Goal: Task Accomplishment & Management: Manage account settings

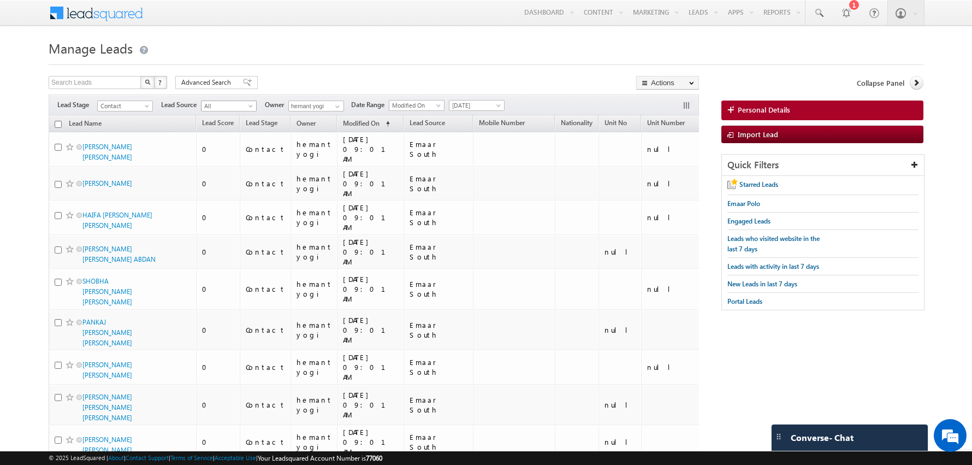
click at [323, 42] on h1 "Manage Leads" at bounding box center [486, 47] width 875 height 21
click at [94, 17] on span at bounding box center [103, 11] width 79 height 19
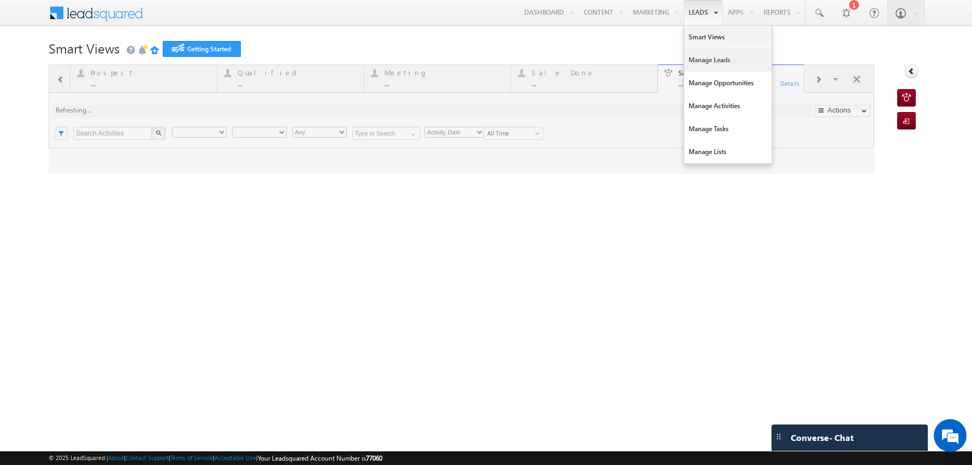
click at [700, 60] on link "Manage Leads" at bounding box center [727, 60] width 87 height 23
type input "Any Owner"
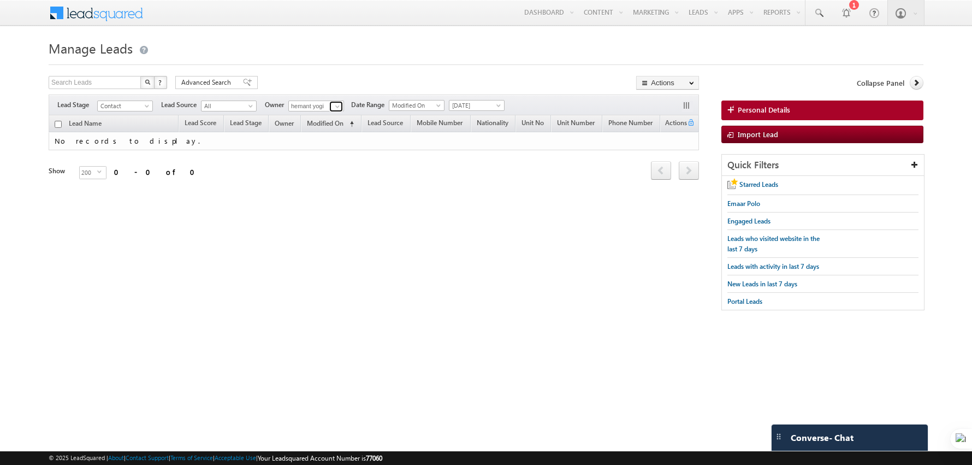
click at [338, 109] on span at bounding box center [337, 106] width 9 height 9
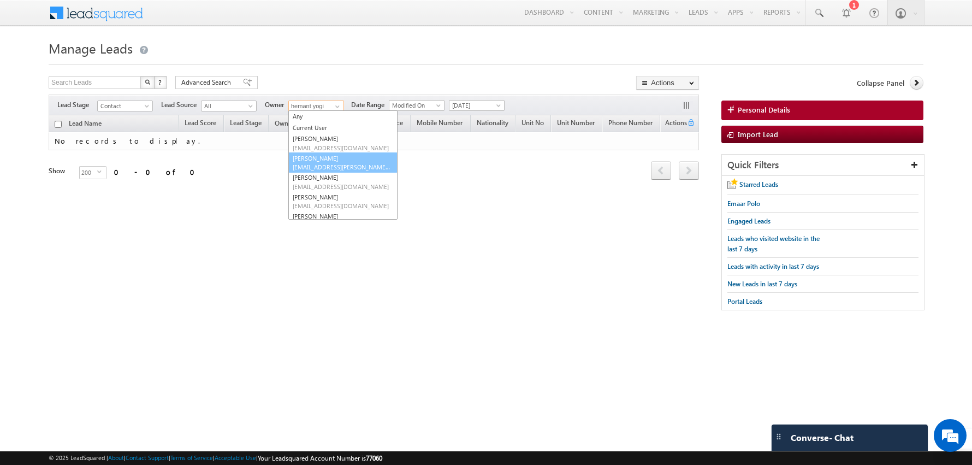
click at [328, 158] on link "Abhishekkumar Singh abhishek.singh@indglobal.ae" at bounding box center [342, 162] width 109 height 21
type input "[PERSON_NAME]"
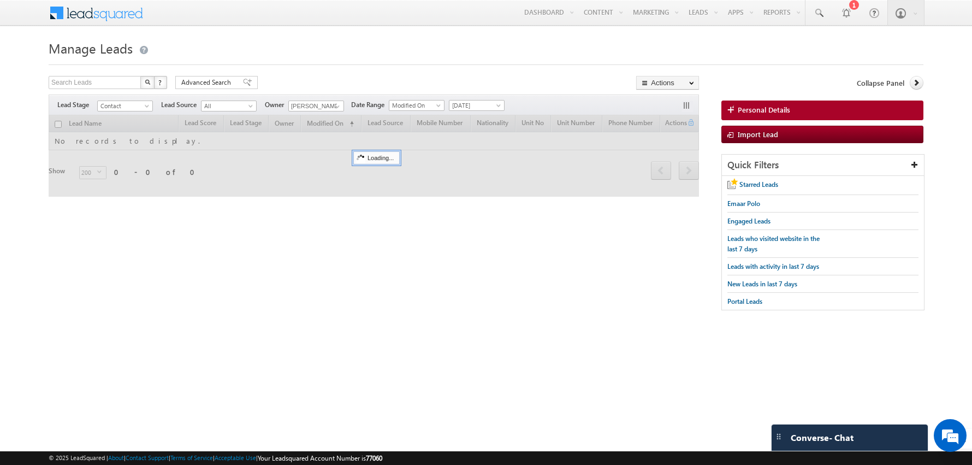
click at [311, 74] on form "Manage Leads Search Leads X ? 0 results found Advanced Search Advanced Search" at bounding box center [486, 179] width 875 height 285
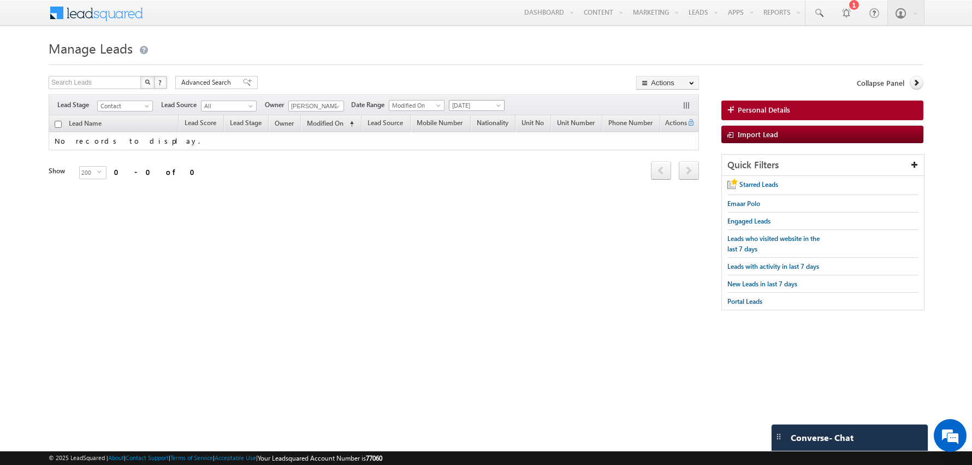
click at [495, 106] on span at bounding box center [499, 107] width 9 height 9
click at [475, 117] on link "All Time" at bounding box center [471, 116] width 55 height 10
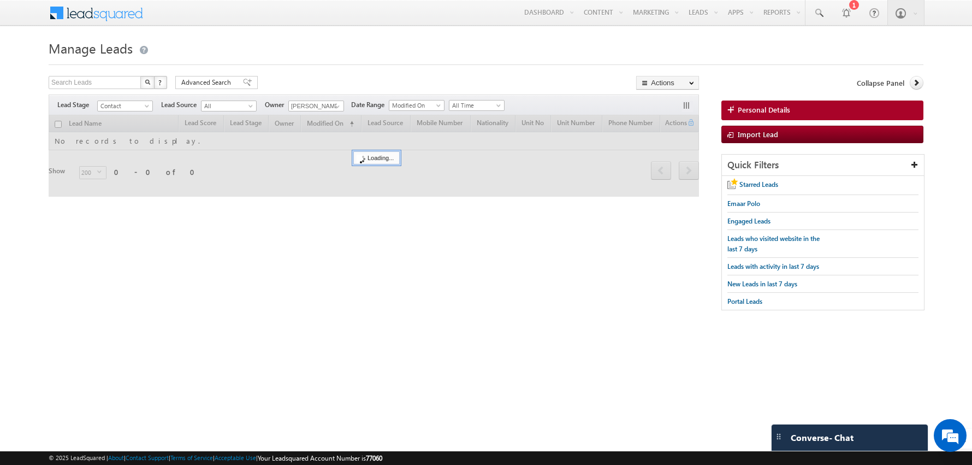
click at [351, 67] on form "Manage Leads Search Leads X ? 0 results found Advanced Search Advanced Search" at bounding box center [486, 179] width 875 height 285
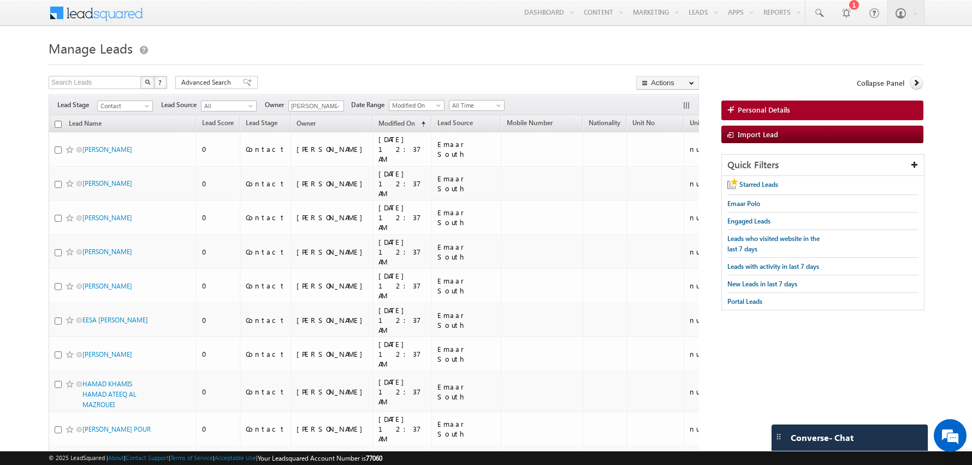
click at [217, 43] on h1 "Manage Leads" at bounding box center [486, 47] width 875 height 21
click at [351, 50] on h1 "Manage Leads" at bounding box center [486, 47] width 875 height 21
click at [324, 55] on h1 "Manage Leads" at bounding box center [486, 47] width 875 height 21
click at [336, 104] on span at bounding box center [337, 106] width 9 height 9
click at [291, 39] on h1 "Manage Leads" at bounding box center [486, 47] width 875 height 21
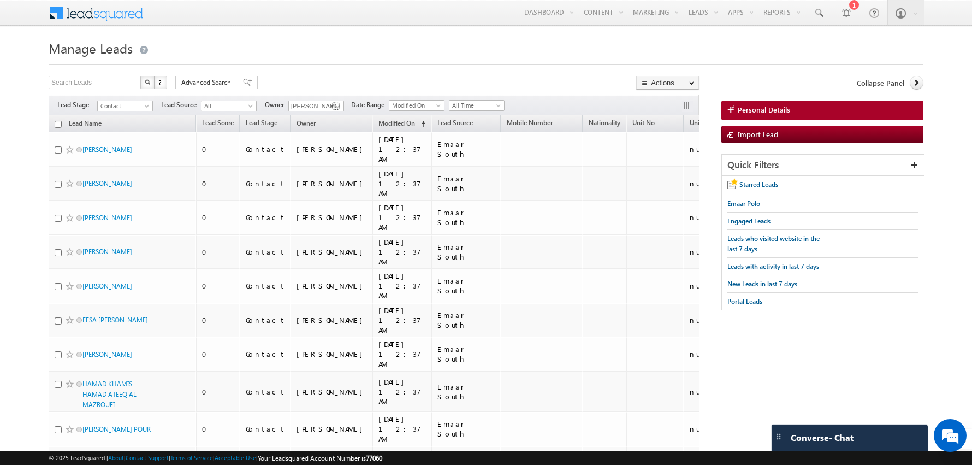
click at [281, 49] on h1 "Manage Leads" at bounding box center [486, 47] width 875 height 21
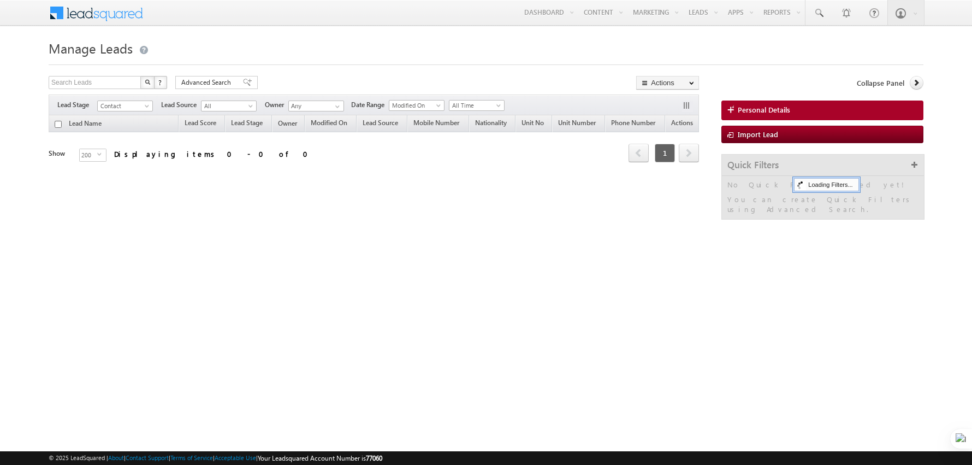
click at [462, 63] on div at bounding box center [486, 61] width 875 height 7
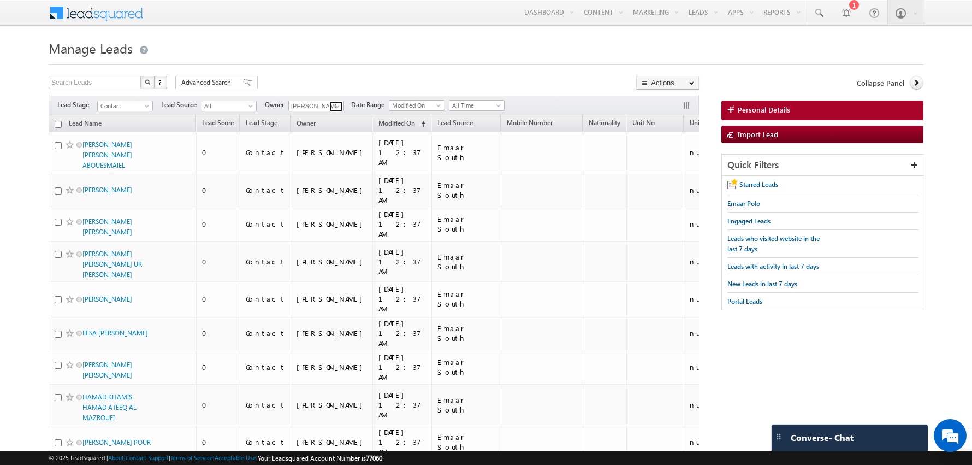
click at [333, 109] on span at bounding box center [337, 106] width 9 height 9
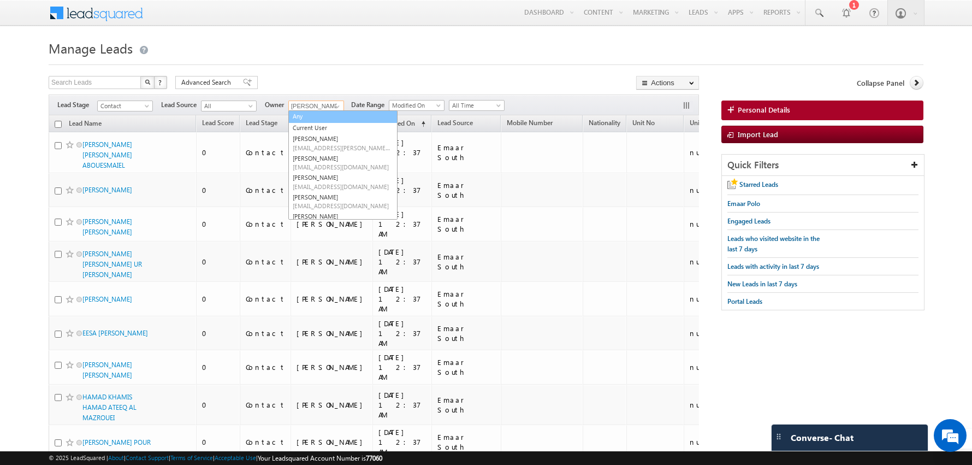
click at [313, 114] on link "Any" at bounding box center [342, 116] width 109 height 13
type input "Any"
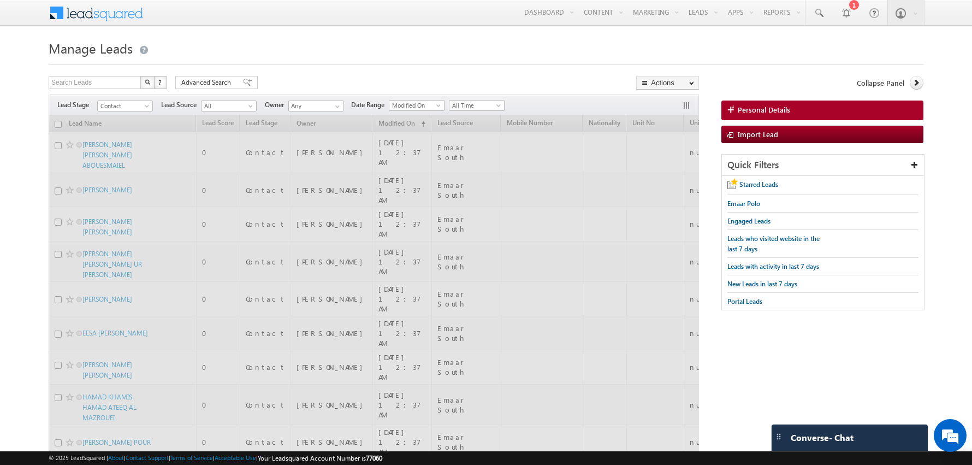
click at [305, 53] on h1 "Manage Leads" at bounding box center [486, 47] width 875 height 21
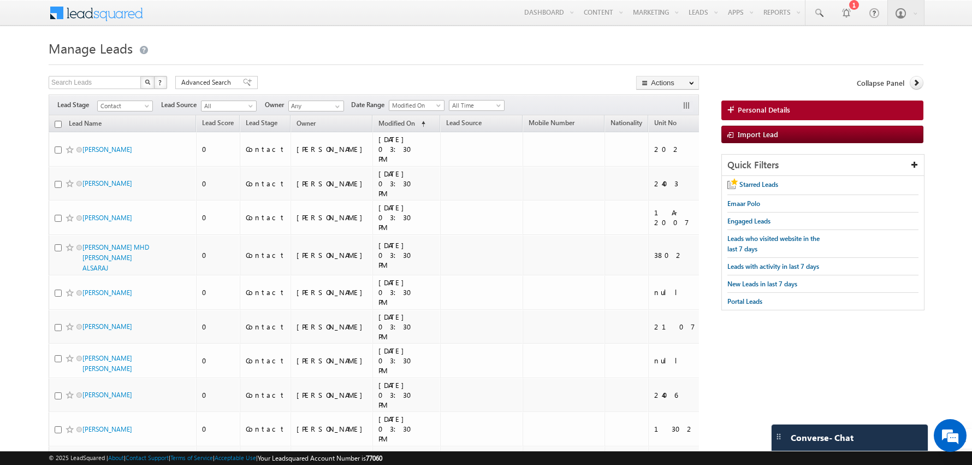
click at [60, 121] on input "checkbox" at bounding box center [58, 124] width 7 height 7
checkbox input "true"
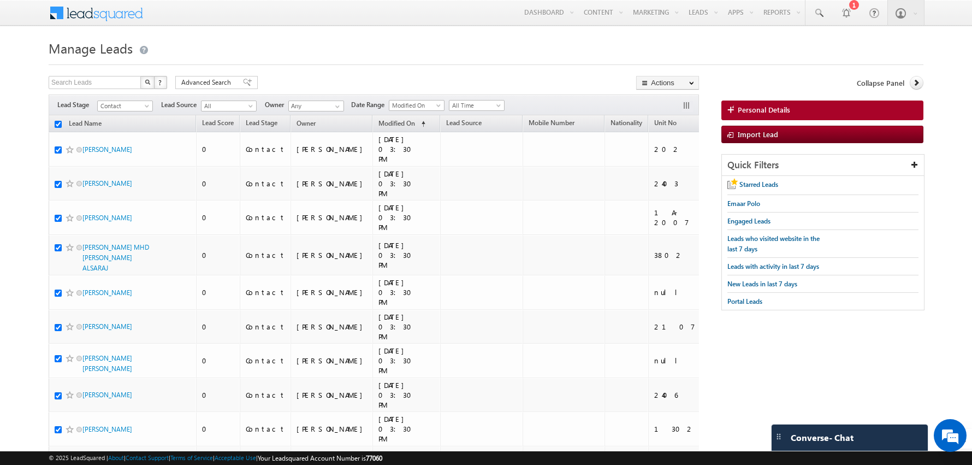
checkbox input "true"
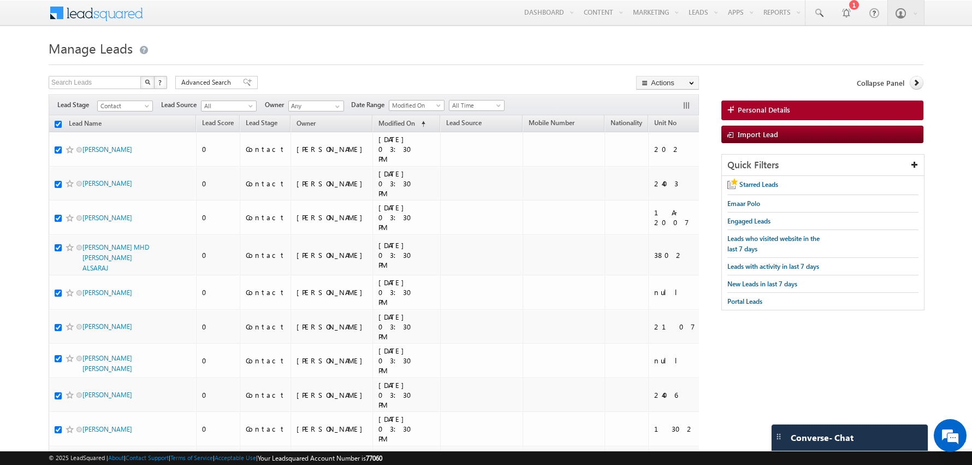
checkbox input "true"
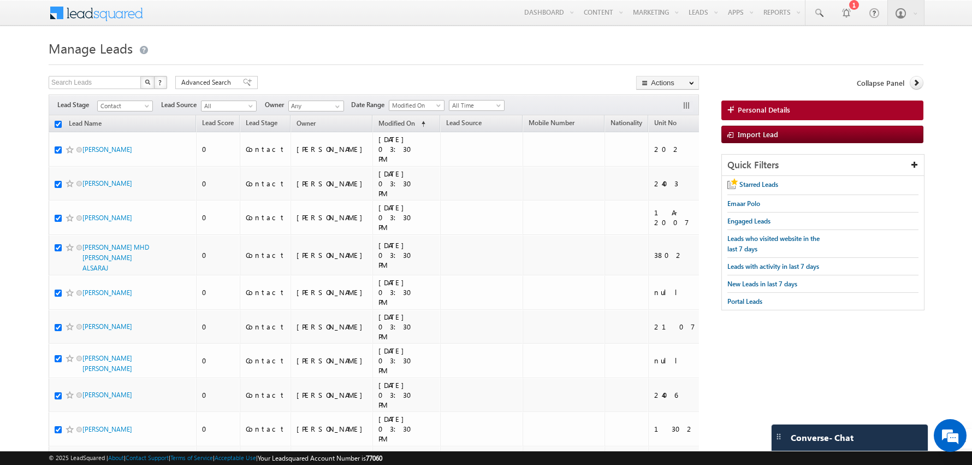
checkbox input "true"
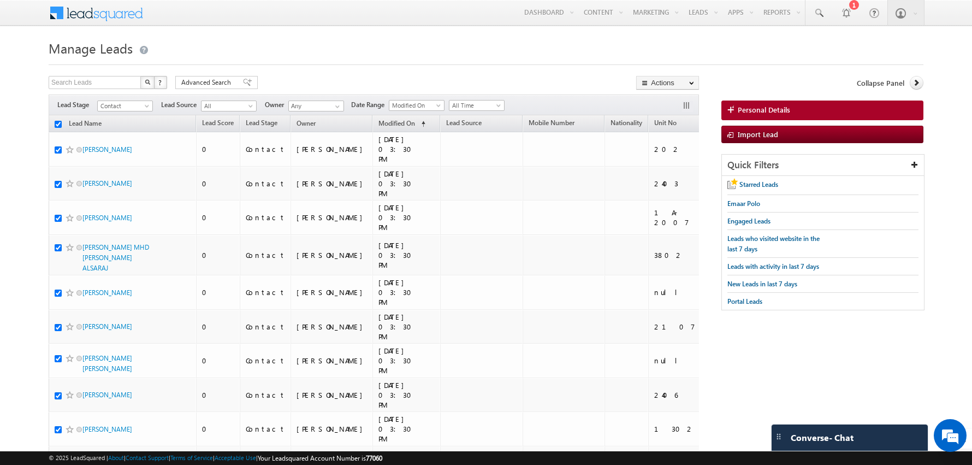
checkbox input "true"
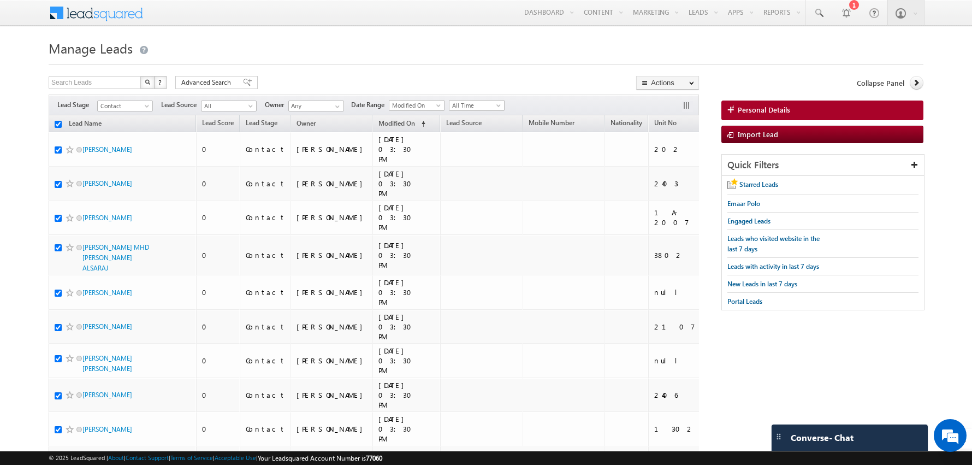
checkbox input "true"
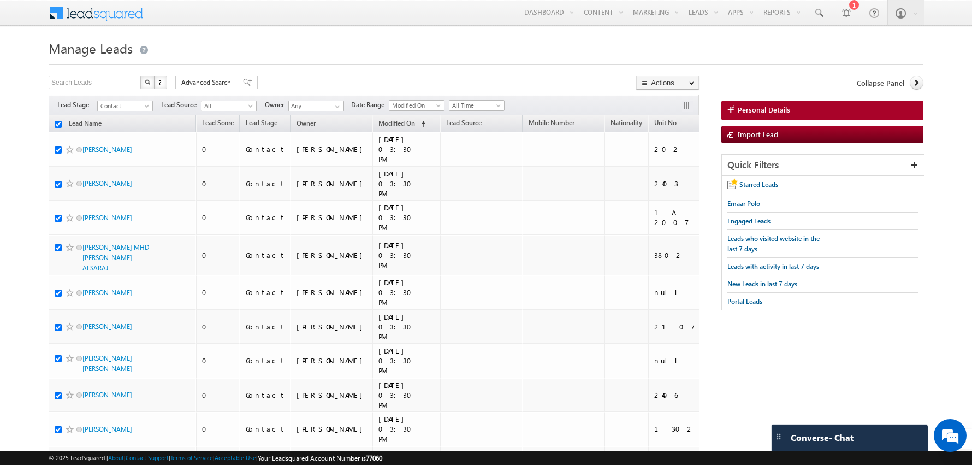
checkbox input "true"
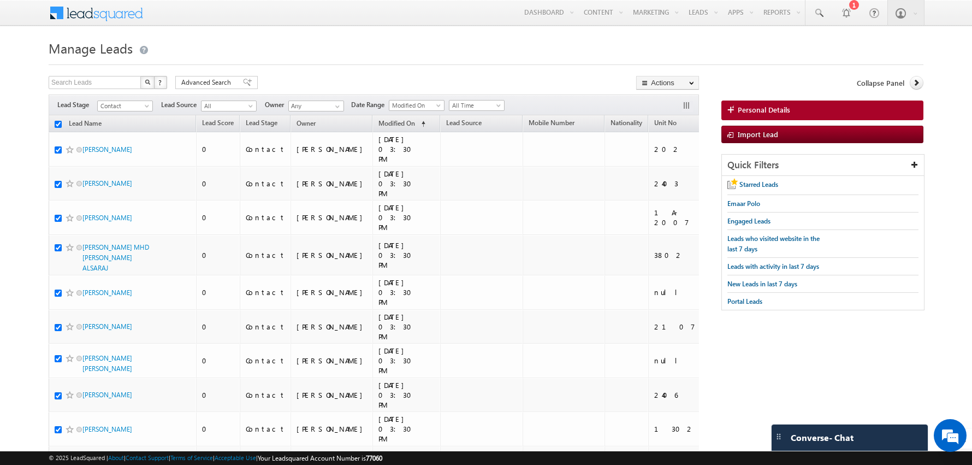
checkbox input "true"
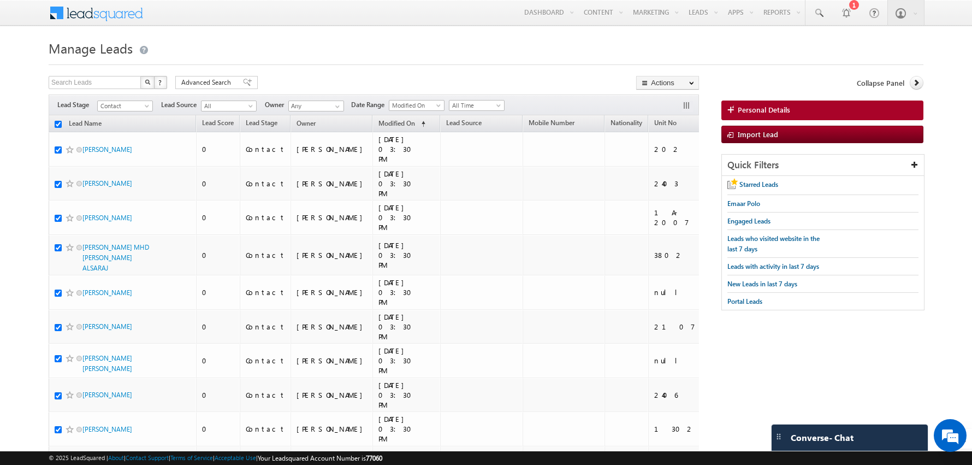
checkbox input "true"
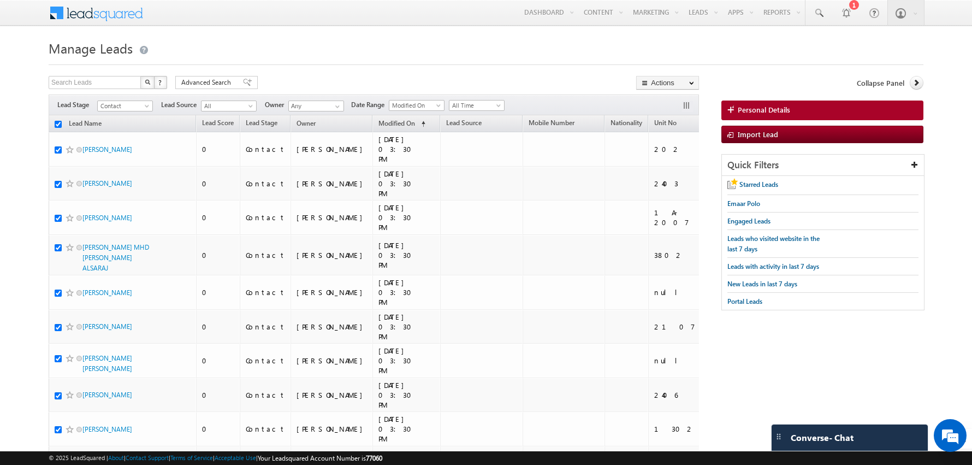
checkbox input "true"
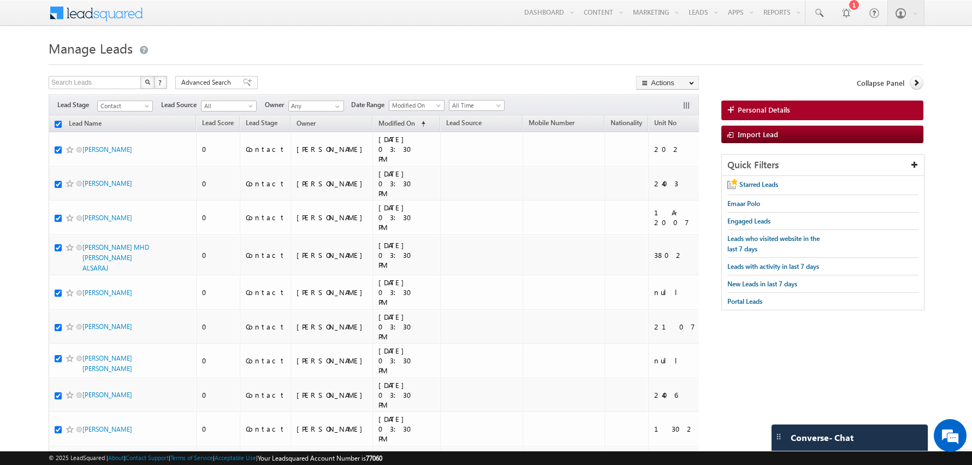
checkbox input "true"
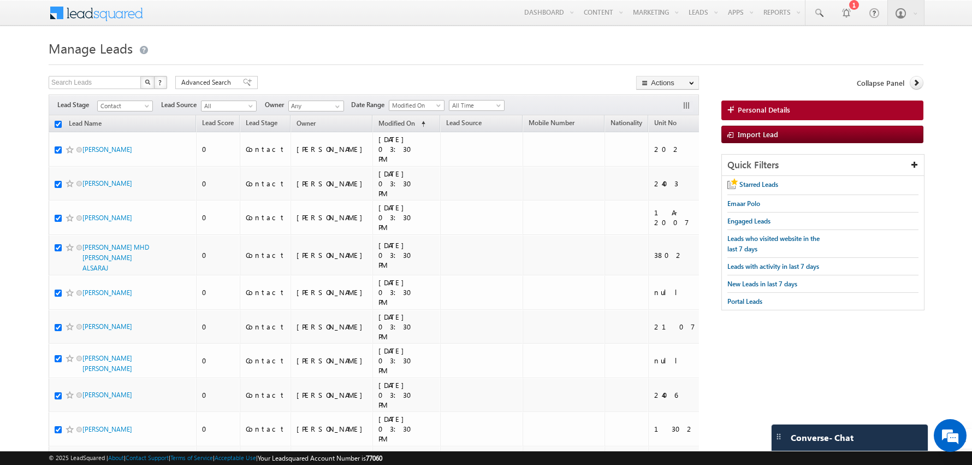
checkbox input "true"
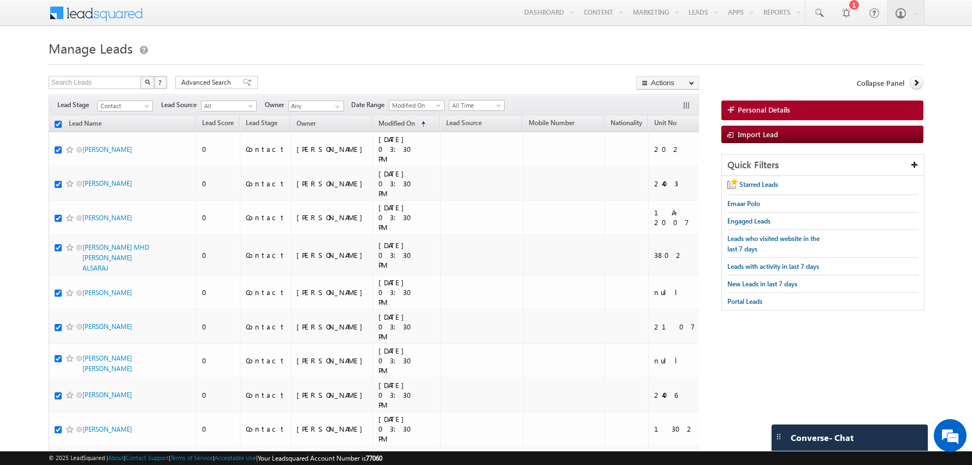
checkbox input "true"
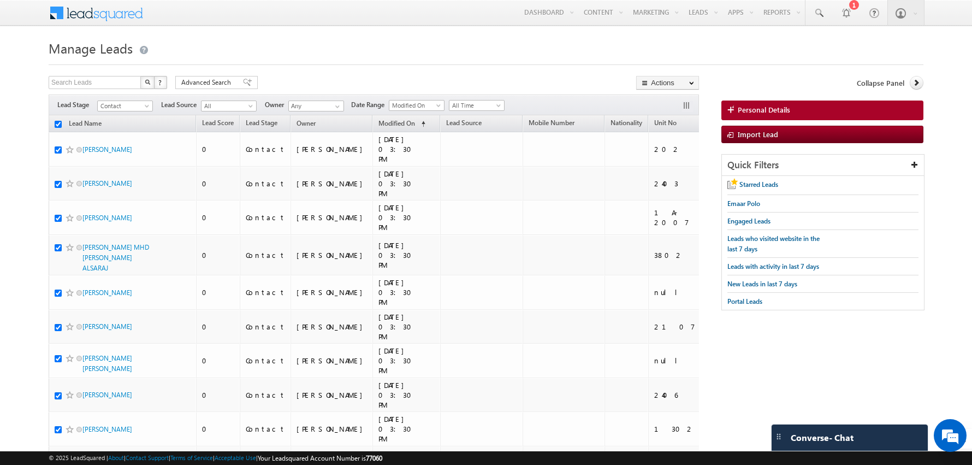
checkbox input "true"
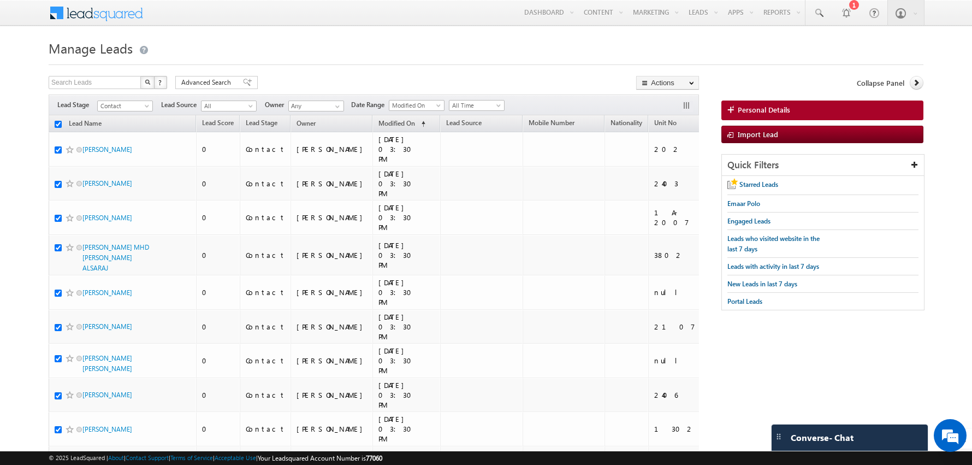
checkbox input "true"
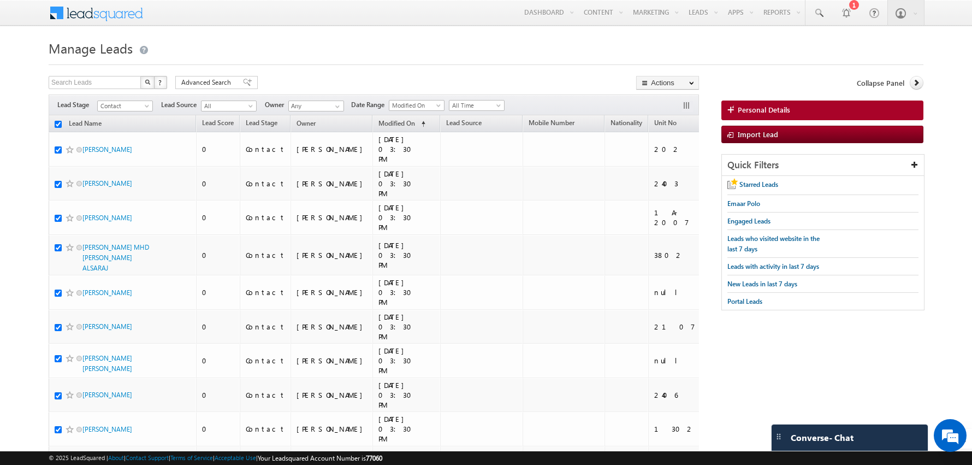
checkbox input "true"
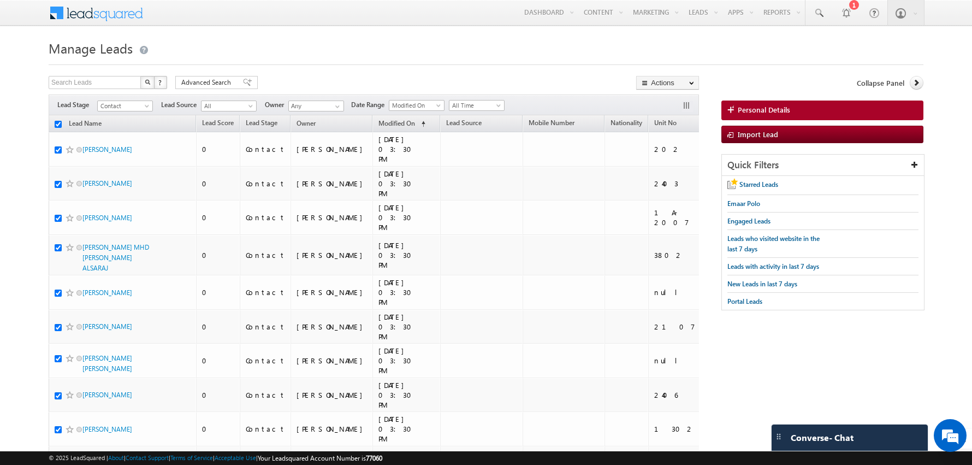
checkbox input "true"
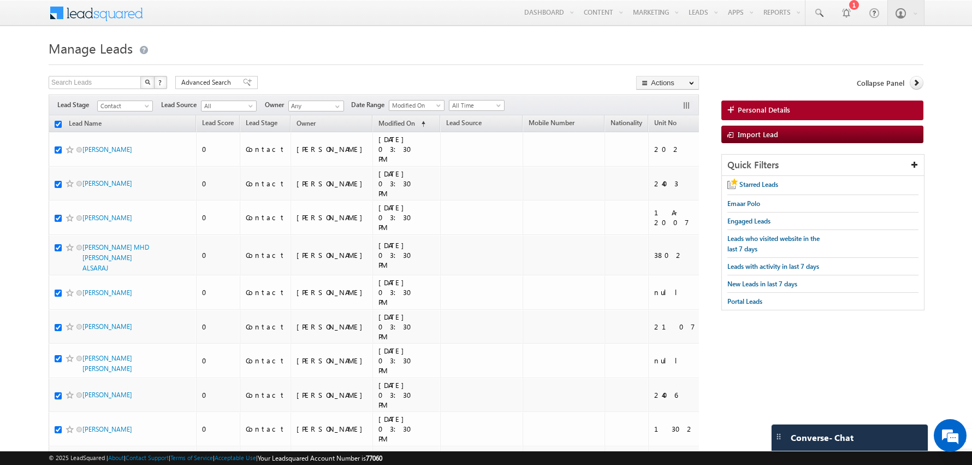
checkbox input "true"
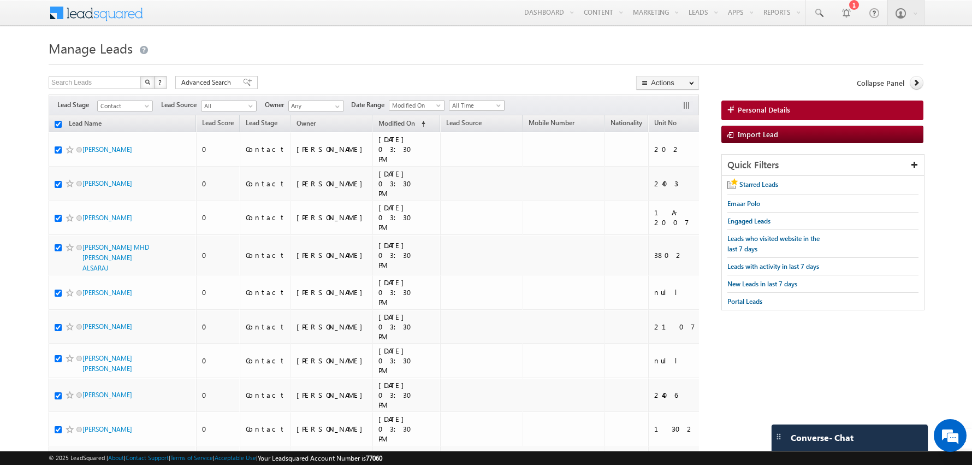
checkbox input "true"
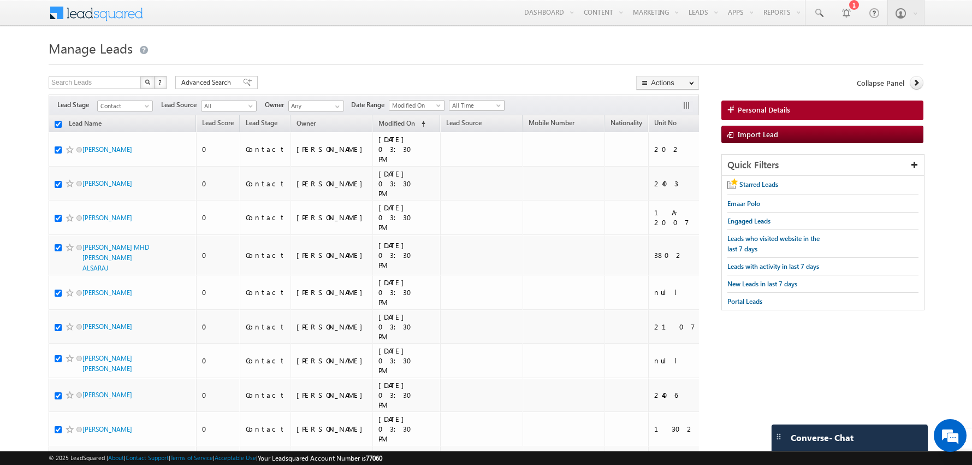
checkbox input "true"
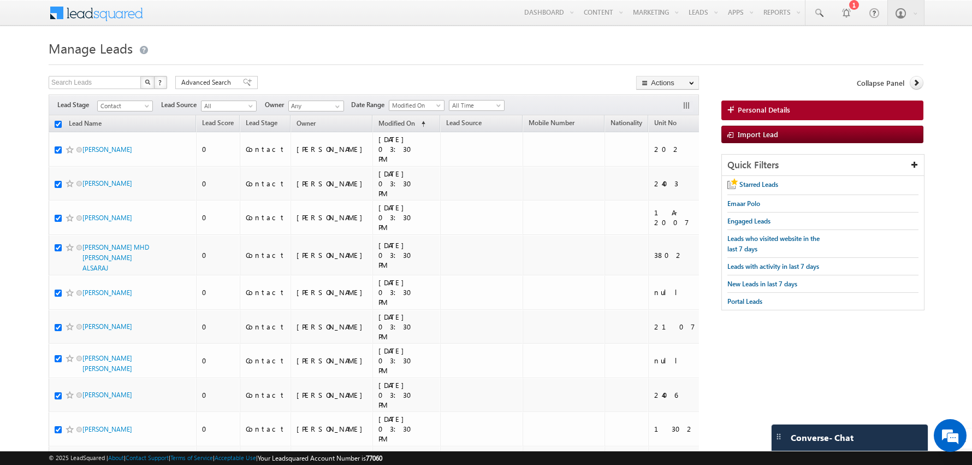
checkbox input "true"
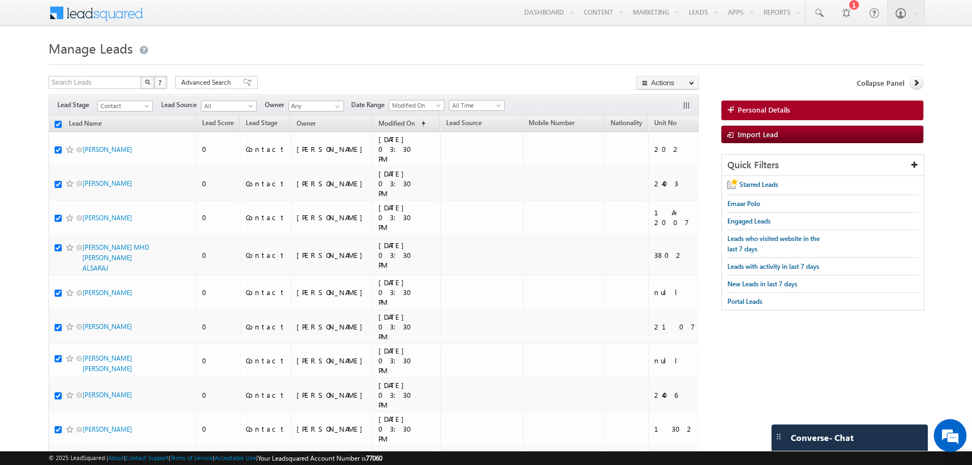
checkbox input "true"
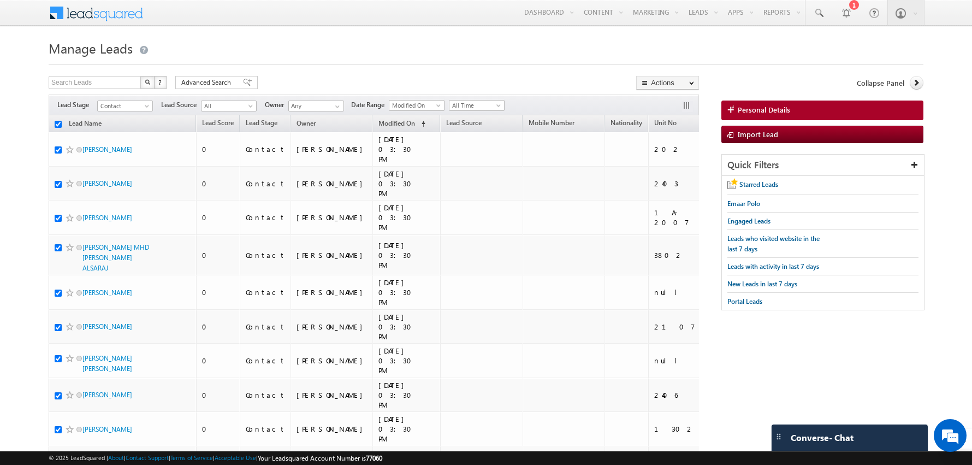
checkbox input "true"
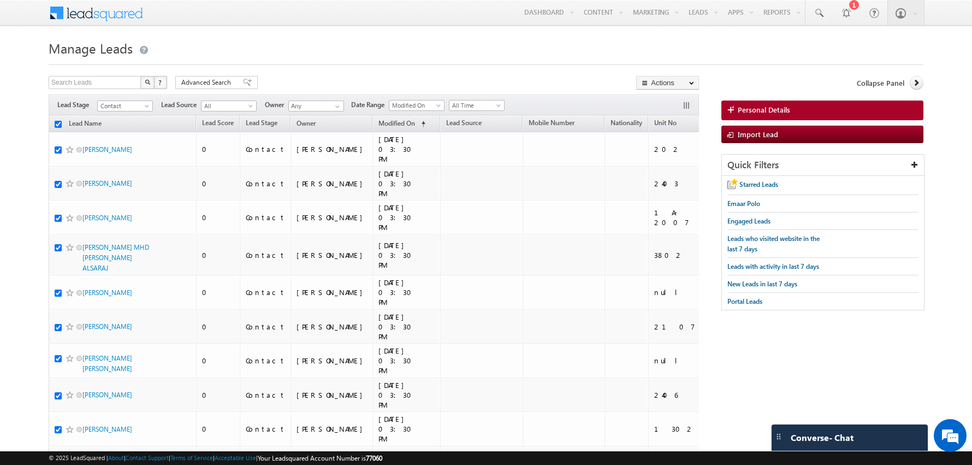
checkbox input "true"
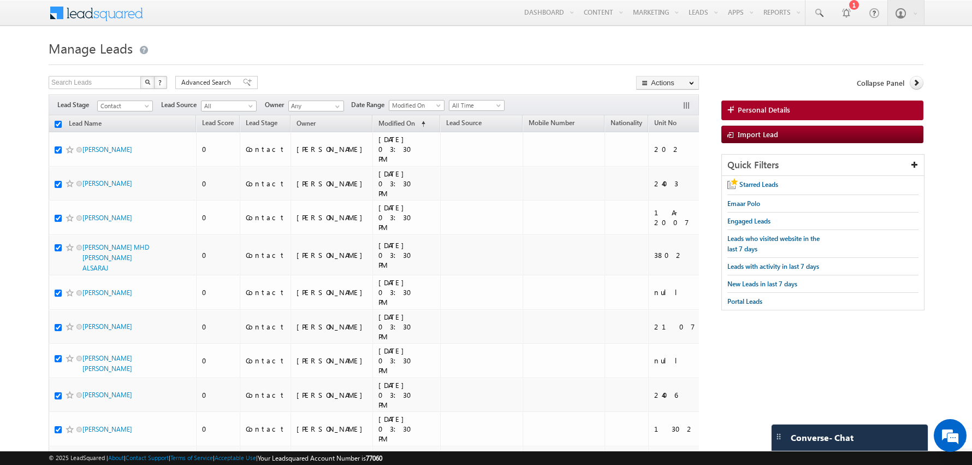
checkbox input "true"
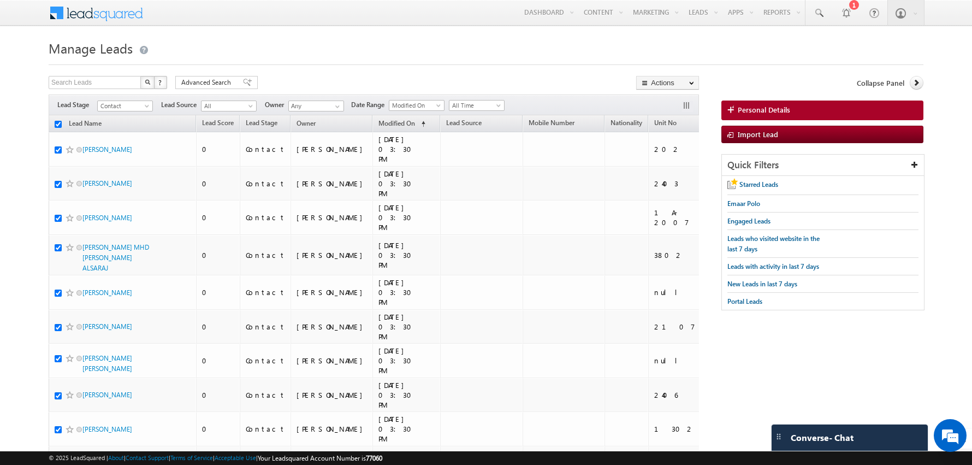
checkbox input "true"
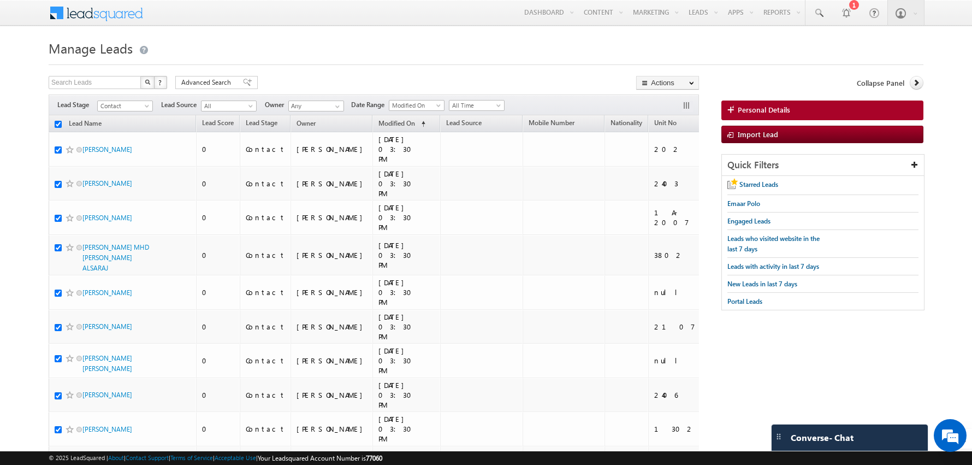
checkbox input "true"
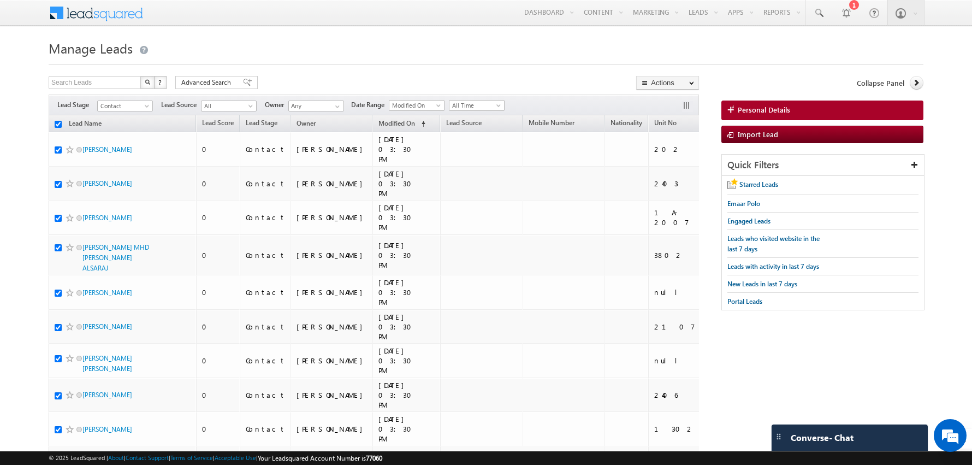
checkbox input "true"
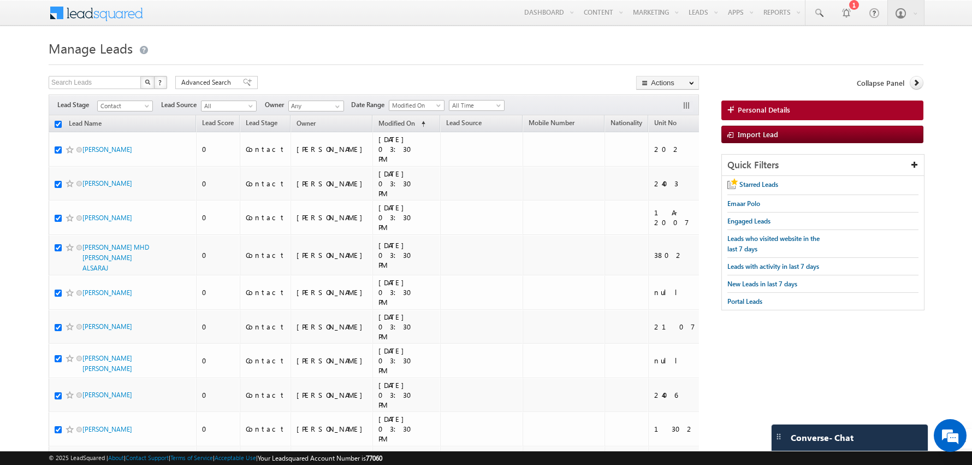
checkbox input "true"
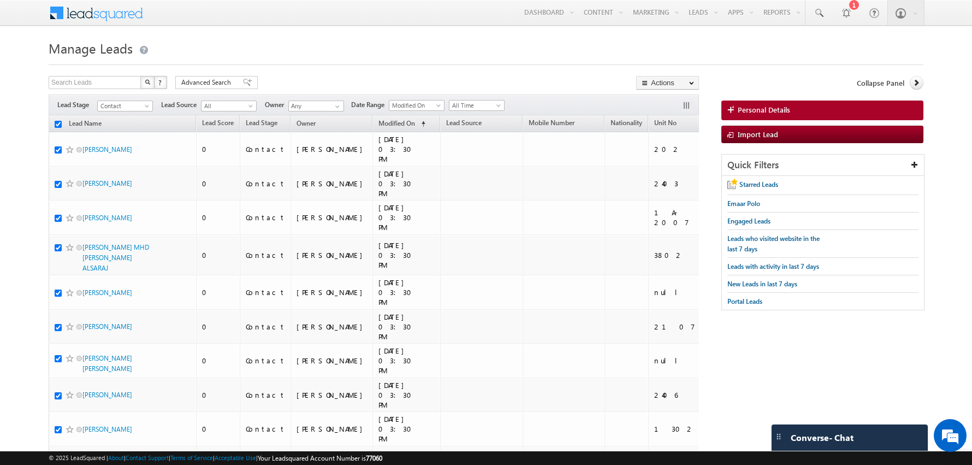
checkbox input "true"
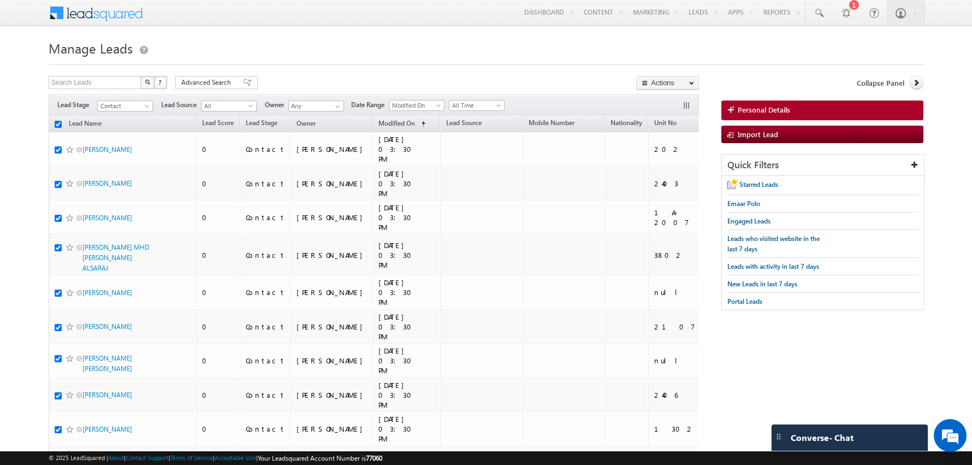
checkbox input "true"
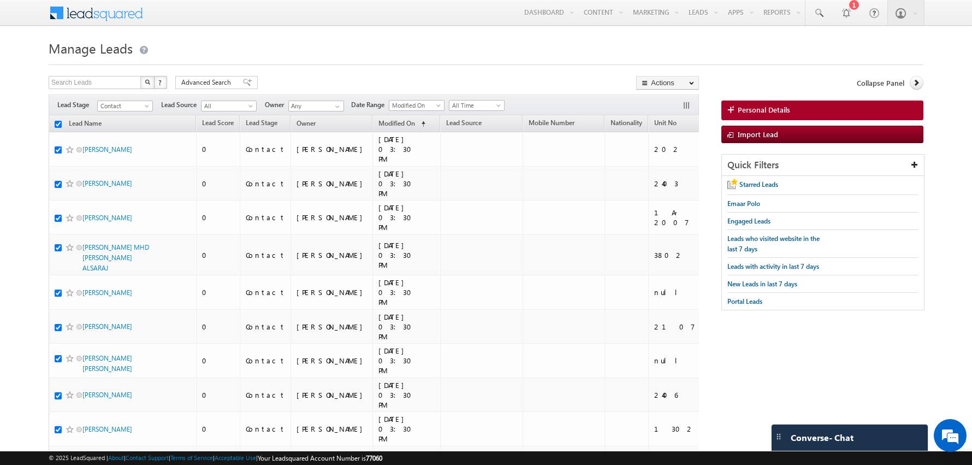
checkbox input "true"
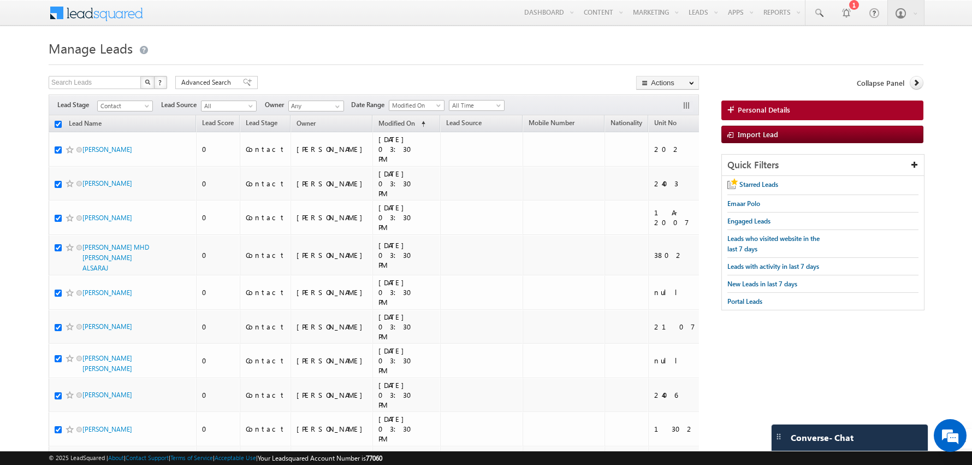
checkbox input "true"
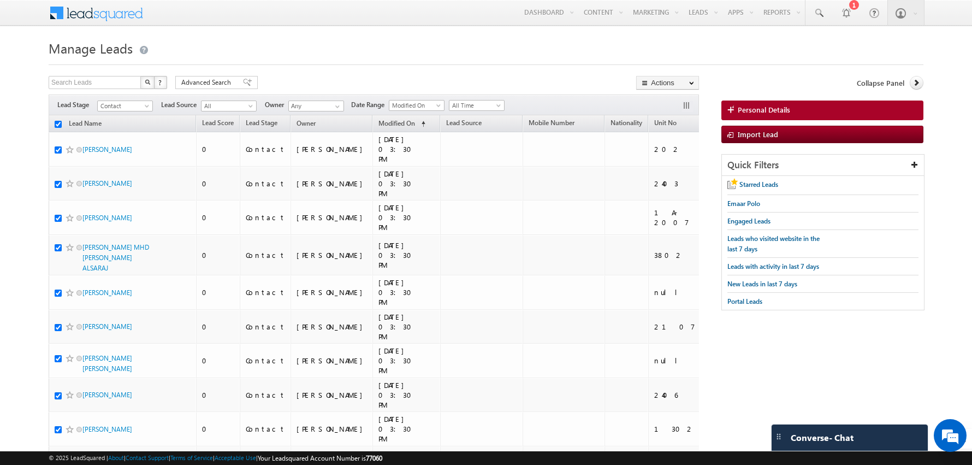
checkbox input "true"
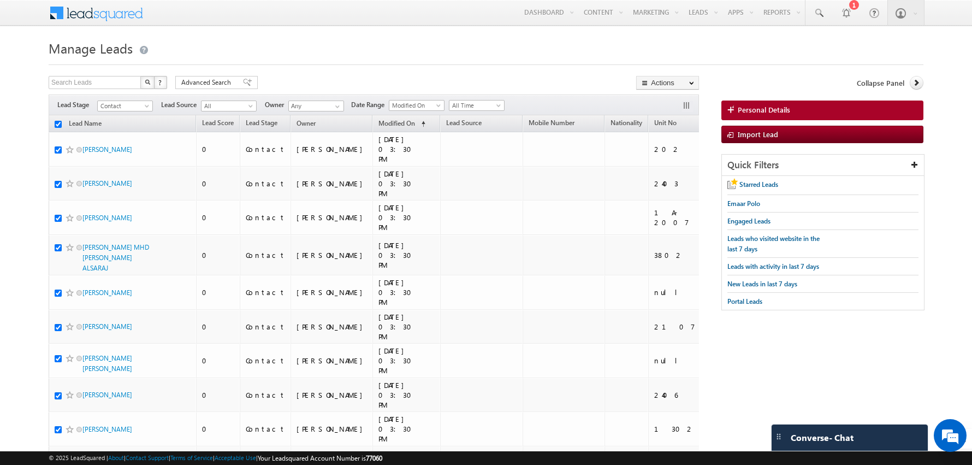
checkbox input "true"
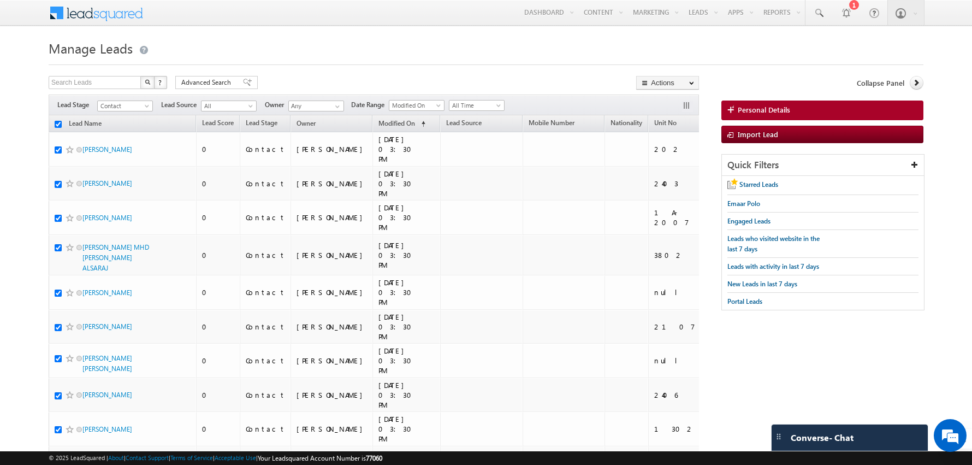
checkbox input "true"
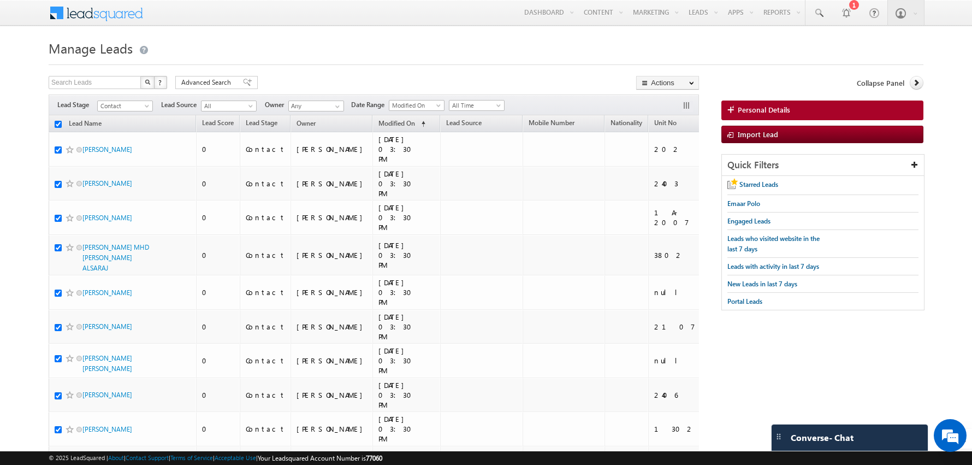
checkbox input "true"
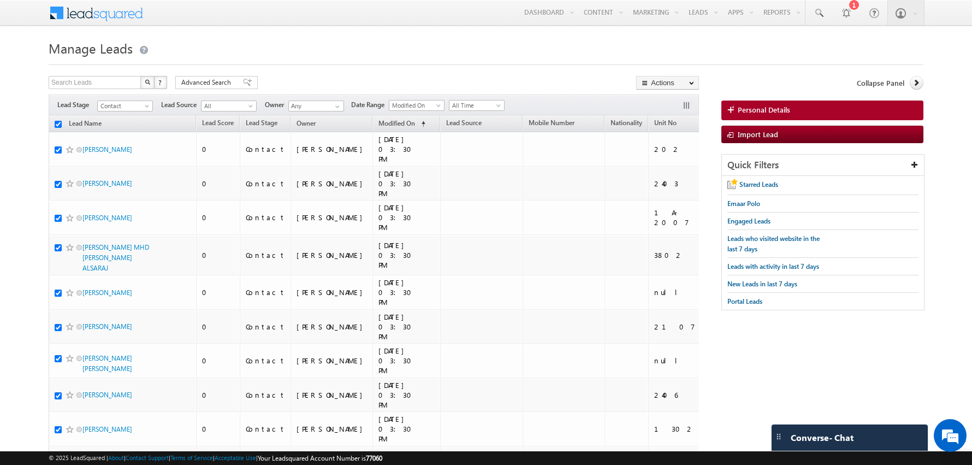
checkbox input "true"
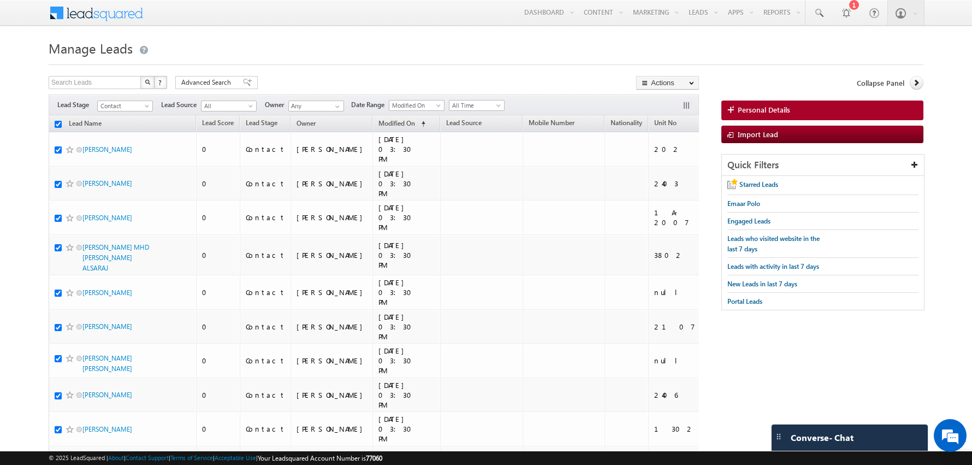
checkbox input "true"
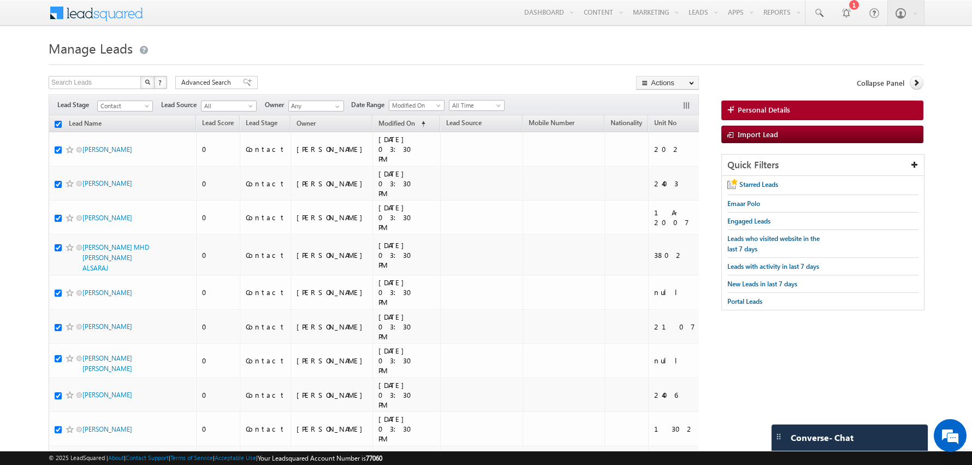
checkbox input "true"
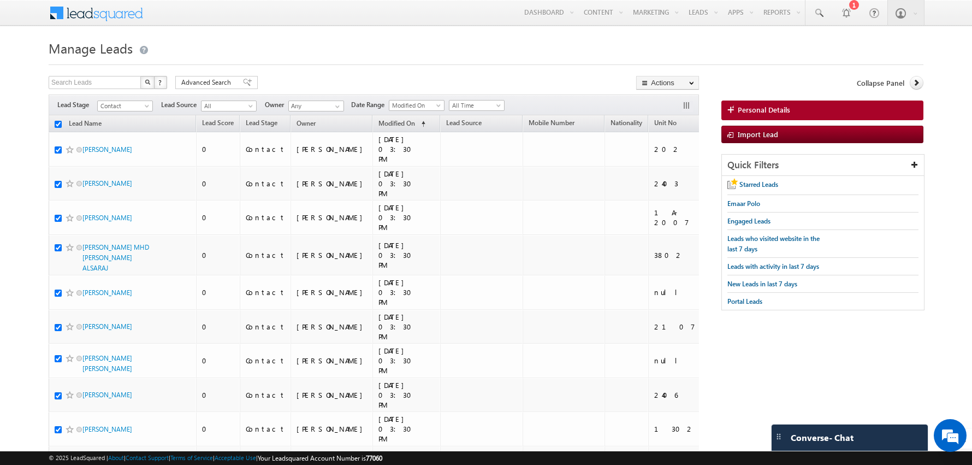
click at [350, 58] on div at bounding box center [486, 61] width 875 height 7
click at [58, 122] on input "checkbox" at bounding box center [58, 124] width 7 height 7
click at [325, 105] on input "Any" at bounding box center [316, 105] width 56 height 11
click at [338, 104] on span at bounding box center [337, 106] width 9 height 9
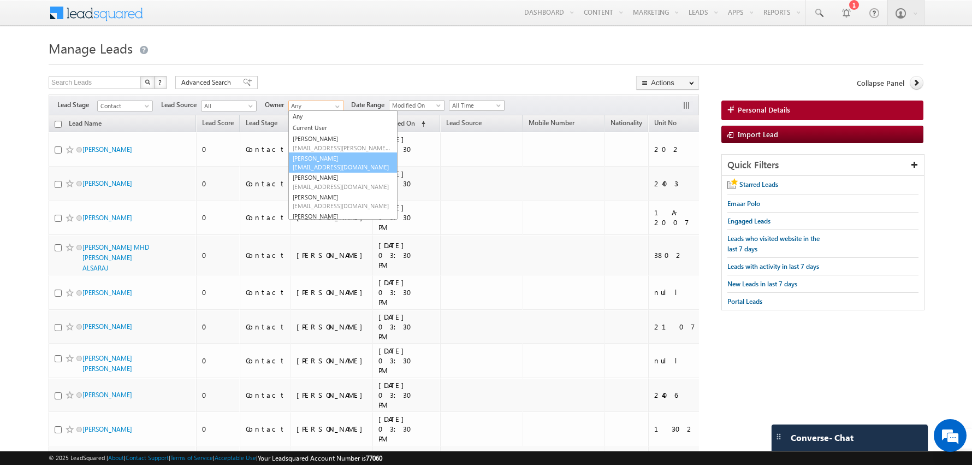
click at [313, 156] on link "Abhishekkumar Singh abhishek.singh@indglobal.ae" at bounding box center [342, 162] width 109 height 21
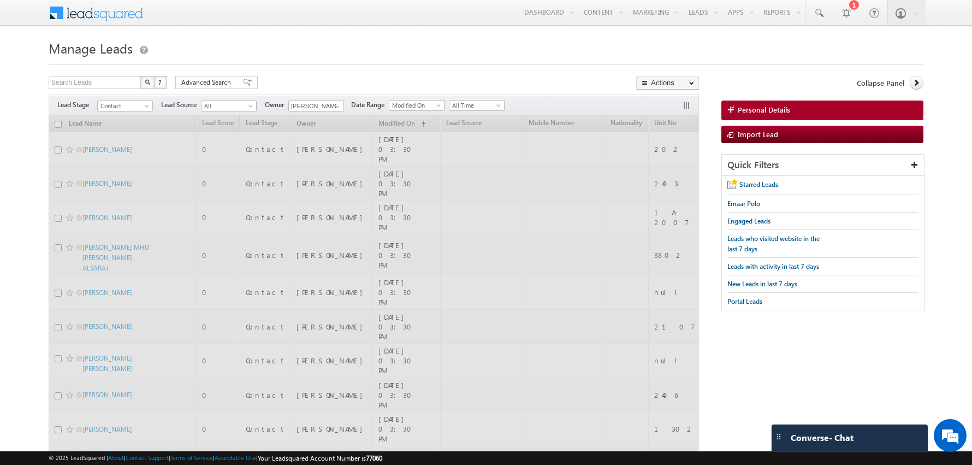
click at [329, 85] on div "Search Leads X ? 33696 results found Advanced Search Advanced Search Advanced s…" at bounding box center [374, 84] width 650 height 16
click at [495, 106] on span at bounding box center [499, 107] width 9 height 9
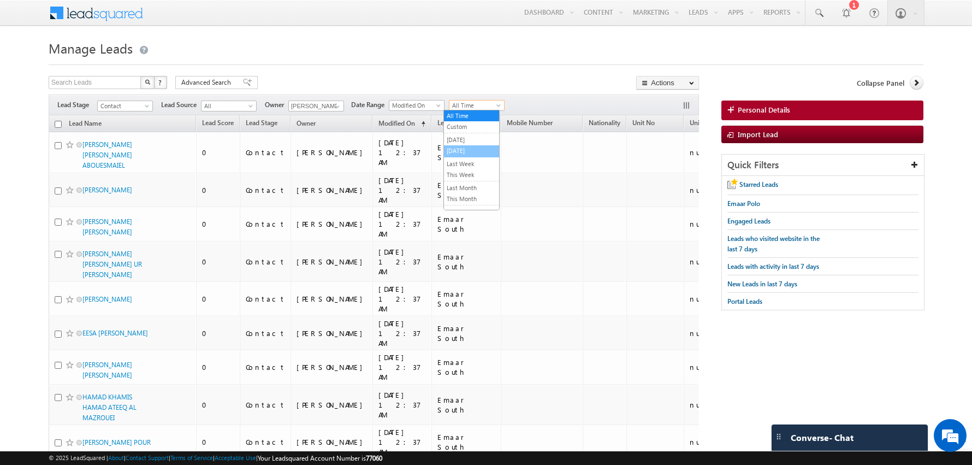
click at [457, 149] on link "[DATE]" at bounding box center [471, 151] width 55 height 10
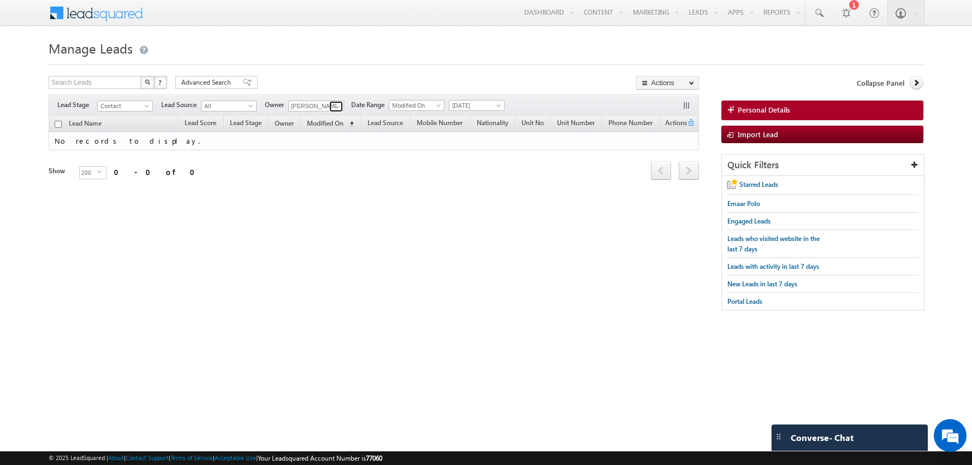
click at [334, 104] on span at bounding box center [337, 106] width 9 height 9
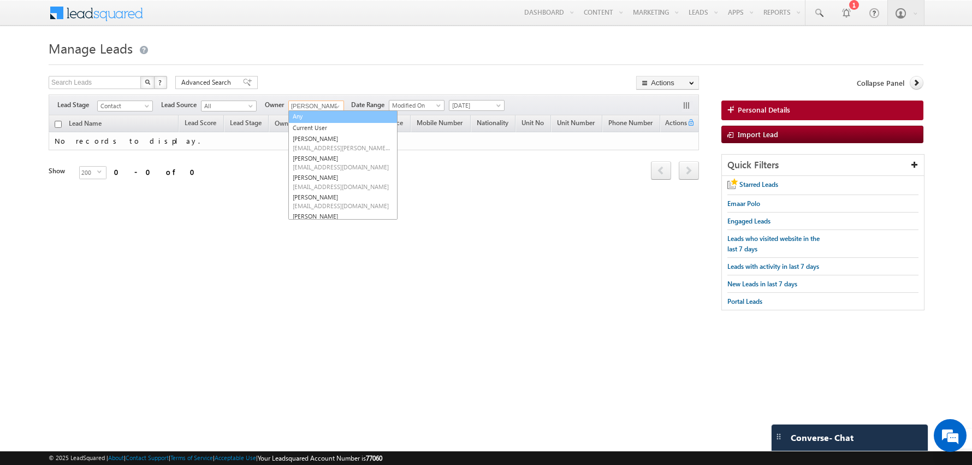
click at [311, 117] on link "Any" at bounding box center [342, 116] width 109 height 13
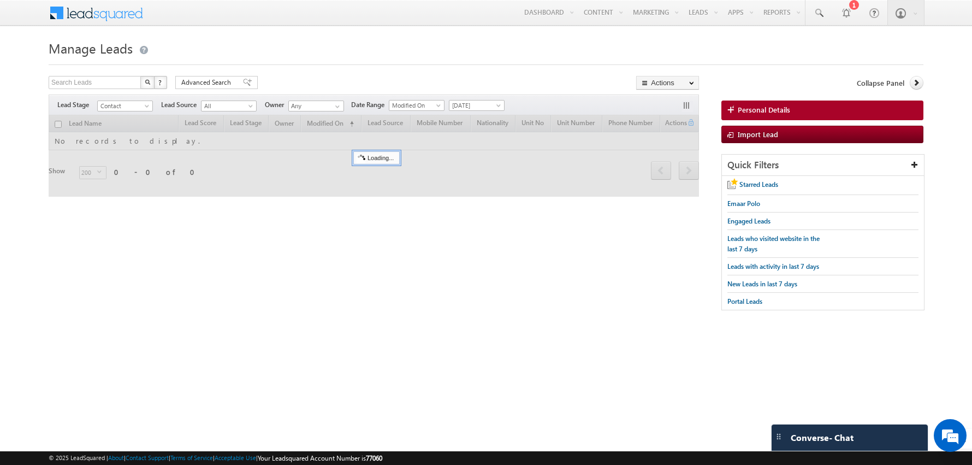
click at [312, 69] on form "Manage Leads Search Leads X ? 0 results found Advanced Search Advanced Search" at bounding box center [486, 179] width 875 height 285
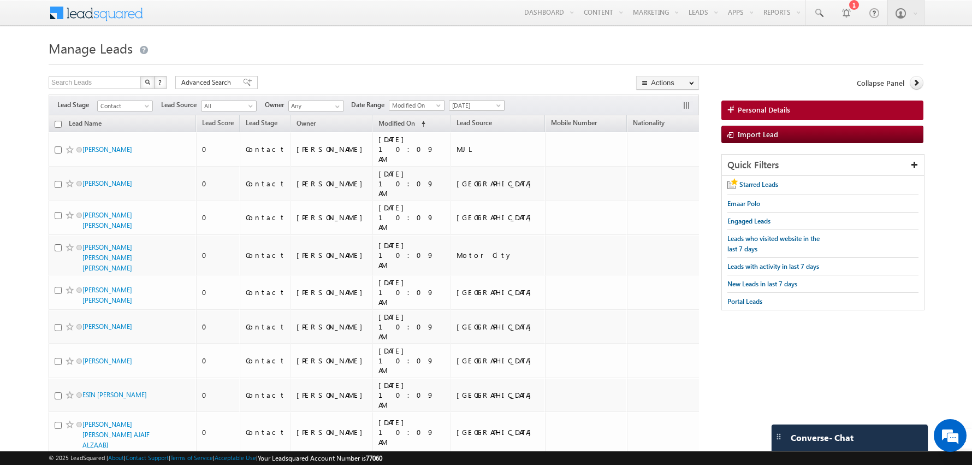
click at [57, 126] on input "checkbox" at bounding box center [58, 124] width 7 height 7
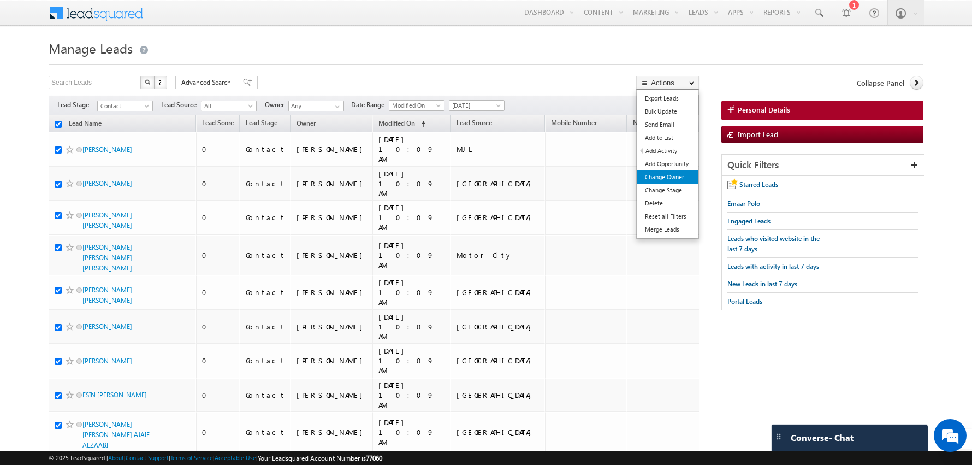
click at [654, 178] on link "Change Owner" at bounding box center [668, 176] width 62 height 13
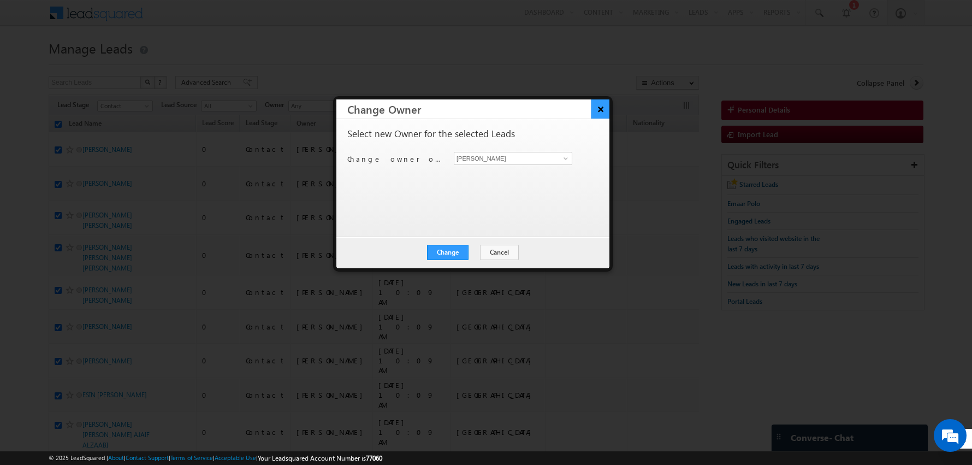
click at [594, 113] on button "×" at bounding box center [601, 108] width 18 height 19
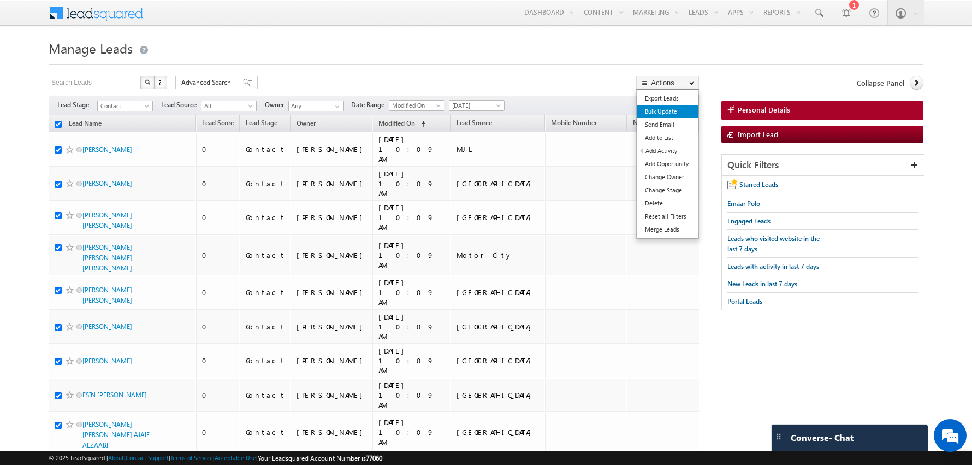
click at [654, 114] on link "Bulk Update" at bounding box center [668, 111] width 62 height 13
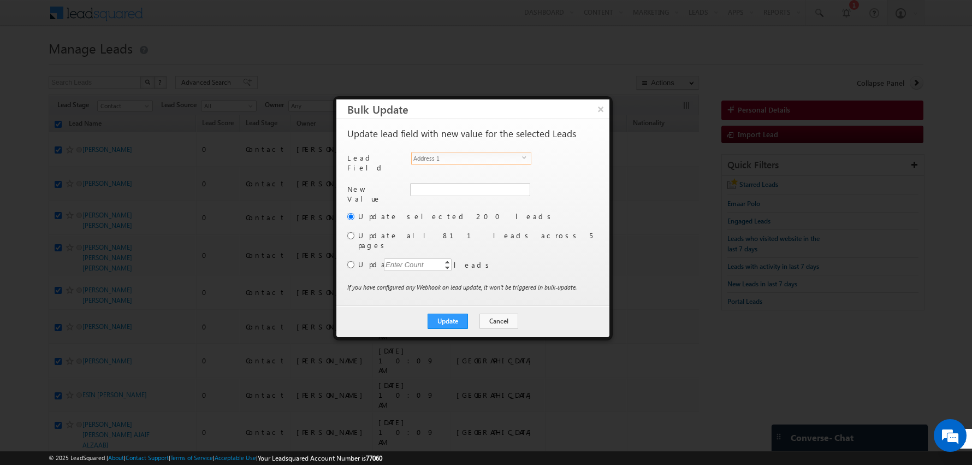
click at [520, 153] on span "Address 1" at bounding box center [467, 158] width 110 height 12
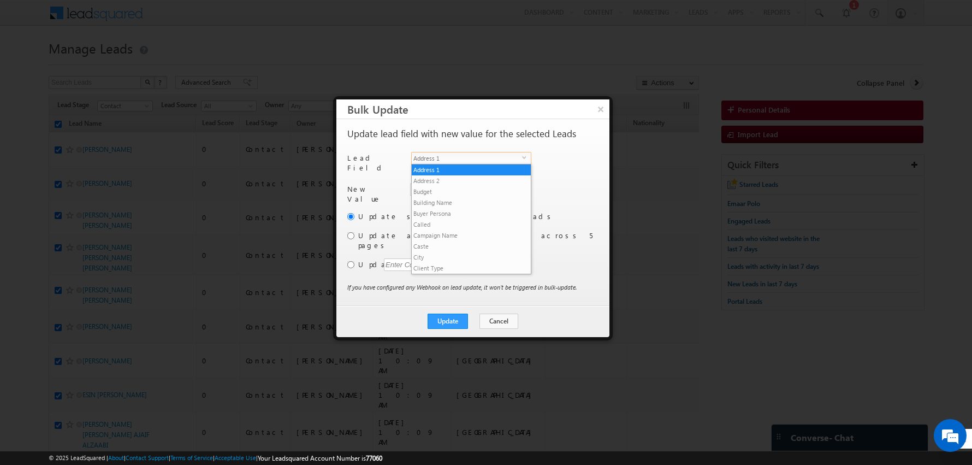
scroll to position [415, 0]
click at [433, 273] on li "Owner" at bounding box center [471, 278] width 119 height 11
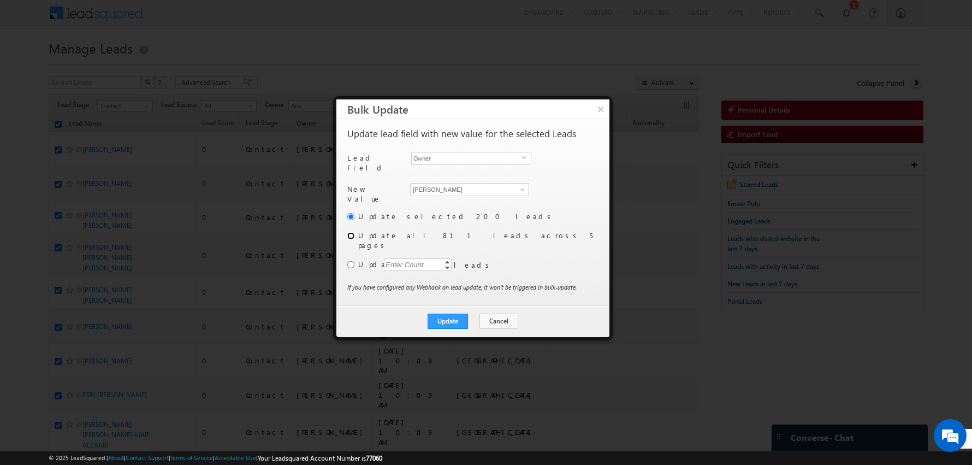
click at [350, 232] on input "radio" at bounding box center [350, 235] width 7 height 7
click at [520, 222] on div "Update selected 200 leads Update all 811 leads across 5 pages Update Enter Coun…" at bounding box center [471, 246] width 249 height 71
click at [490, 314] on button "Cancel" at bounding box center [499, 321] width 39 height 15
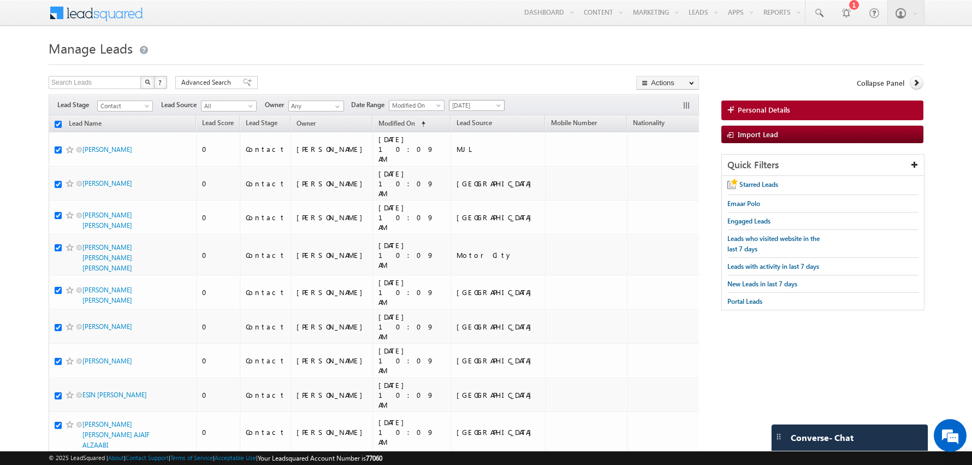
click at [495, 104] on span at bounding box center [499, 107] width 9 height 9
click at [468, 115] on link "All Time" at bounding box center [471, 116] width 55 height 10
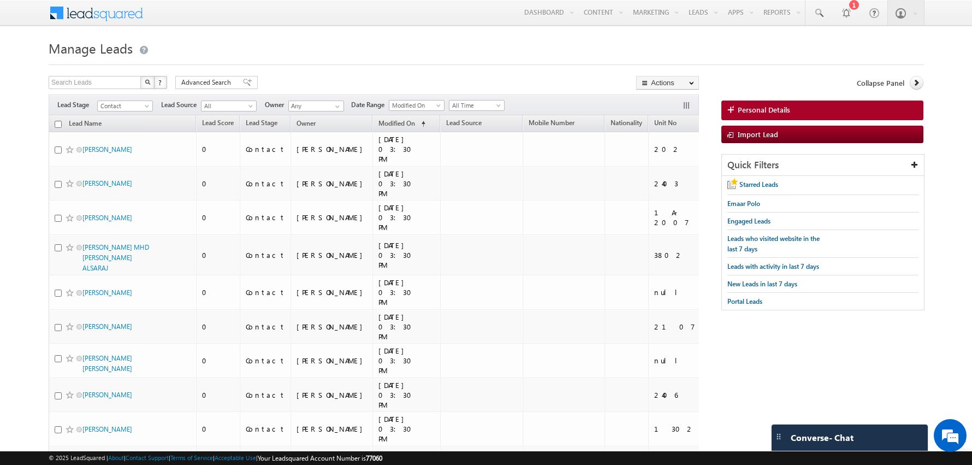
click at [58, 123] on input "checkbox" at bounding box center [58, 124] width 7 height 7
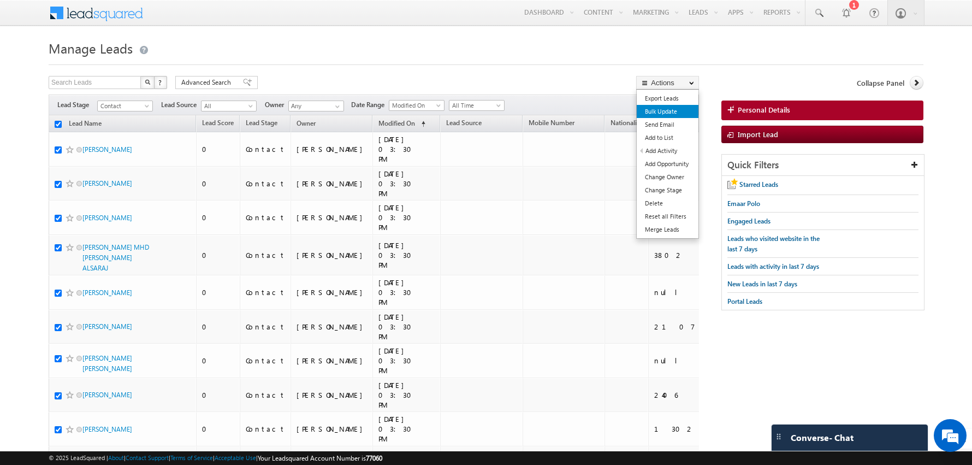
click at [657, 111] on link "Bulk Update" at bounding box center [668, 111] width 62 height 13
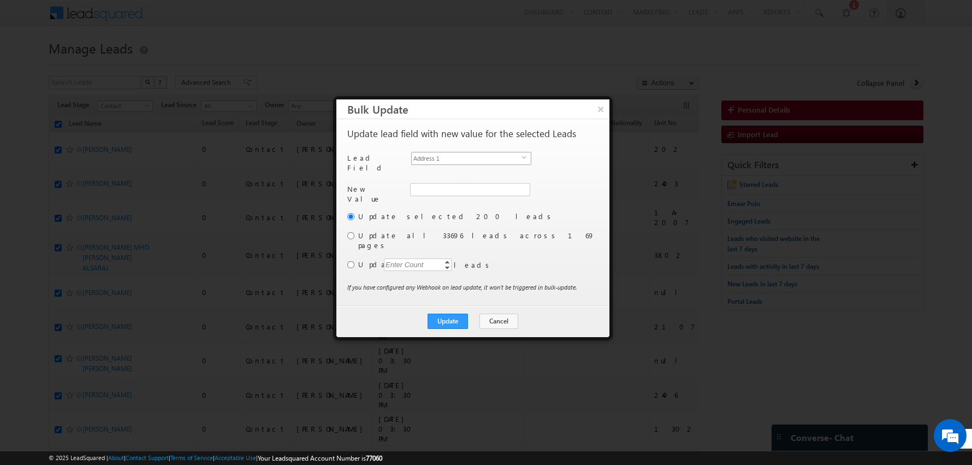
click at [517, 158] on span "Address 1" at bounding box center [467, 158] width 110 height 12
click at [427, 273] on li "Owner" at bounding box center [471, 278] width 119 height 11
click at [350, 232] on input "radio" at bounding box center [350, 235] width 7 height 7
click at [525, 185] on span at bounding box center [522, 189] width 9 height 9
click at [458, 206] on span "[EMAIL_ADDRESS][DOMAIN_NAME]" at bounding box center [464, 210] width 98 height 8
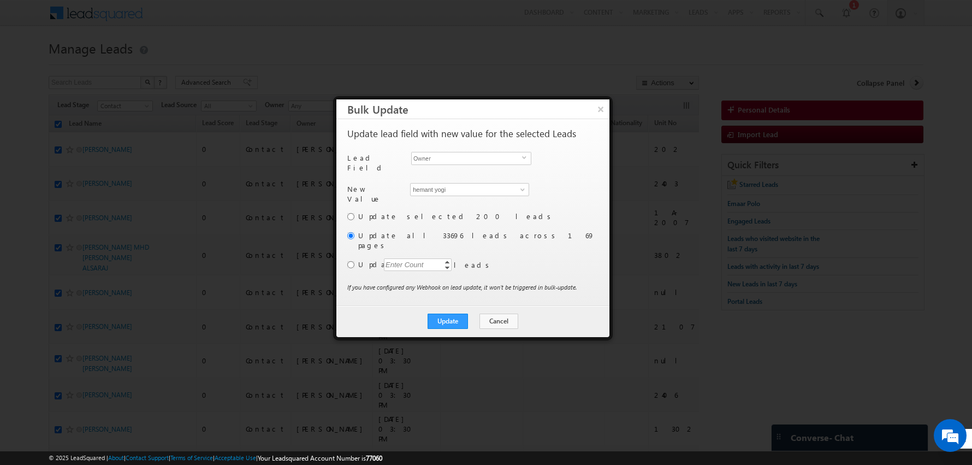
click at [406, 199] on div "New Value Owner * Abhishekkumar Singh Abhishekkumar Singh Abhishek Dalal Abhish…" at bounding box center [471, 197] width 249 height 28
click at [441, 314] on button "Update" at bounding box center [448, 321] width 40 height 15
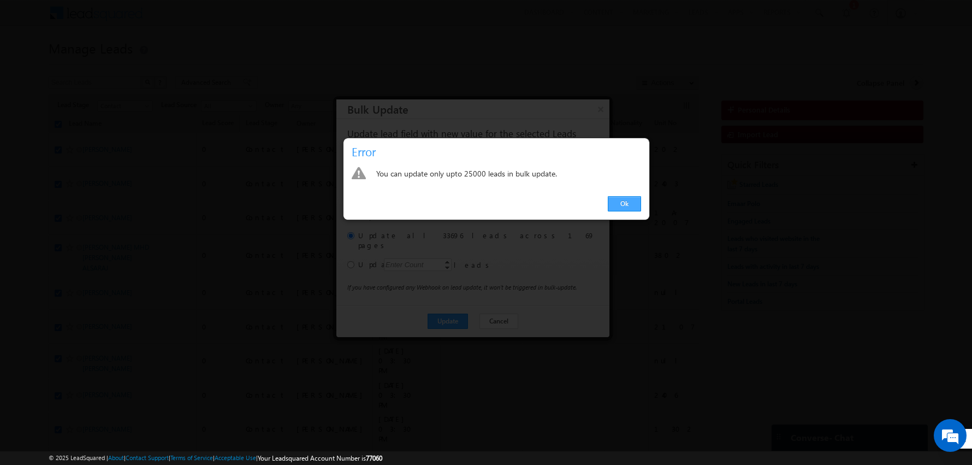
click at [624, 204] on link "Ok" at bounding box center [624, 203] width 33 height 15
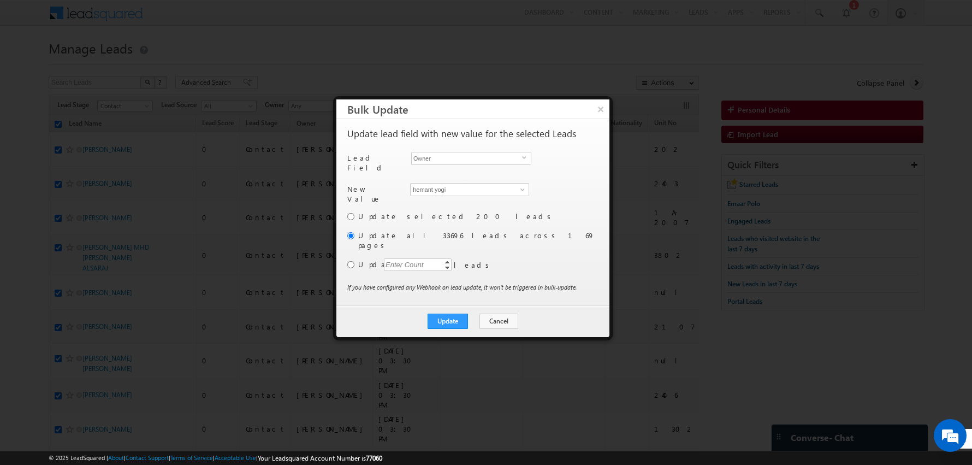
click at [407, 258] on div "Enter Count" at bounding box center [405, 264] width 42 height 13
click at [482, 254] on div "Update selected 200 leads Update all 33696 leads across 169 pages Update 25000 …" at bounding box center [471, 246] width 249 height 71
click at [353, 261] on input "radio" at bounding box center [350, 264] width 7 height 7
click at [453, 314] on button "Update" at bounding box center [448, 321] width 40 height 15
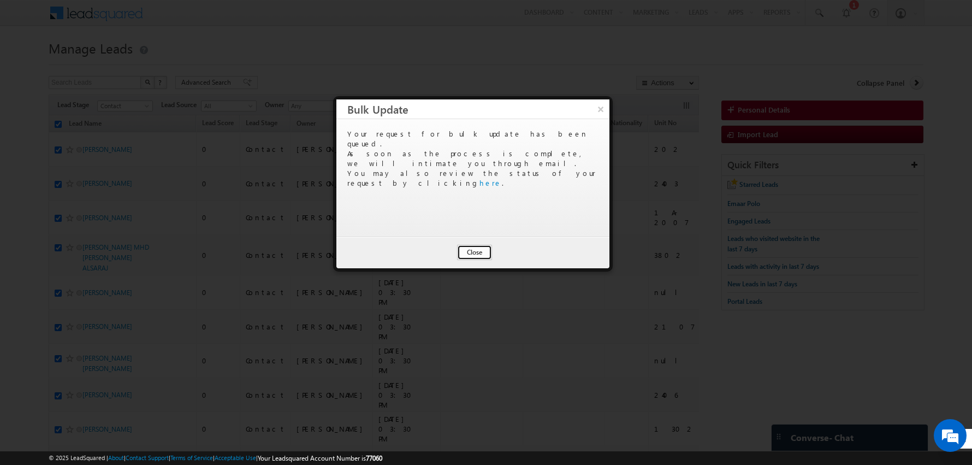
click at [471, 252] on button "Close" at bounding box center [474, 252] width 35 height 15
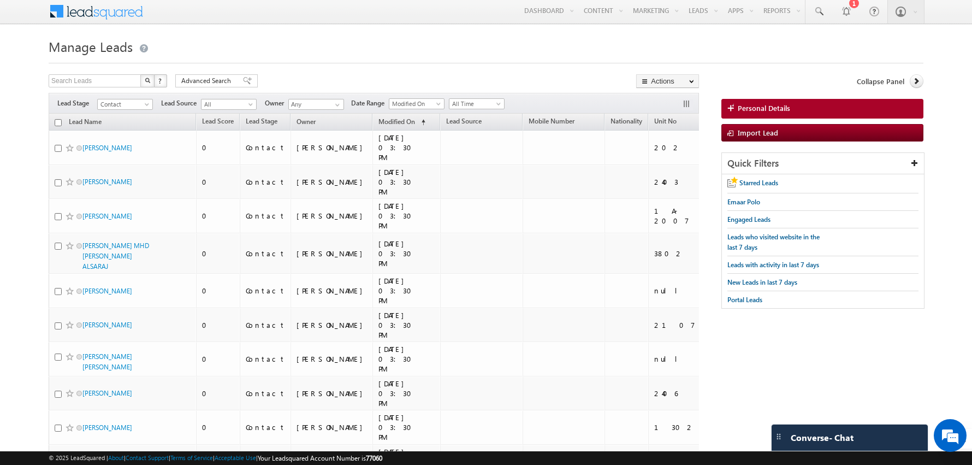
scroll to position [0, 0]
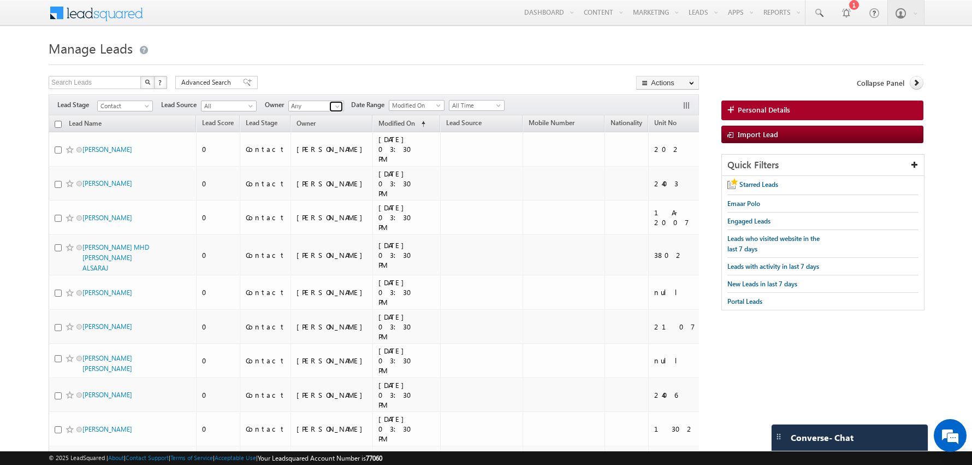
click at [338, 106] on span at bounding box center [337, 106] width 9 height 9
click at [327, 121] on span "[EMAIL_ADDRESS][DOMAIN_NAME]" at bounding box center [342, 125] width 98 height 8
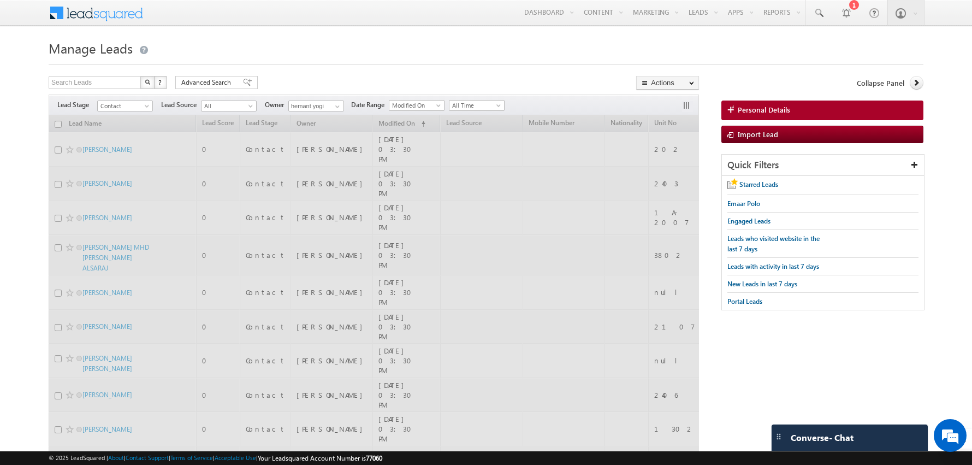
click at [295, 76] on div "Search Leads X ? 33696 results found Advanced Search Advanced Search Advanced s…" at bounding box center [374, 84] width 650 height 16
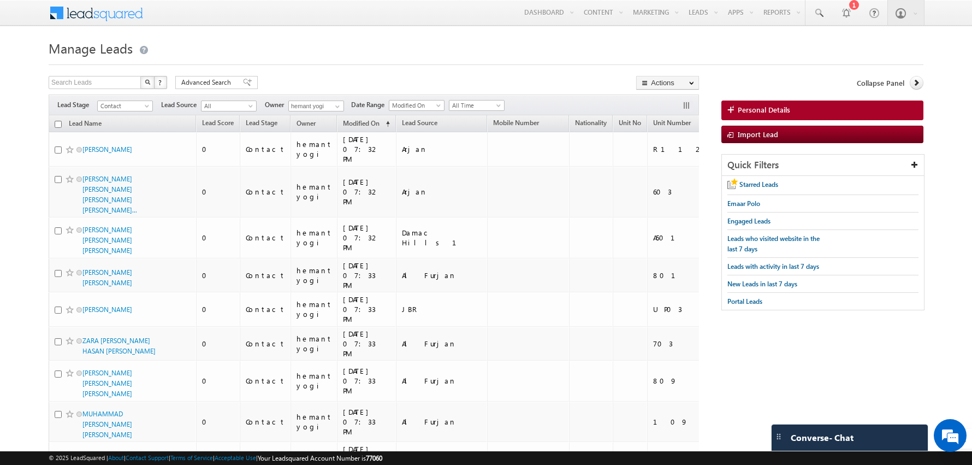
click at [300, 63] on div at bounding box center [486, 61] width 875 height 7
click at [334, 106] on span at bounding box center [337, 106] width 9 height 9
click at [331, 140] on span "[EMAIL_ADDRESS][DOMAIN_NAME]" at bounding box center [342, 144] width 98 height 8
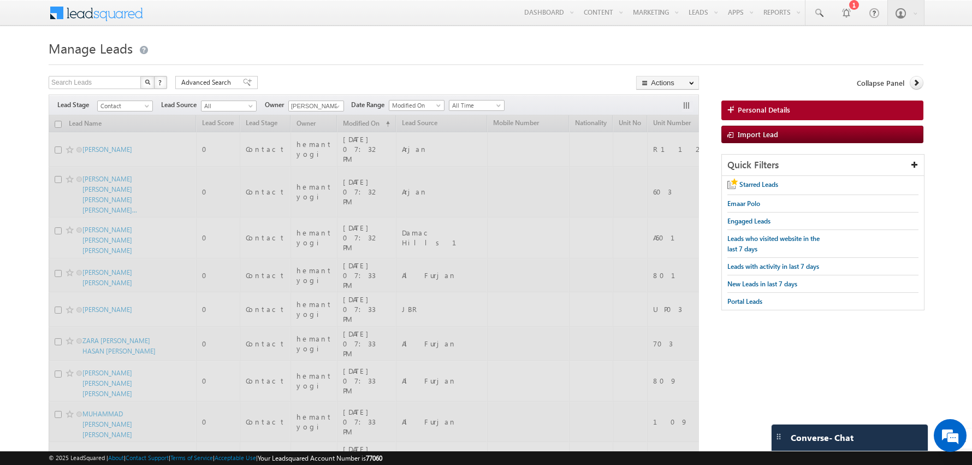
click at [329, 58] on div at bounding box center [486, 61] width 875 height 7
click at [495, 104] on span at bounding box center [499, 107] width 9 height 9
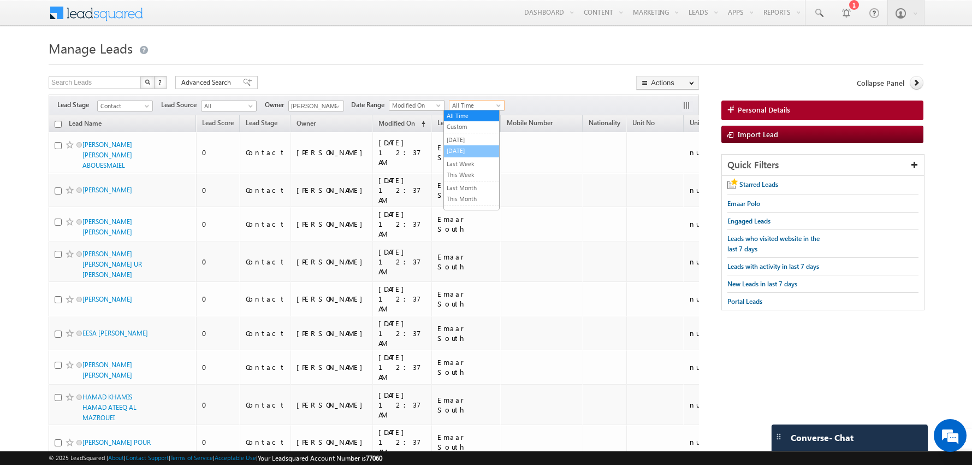
click at [456, 148] on link "[DATE]" at bounding box center [471, 151] width 55 height 10
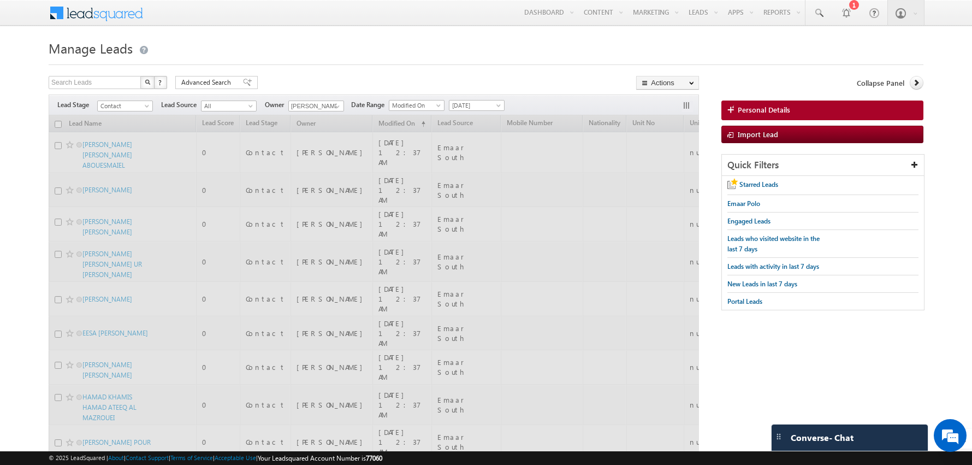
click at [352, 62] on div at bounding box center [486, 61] width 875 height 7
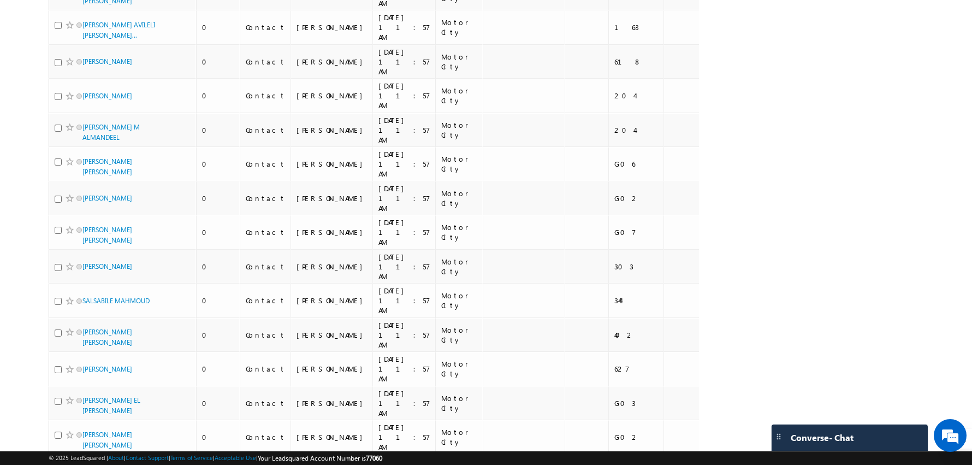
scroll to position [5145, 0]
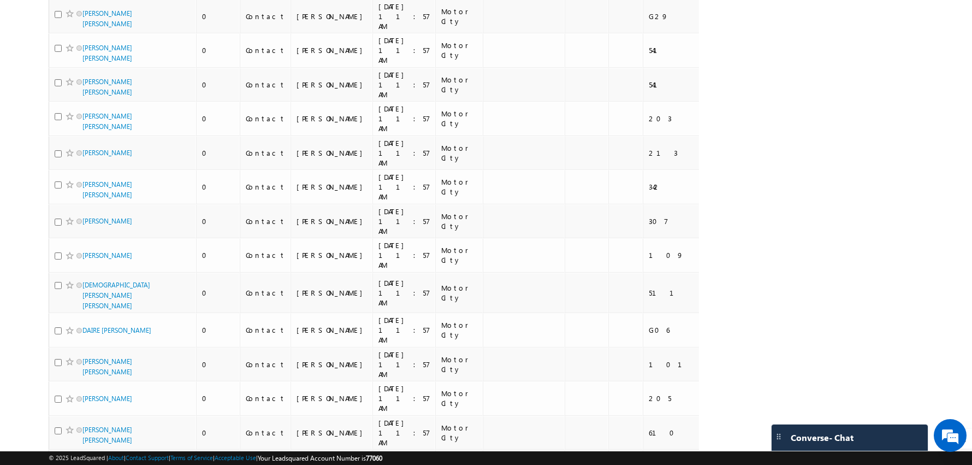
scroll to position [5184, 0]
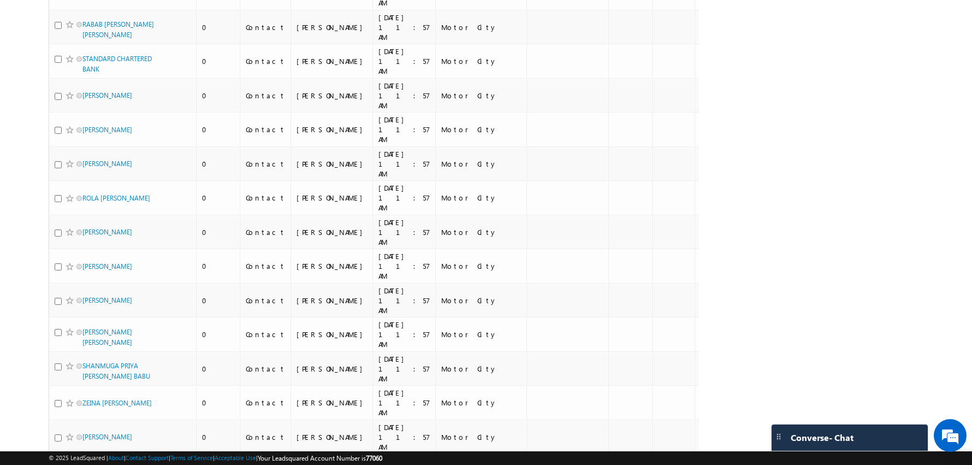
scroll to position [5068, 0]
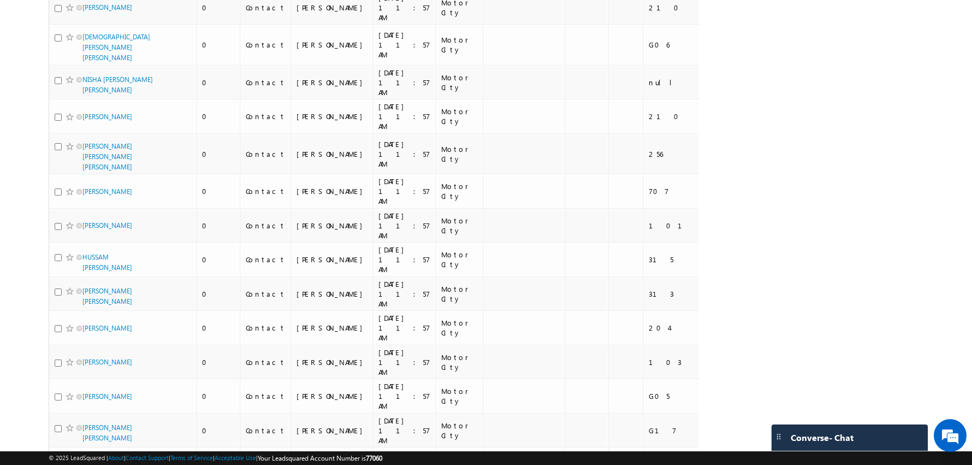
scroll to position [0, 0]
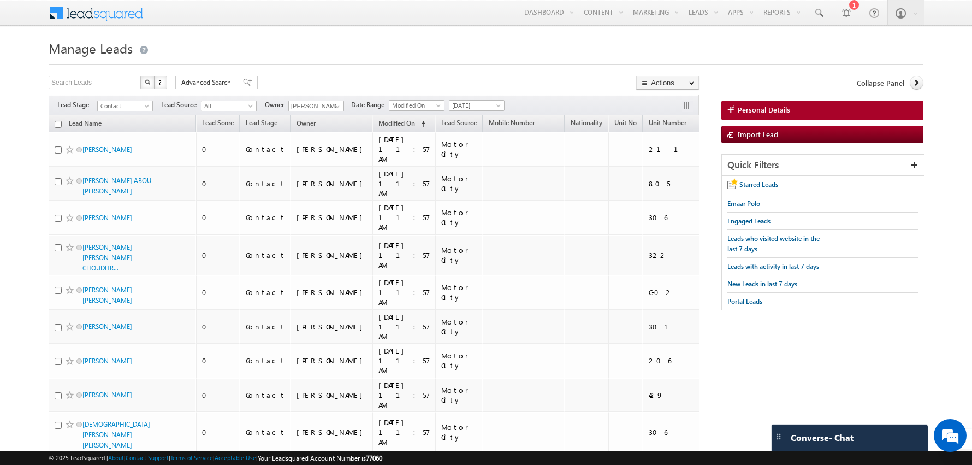
click at [56, 123] on input "checkbox" at bounding box center [58, 124] width 7 height 7
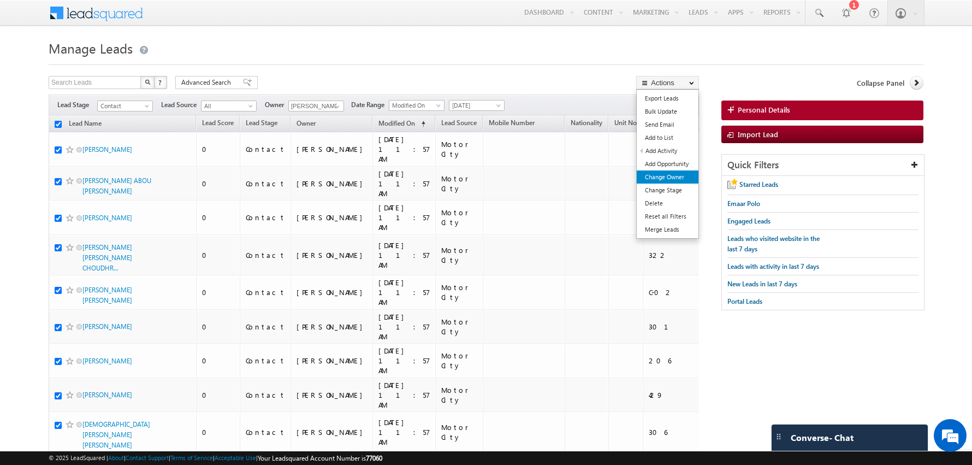
click at [661, 176] on link "Change Owner" at bounding box center [668, 176] width 62 height 13
click at [657, 176] on link "Change Owner" at bounding box center [668, 176] width 62 height 13
click at [669, 175] on link "Change Owner" at bounding box center [668, 176] width 62 height 13
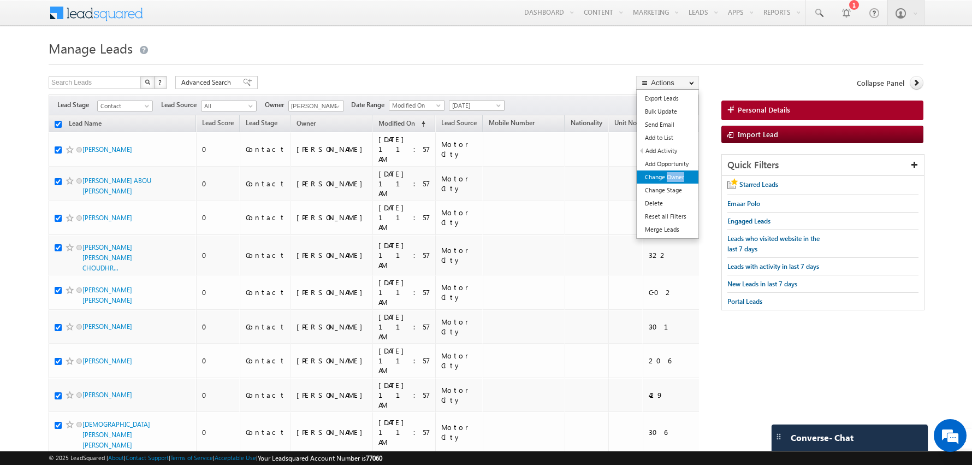
click at [669, 175] on link "Change Owner" at bounding box center [668, 176] width 62 height 13
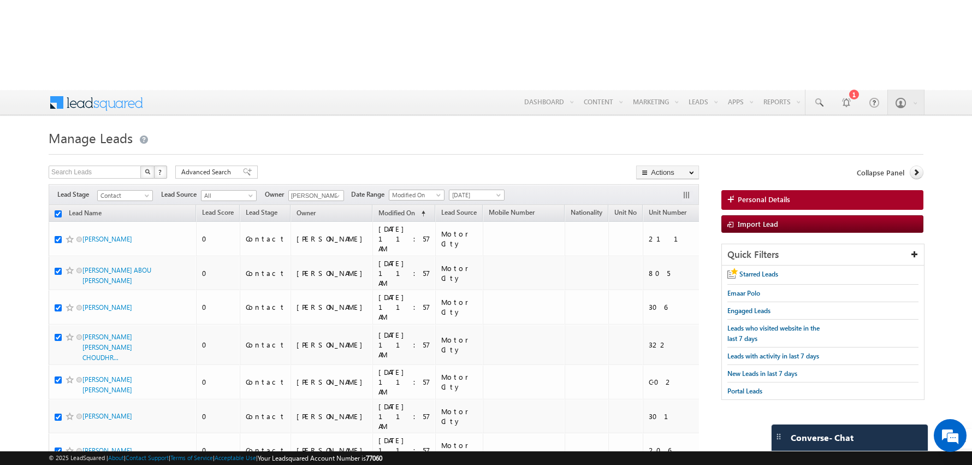
click at [484, 147] on div at bounding box center [486, 150] width 875 height 7
click at [660, 260] on link "Change Owner" at bounding box center [668, 266] width 62 height 13
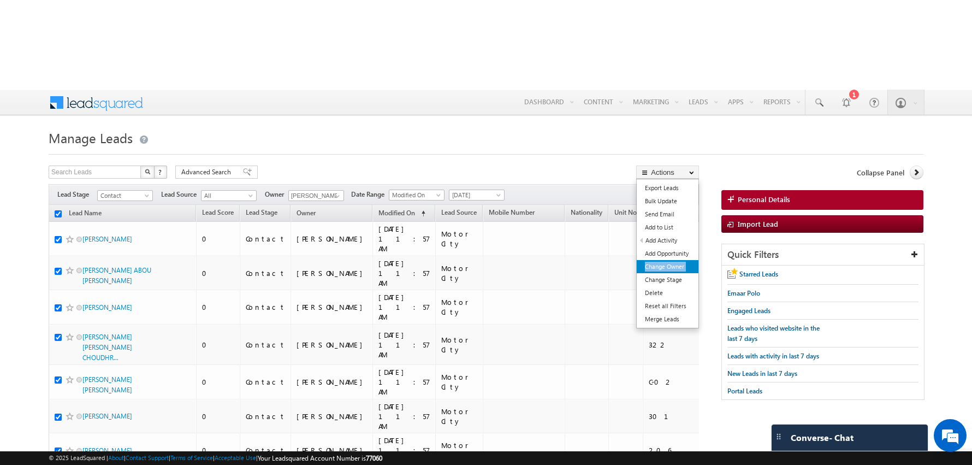
click at [660, 260] on link "Change Owner" at bounding box center [668, 266] width 62 height 13
click at [359, 126] on h1 "Manage Leads" at bounding box center [486, 136] width 875 height 21
click at [289, 147] on div at bounding box center [486, 150] width 875 height 7
click at [364, 147] on div at bounding box center [486, 150] width 875 height 7
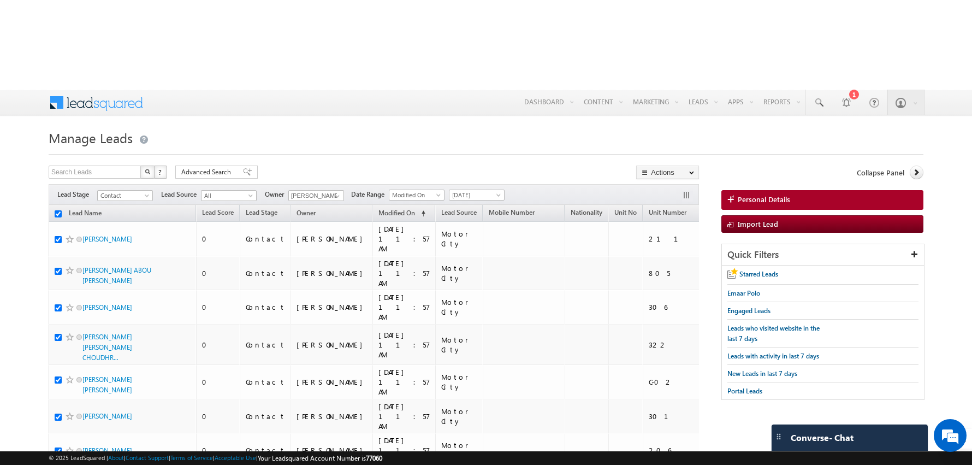
click at [372, 126] on h1 "Manage Leads" at bounding box center [486, 136] width 875 height 21
click at [289, 126] on h1 "Manage Leads" at bounding box center [486, 136] width 875 height 21
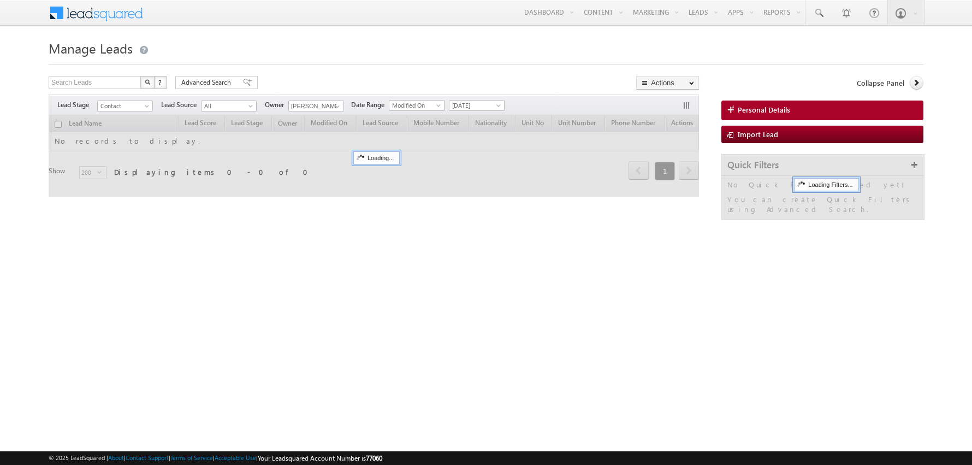
click at [342, 44] on h1 "Manage Leads" at bounding box center [486, 47] width 875 height 21
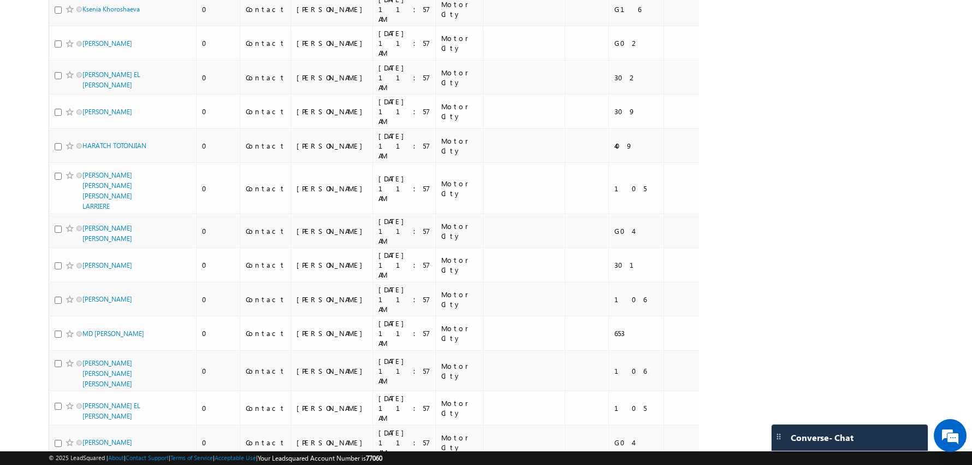
scroll to position [5145, 0]
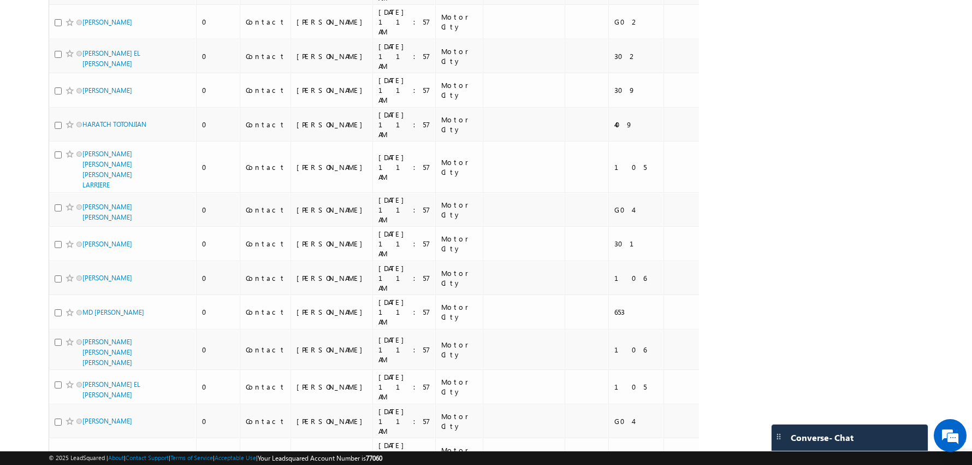
click at [84, 441] on li "100" at bounding box center [86, 444] width 26 height 11
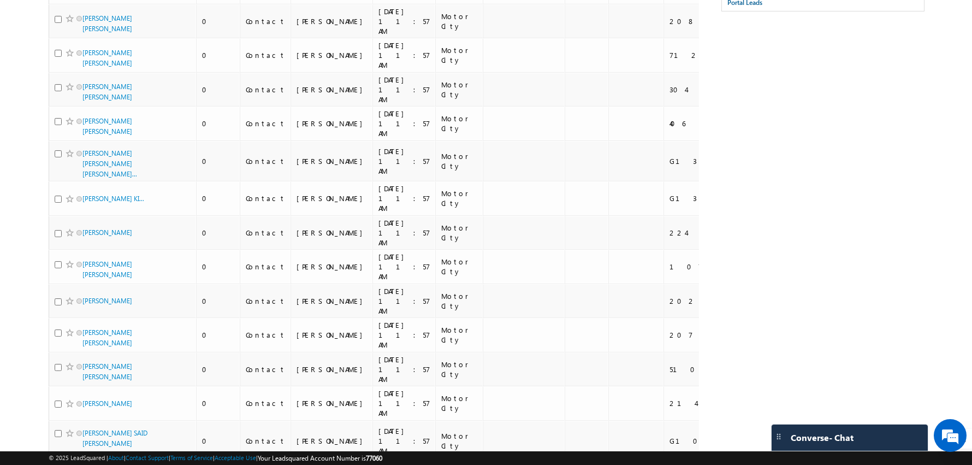
scroll to position [0, 0]
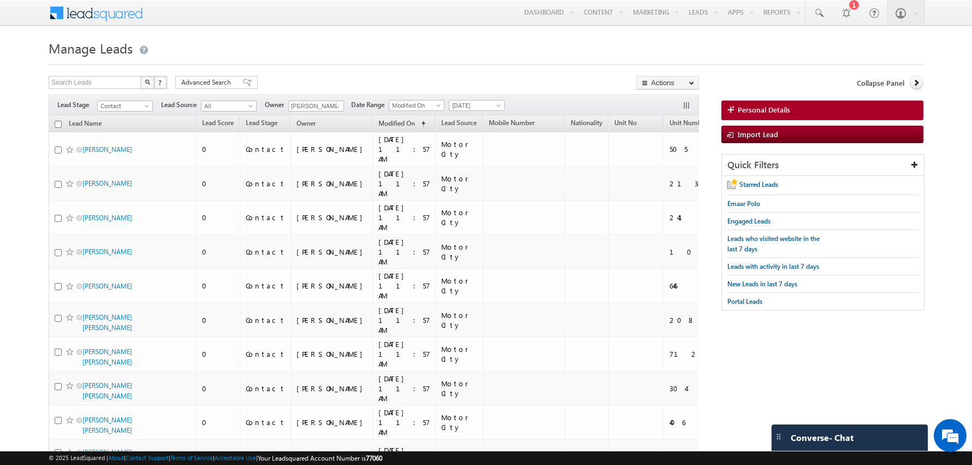
click at [58, 121] on input "checkbox" at bounding box center [58, 124] width 7 height 7
checkbox input "true"
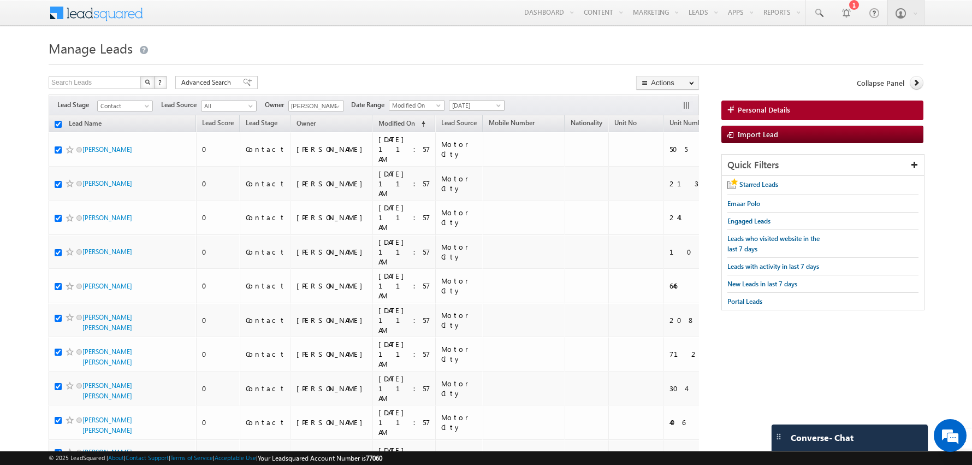
checkbox input "true"
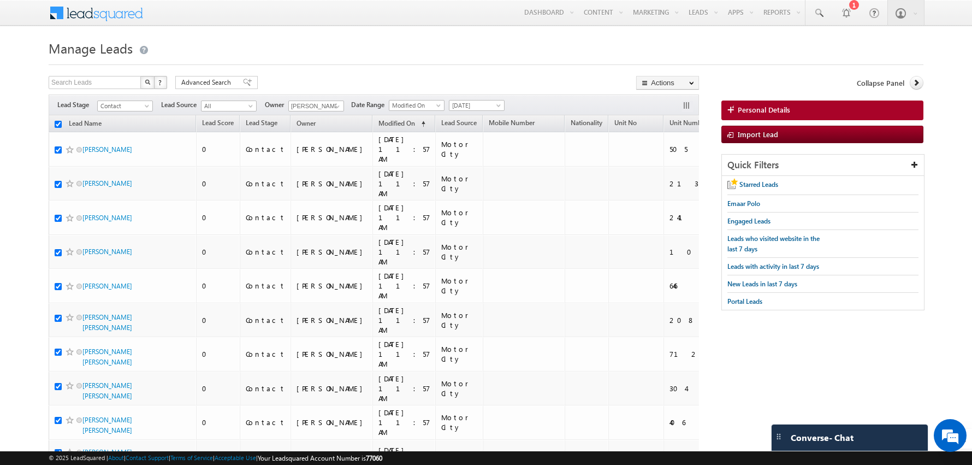
checkbox input "true"
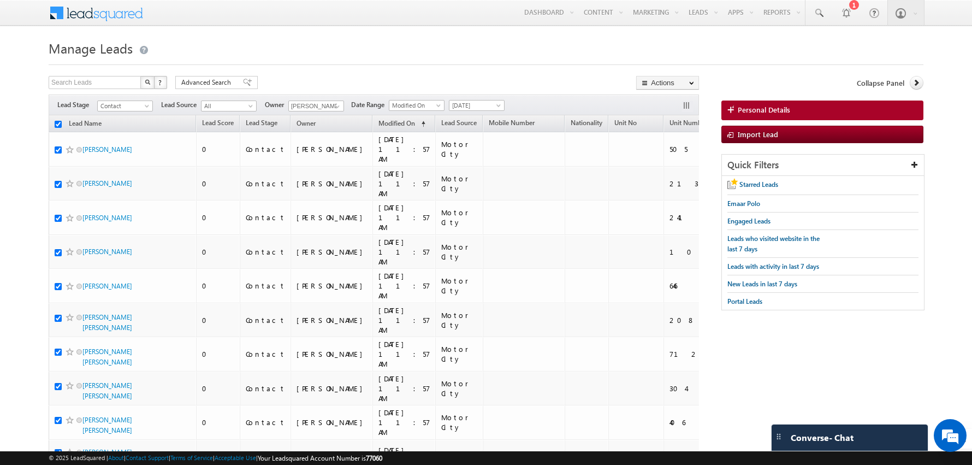
checkbox input "true"
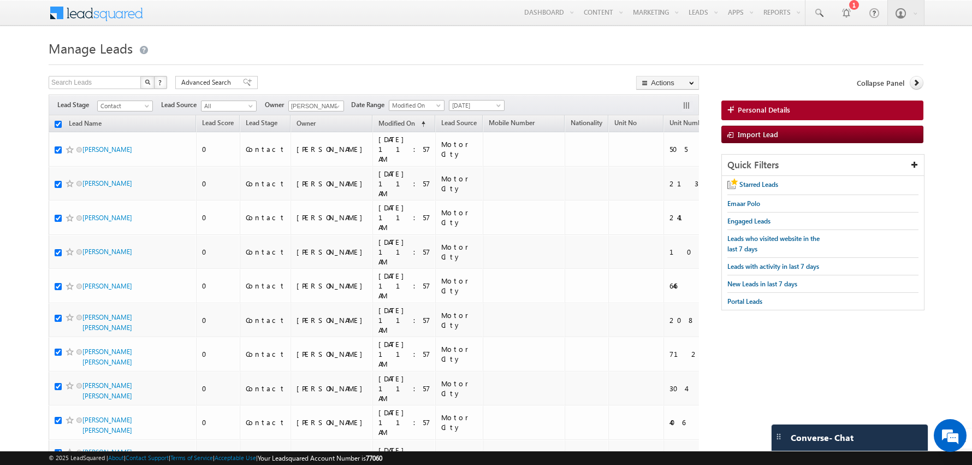
checkbox input "true"
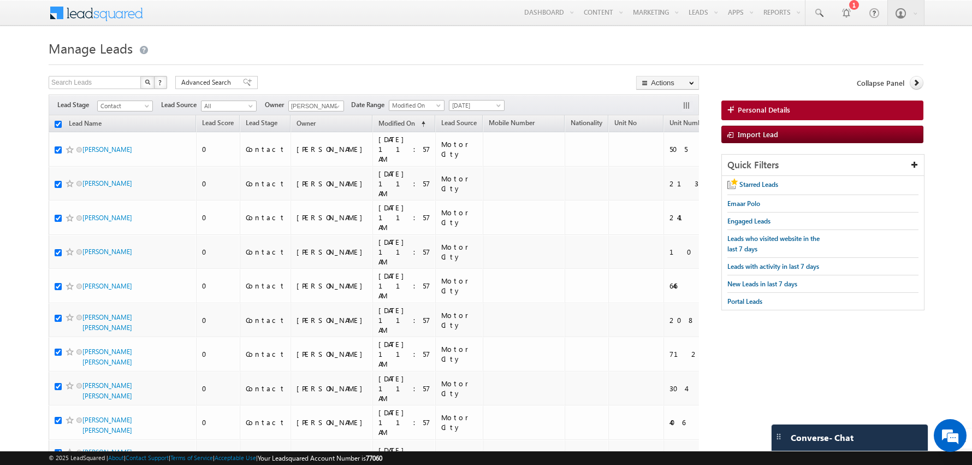
checkbox input "true"
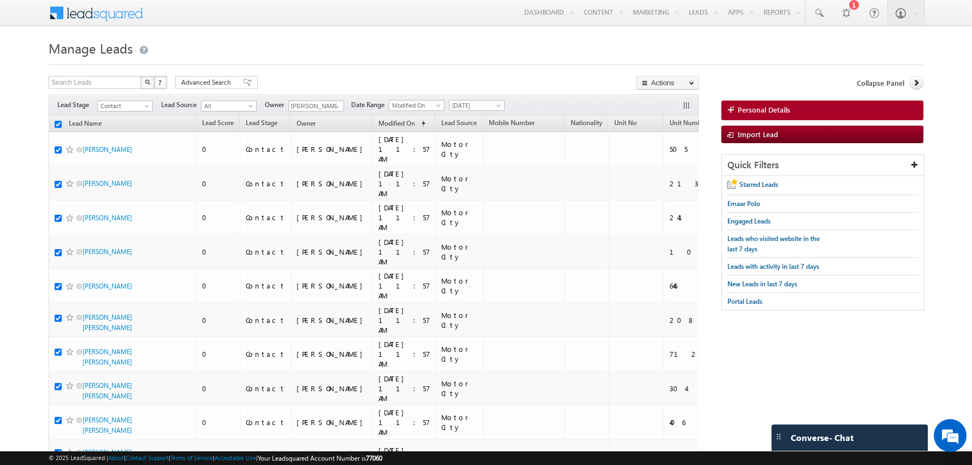
checkbox input "true"
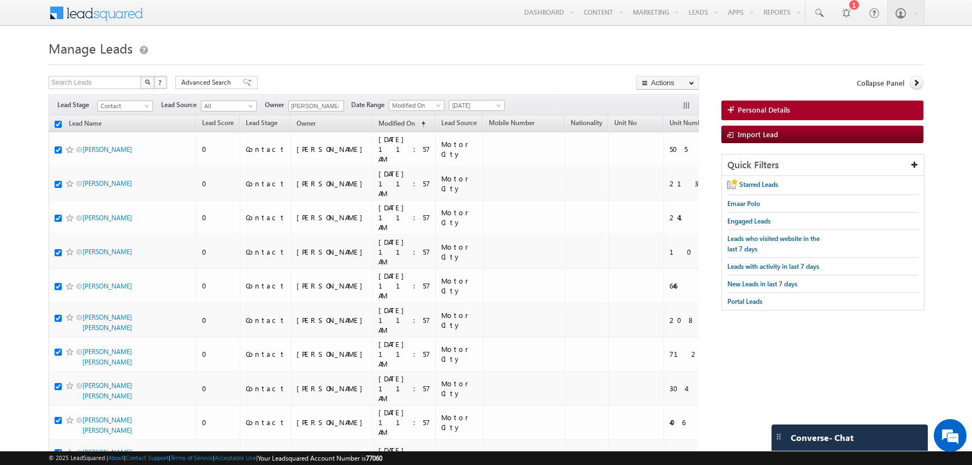
checkbox input "true"
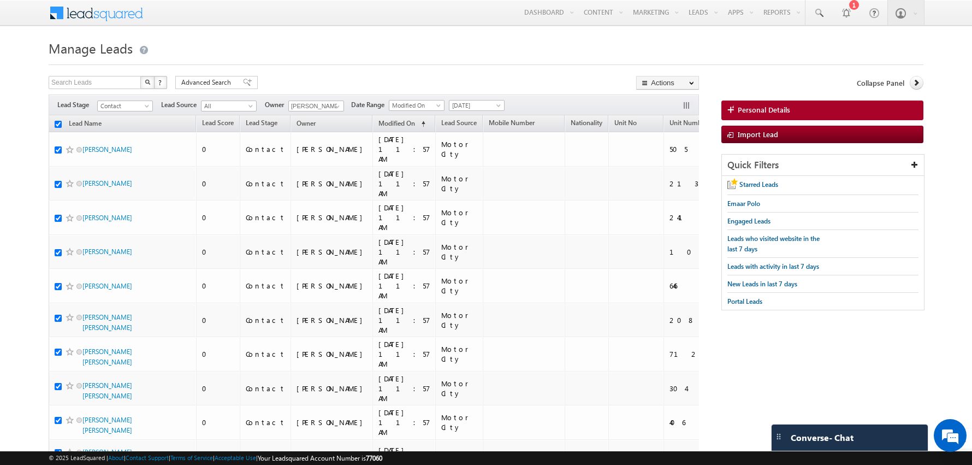
checkbox input "true"
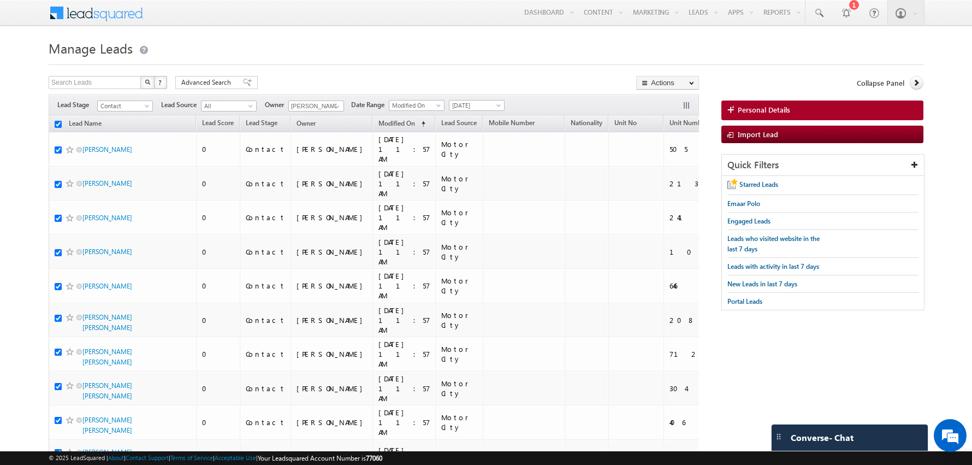
checkbox input "true"
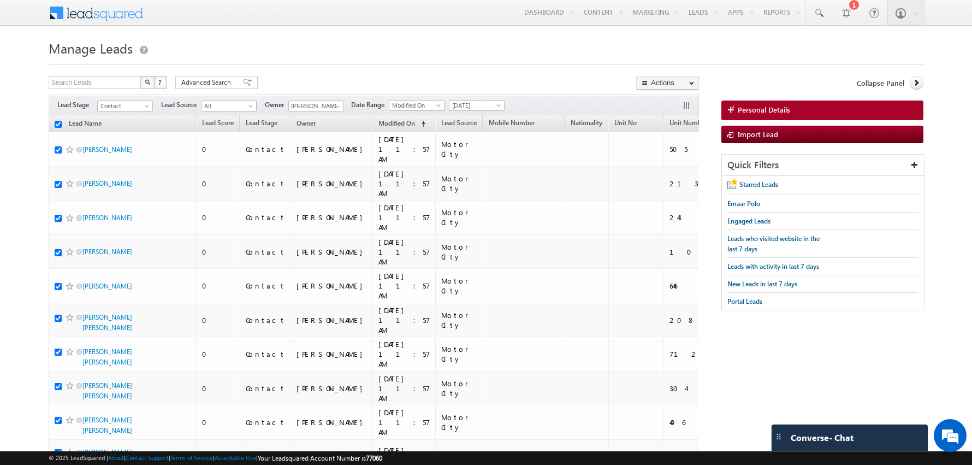
checkbox input "true"
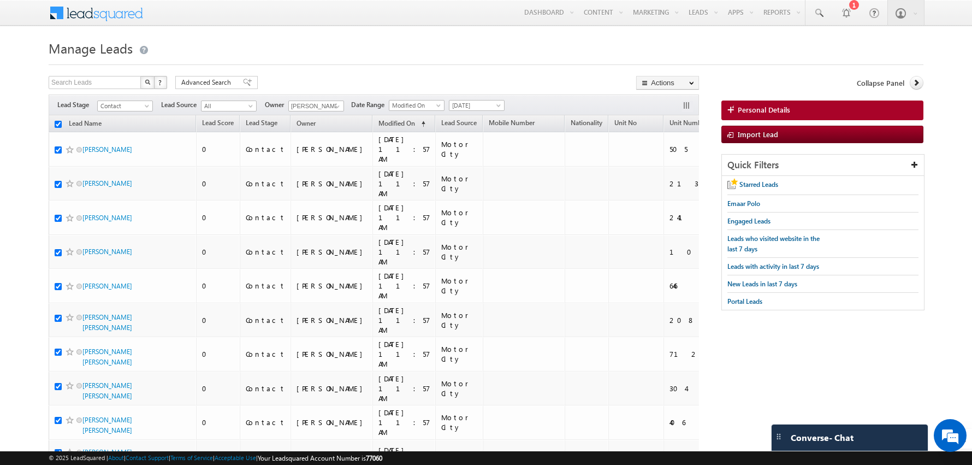
checkbox input "true"
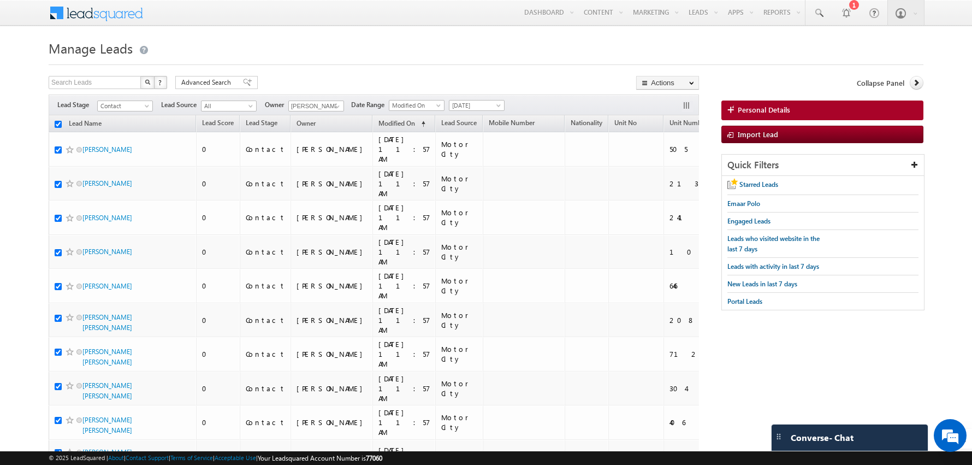
checkbox input "true"
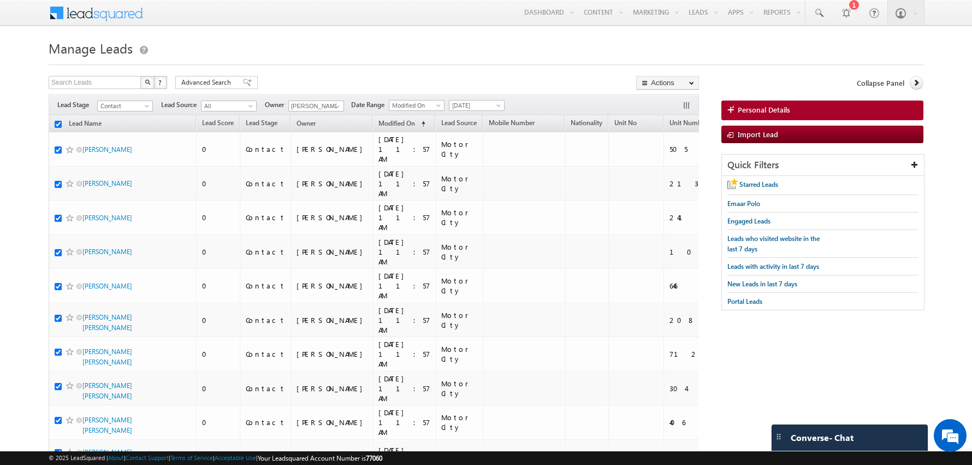
checkbox input "true"
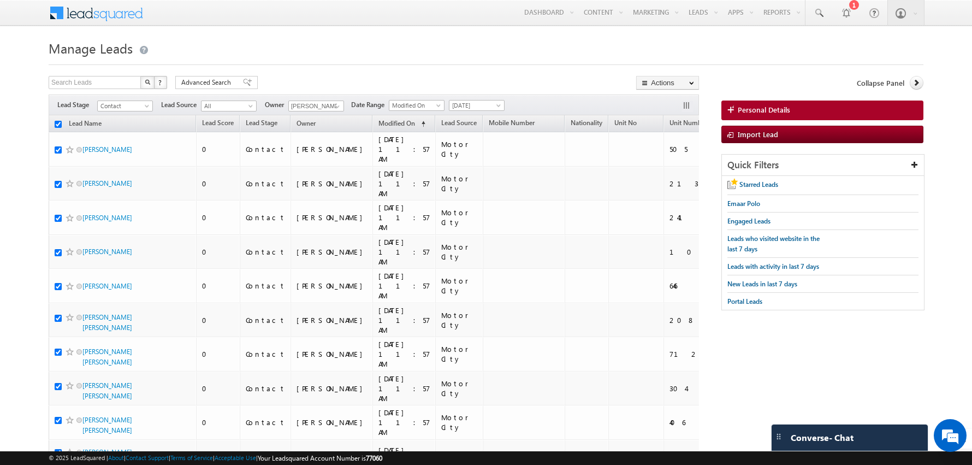
checkbox input "true"
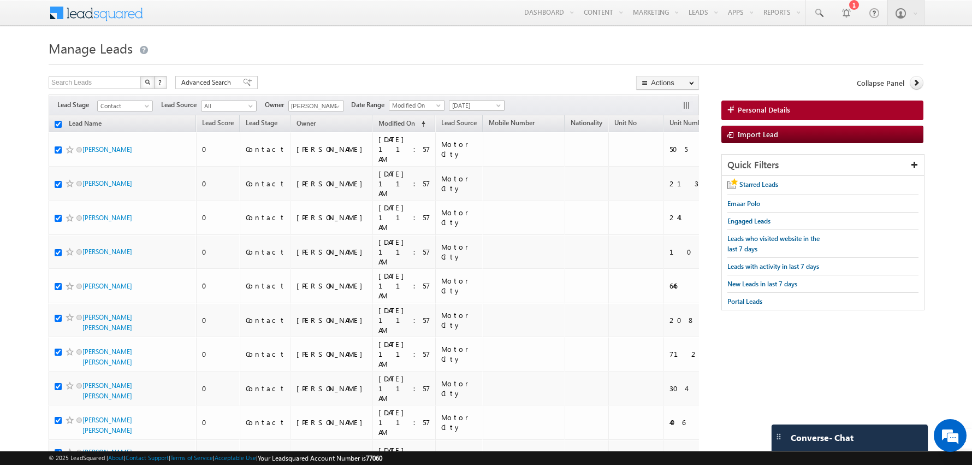
checkbox input "true"
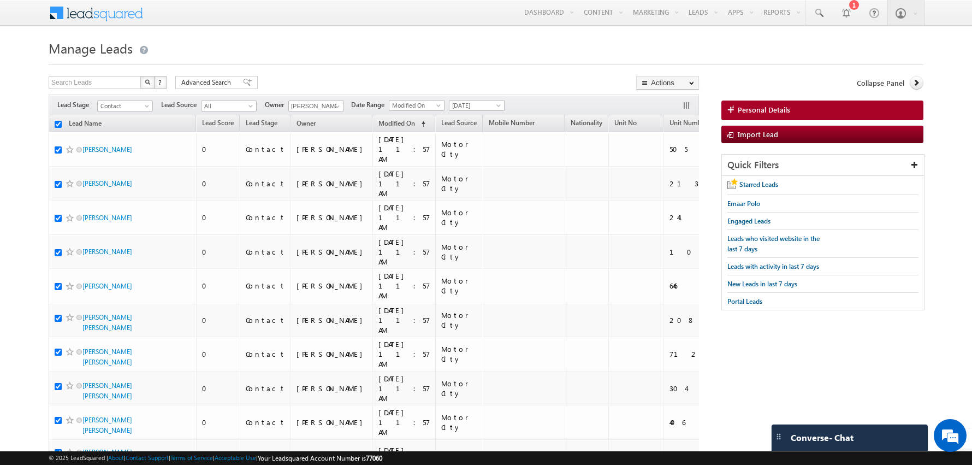
checkbox input "true"
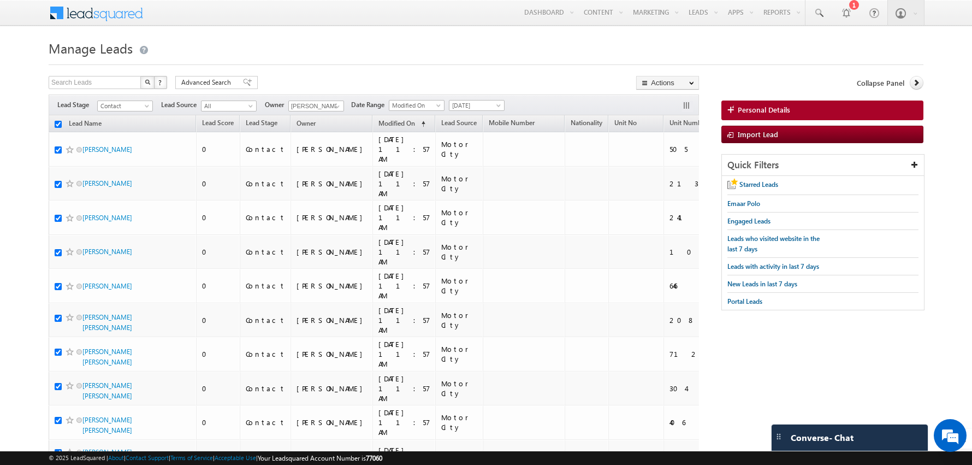
checkbox input "true"
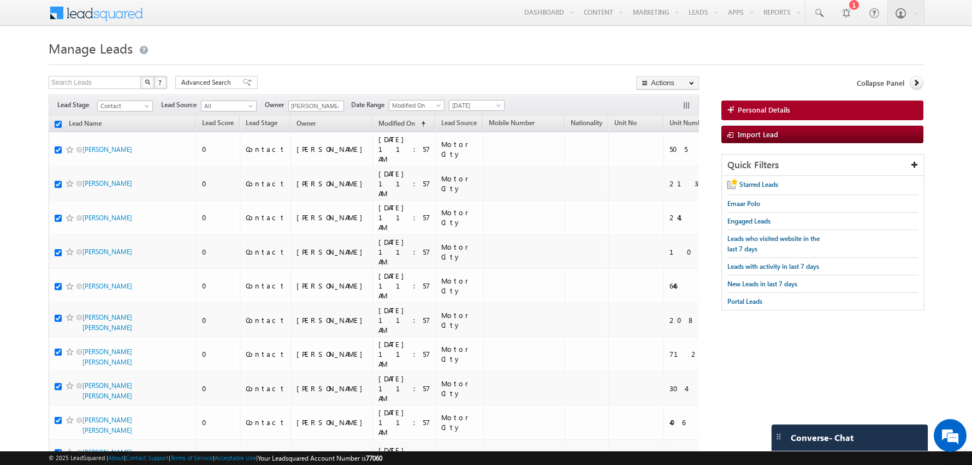
checkbox input "true"
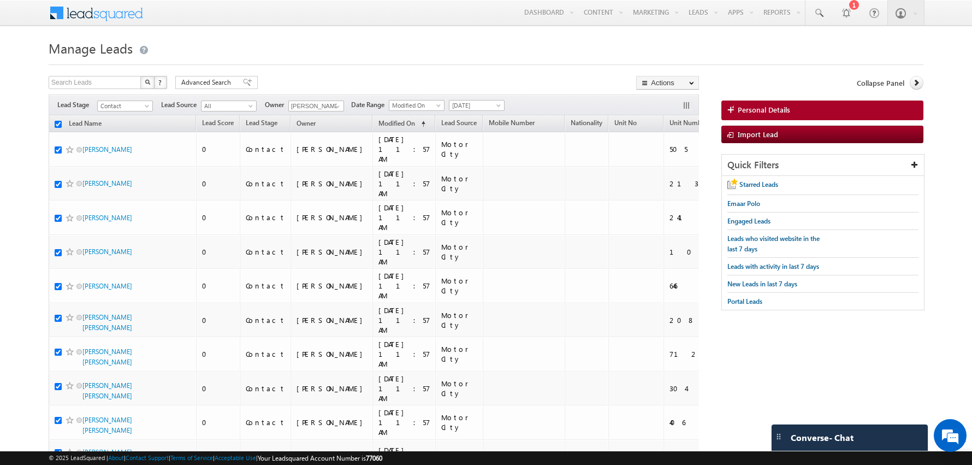
checkbox input "true"
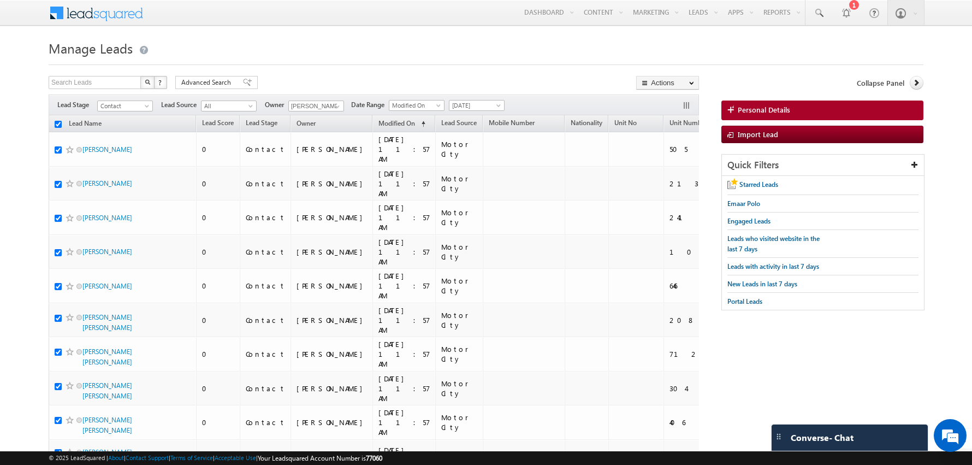
checkbox input "true"
click at [663, 173] on link "Change Owner" at bounding box center [668, 176] width 62 height 13
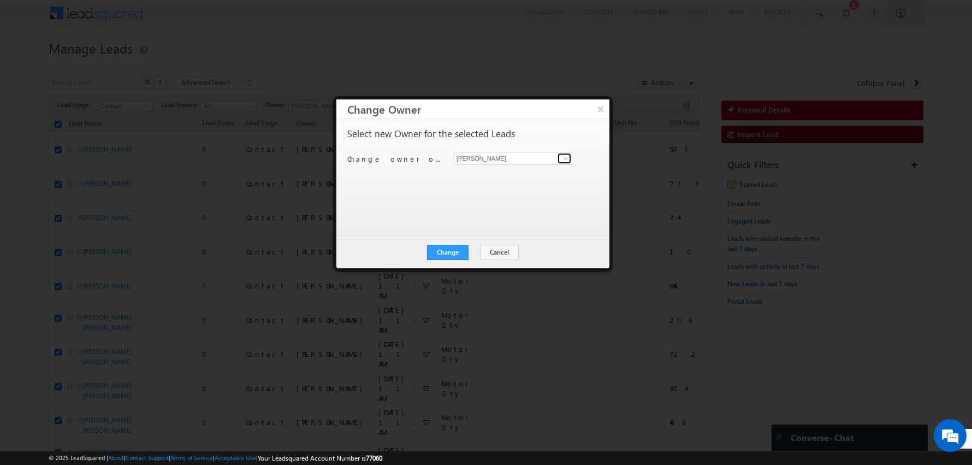
click at [566, 157] on span at bounding box center [565, 158] width 9 height 9
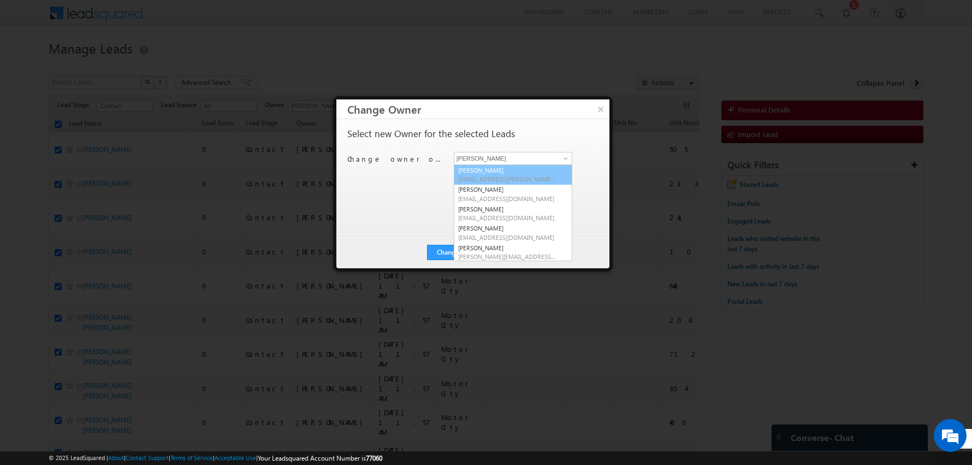
click at [394, 190] on div "Select new Owner for the selected Leads Change owner of 100 leads to [PERSON_NA…" at bounding box center [471, 172] width 249 height 87
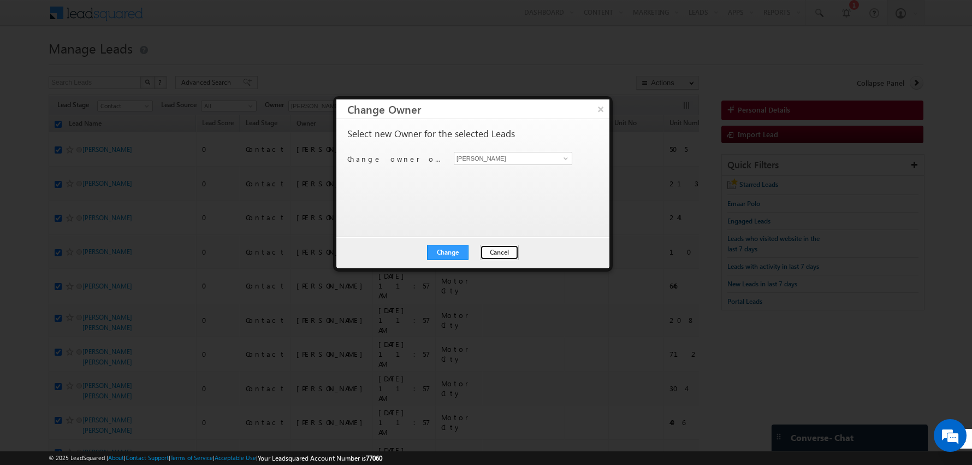
click at [494, 247] on button "Cancel" at bounding box center [499, 252] width 39 height 15
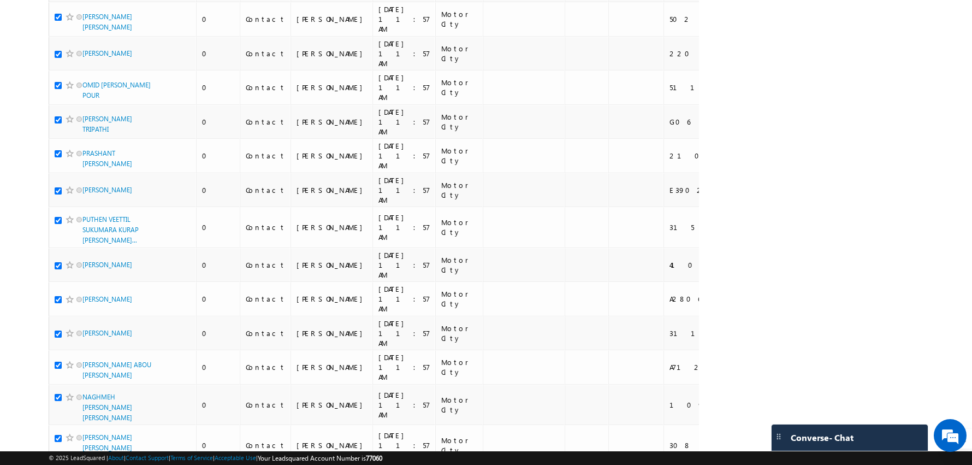
scroll to position [2498, 0]
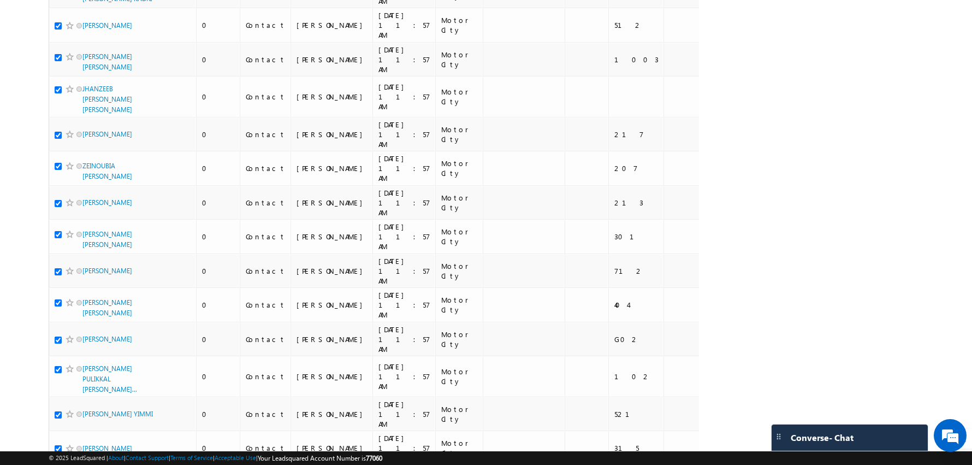
click at [82, 430] on li "50" at bounding box center [86, 434] width 26 height 11
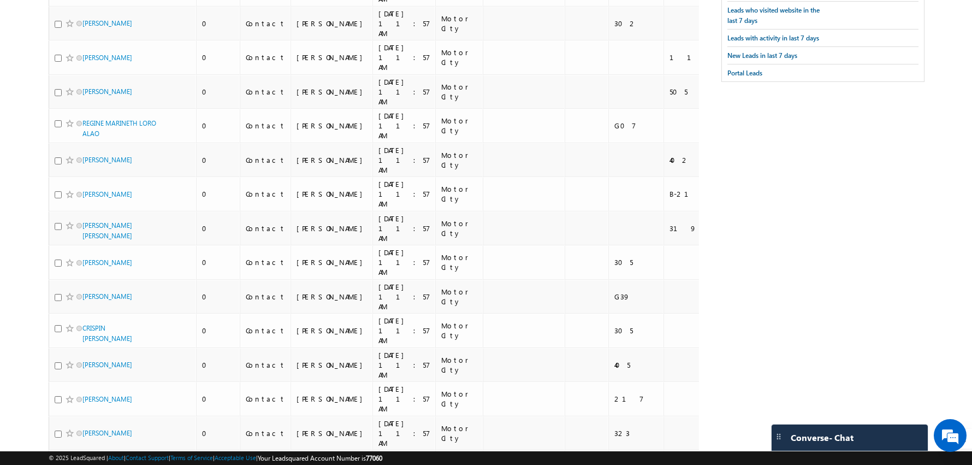
scroll to position [0, 0]
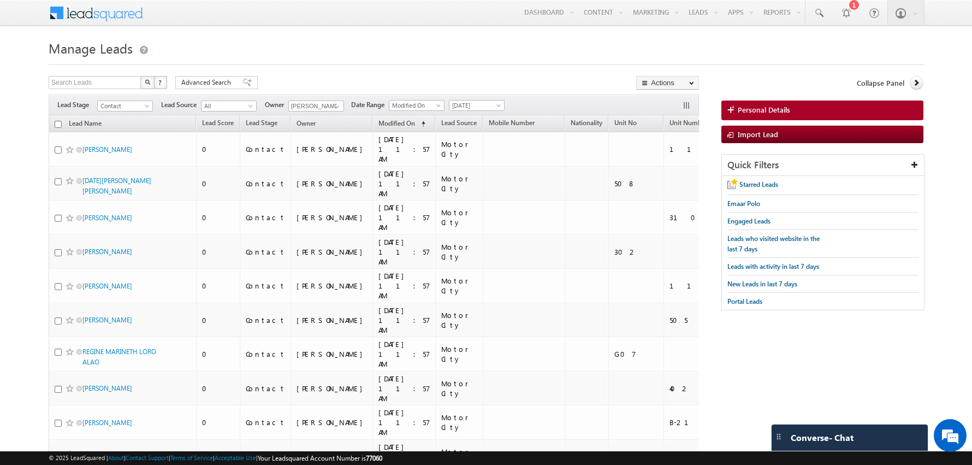
click at [57, 125] on input "checkbox" at bounding box center [58, 124] width 7 height 7
checkbox input "true"
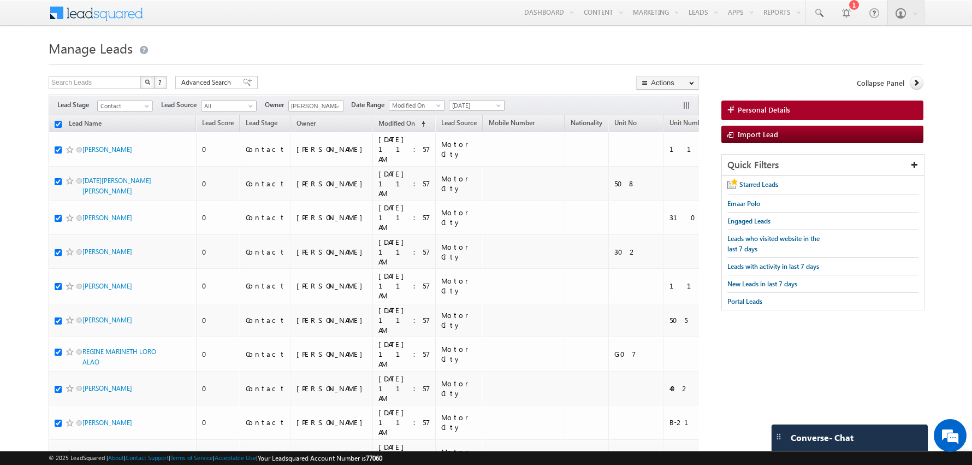
checkbox input "true"
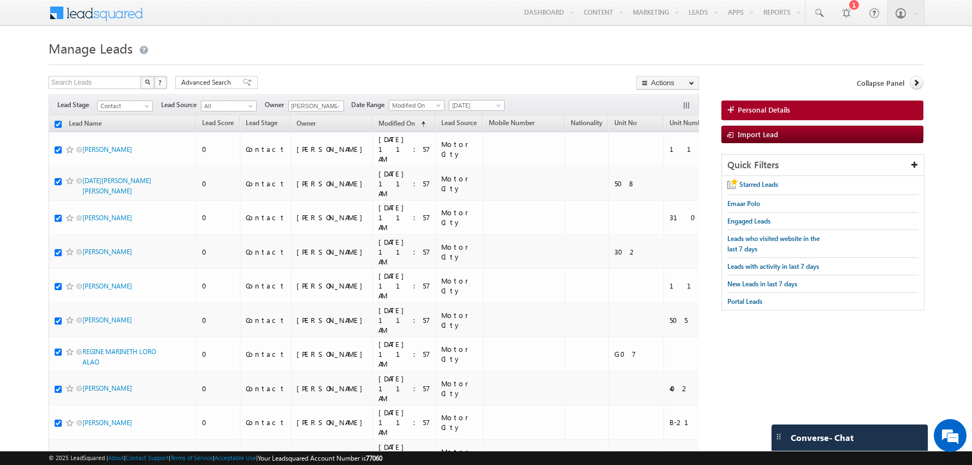
checkbox input "true"
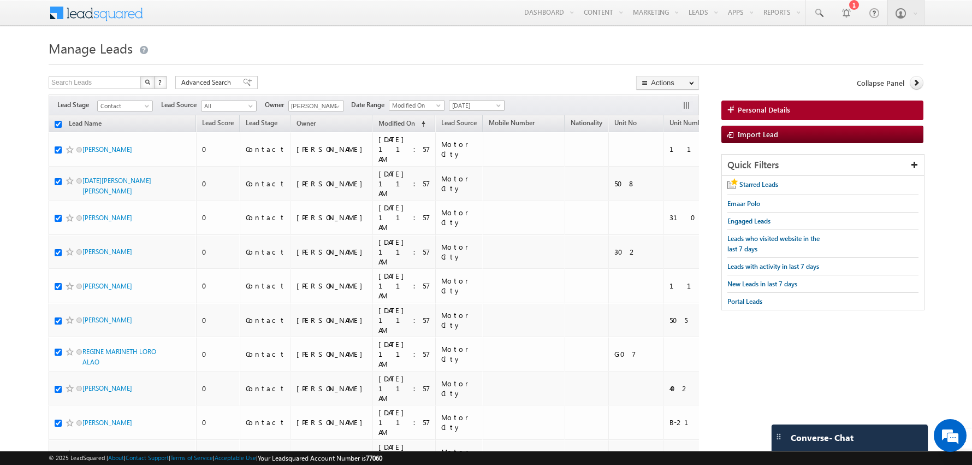
checkbox input "true"
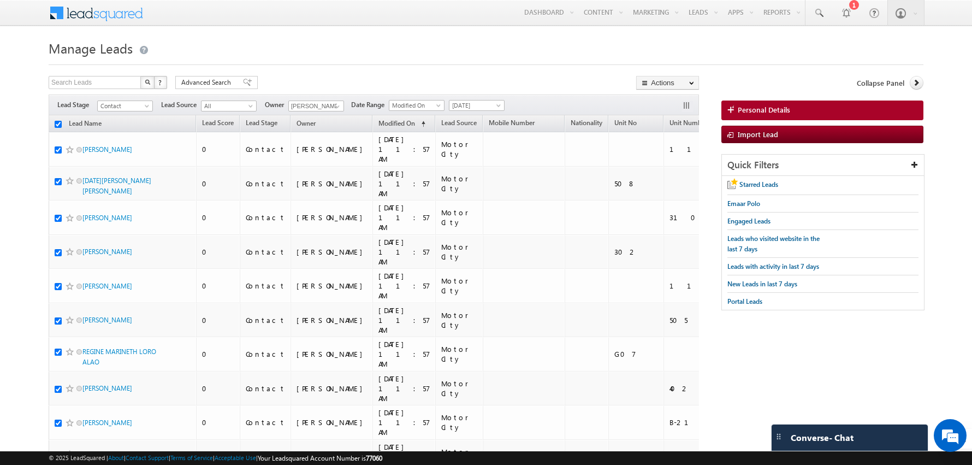
checkbox input "true"
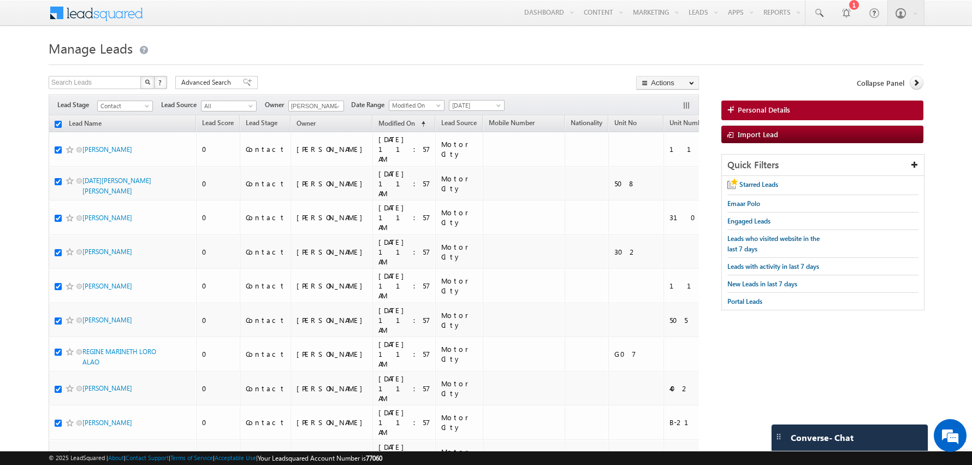
checkbox input "true"
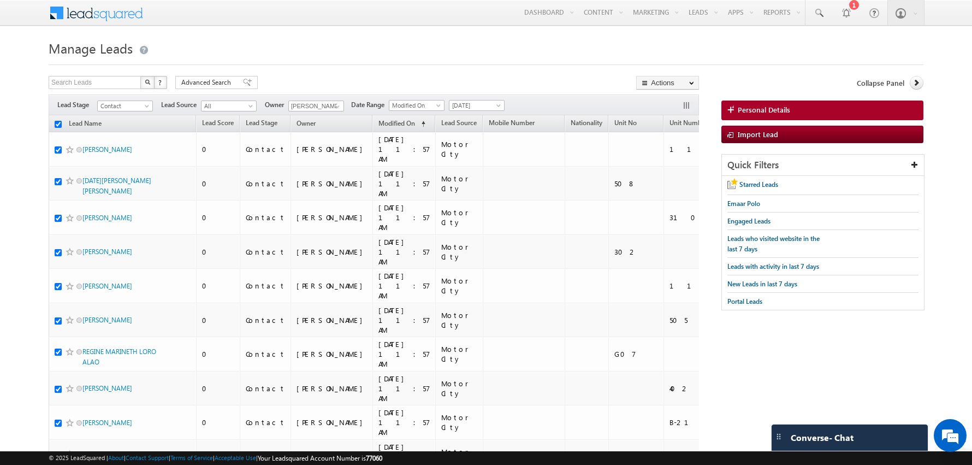
checkbox input "true"
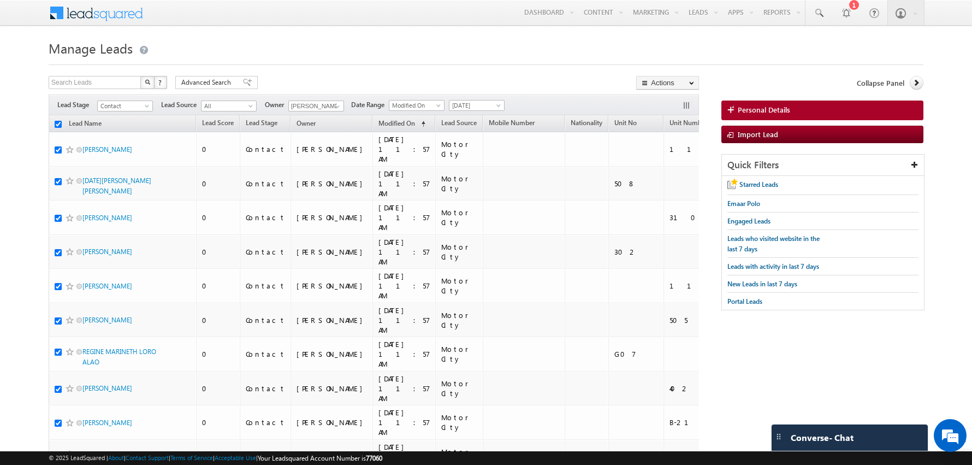
checkbox input "true"
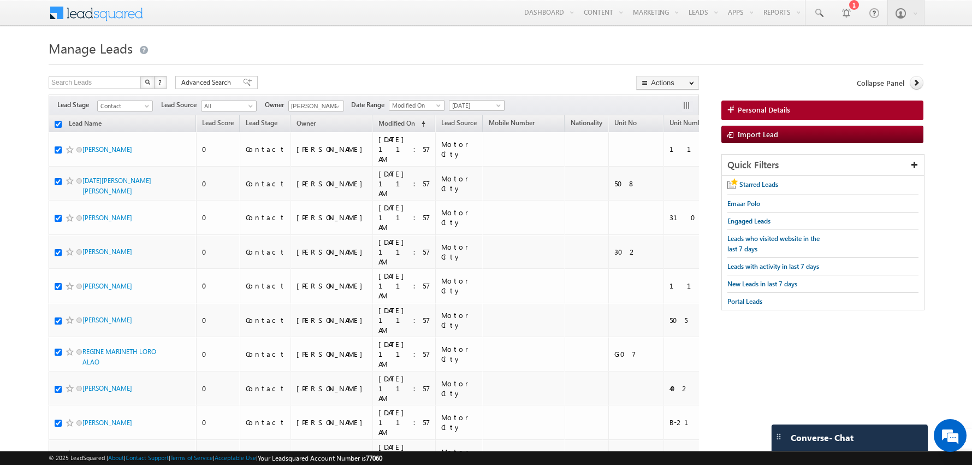
checkbox input "true"
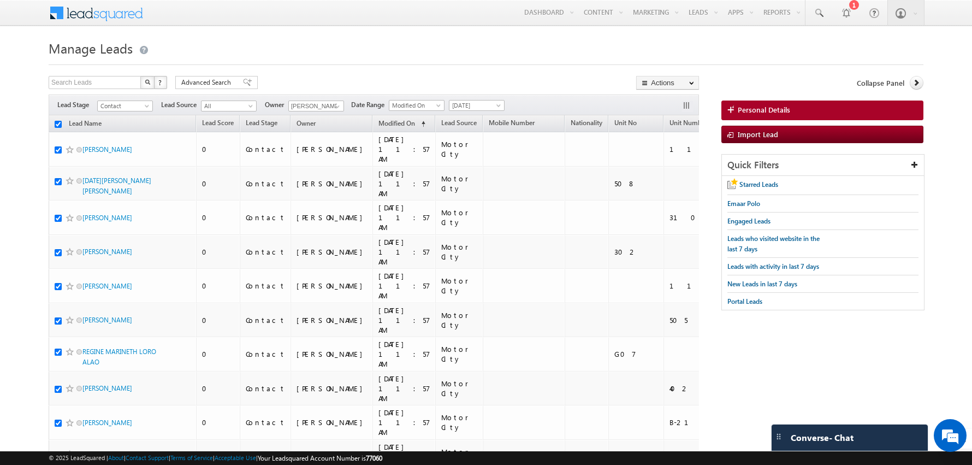
checkbox input "true"
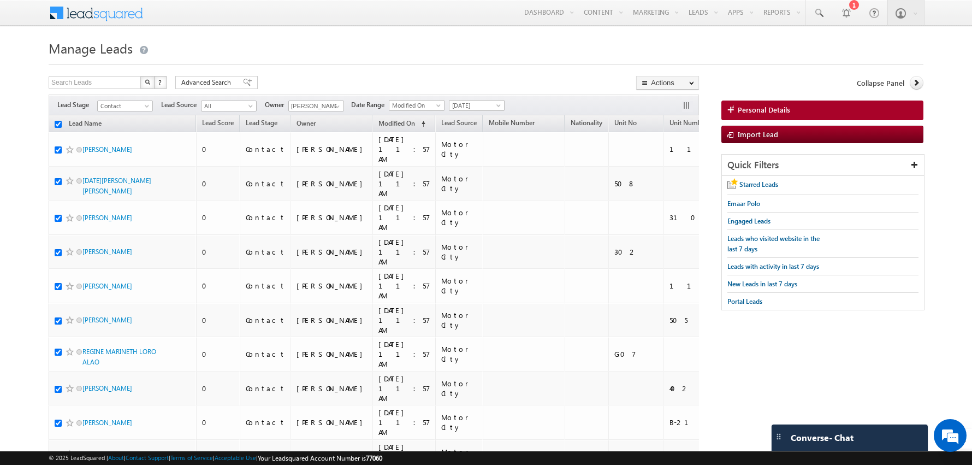
checkbox input "true"
click at [665, 174] on link "Change Owner" at bounding box center [668, 176] width 62 height 13
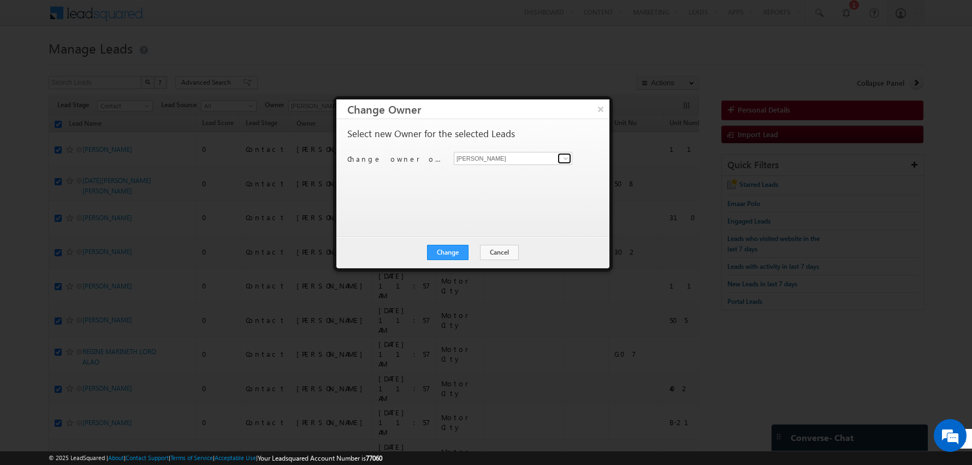
click at [566, 156] on span at bounding box center [565, 158] width 9 height 9
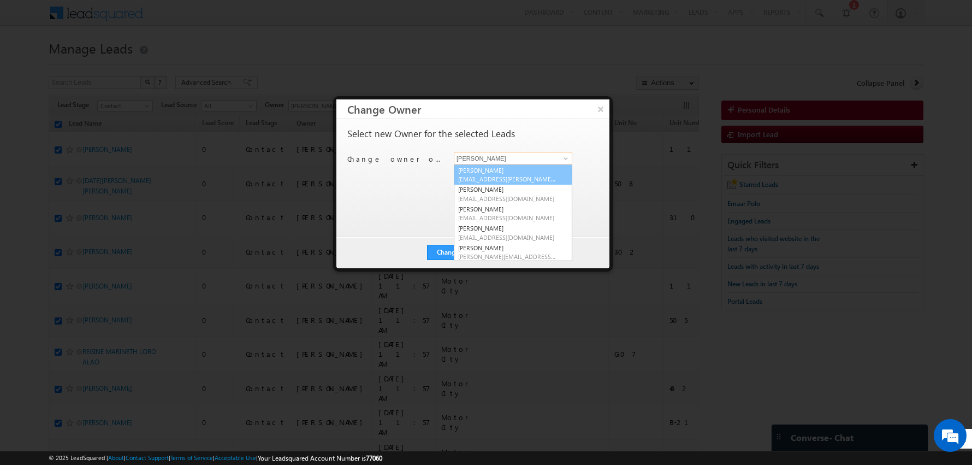
click at [482, 176] on span "[EMAIL_ADDRESS][PERSON_NAME][DOMAIN_NAME]" at bounding box center [507, 179] width 98 height 8
type input "[PERSON_NAME]"
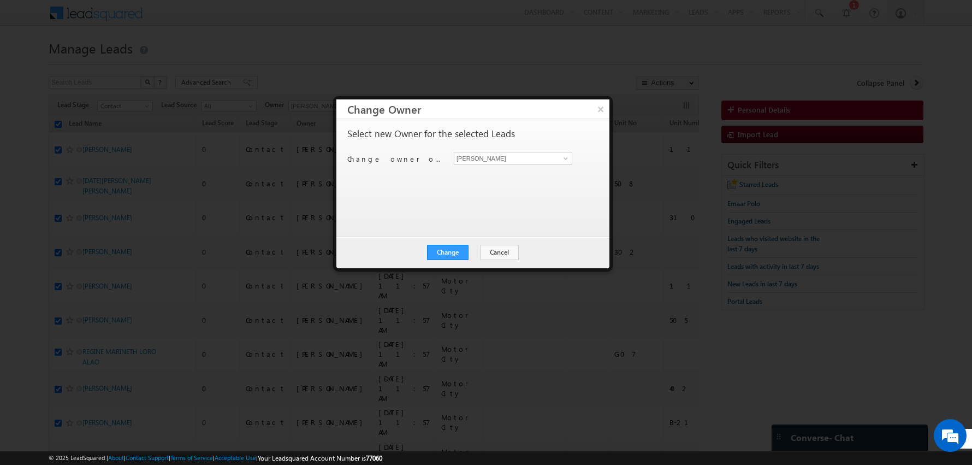
click at [431, 201] on div "Select new Owner for the selected Leads Change owner of 50 leads to [PERSON_NAM…" at bounding box center [471, 172] width 249 height 87
click at [446, 249] on button "Change" at bounding box center [448, 252] width 42 height 15
click at [479, 253] on button "Close" at bounding box center [474, 252] width 35 height 15
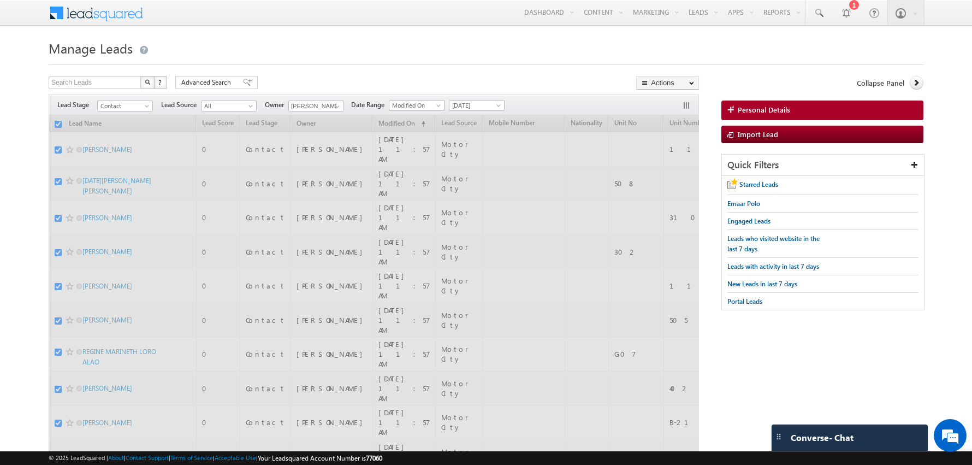
click at [299, 60] on div at bounding box center [486, 61] width 875 height 7
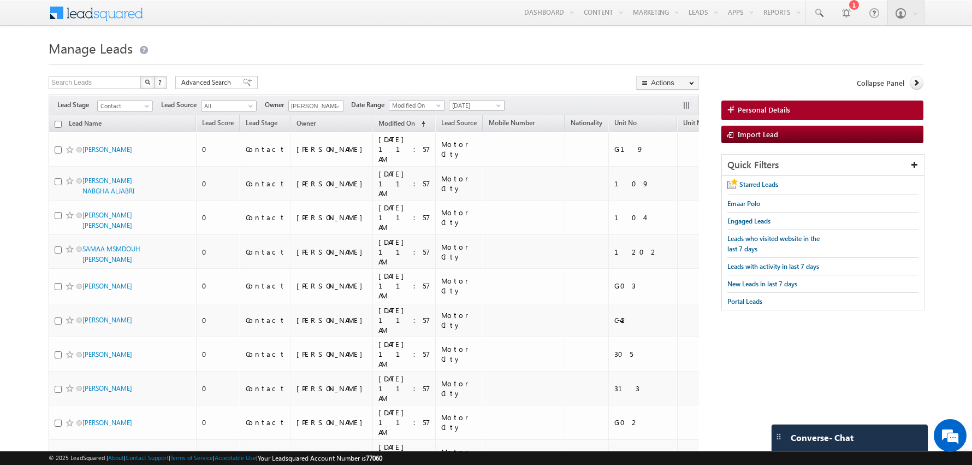
click at [60, 125] on input "checkbox" at bounding box center [58, 124] width 7 height 7
checkbox input "true"
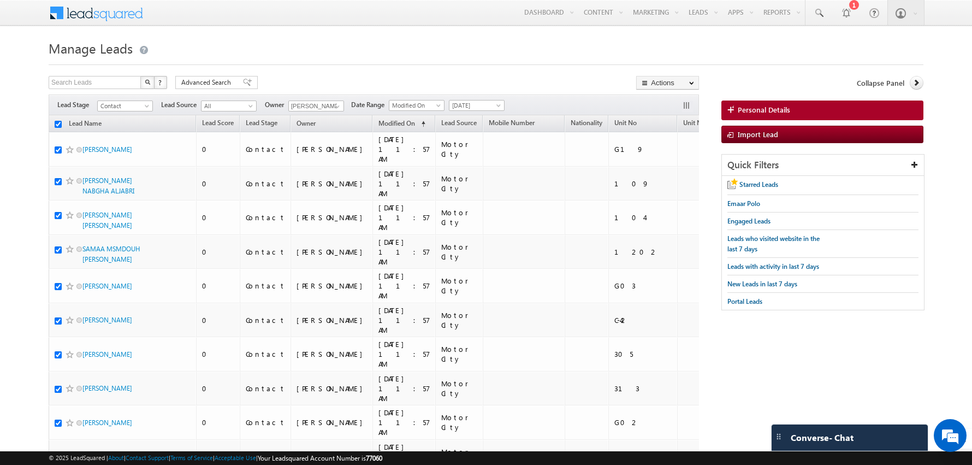
checkbox input "true"
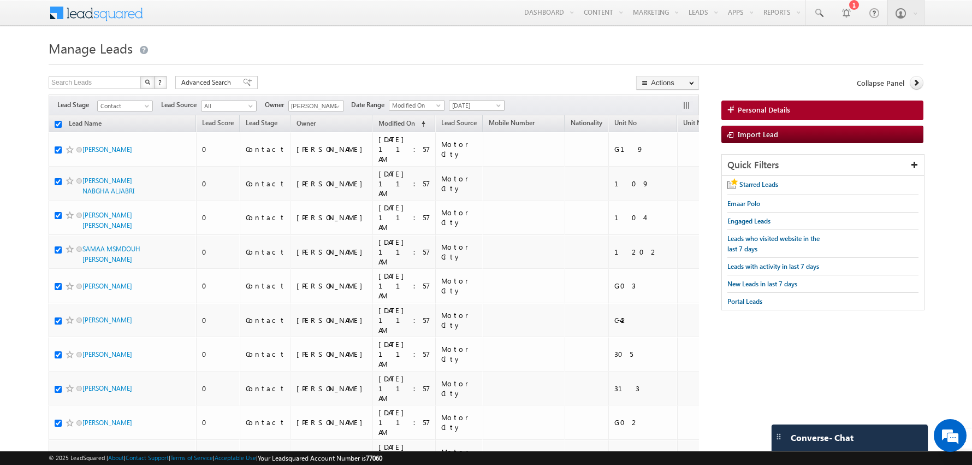
checkbox input "true"
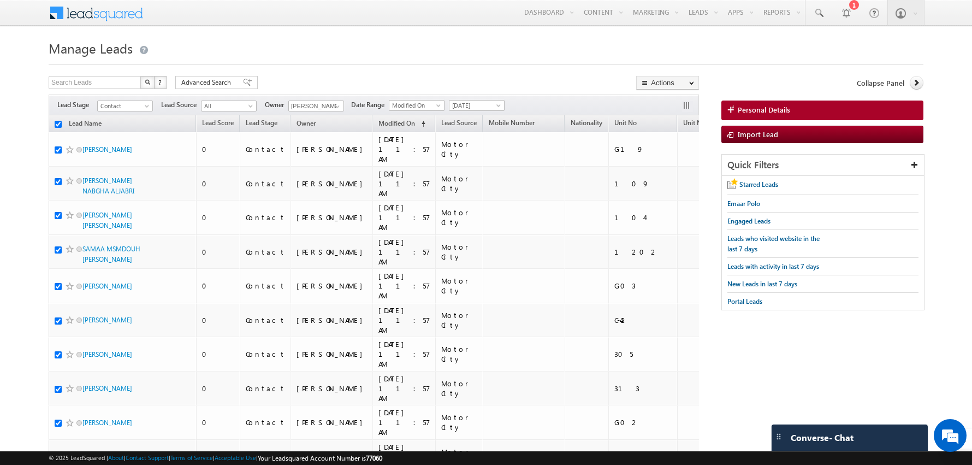
checkbox input "true"
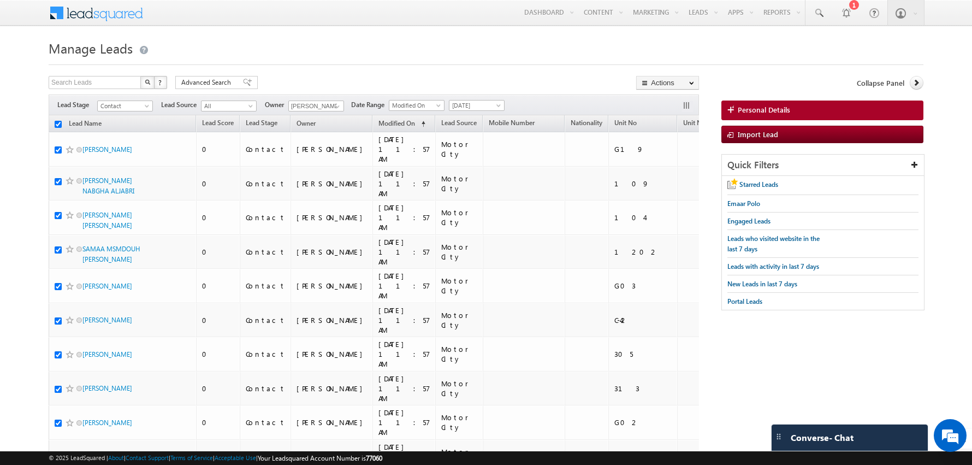
checkbox input "true"
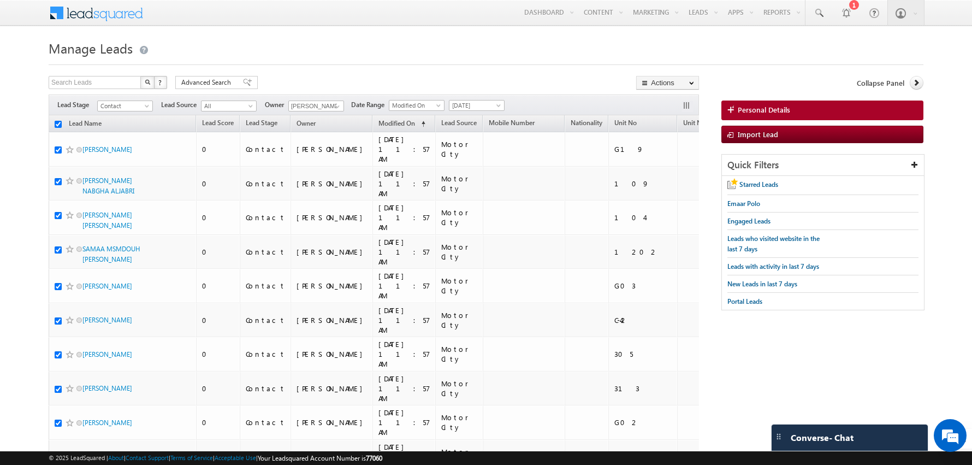
checkbox input "true"
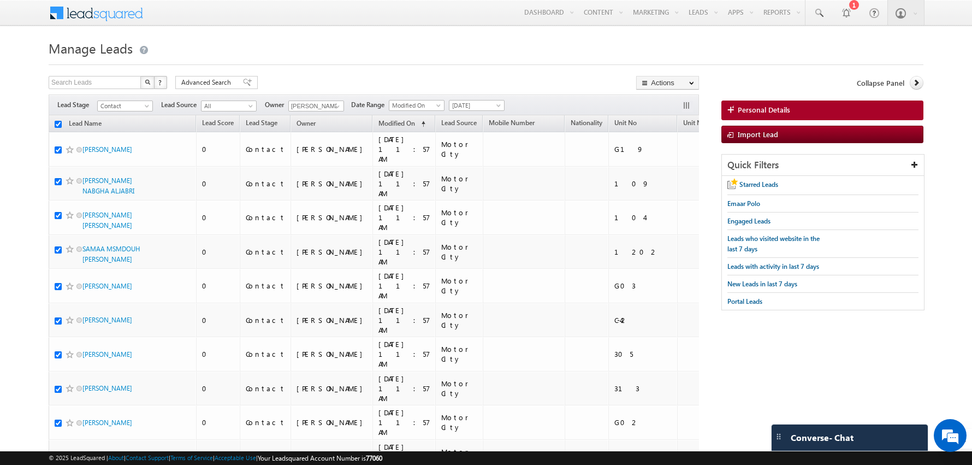
checkbox input "true"
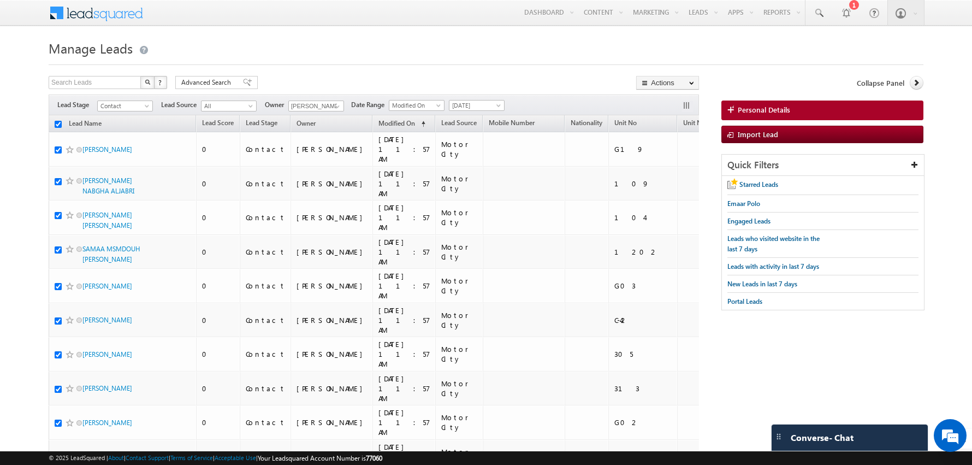
checkbox input "true"
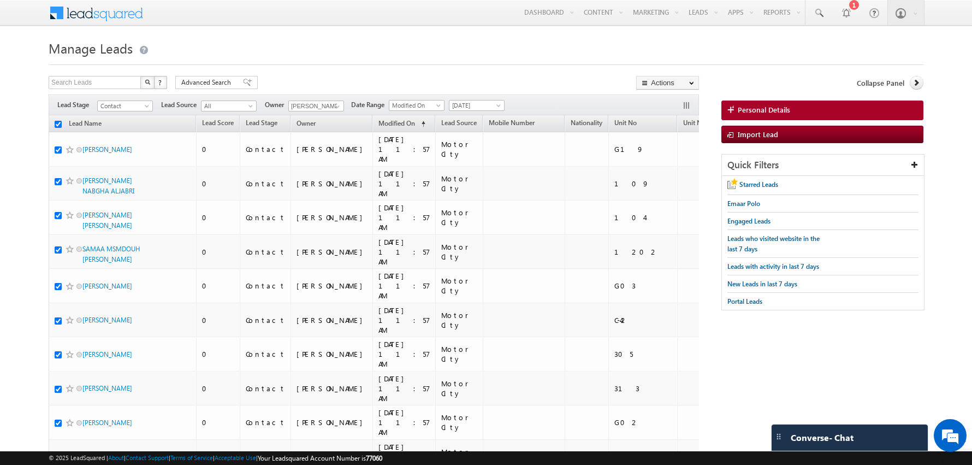
checkbox input "true"
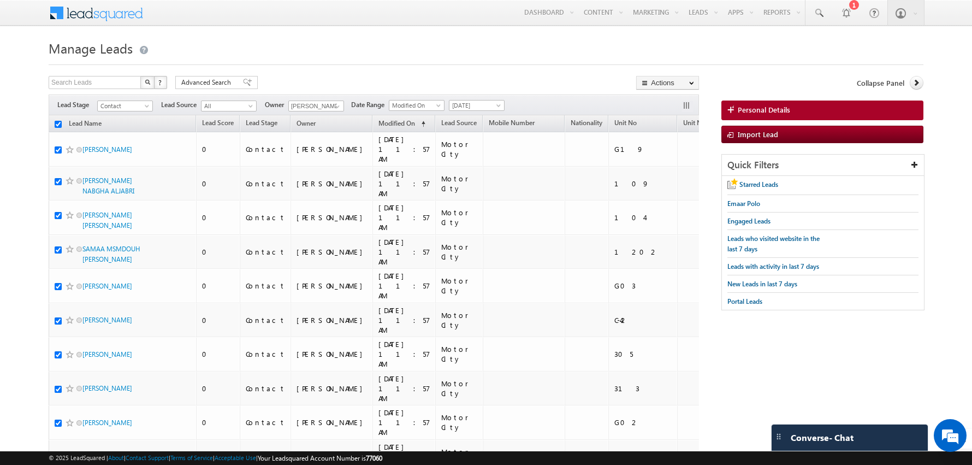
checkbox input "true"
click at [670, 172] on link "Change Owner" at bounding box center [668, 176] width 62 height 13
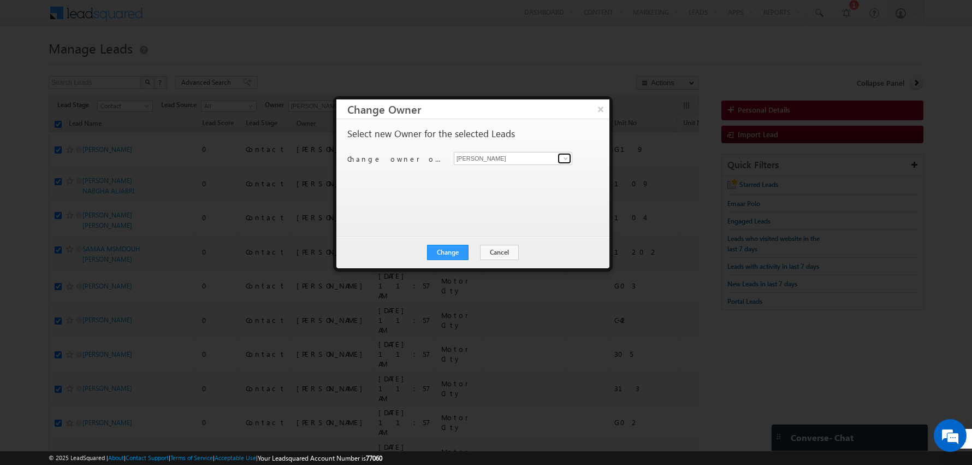
click at [570, 157] on link at bounding box center [565, 158] width 14 height 11
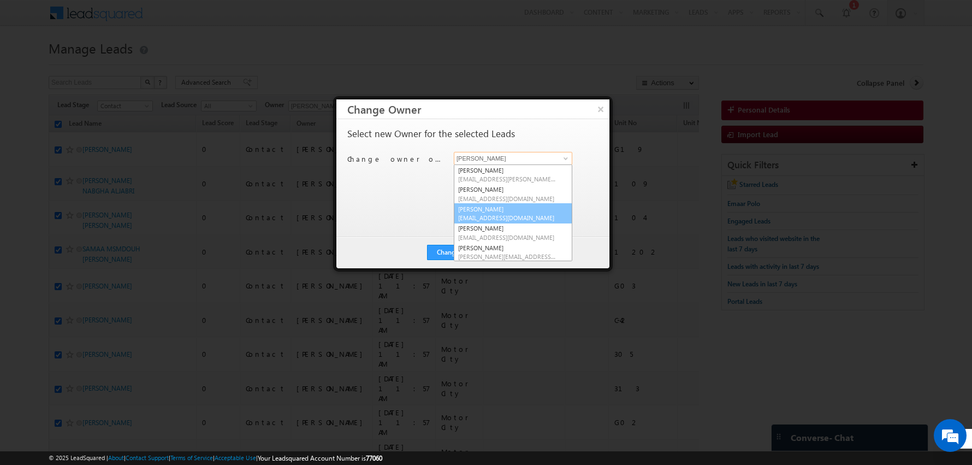
click at [493, 215] on span "[EMAIL_ADDRESS][DOMAIN_NAME]" at bounding box center [507, 218] width 98 height 8
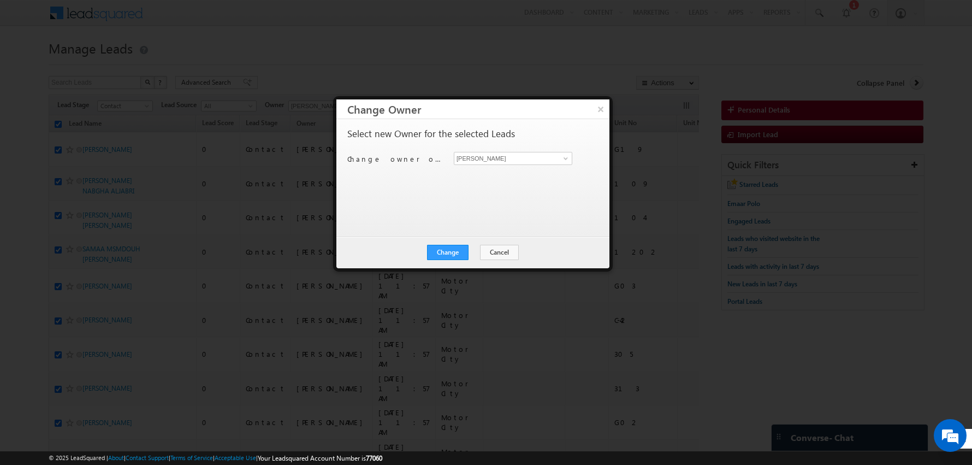
click at [405, 196] on div "Select new Owner for the selected Leads Change owner of 50 leads to [PERSON_NAM…" at bounding box center [471, 172] width 249 height 87
click at [440, 249] on button "Change" at bounding box center [448, 252] width 42 height 15
click at [469, 250] on button "Close" at bounding box center [474, 252] width 35 height 15
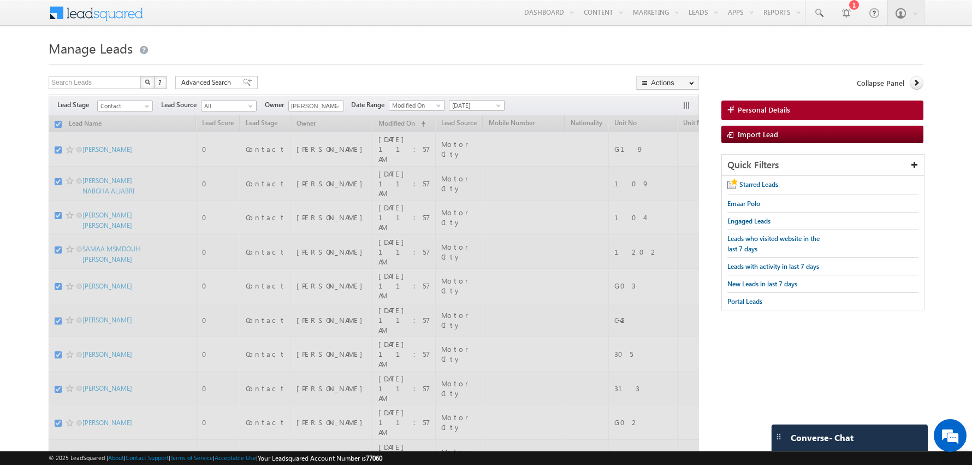
click at [283, 45] on h1 "Manage Leads" at bounding box center [486, 47] width 875 height 21
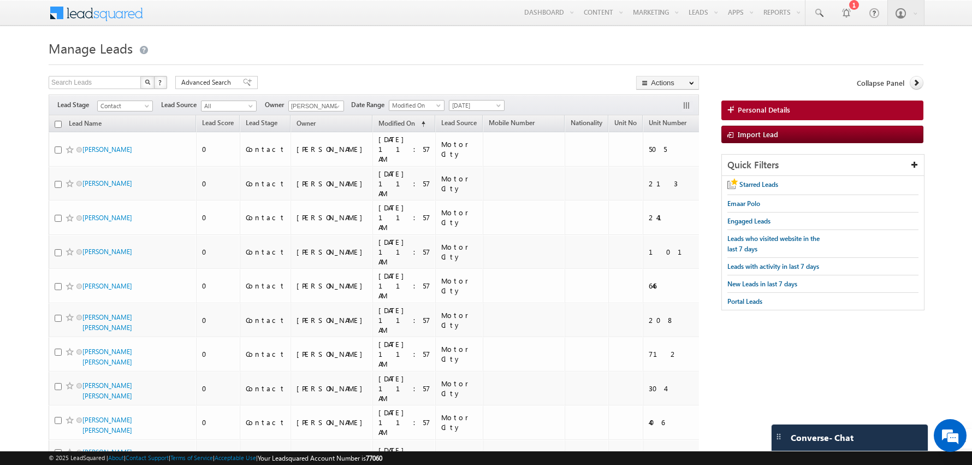
click at [56, 121] on input "checkbox" at bounding box center [58, 124] width 7 height 7
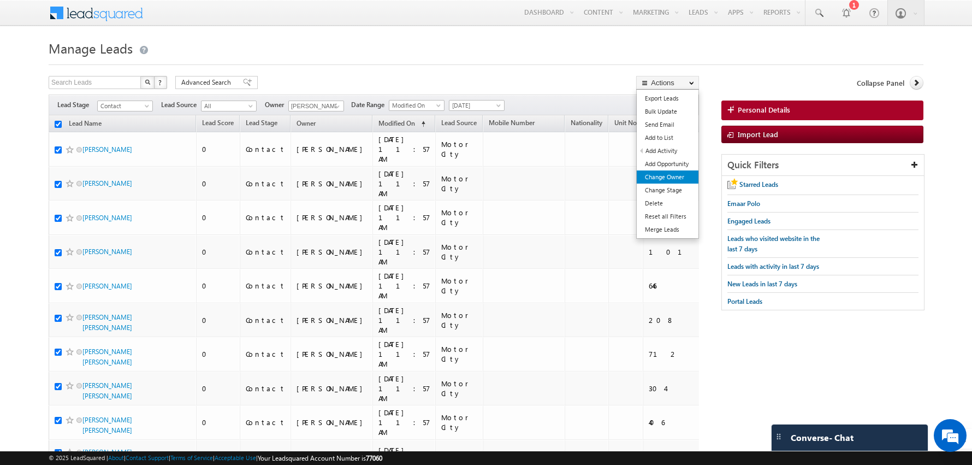
click at [666, 178] on link "Change Owner" at bounding box center [668, 176] width 62 height 13
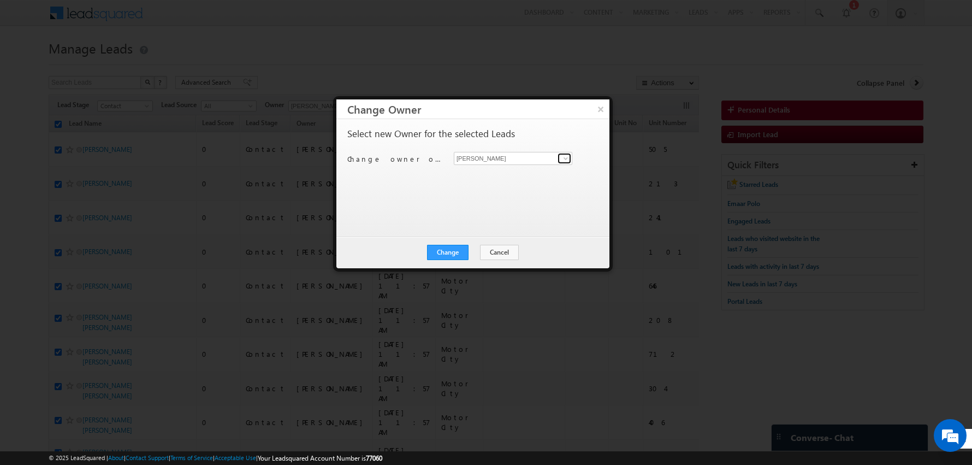
click at [565, 161] on span at bounding box center [565, 158] width 9 height 9
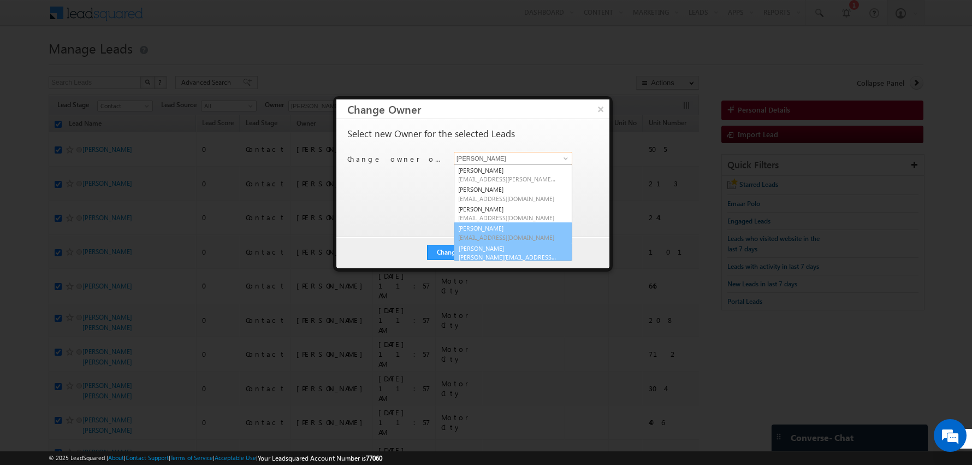
scroll to position [2, 0]
click at [492, 220] on link "[PERSON_NAME] [PERSON_NAME][EMAIL_ADDRESS][DOMAIN_NAME]" at bounding box center [513, 230] width 119 height 21
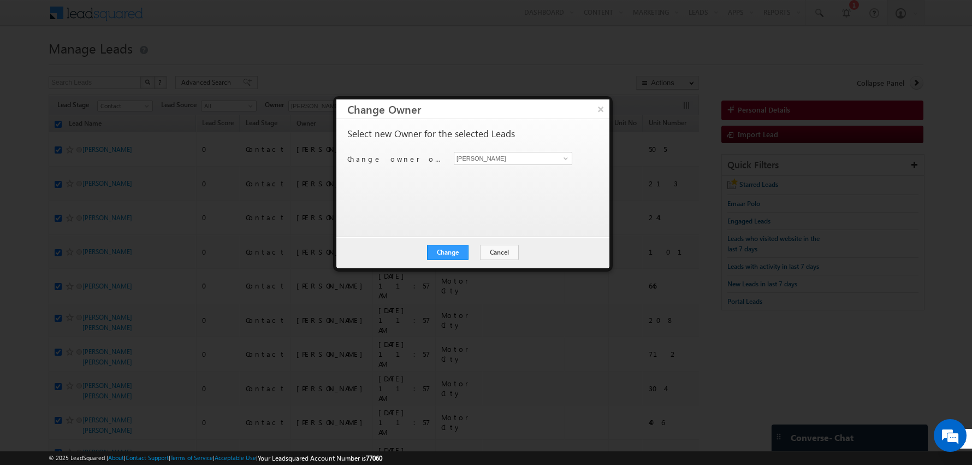
click at [423, 204] on div "Select new Owner for the selected Leads Change owner of 50 leads to [PERSON_NAM…" at bounding box center [471, 172] width 249 height 87
click at [449, 258] on button "Change" at bounding box center [448, 252] width 42 height 15
click at [477, 253] on button "Close" at bounding box center [474, 252] width 35 height 15
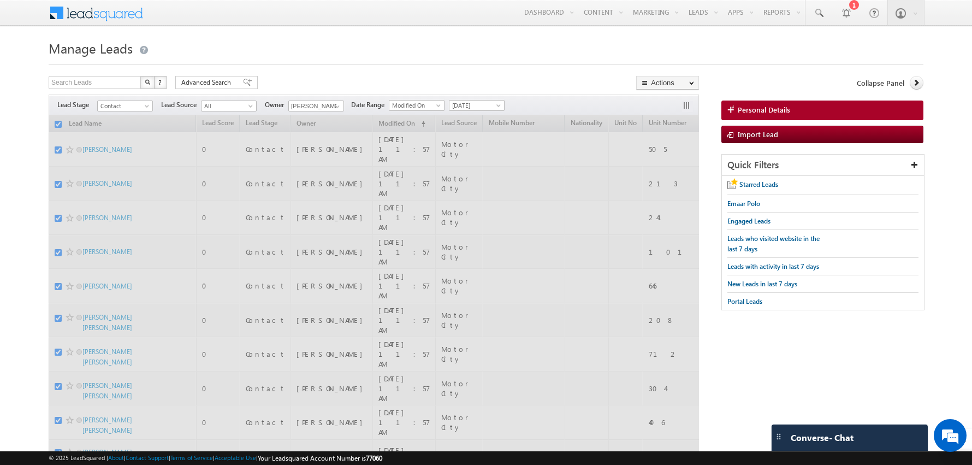
click at [344, 90] on div "Search Leads X ? 9900 results found Advanced Search Advanced Search Advanced se…" at bounding box center [374, 84] width 650 height 16
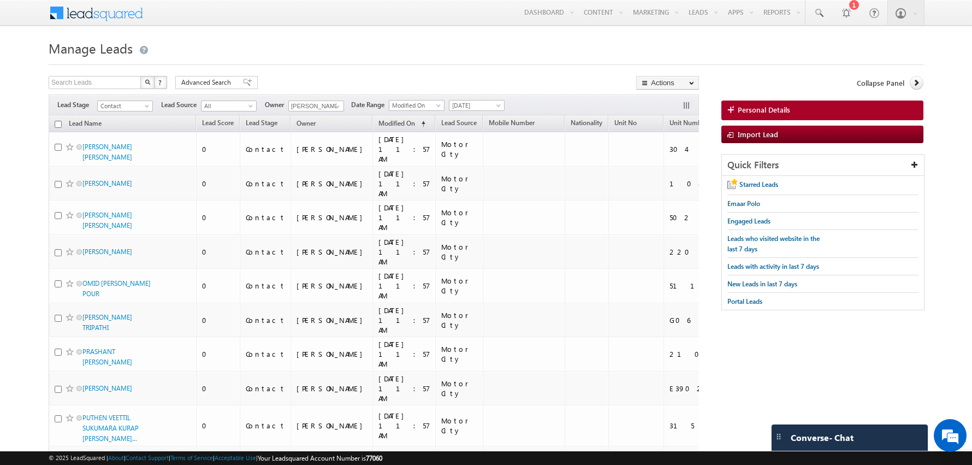
click at [60, 125] on input "checkbox" at bounding box center [58, 124] width 7 height 7
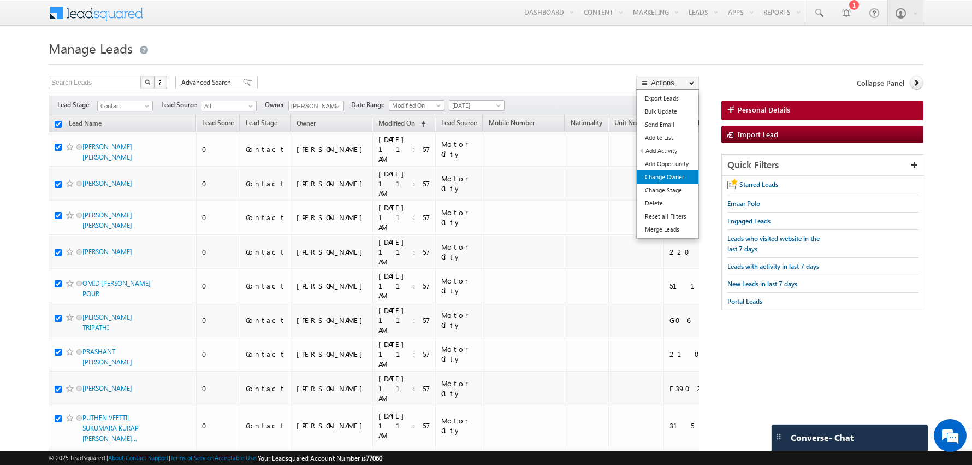
click at [667, 179] on link "Change Owner" at bounding box center [668, 176] width 62 height 13
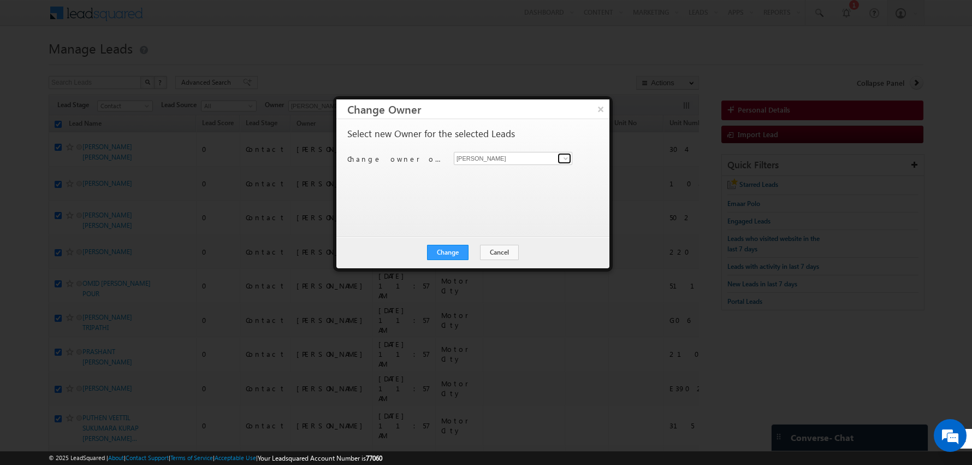
click at [565, 157] on span at bounding box center [565, 158] width 9 height 9
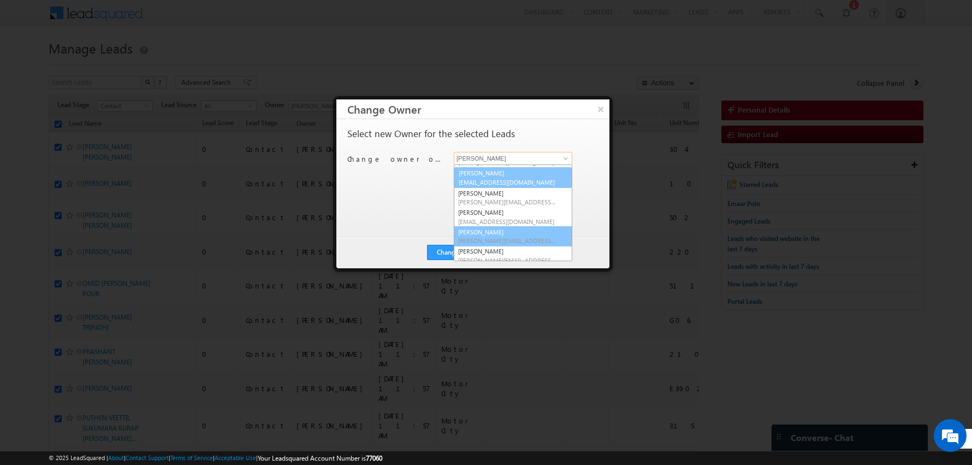
scroll to position [57, 0]
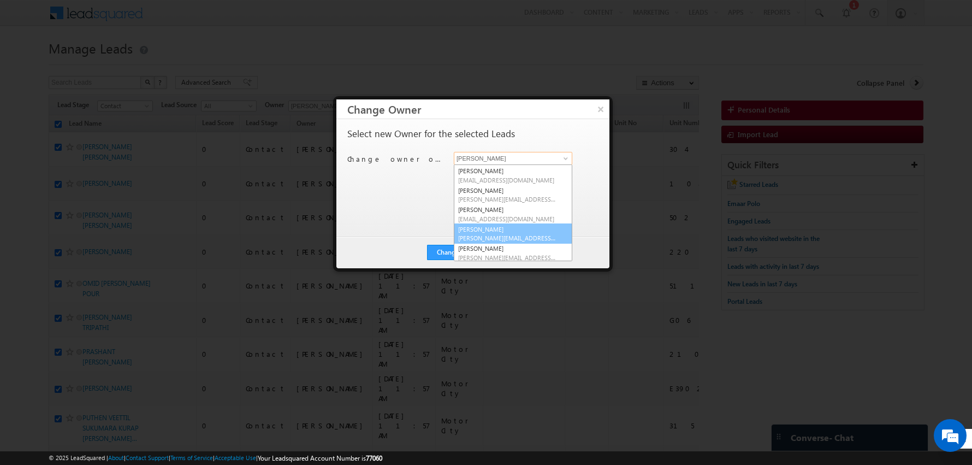
click at [494, 232] on link "[PERSON_NAME] [PERSON_NAME][EMAIL_ADDRESS][PERSON_NAME][DOMAIN_NAME]" at bounding box center [513, 233] width 119 height 21
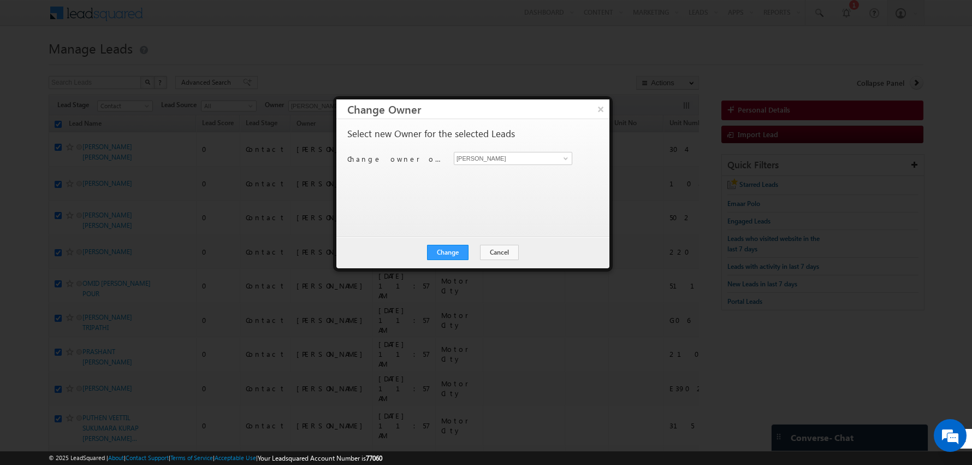
click at [401, 208] on div "Select new Owner for the selected Leads Change owner of 50 leads to [PERSON_NAM…" at bounding box center [471, 172] width 249 height 87
click at [452, 250] on button "Change" at bounding box center [448, 252] width 42 height 15
click at [462, 252] on button "Close" at bounding box center [474, 252] width 35 height 15
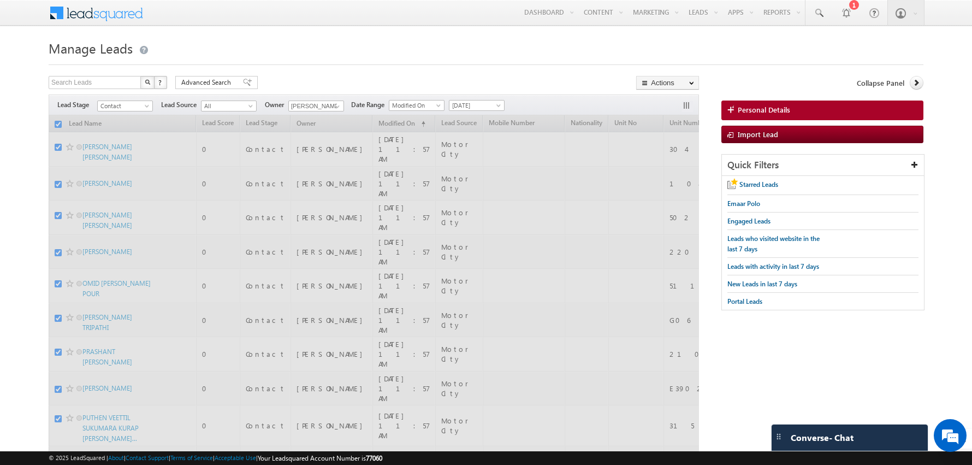
click at [328, 57] on h1 "Manage Leads" at bounding box center [486, 47] width 875 height 21
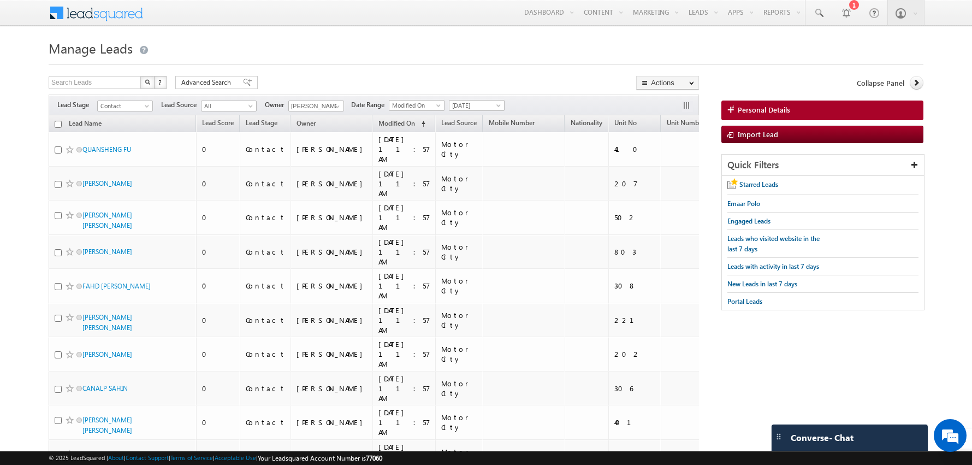
click at [55, 122] on input "checkbox" at bounding box center [58, 124] width 7 height 7
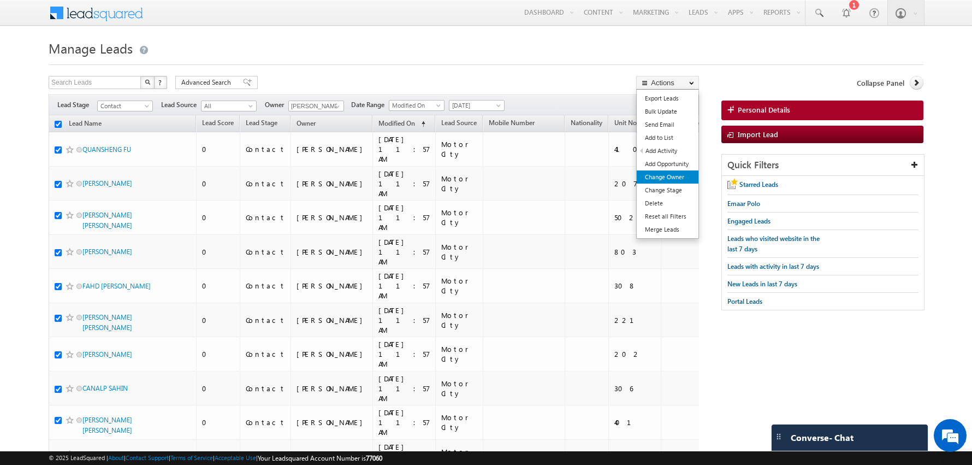
click at [653, 178] on link "Change Owner" at bounding box center [668, 176] width 62 height 13
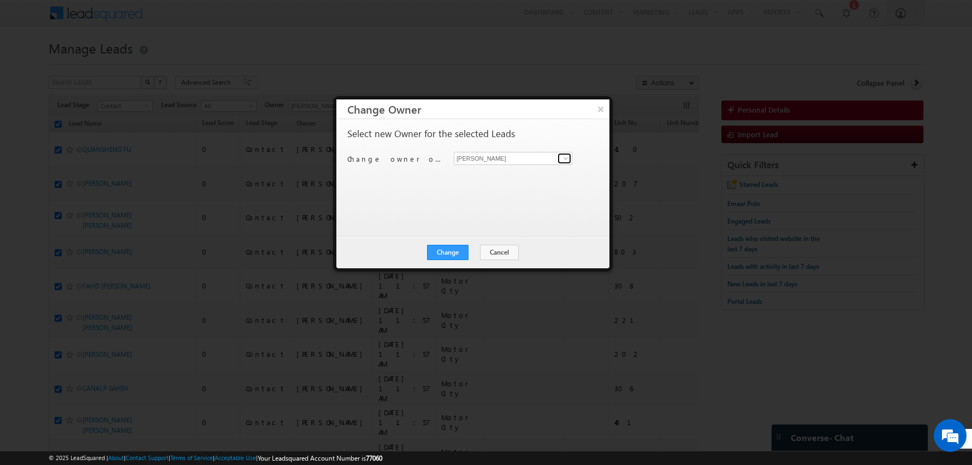
click at [564, 161] on span at bounding box center [565, 158] width 9 height 9
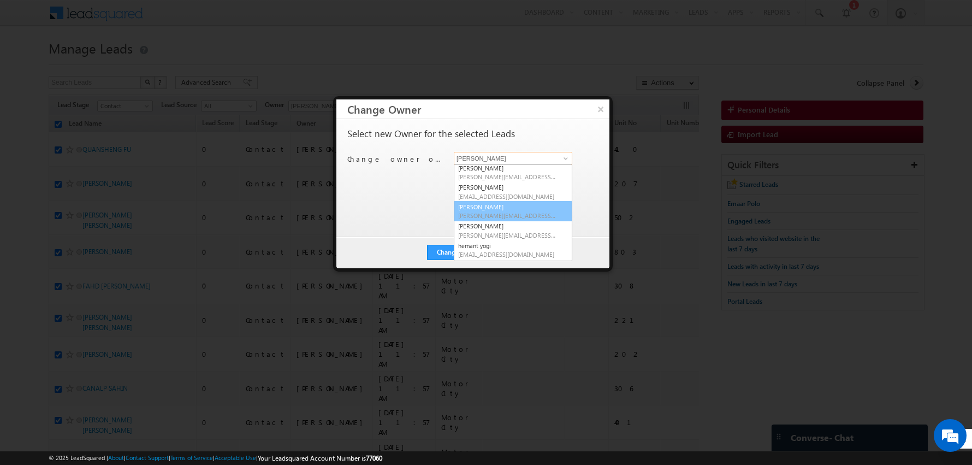
scroll to position [82, 0]
click at [490, 223] on link "[PERSON_NAME] [PERSON_NAME][EMAIL_ADDRESS][PERSON_NAME][DOMAIN_NAME]" at bounding box center [513, 227] width 119 height 21
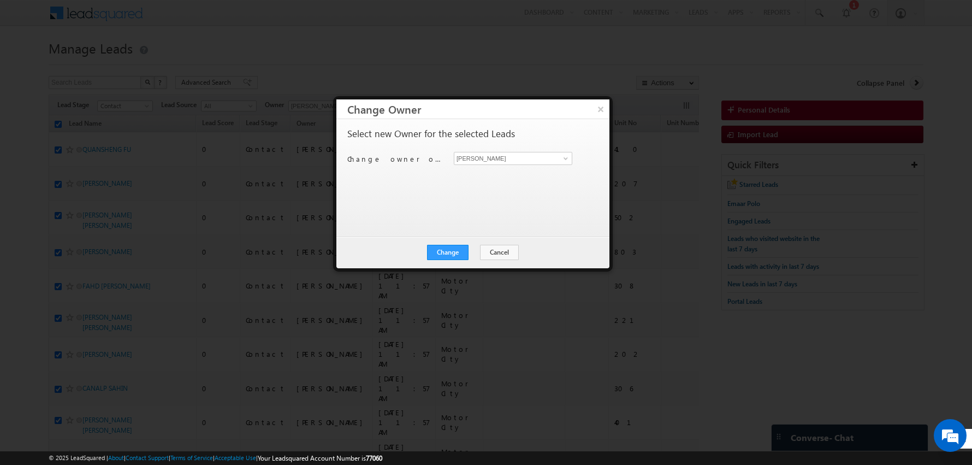
click at [411, 208] on div "Select new Owner for the selected Leads Change owner of 50 leads to [PERSON_NAM…" at bounding box center [471, 172] width 249 height 87
click at [448, 248] on button "Change" at bounding box center [448, 252] width 42 height 15
click at [486, 257] on button "Close" at bounding box center [474, 252] width 35 height 15
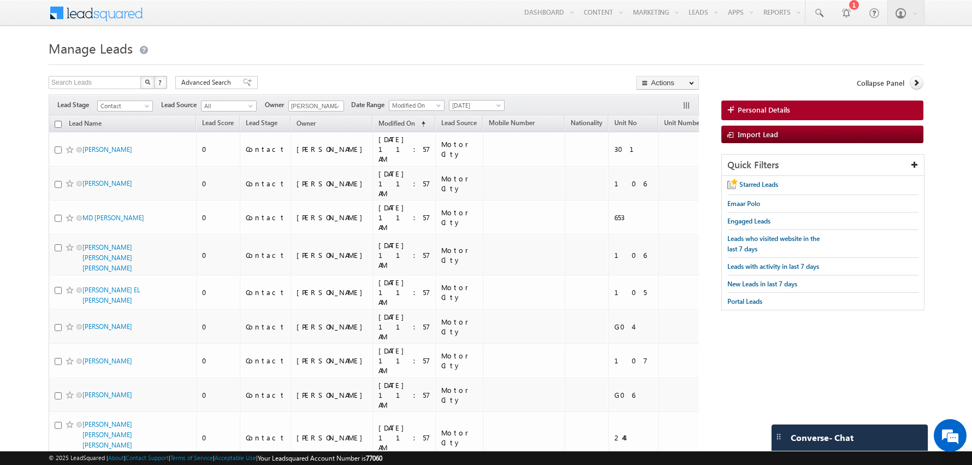
click at [58, 124] on input "checkbox" at bounding box center [58, 124] width 7 height 7
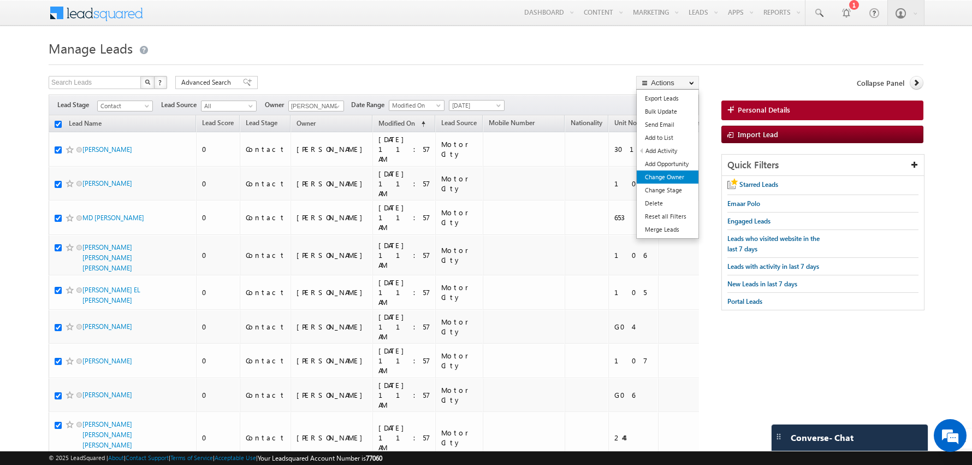
click at [657, 175] on link "Change Owner" at bounding box center [668, 176] width 62 height 13
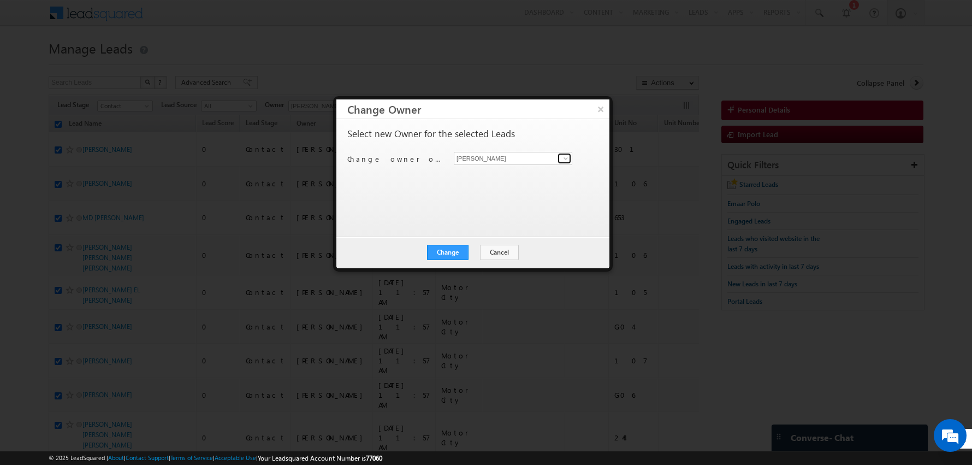
click at [569, 159] on span at bounding box center [565, 158] width 9 height 9
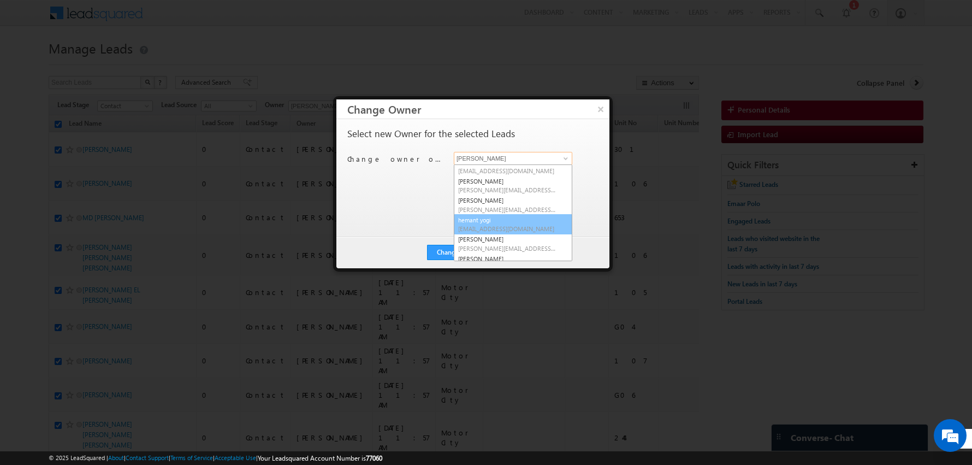
scroll to position [125, 0]
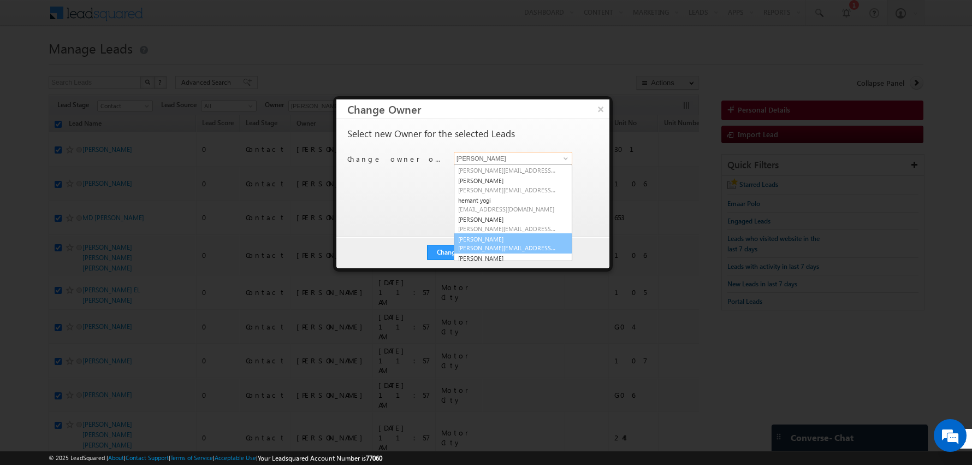
click at [480, 239] on link "[PERSON_NAME] [PERSON_NAME][EMAIL_ADDRESS][PERSON_NAME][DOMAIN_NAME]" at bounding box center [513, 243] width 119 height 21
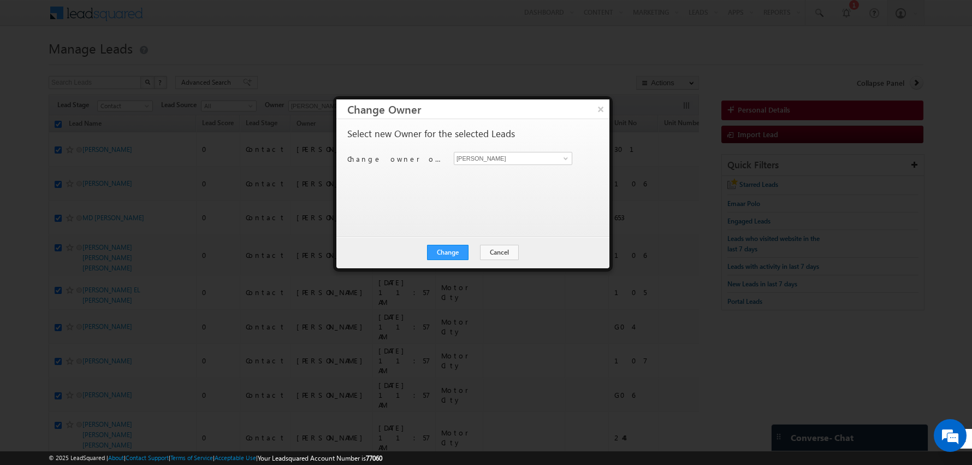
click at [412, 193] on div "Select new Owner for the selected Leads Change owner of 50 leads to [PERSON_NAM…" at bounding box center [471, 172] width 249 height 87
click at [447, 248] on button "Change" at bounding box center [448, 252] width 42 height 15
click at [477, 249] on button "Close" at bounding box center [474, 252] width 35 height 15
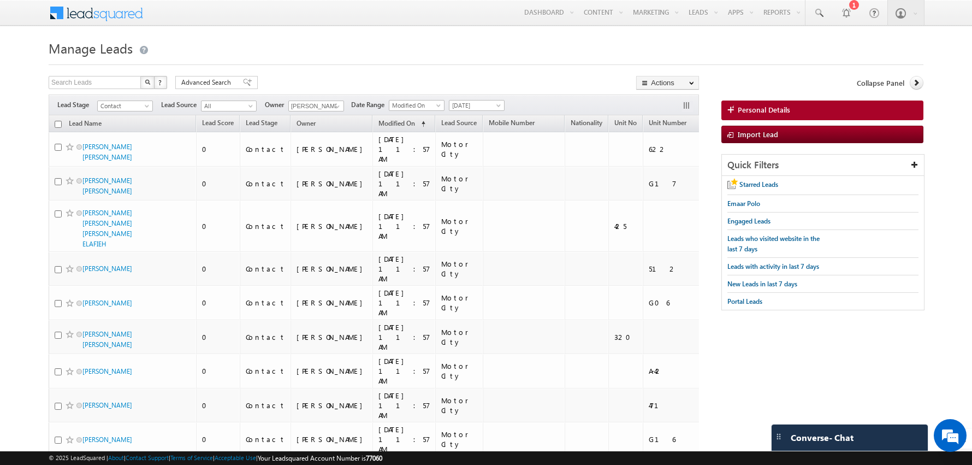
click at [57, 123] on input "checkbox" at bounding box center [58, 124] width 7 height 7
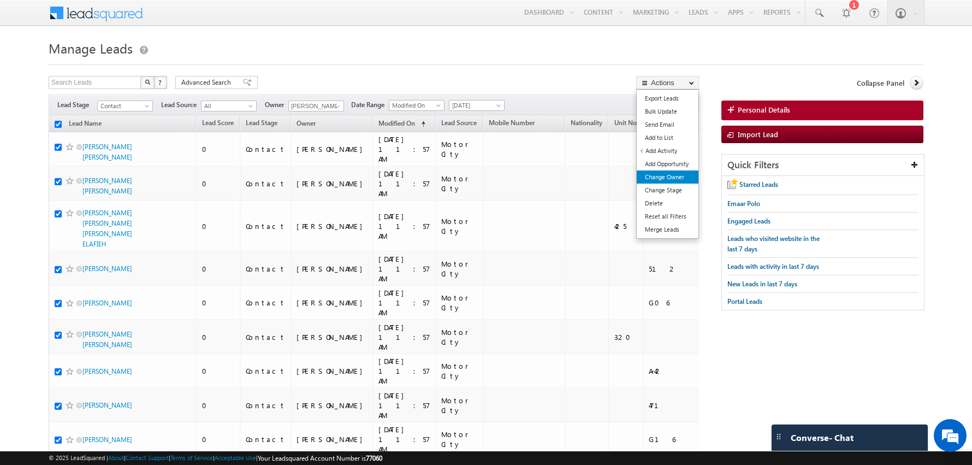
click at [663, 172] on link "Change Owner" at bounding box center [668, 176] width 62 height 13
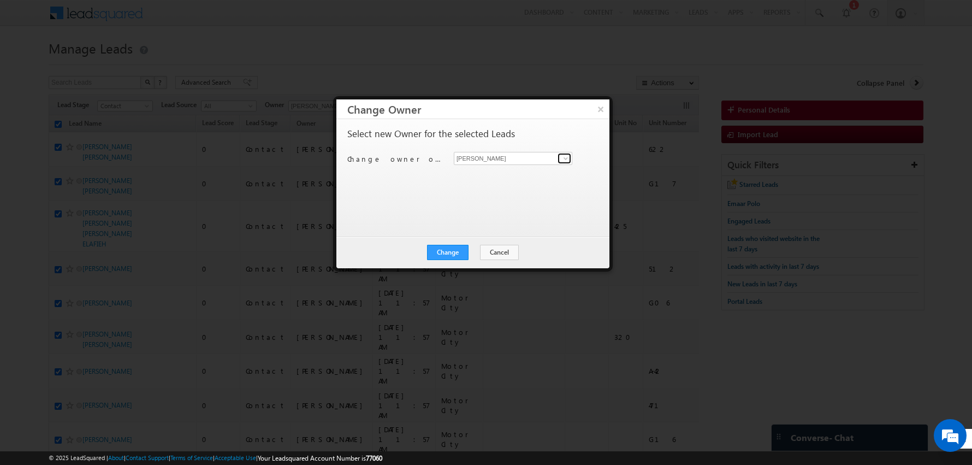
click at [563, 159] on span at bounding box center [565, 158] width 9 height 9
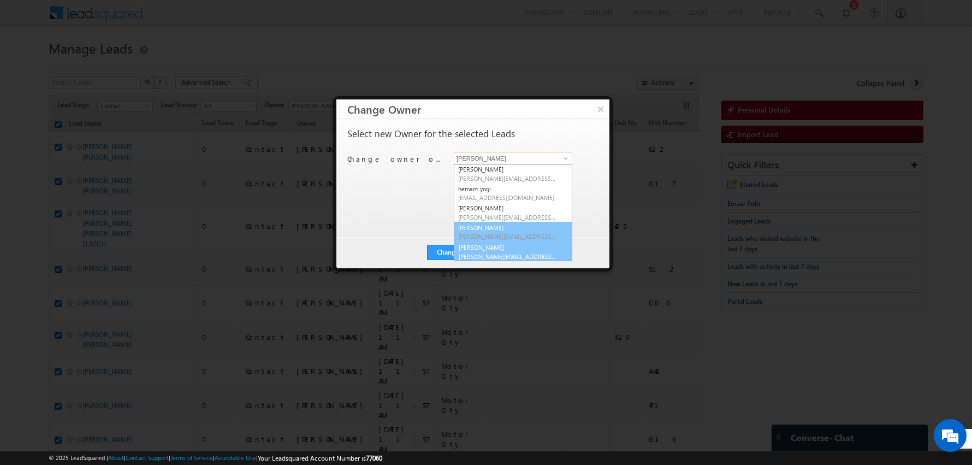
scroll to position [137, 0]
click at [484, 251] on span "[PERSON_NAME][EMAIL_ADDRESS][DOMAIN_NAME]" at bounding box center [507, 255] width 98 height 8
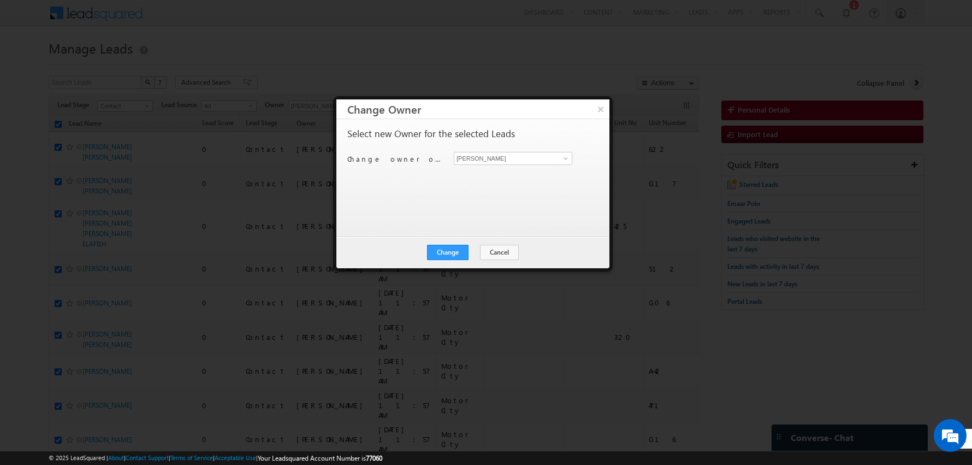
click at [401, 203] on div "Select new Owner for the selected Leads Change owner of 50 leads to [PERSON_NAM…" at bounding box center [471, 172] width 249 height 87
click at [449, 253] on button "Change" at bounding box center [448, 252] width 42 height 15
click at [472, 251] on button "Close" at bounding box center [474, 252] width 35 height 15
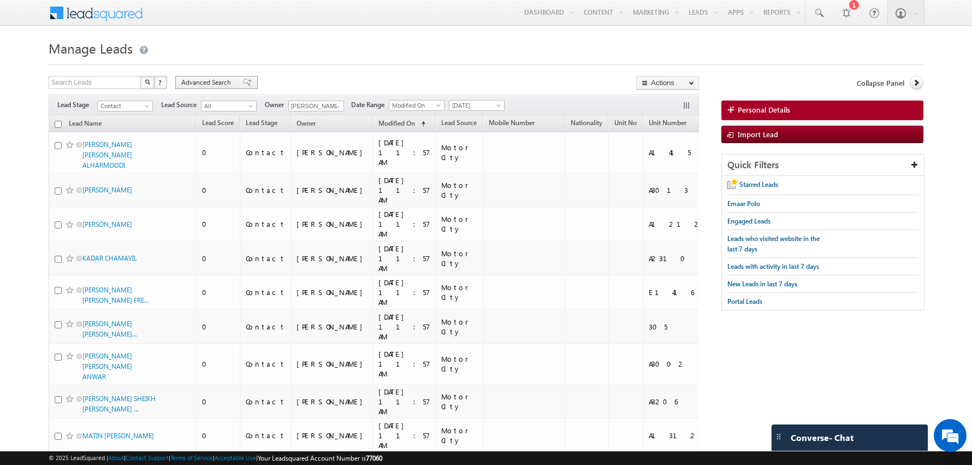
click at [211, 81] on span "Advanced Search" at bounding box center [207, 83] width 53 height 10
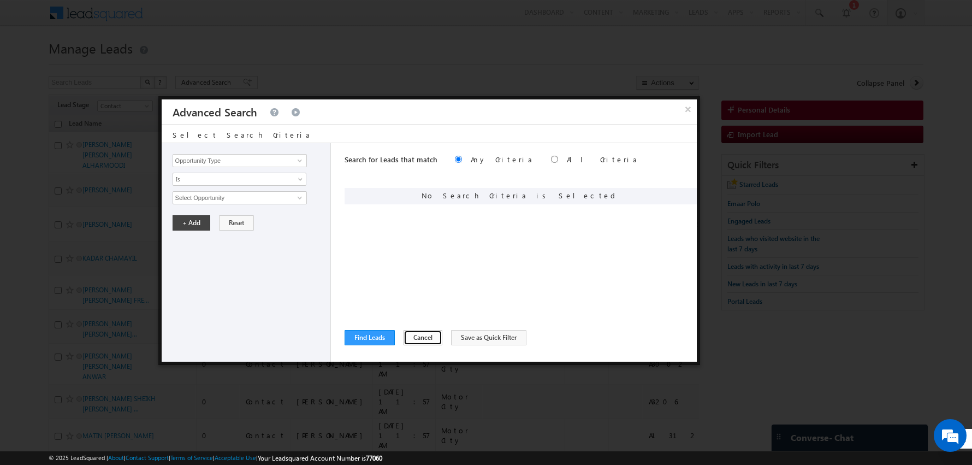
click at [417, 337] on button "Cancel" at bounding box center [423, 337] width 39 height 15
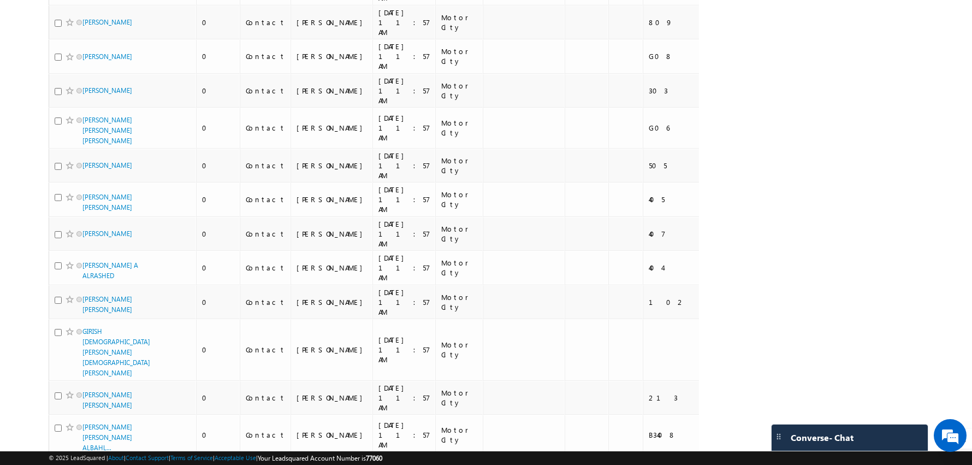
scroll to position [1129, 0]
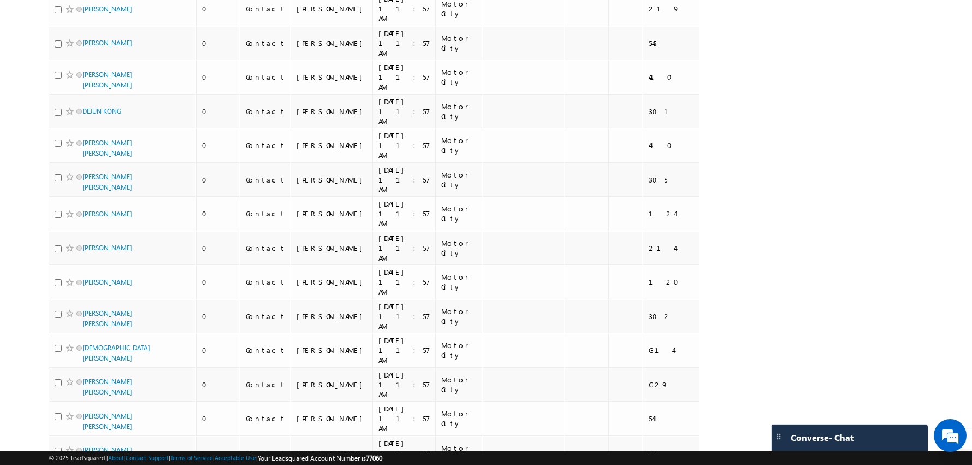
scroll to position [1104, 0]
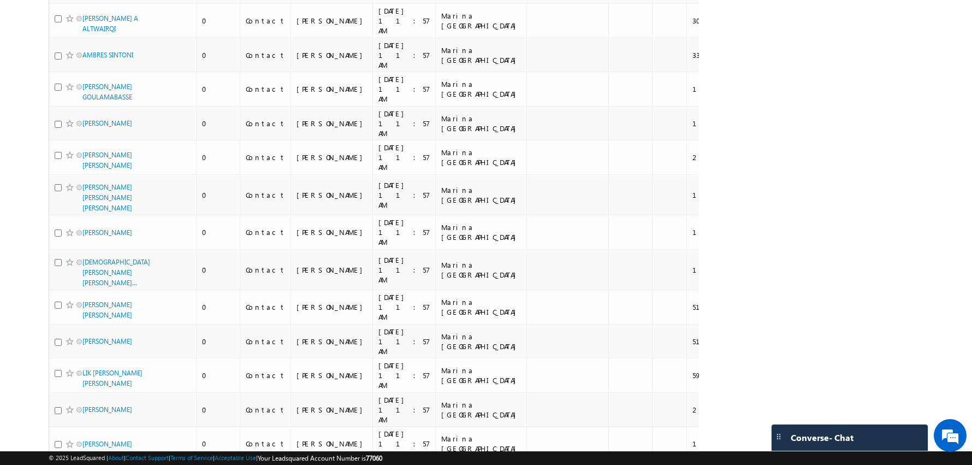
scroll to position [1082, 0]
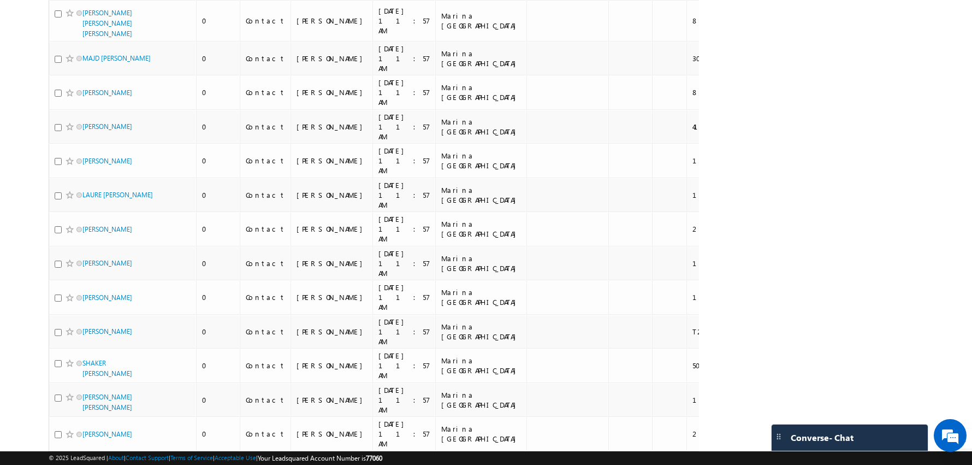
scroll to position [1054, 0]
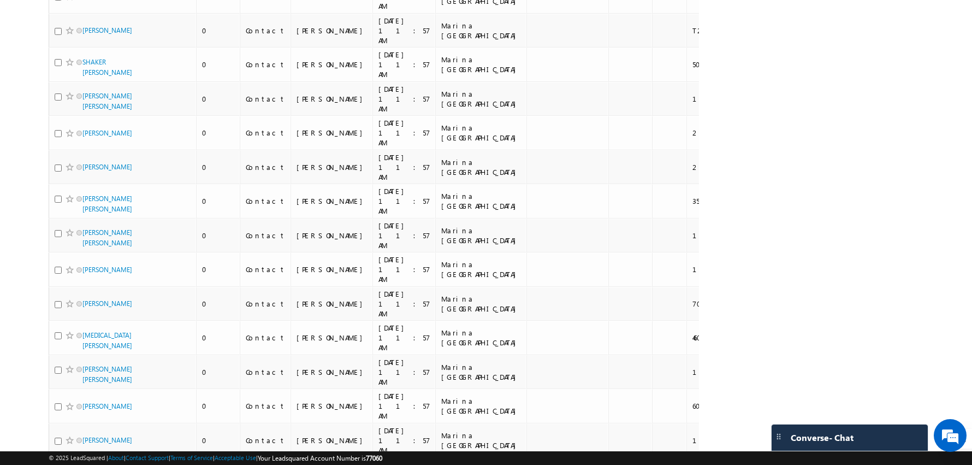
click at [85, 443] on li "100" at bounding box center [86, 445] width 26 height 11
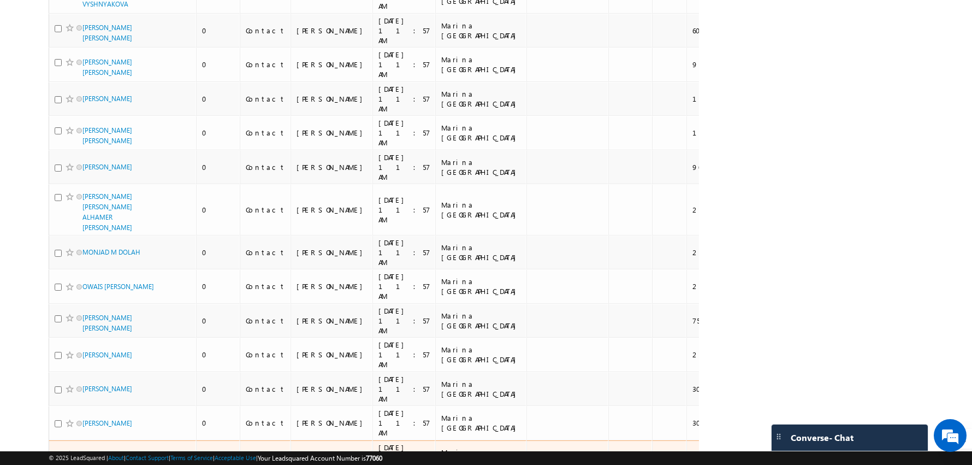
scroll to position [0, 0]
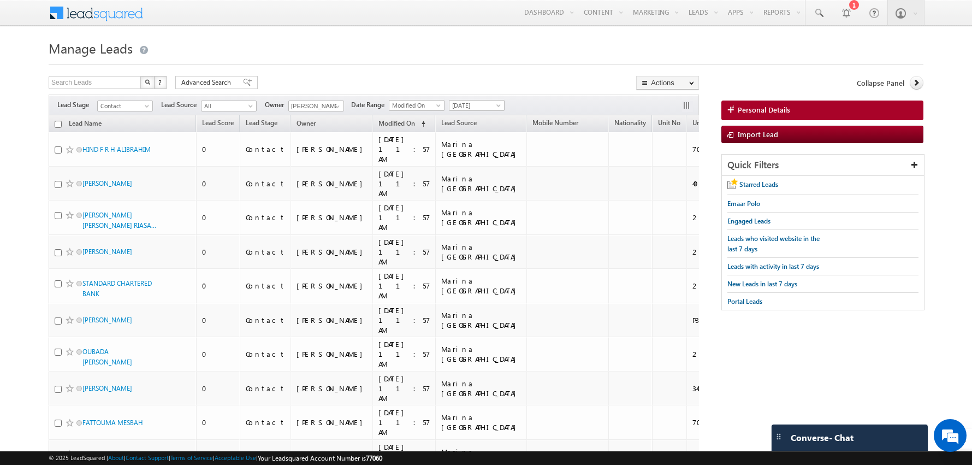
click at [56, 124] on input "checkbox" at bounding box center [58, 124] width 7 height 7
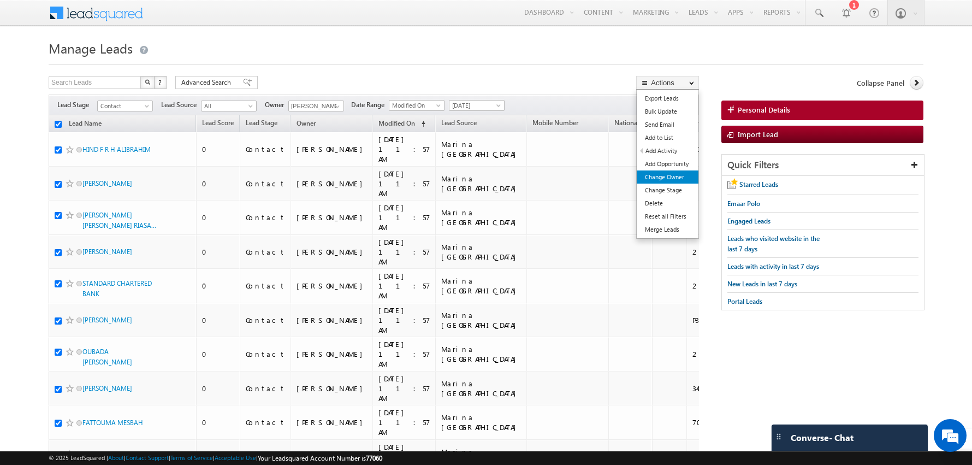
click at [655, 173] on link "Change Owner" at bounding box center [668, 176] width 62 height 13
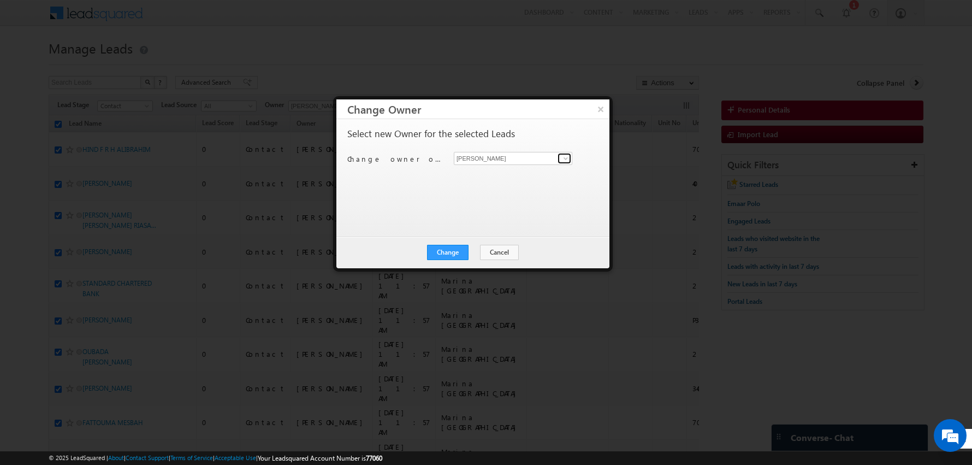
click at [564, 154] on span at bounding box center [565, 158] width 9 height 9
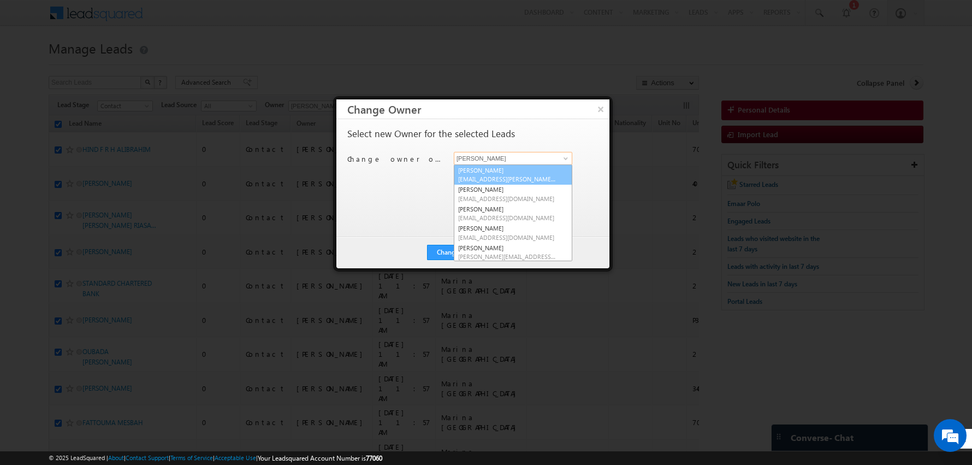
click at [485, 170] on link "[PERSON_NAME] [EMAIL_ADDRESS][PERSON_NAME][DOMAIN_NAME]" at bounding box center [513, 174] width 119 height 21
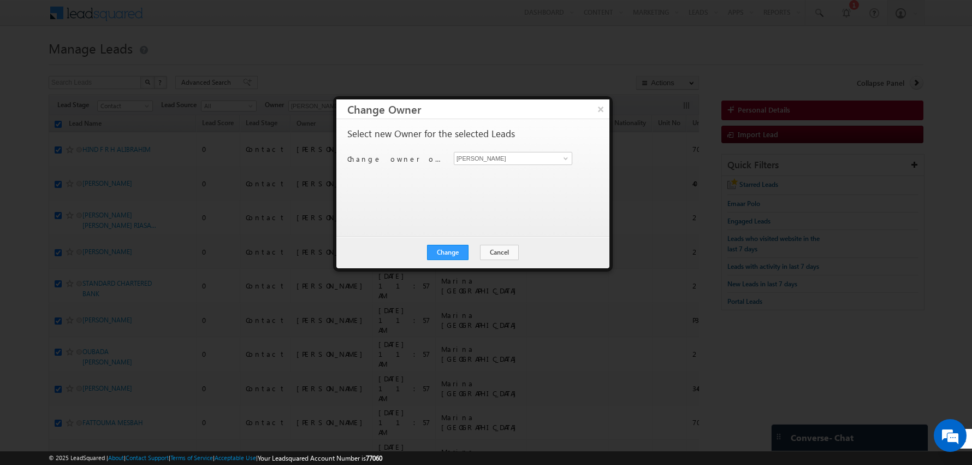
click at [436, 206] on div "Select new Owner for the selected Leads Change owner of 100 leads to [PERSON_NA…" at bounding box center [471, 172] width 249 height 87
click at [454, 254] on button "Change" at bounding box center [448, 252] width 42 height 15
click at [481, 245] on button "Close" at bounding box center [474, 252] width 35 height 15
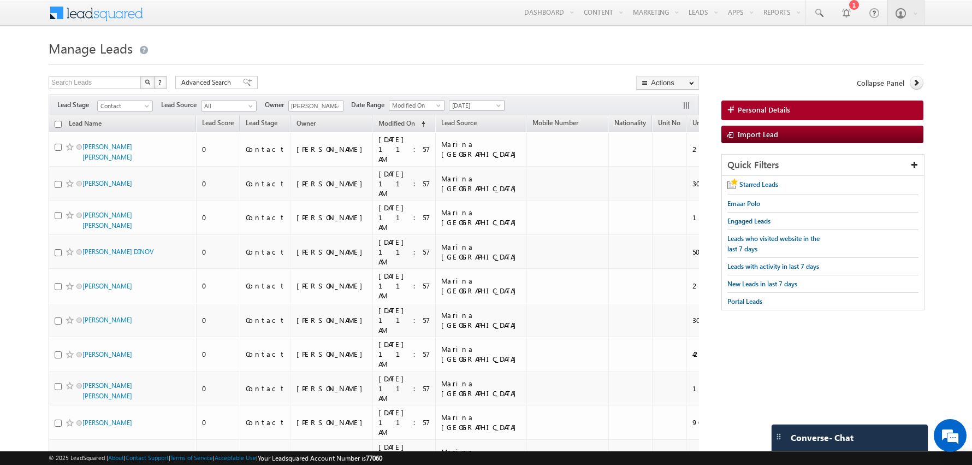
click at [57, 122] on input "checkbox" at bounding box center [58, 124] width 7 height 7
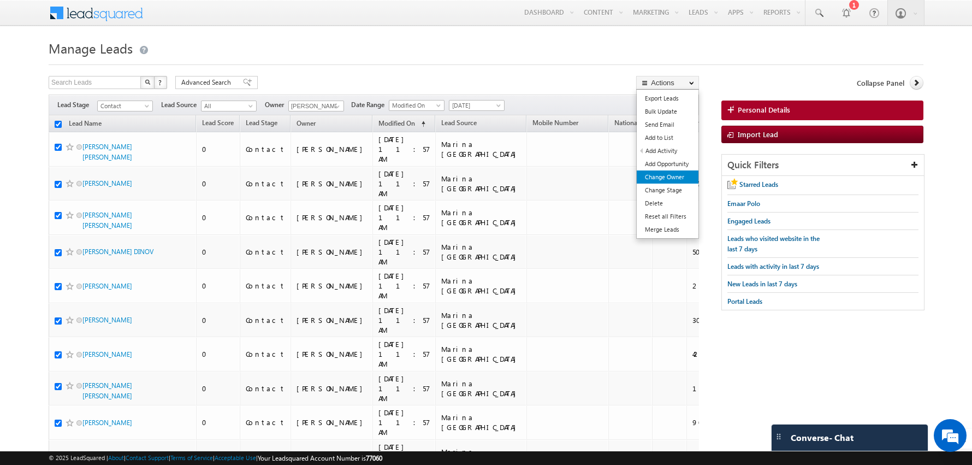
click at [658, 174] on link "Change Owner" at bounding box center [668, 176] width 62 height 13
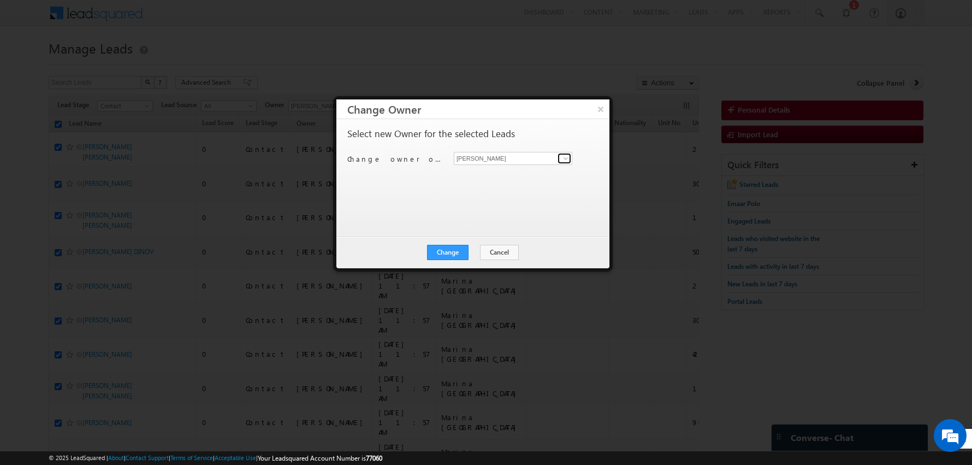
click at [566, 159] on span at bounding box center [565, 158] width 9 height 9
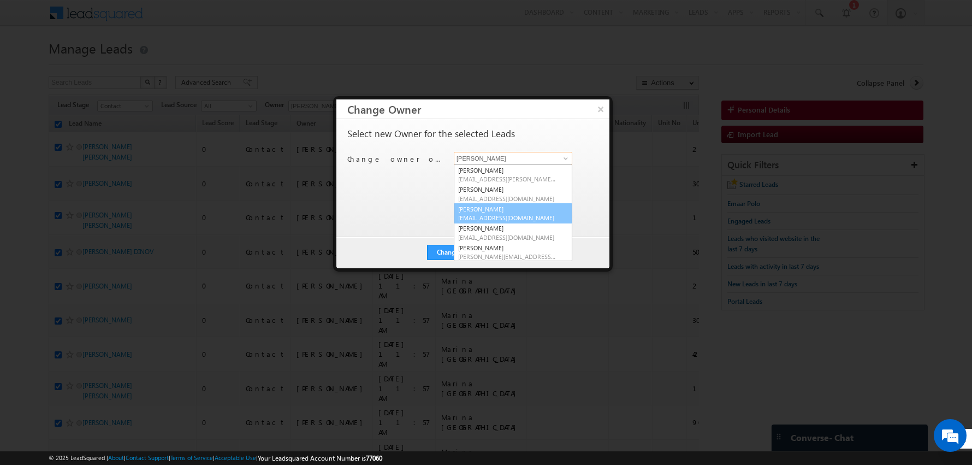
click at [482, 209] on link "[PERSON_NAME] [PERSON_NAME][EMAIL_ADDRESS][DOMAIN_NAME]" at bounding box center [513, 213] width 119 height 21
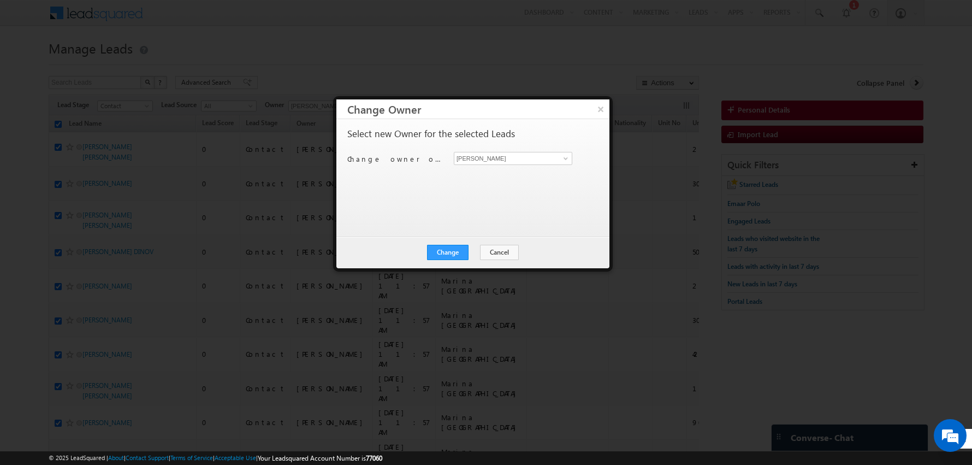
click at [421, 193] on div "Select new Owner for the selected Leads Change owner of 100 leads to [PERSON_NA…" at bounding box center [471, 172] width 249 height 87
click at [443, 245] on button "Change" at bounding box center [448, 252] width 42 height 15
click at [472, 253] on button "Close" at bounding box center [474, 252] width 35 height 15
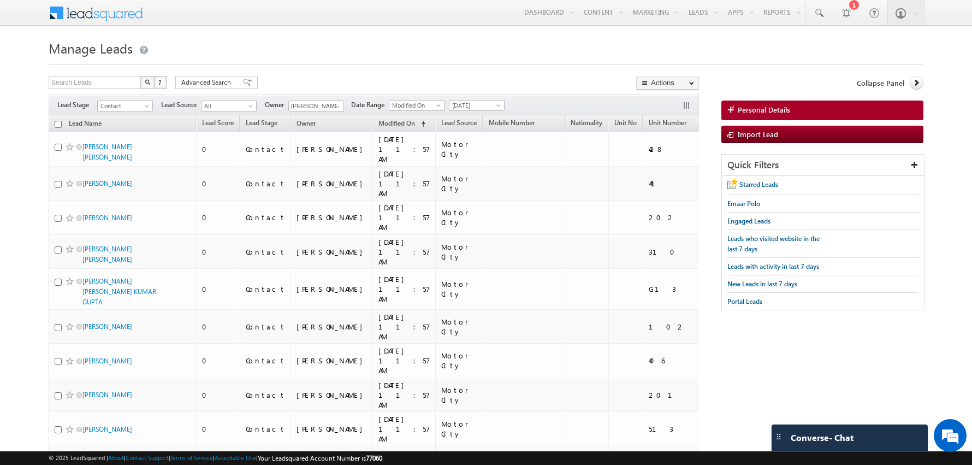
click at [58, 122] on input "checkbox" at bounding box center [58, 124] width 7 height 7
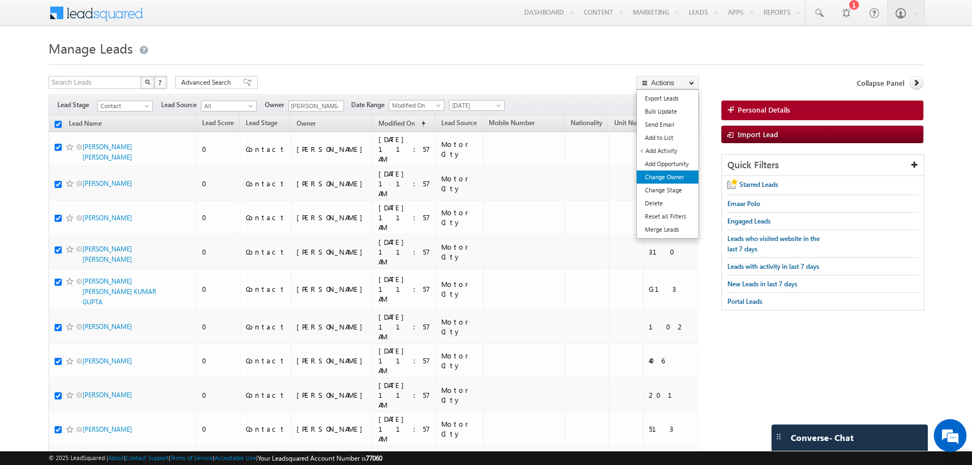
click at [665, 174] on link "Change Owner" at bounding box center [668, 176] width 62 height 13
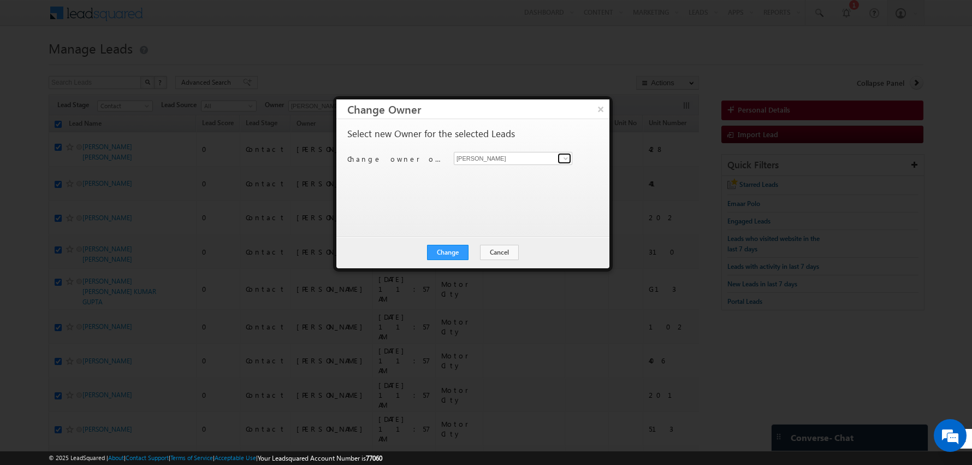
click at [564, 155] on span at bounding box center [565, 158] width 9 height 9
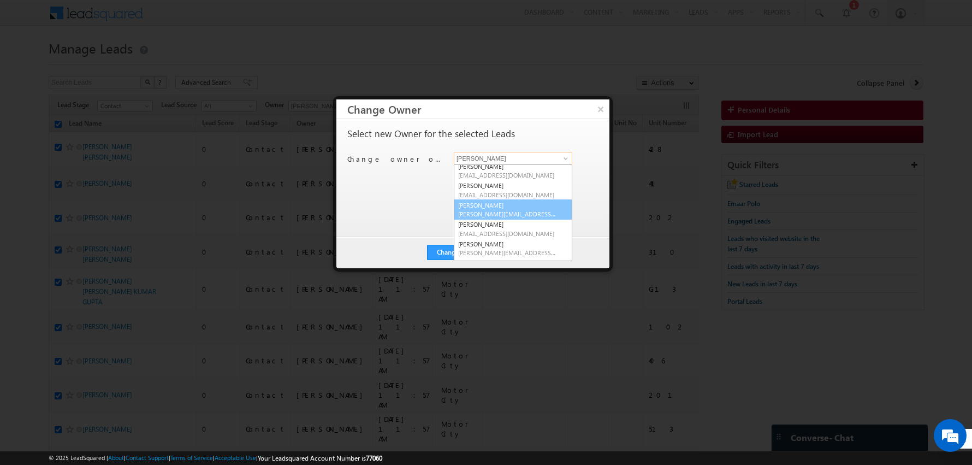
scroll to position [39, 0]
click at [494, 194] on span "[EMAIL_ADDRESS][DOMAIN_NAME]" at bounding box center [507, 198] width 98 height 8
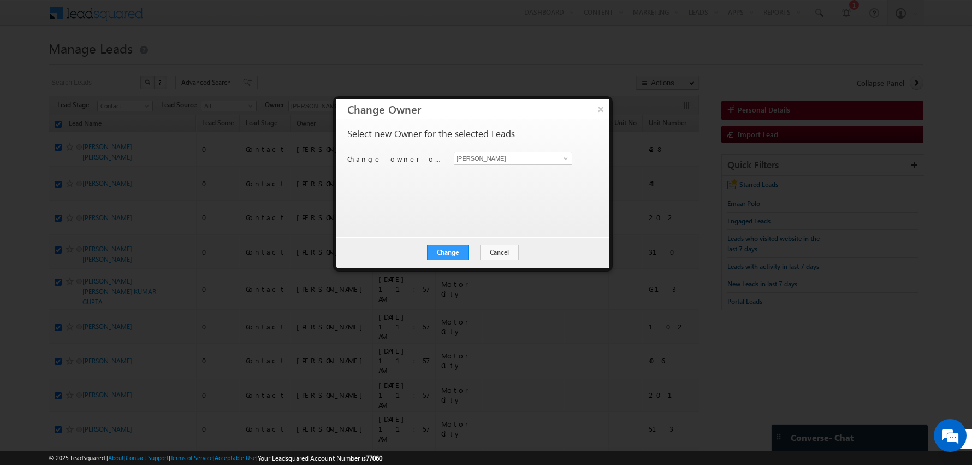
click at [413, 193] on div "Select new Owner for the selected Leads Change owner of 100 leads to [PERSON_NA…" at bounding box center [471, 172] width 249 height 87
click at [446, 243] on div "Change Cancel Close" at bounding box center [472, 252] width 273 height 32
click at [453, 255] on button "Change" at bounding box center [448, 252] width 42 height 15
click at [482, 248] on button "Close" at bounding box center [474, 252] width 35 height 15
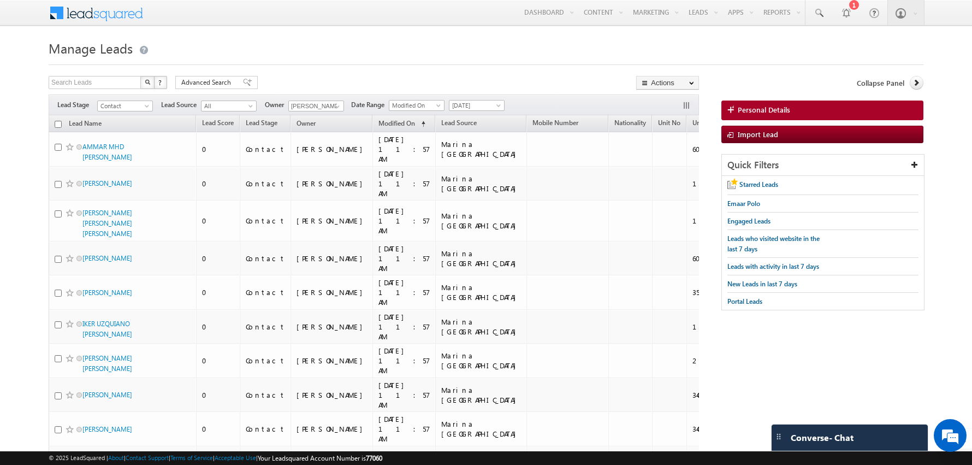
click at [57, 124] on input "checkbox" at bounding box center [58, 124] width 7 height 7
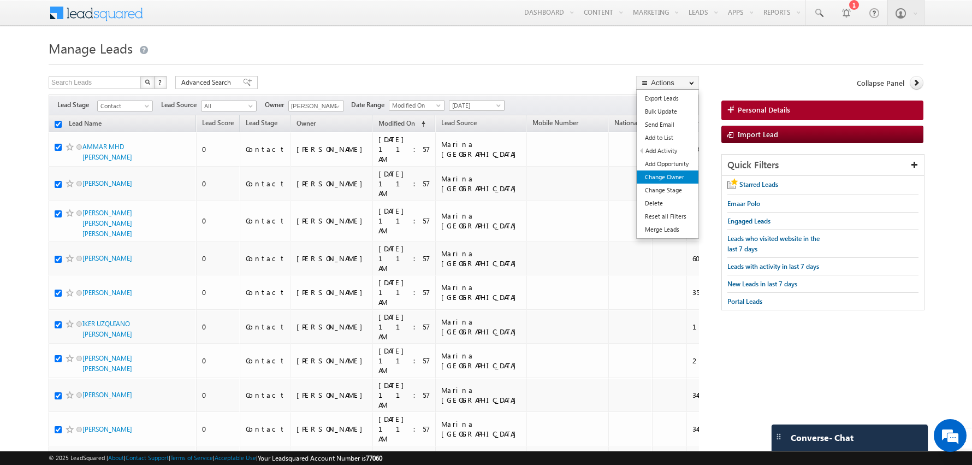
click at [671, 172] on link "Change Owner" at bounding box center [668, 176] width 62 height 13
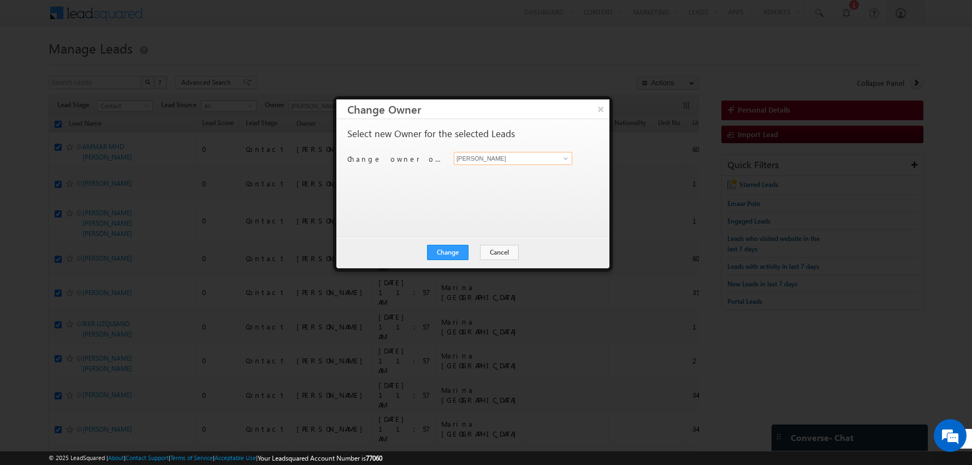
click at [557, 161] on input "[PERSON_NAME]" at bounding box center [513, 158] width 119 height 13
click at [569, 157] on span at bounding box center [565, 158] width 9 height 9
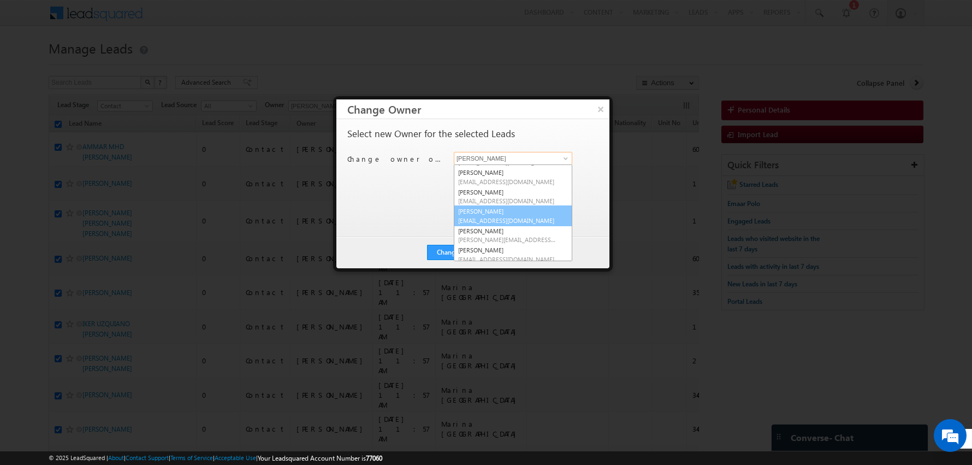
scroll to position [28, 0]
click at [492, 221] on link "[PERSON_NAME] [PERSON_NAME][EMAIL_ADDRESS][DOMAIN_NAME]" at bounding box center [513, 224] width 119 height 21
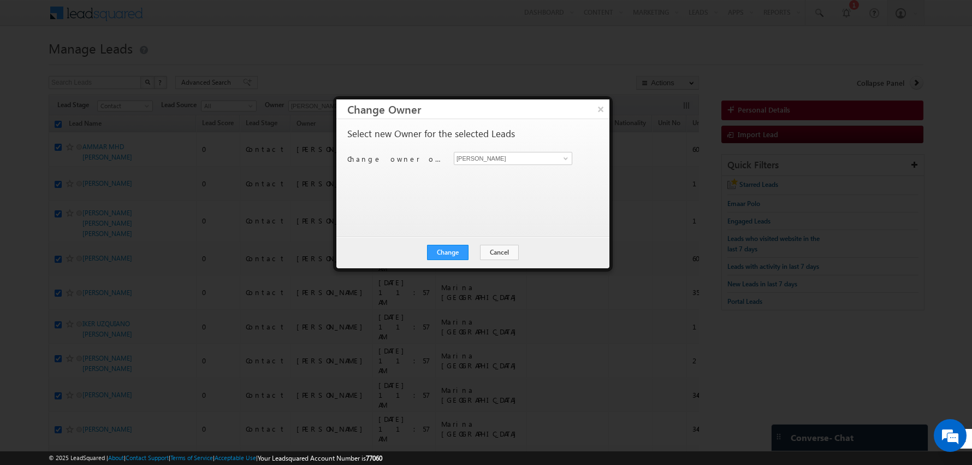
click at [445, 220] on div "Select new Owner for the selected Leads Change owner of 100 leads to [PERSON_NA…" at bounding box center [472, 177] width 273 height 117
click at [448, 256] on button "Change" at bounding box center [448, 252] width 42 height 15
click at [468, 253] on button "Close" at bounding box center [474, 252] width 35 height 15
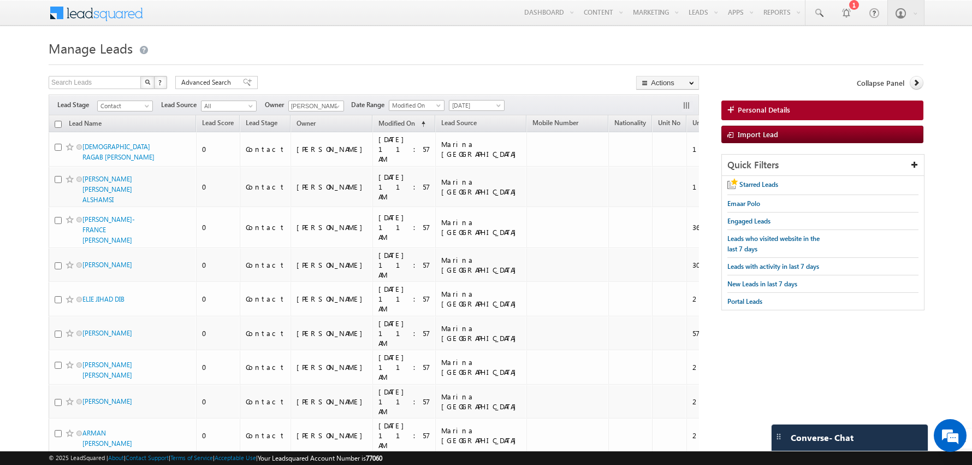
click at [59, 124] on input "checkbox" at bounding box center [58, 124] width 7 height 7
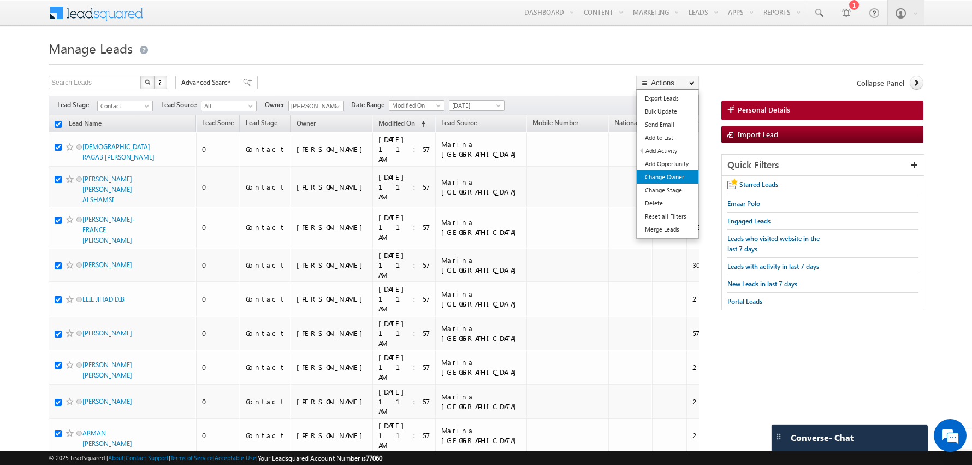
click at [655, 179] on link "Change Owner" at bounding box center [668, 176] width 62 height 13
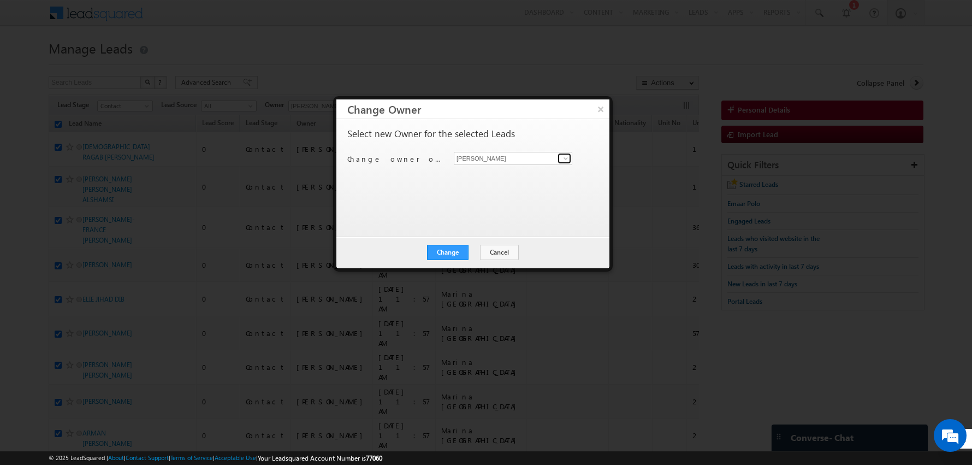
click at [564, 157] on span at bounding box center [565, 158] width 9 height 9
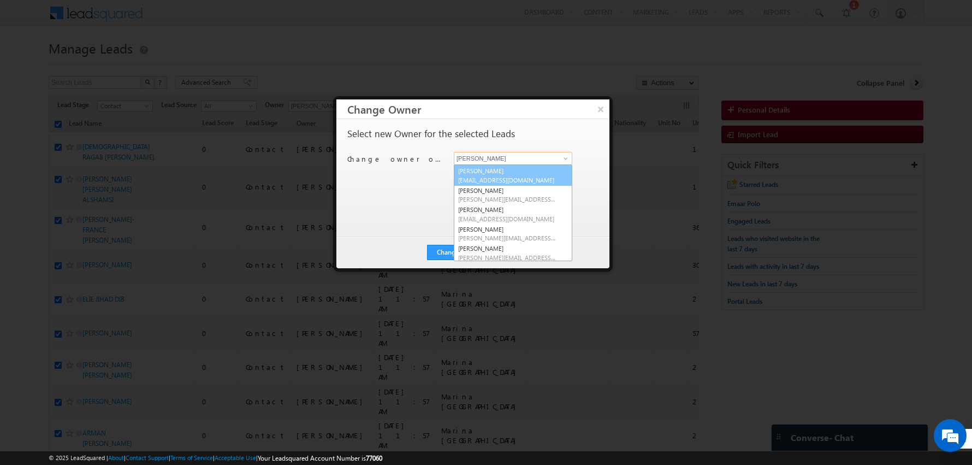
scroll to position [63, 0]
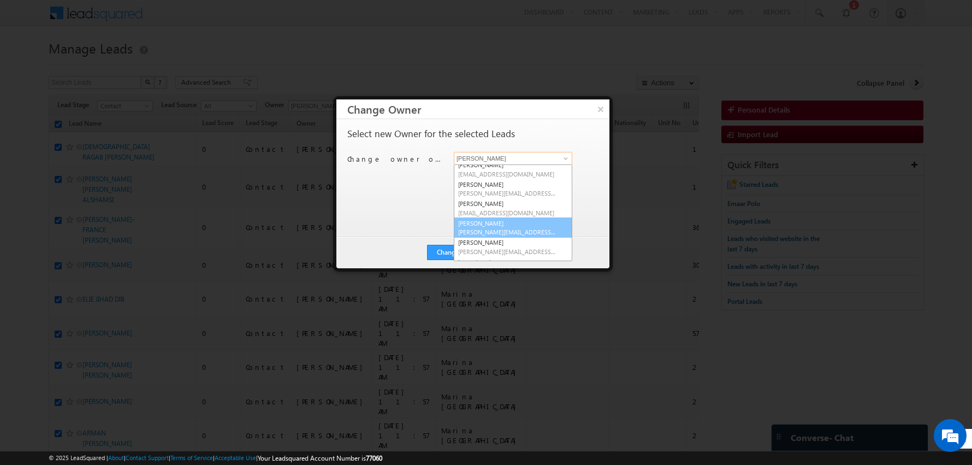
click at [490, 223] on link "[PERSON_NAME] [PERSON_NAME][EMAIL_ADDRESS][PERSON_NAME][DOMAIN_NAME]" at bounding box center [513, 227] width 119 height 21
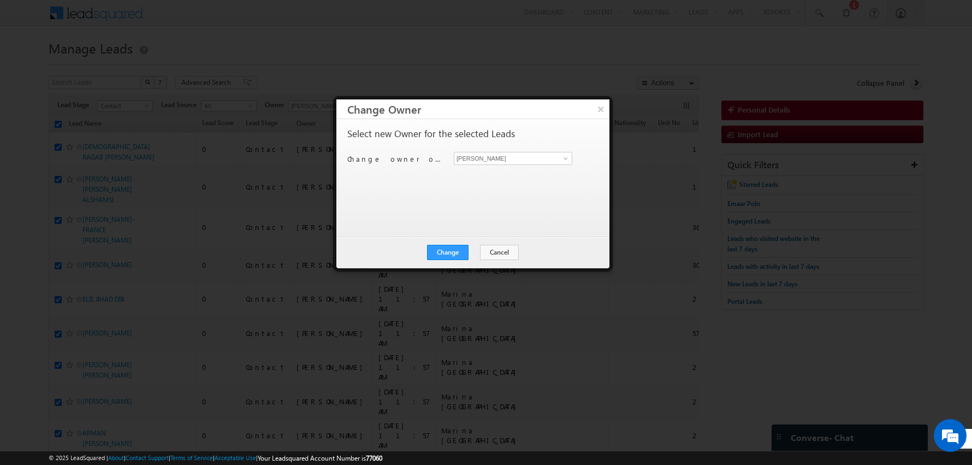
click at [439, 211] on div "Select new Owner for the selected Leads Change owner of 100 leads to [PERSON_NA…" at bounding box center [471, 172] width 249 height 87
click at [445, 249] on button "Change" at bounding box center [448, 252] width 42 height 15
click at [463, 252] on button "Close" at bounding box center [474, 252] width 35 height 15
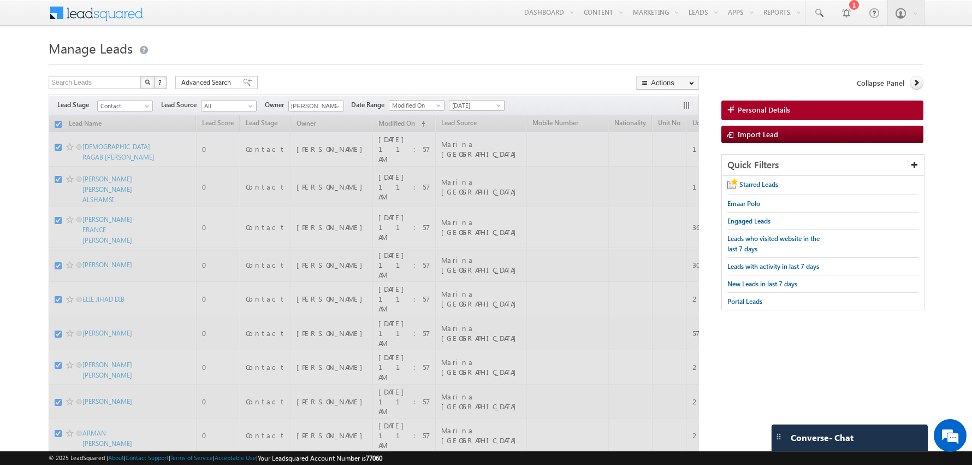
click at [271, 51] on h1 "Manage Leads" at bounding box center [486, 47] width 875 height 21
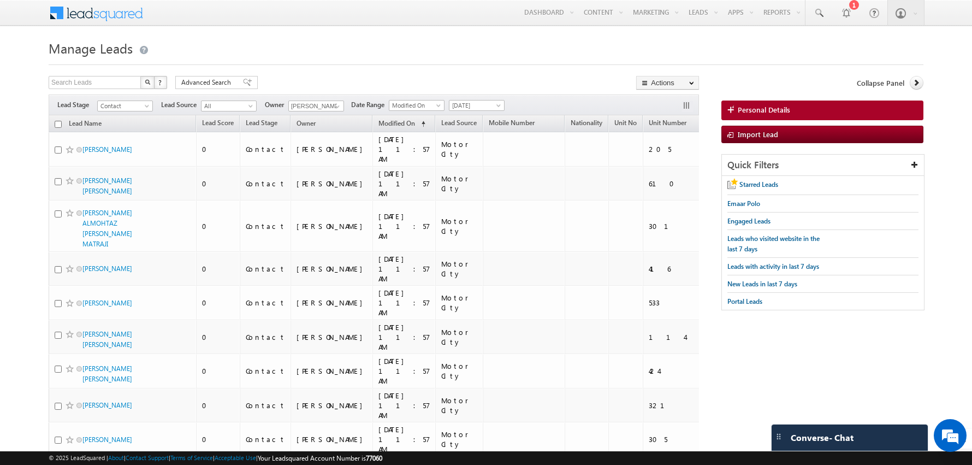
click at [60, 126] on input "checkbox" at bounding box center [58, 124] width 7 height 7
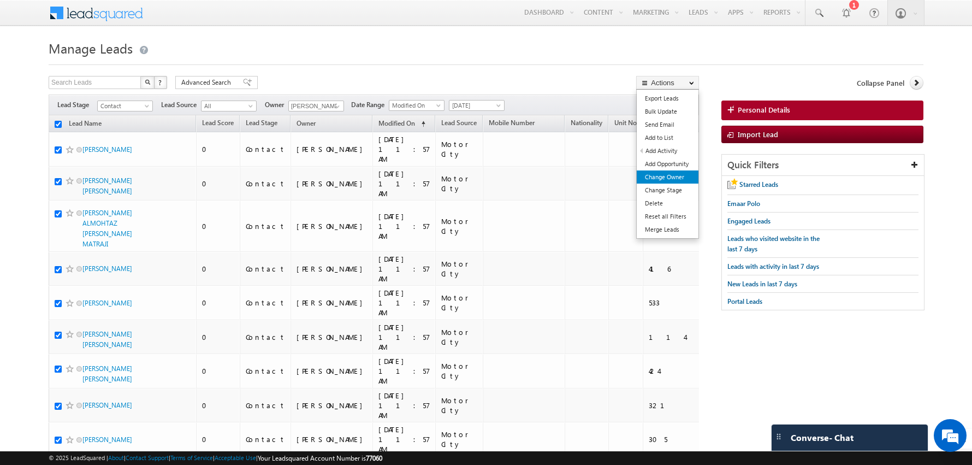
click at [668, 177] on link "Change Owner" at bounding box center [668, 176] width 62 height 13
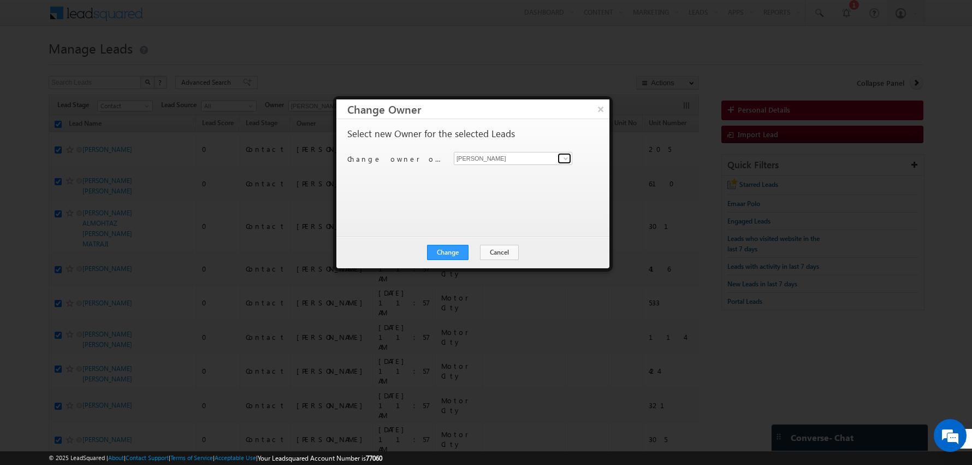
click at [568, 159] on span at bounding box center [565, 158] width 9 height 9
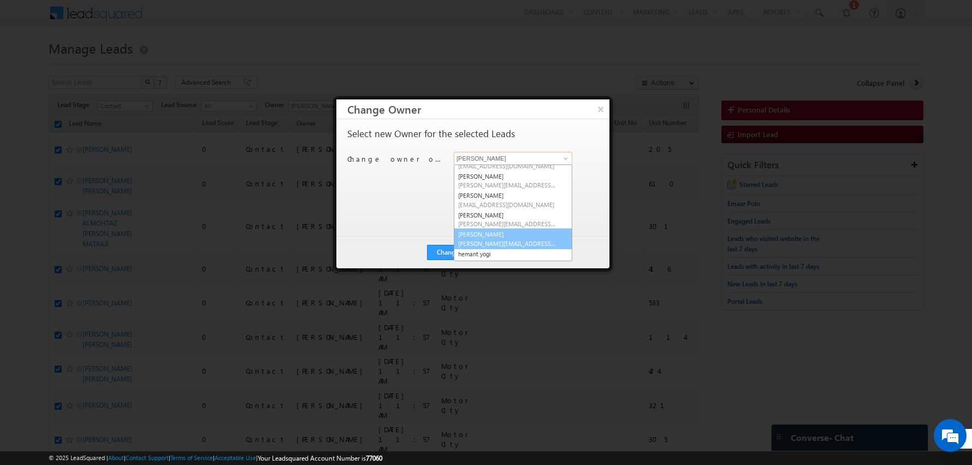
click at [492, 233] on link "[PERSON_NAME] [PERSON_NAME][EMAIL_ADDRESS][PERSON_NAME][DOMAIN_NAME]" at bounding box center [513, 238] width 119 height 21
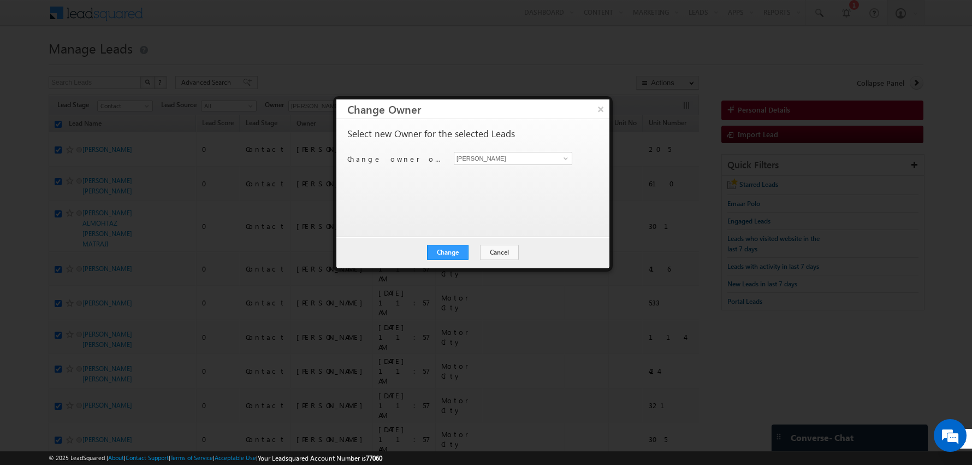
click at [422, 204] on div "Select new Owner for the selected Leads Change owner of 100 leads to [PERSON_NA…" at bounding box center [471, 172] width 249 height 87
click at [452, 253] on button "Change" at bounding box center [448, 252] width 42 height 15
click at [474, 251] on button "Close" at bounding box center [474, 252] width 35 height 15
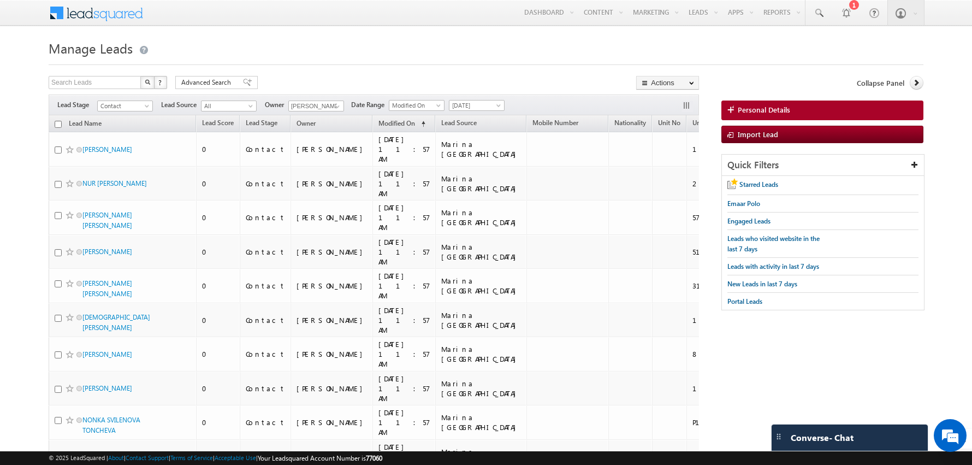
click at [57, 122] on input "checkbox" at bounding box center [58, 124] width 7 height 7
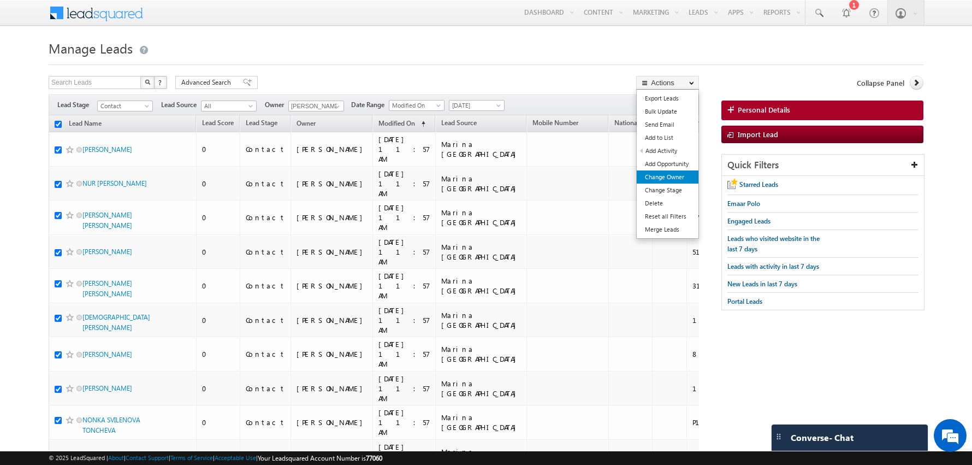
click at [658, 177] on link "Change Owner" at bounding box center [668, 176] width 62 height 13
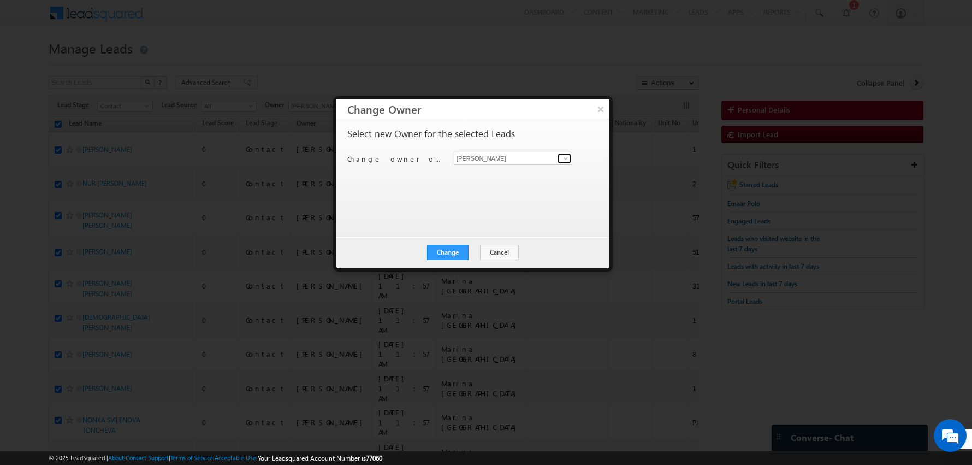
click at [560, 157] on link at bounding box center [565, 158] width 14 height 11
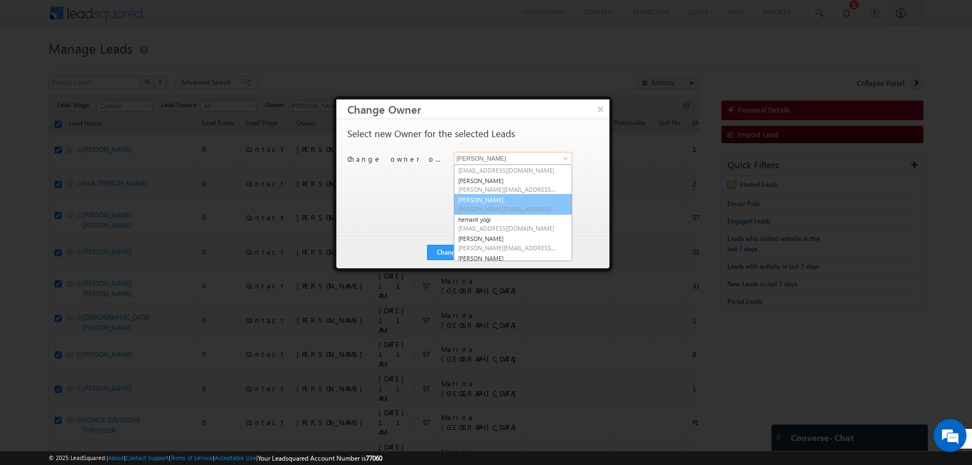
scroll to position [120, 0]
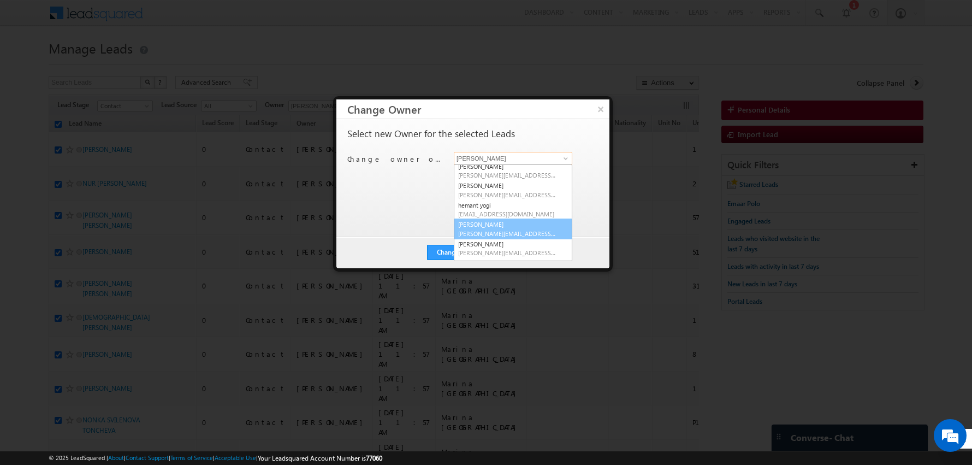
click at [492, 229] on span "[PERSON_NAME][EMAIL_ADDRESS][DOMAIN_NAME]" at bounding box center [507, 233] width 98 height 8
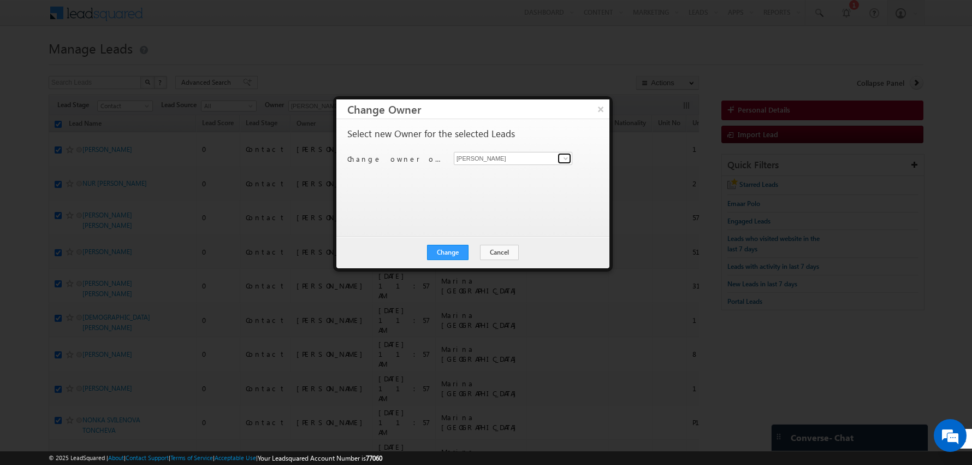
click at [563, 156] on span at bounding box center [565, 158] width 9 height 9
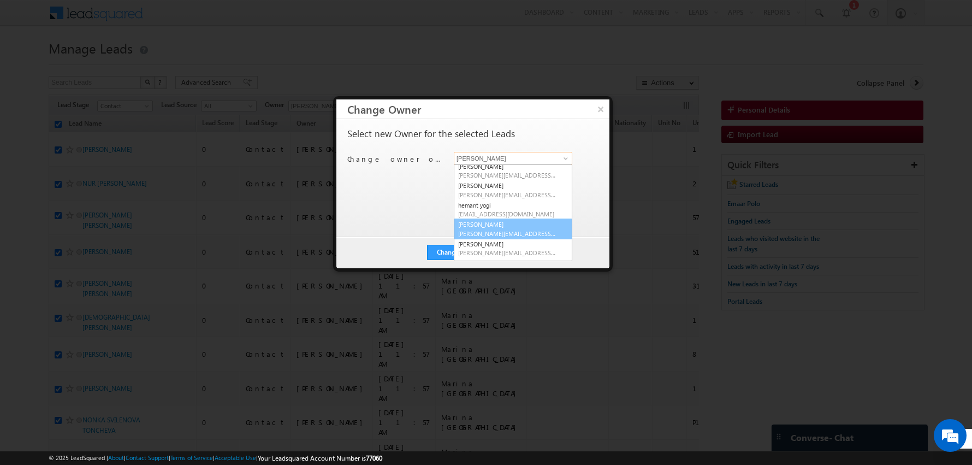
scroll to position [137, 0]
click at [481, 229] on link "[PERSON_NAME] [PERSON_NAME][EMAIL_ADDRESS][PERSON_NAME][DOMAIN_NAME]" at bounding box center [513, 232] width 119 height 21
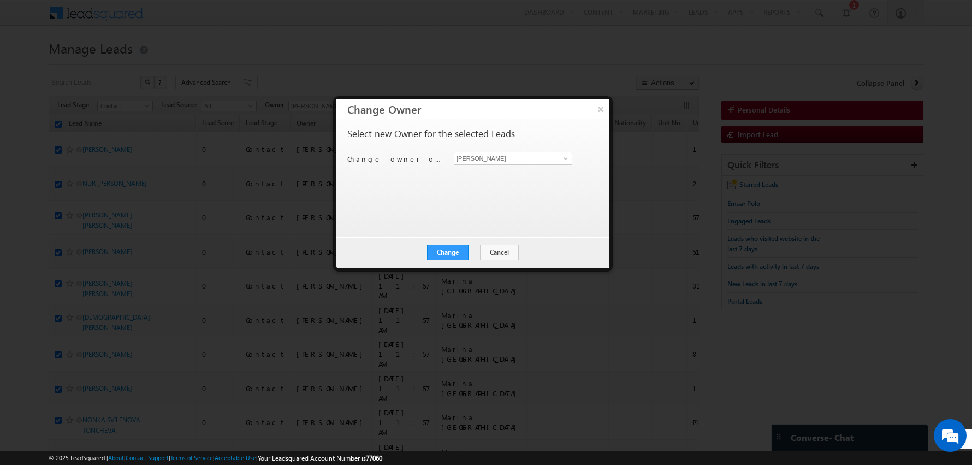
click at [452, 226] on div "Select new Owner for the selected Leads Change owner of 100 leads to [PERSON_NA…" at bounding box center [472, 177] width 273 height 117
click at [447, 251] on button "Change" at bounding box center [448, 252] width 42 height 15
click at [476, 249] on button "Close" at bounding box center [474, 252] width 35 height 15
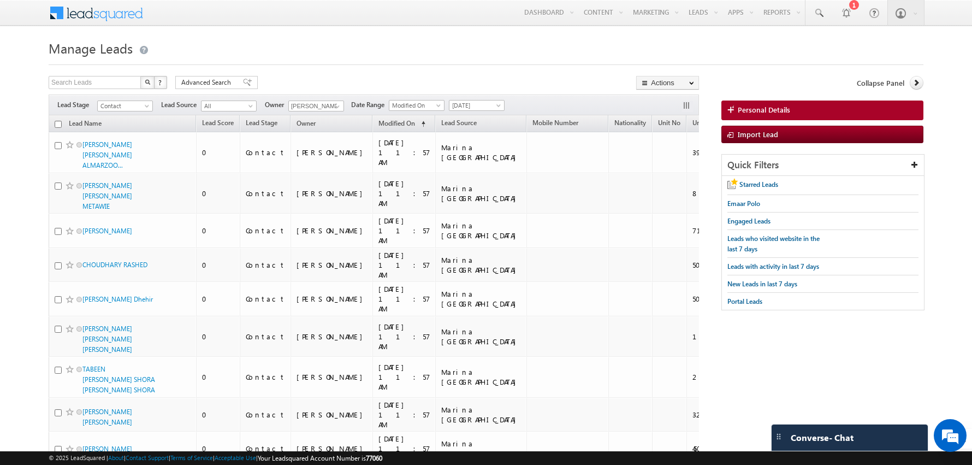
click at [57, 122] on input "checkbox" at bounding box center [58, 124] width 7 height 7
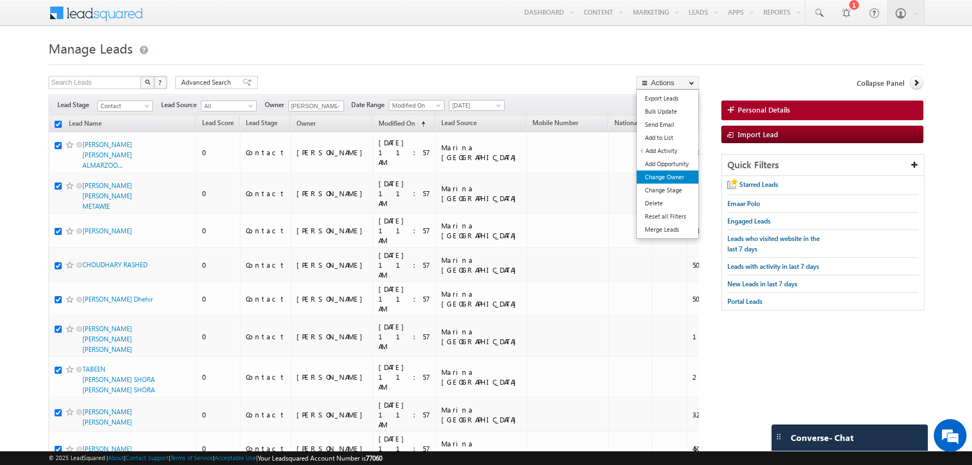
click at [661, 176] on link "Change Owner" at bounding box center [668, 176] width 62 height 13
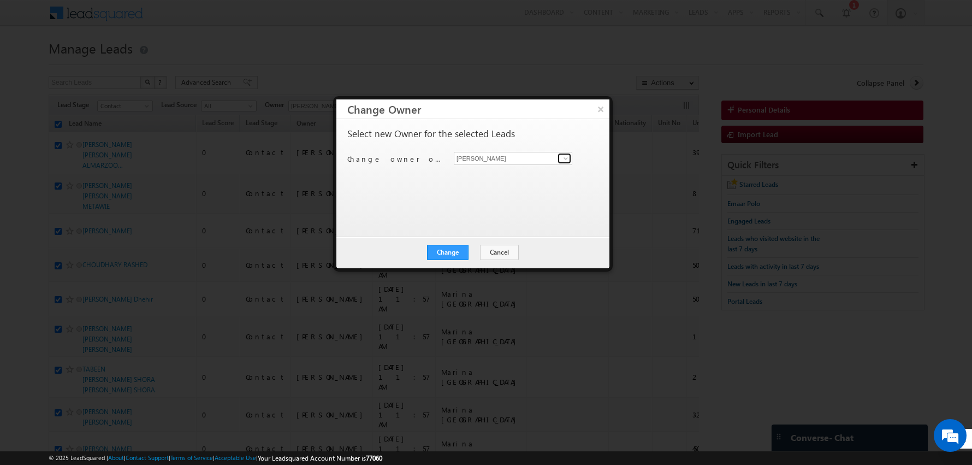
click at [561, 157] on span at bounding box center [565, 158] width 9 height 9
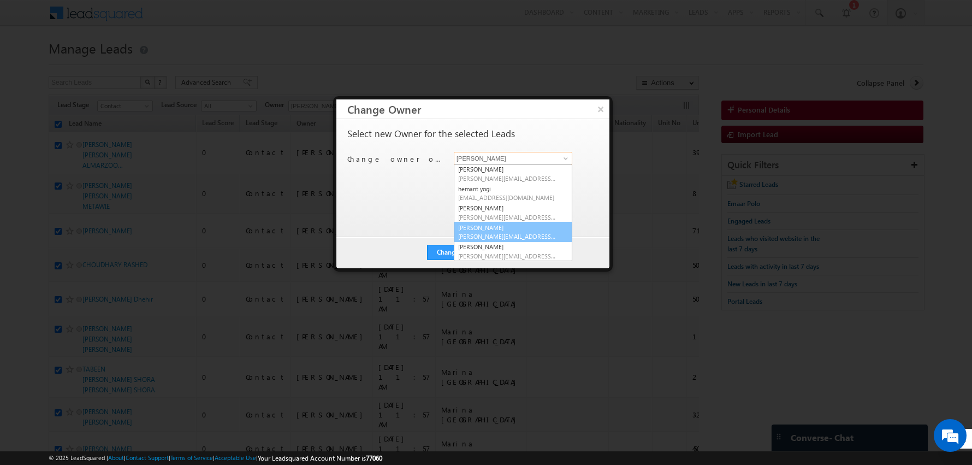
click at [496, 228] on link "[PERSON_NAME] [PERSON_NAME][EMAIL_ADDRESS][PERSON_NAME][DOMAIN_NAME]" at bounding box center [513, 232] width 119 height 21
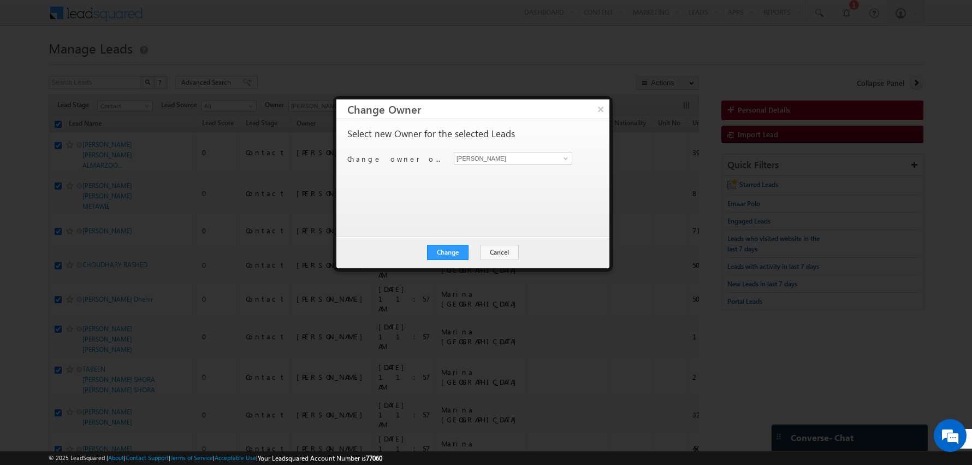
click at [415, 211] on div "Select new Owner for the selected Leads Change owner of 100 leads to [PERSON_NA…" at bounding box center [471, 172] width 249 height 87
click at [445, 247] on button "Change" at bounding box center [448, 252] width 42 height 15
click at [478, 247] on button "Close" at bounding box center [474, 252] width 35 height 15
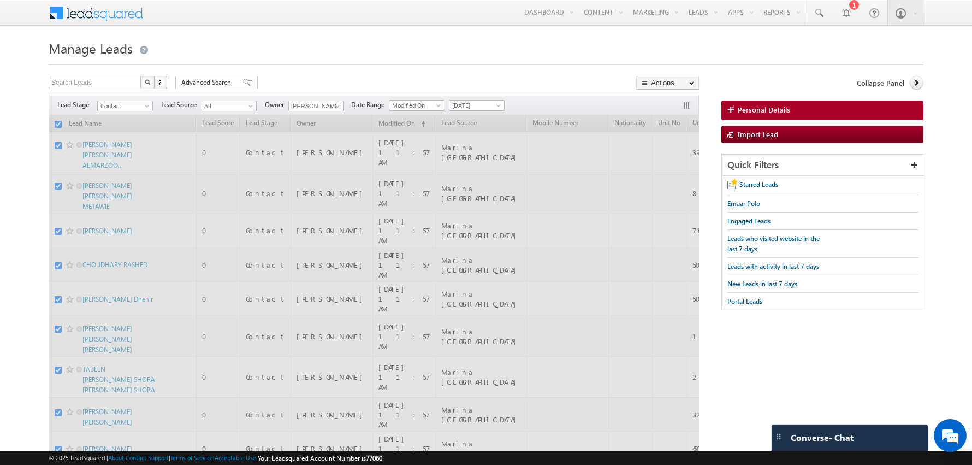
click at [316, 61] on div at bounding box center [486, 61] width 875 height 7
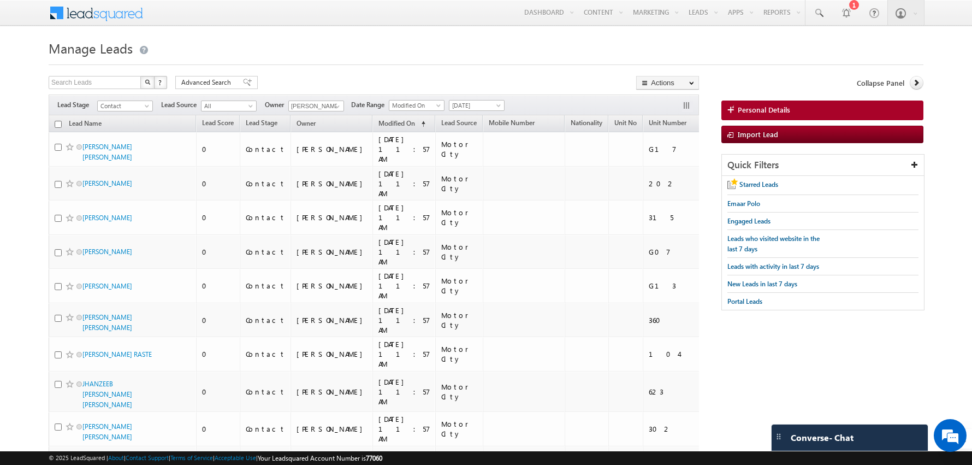
click at [60, 122] on input "checkbox" at bounding box center [58, 124] width 7 height 7
click at [447, 55] on h1 "Manage Leads" at bounding box center [486, 47] width 875 height 21
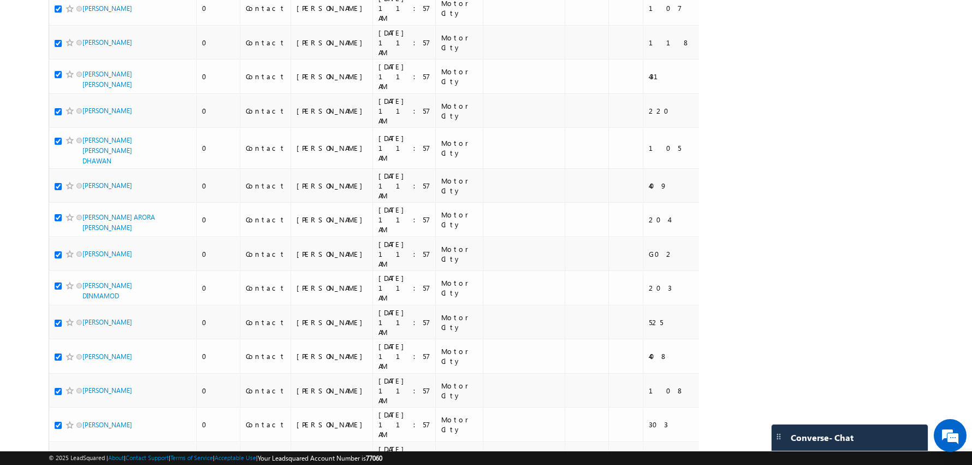
scroll to position [2458, 0]
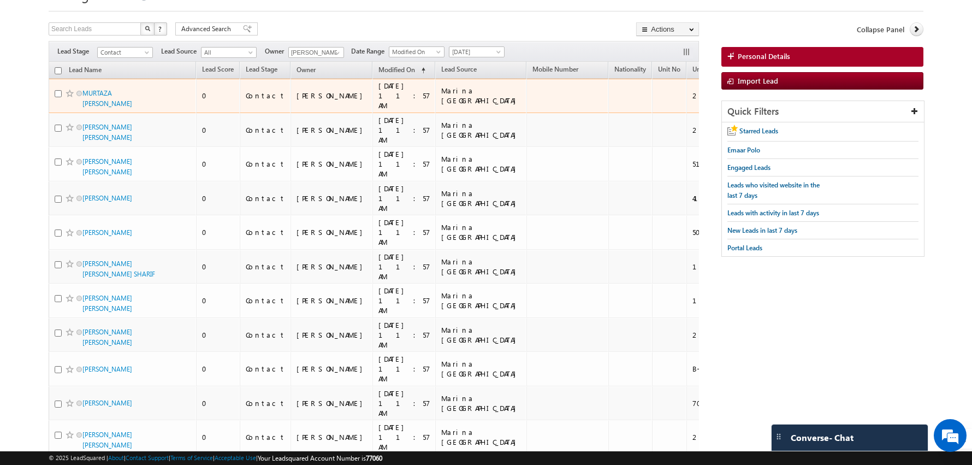
scroll to position [0, 0]
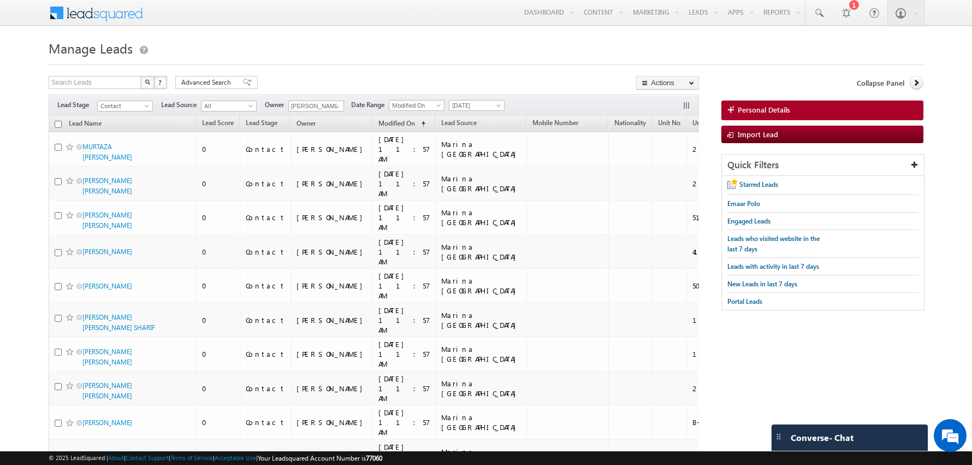
click at [59, 121] on input "checkbox" at bounding box center [58, 124] width 7 height 7
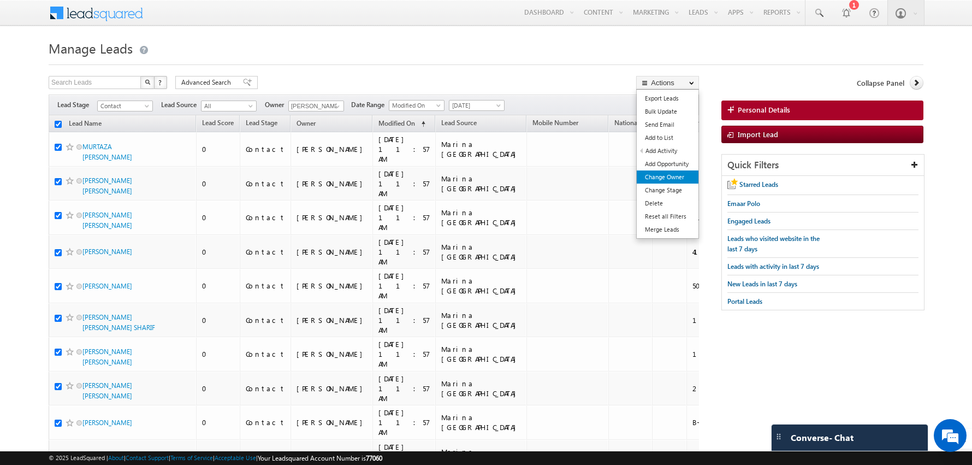
click at [656, 173] on link "Change Owner" at bounding box center [668, 176] width 62 height 13
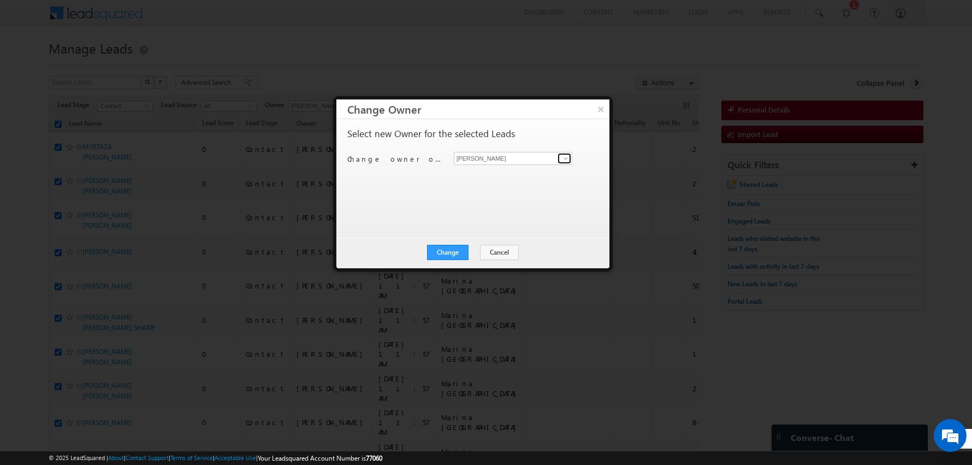
click at [563, 155] on span at bounding box center [565, 158] width 9 height 9
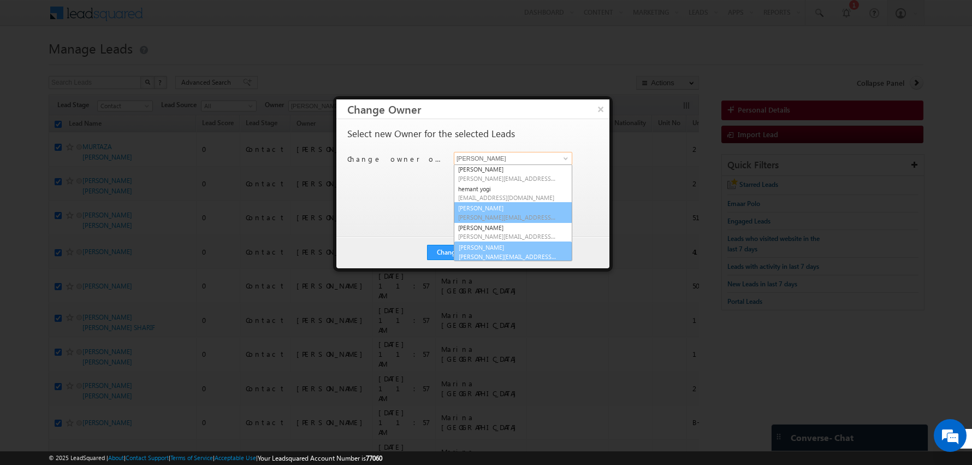
scroll to position [137, 0]
click at [490, 248] on link "[PERSON_NAME] [PERSON_NAME][EMAIL_ADDRESS][DOMAIN_NAME]" at bounding box center [513, 250] width 119 height 21
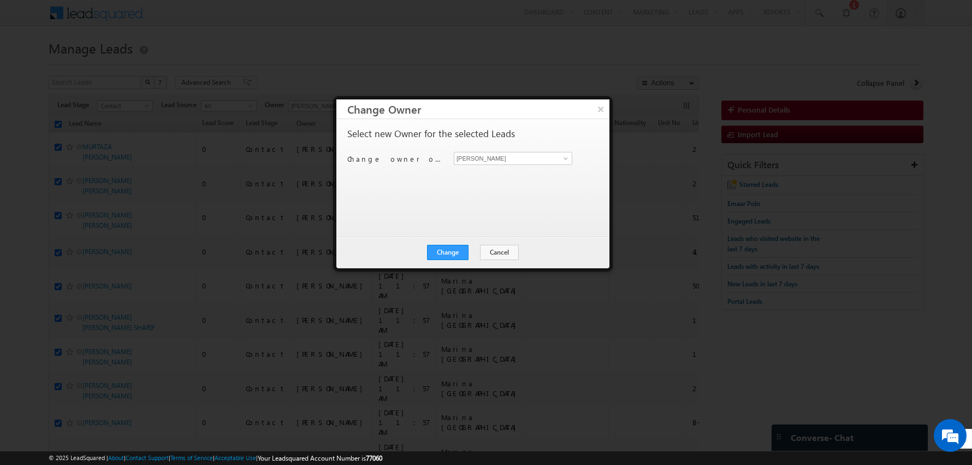
click at [409, 200] on div "Select new Owner for the selected Leads Change owner of 100 leads to [PERSON_NA…" at bounding box center [471, 172] width 249 height 87
click at [446, 246] on button "Change" at bounding box center [448, 252] width 42 height 15
click at [468, 255] on button "Close" at bounding box center [474, 252] width 35 height 15
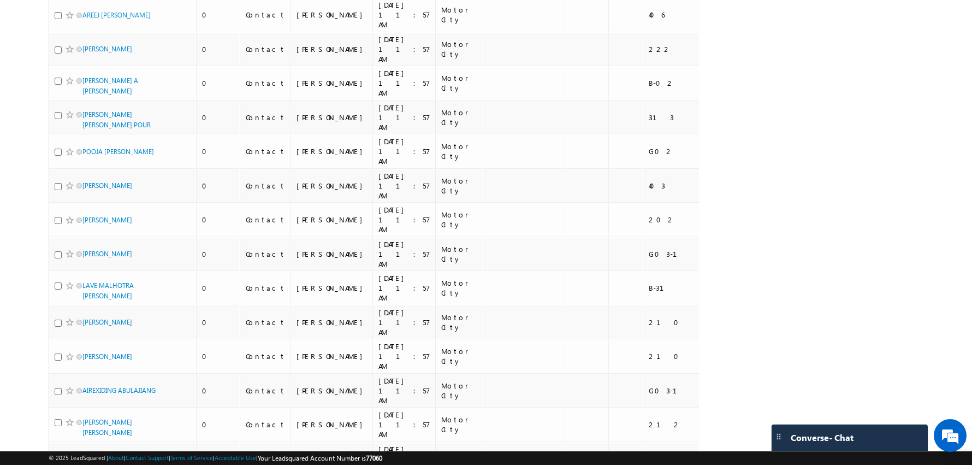
scroll to position [2452, 0]
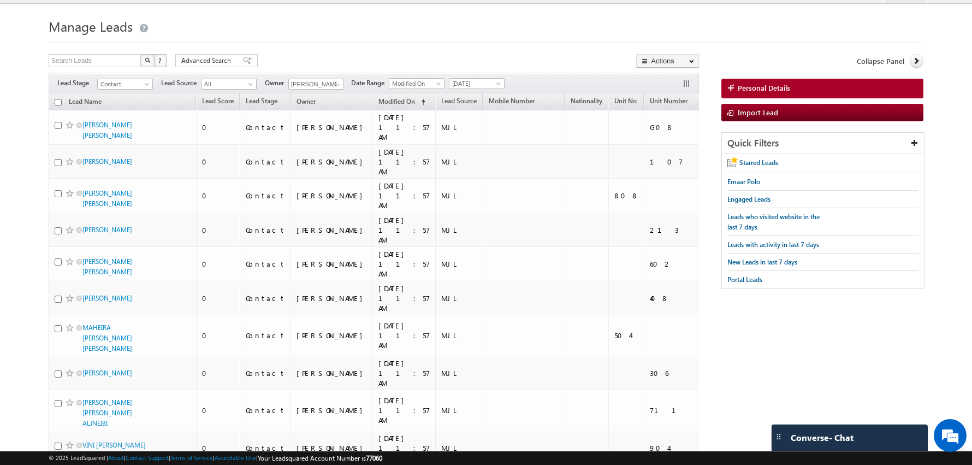
scroll to position [0, 0]
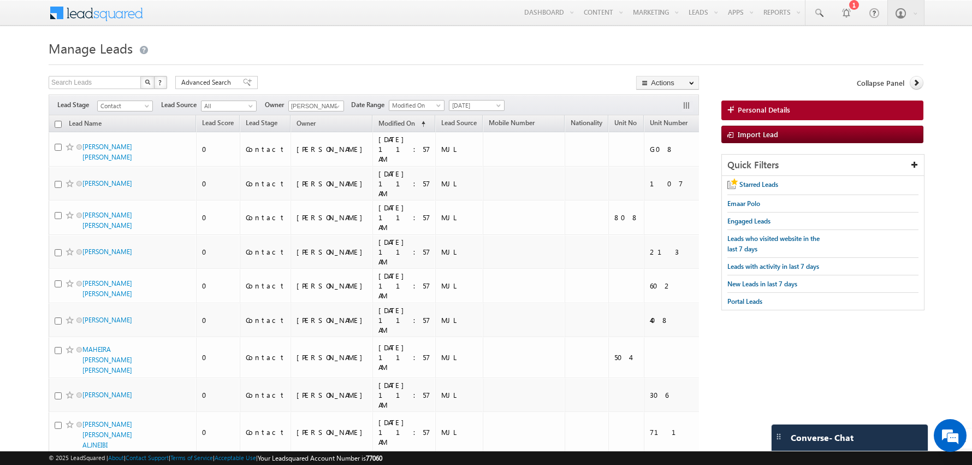
click at [59, 123] on input "checkbox" at bounding box center [58, 124] width 7 height 7
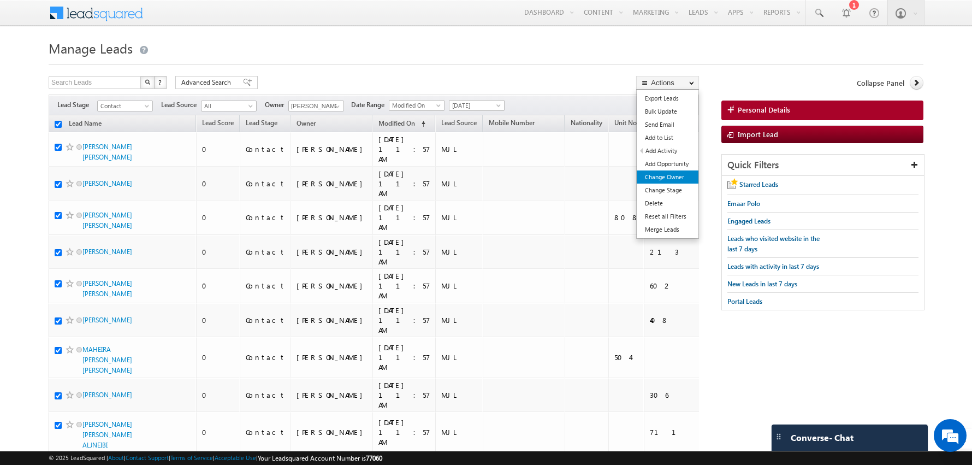
click at [671, 180] on link "Change Owner" at bounding box center [668, 176] width 62 height 13
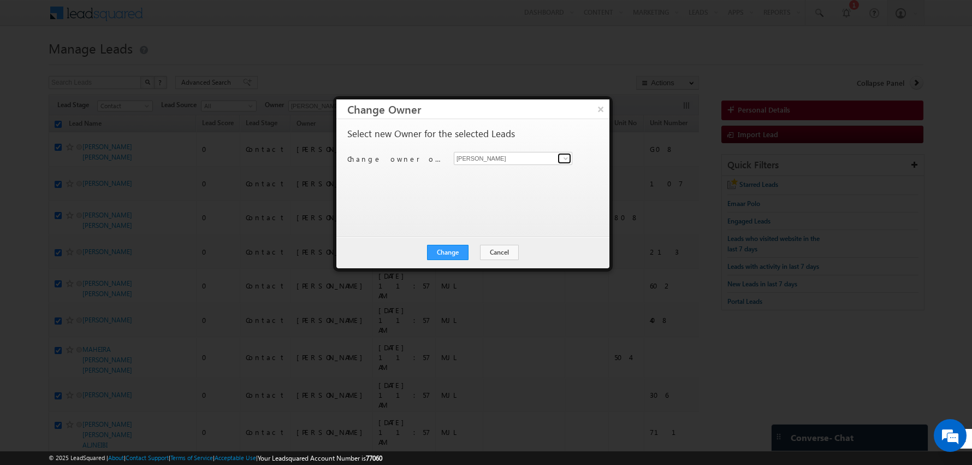
click at [568, 156] on span at bounding box center [565, 158] width 9 height 9
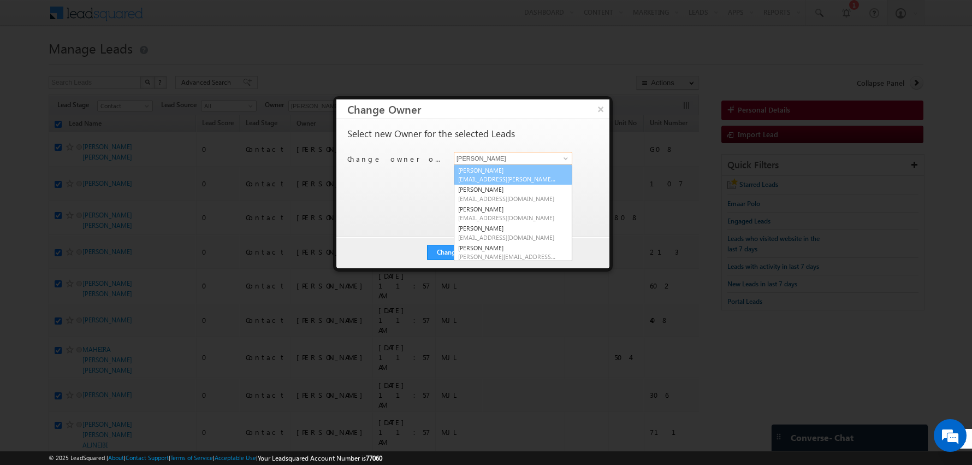
click at [499, 176] on span "[EMAIL_ADDRESS][PERSON_NAME][DOMAIN_NAME]" at bounding box center [507, 179] width 98 height 8
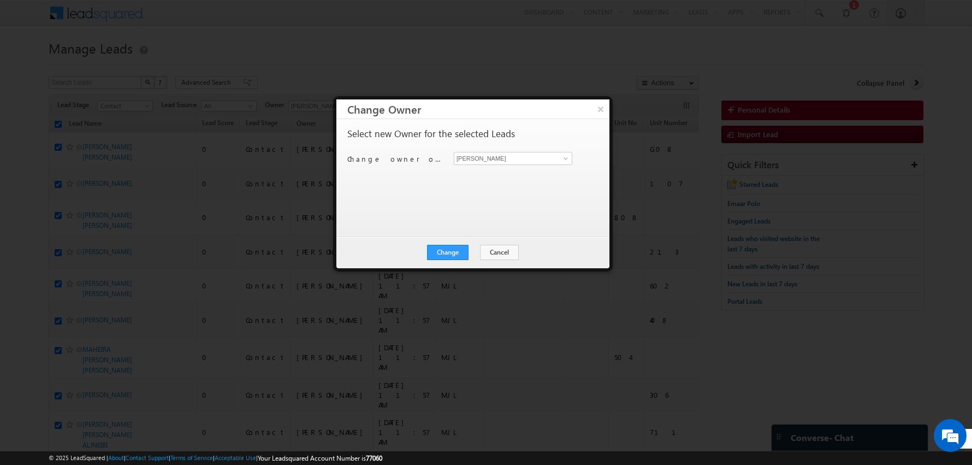
click at [437, 202] on div "Select new Owner for the selected Leads Change owner of 100 leads to [PERSON_NA…" at bounding box center [471, 172] width 249 height 87
click at [445, 249] on button "Change" at bounding box center [448, 252] width 42 height 15
click at [474, 251] on button "Close" at bounding box center [474, 252] width 35 height 15
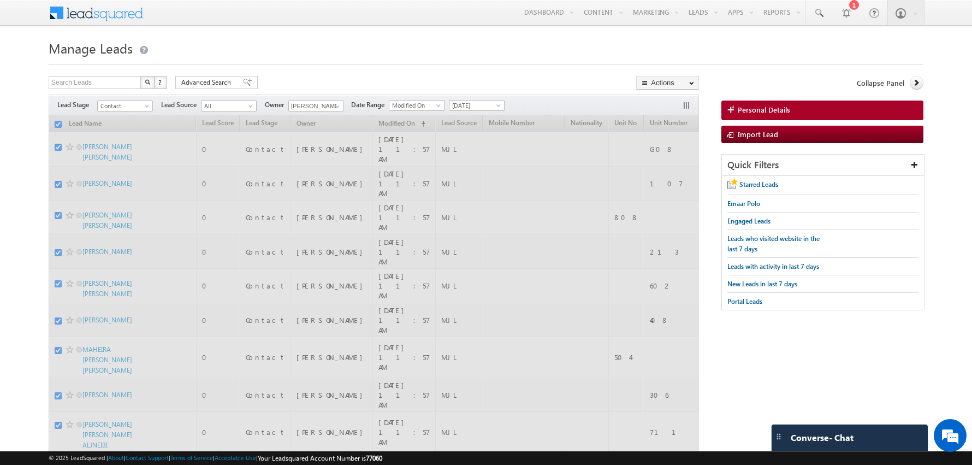
click at [226, 45] on h1 "Manage Leads" at bounding box center [486, 47] width 875 height 21
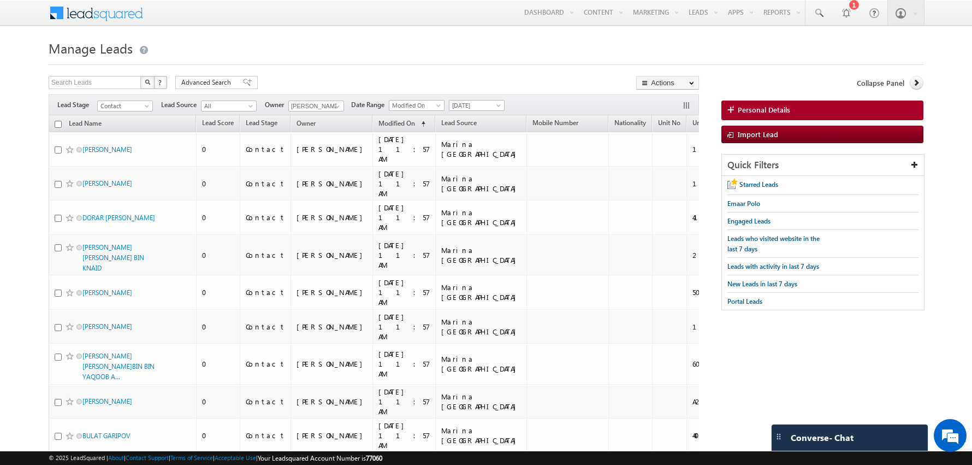
click at [58, 122] on input "checkbox" at bounding box center [58, 124] width 7 height 7
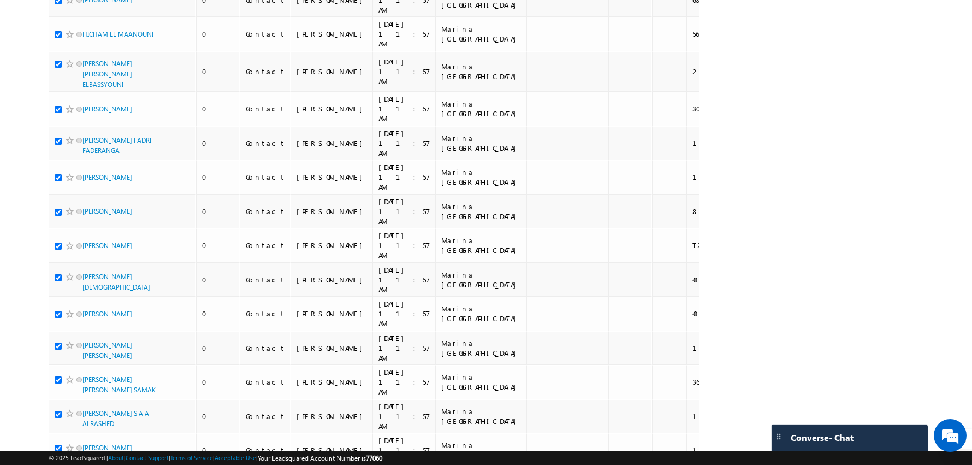
scroll to position [2429, 0]
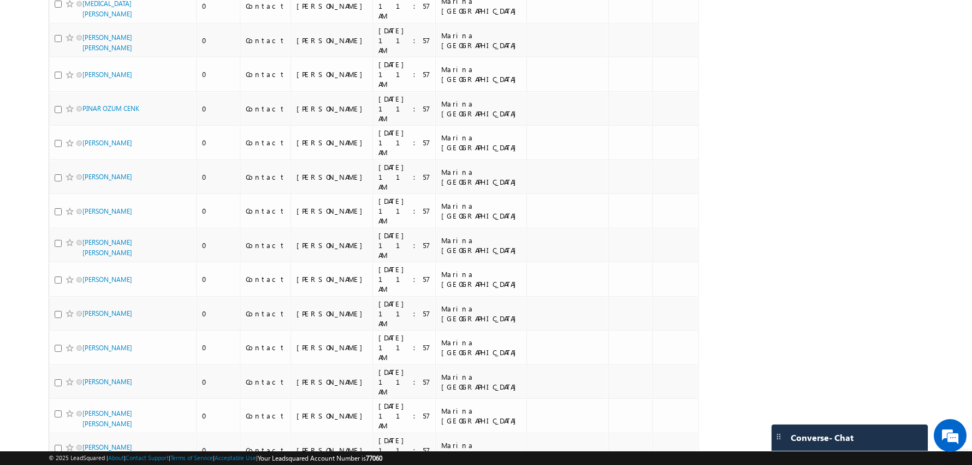
scroll to position [2405, 0]
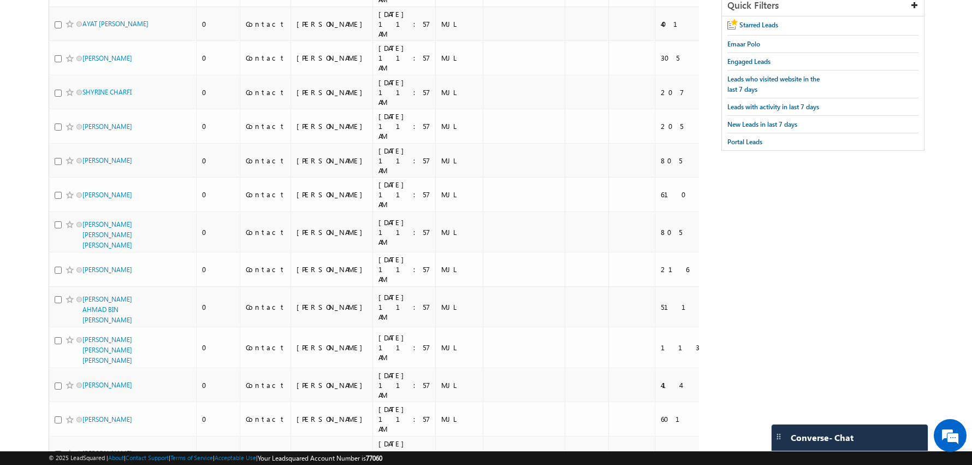
scroll to position [0, 0]
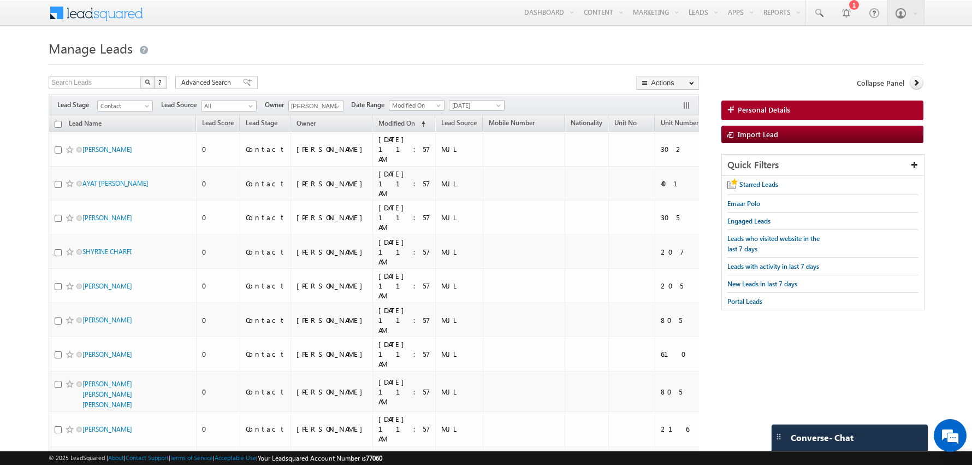
click at [57, 123] on input "checkbox" at bounding box center [58, 124] width 7 height 7
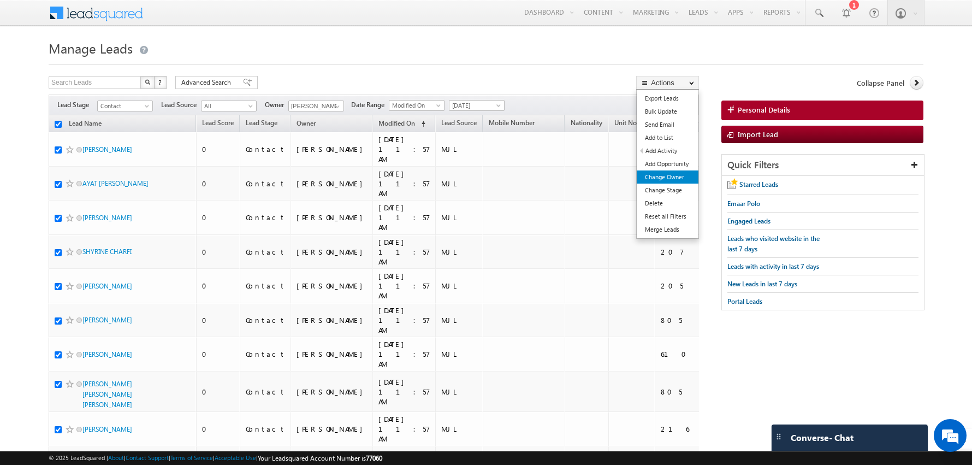
click at [666, 175] on link "Change Owner" at bounding box center [668, 176] width 62 height 13
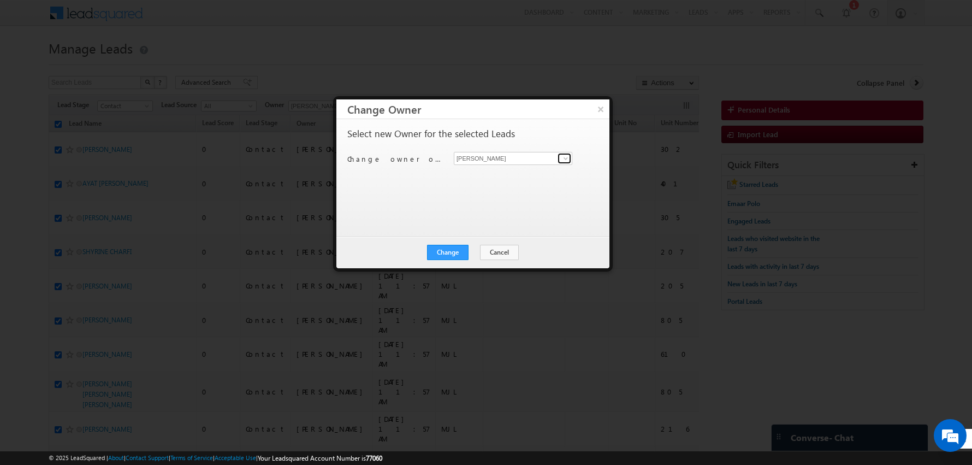
click at [569, 154] on span at bounding box center [565, 158] width 9 height 9
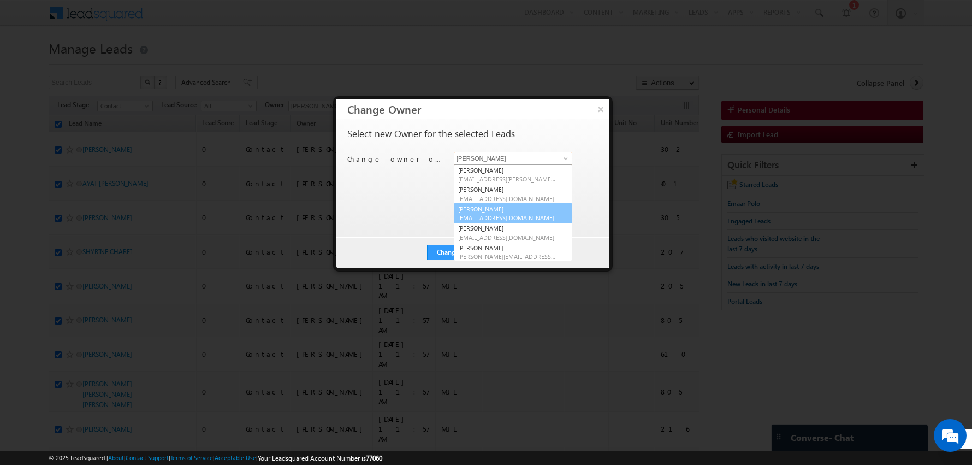
click at [502, 215] on span "[EMAIL_ADDRESS][DOMAIN_NAME]" at bounding box center [507, 218] width 98 height 8
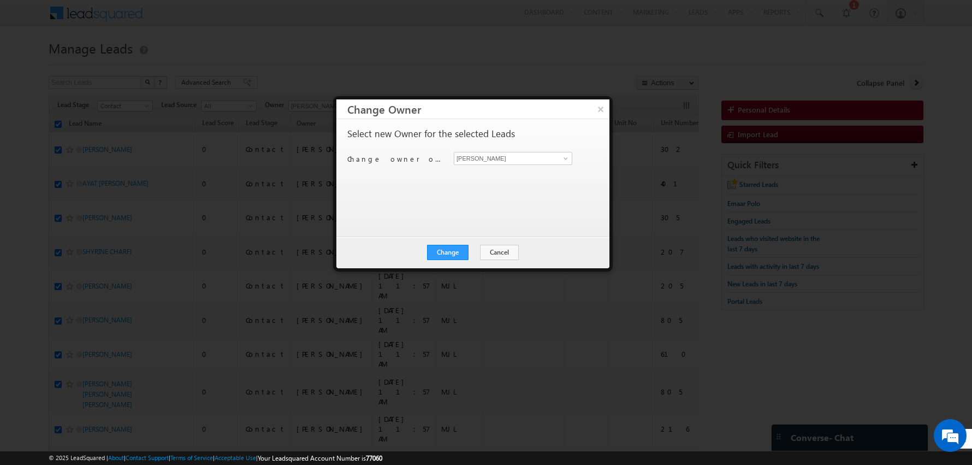
click at [408, 213] on div "Select new Owner for the selected Leads Change owner of 100 leads to [PERSON_NA…" at bounding box center [471, 172] width 249 height 87
click at [449, 254] on button "Change" at bounding box center [448, 252] width 42 height 15
click at [477, 252] on button "Close" at bounding box center [474, 252] width 35 height 15
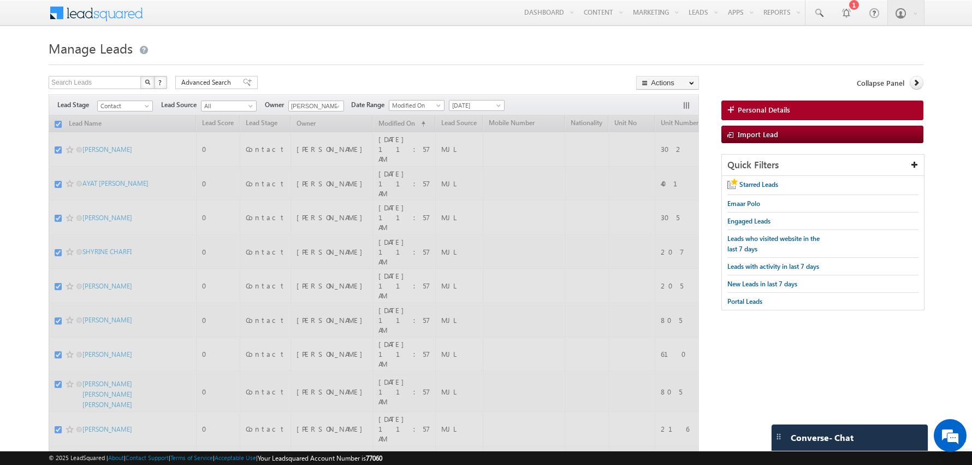
click at [269, 56] on h1 "Manage Leads" at bounding box center [486, 47] width 875 height 21
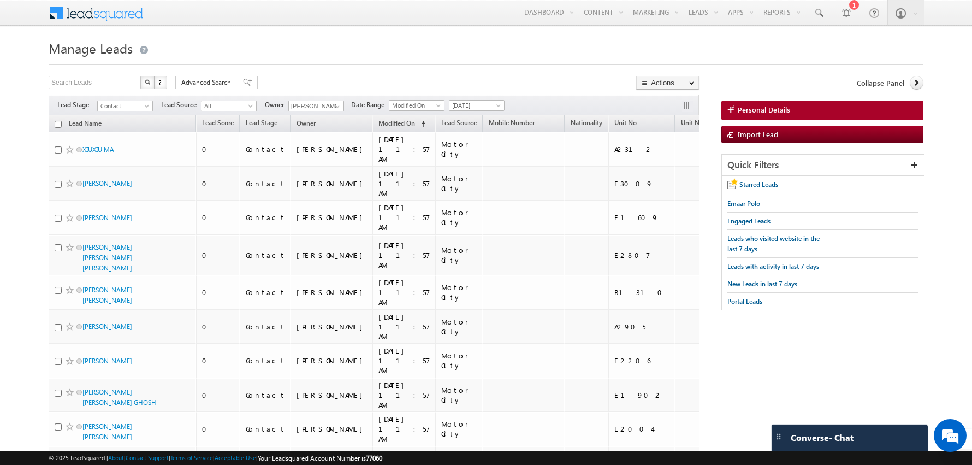
click at [60, 124] on input "checkbox" at bounding box center [58, 124] width 7 height 7
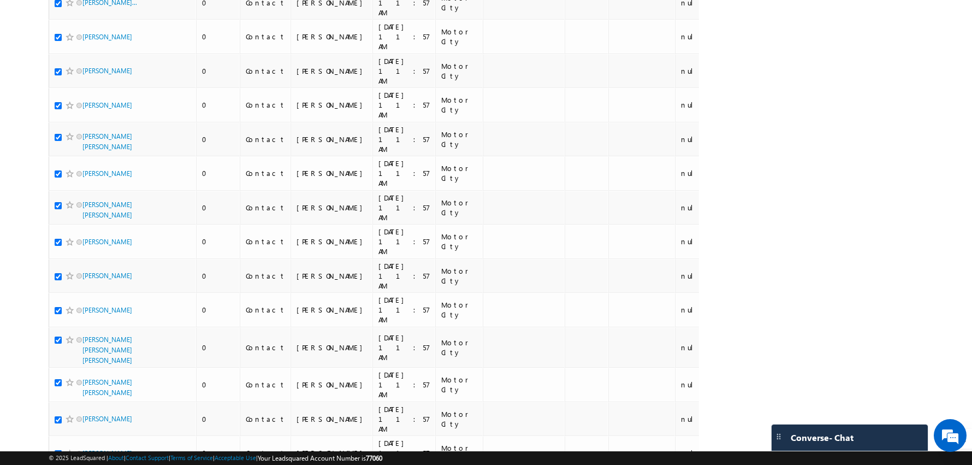
scroll to position [2529, 0]
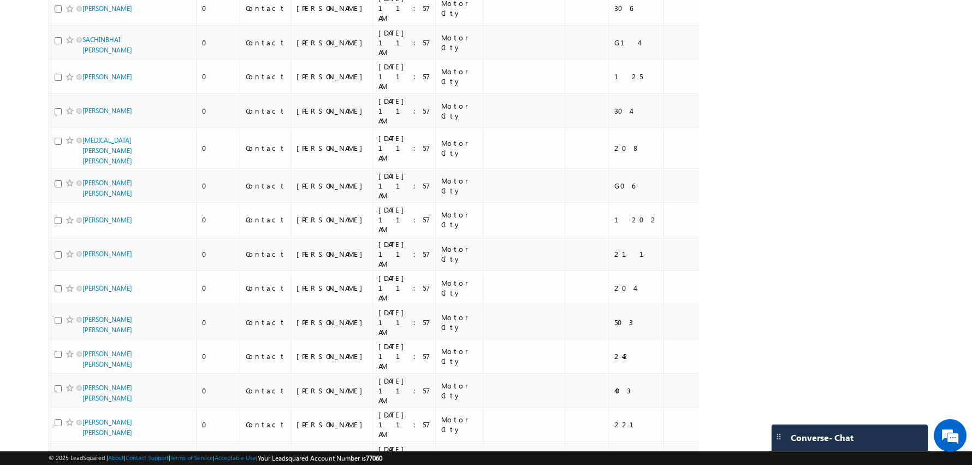
scroll to position [2441, 0]
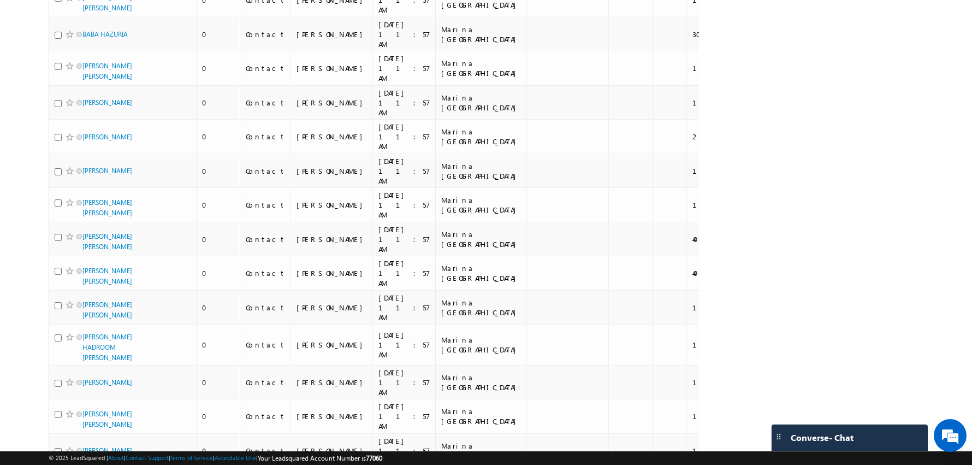
scroll to position [2382, 0]
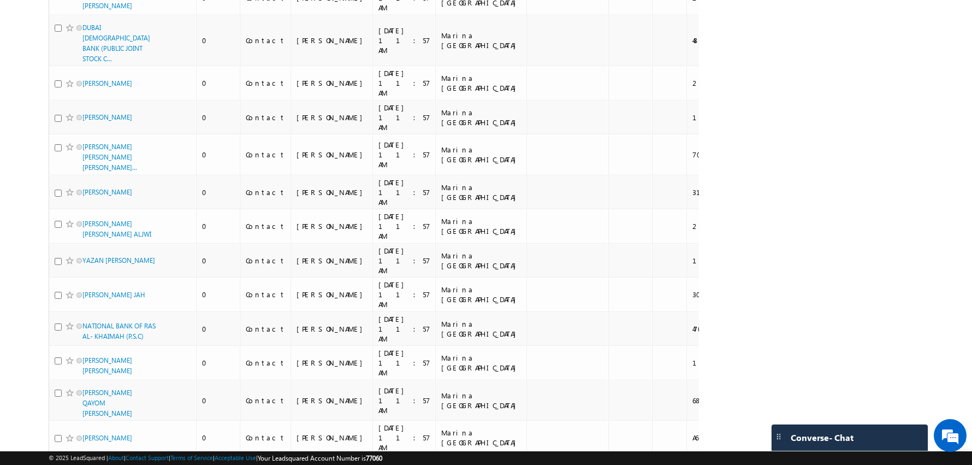
scroll to position [2469, 0]
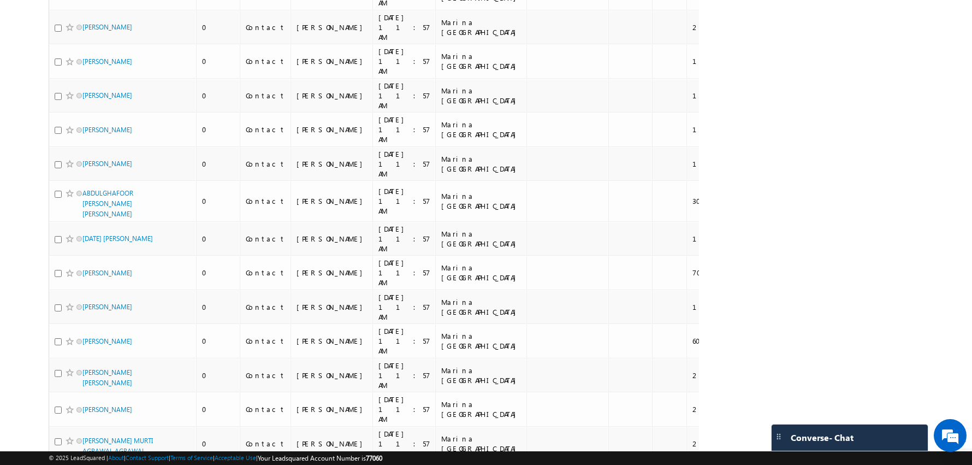
scroll to position [2420, 0]
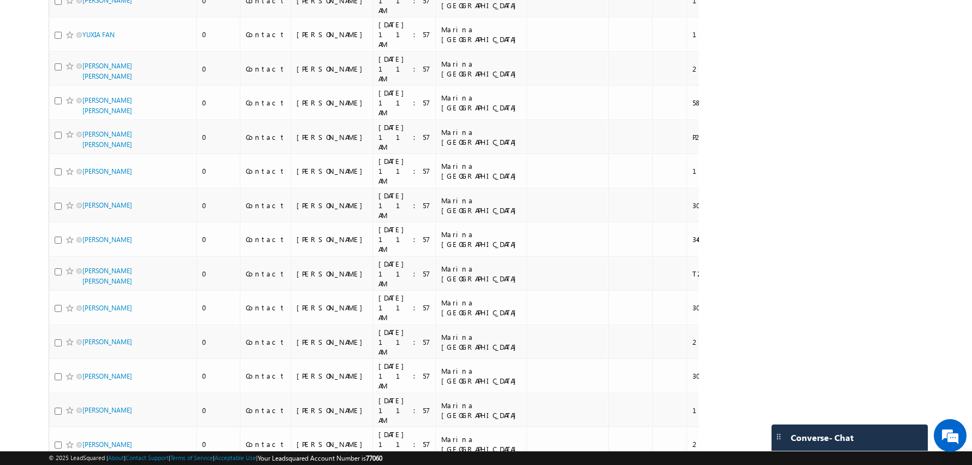
scroll to position [2392, 0]
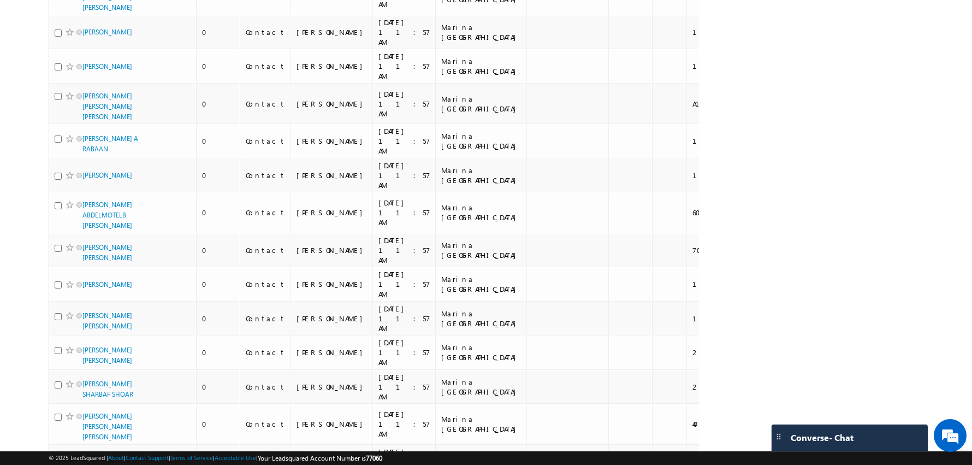
scroll to position [2458, 0]
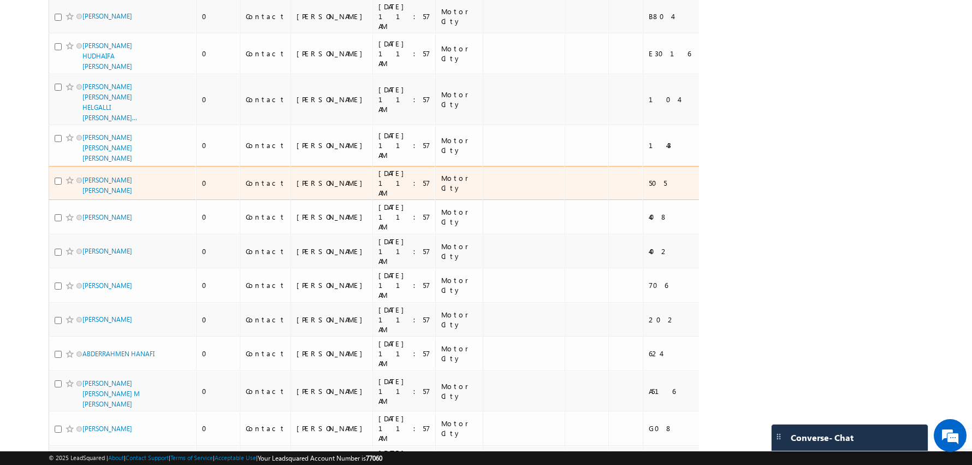
scroll to position [2450, 0]
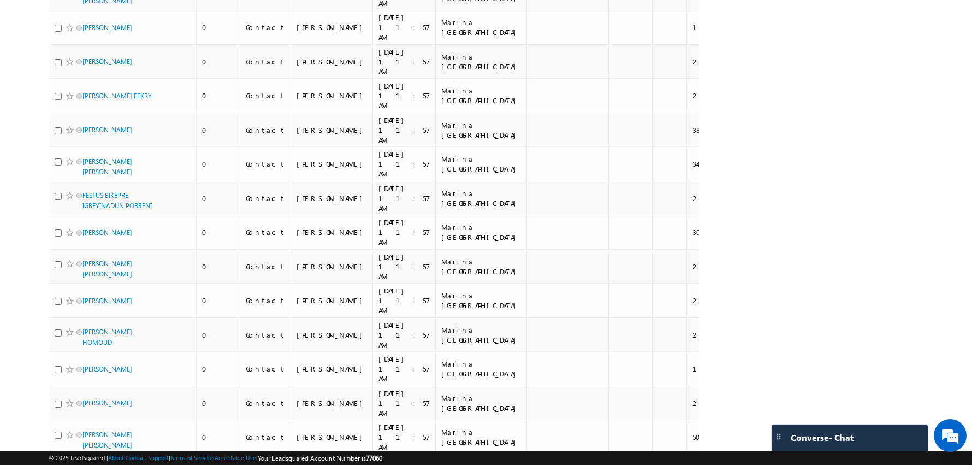
scroll to position [2431, 0]
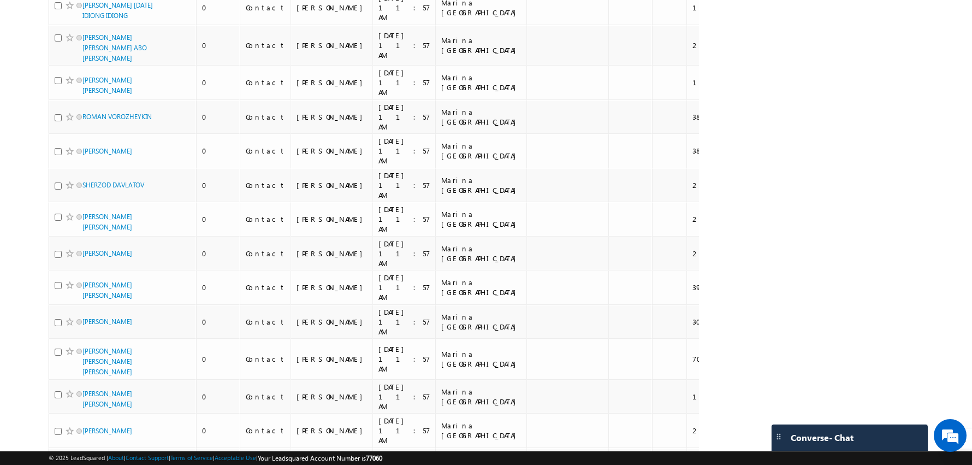
scroll to position [2360, 0]
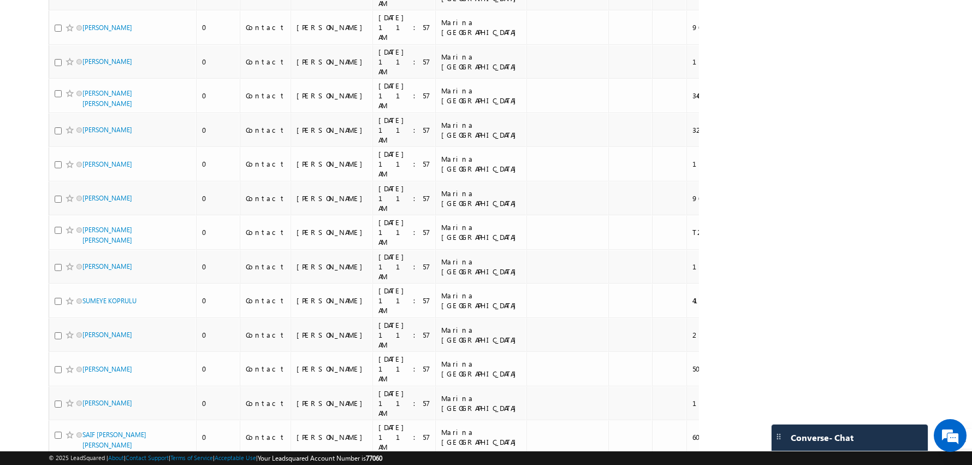
scroll to position [2417, 0]
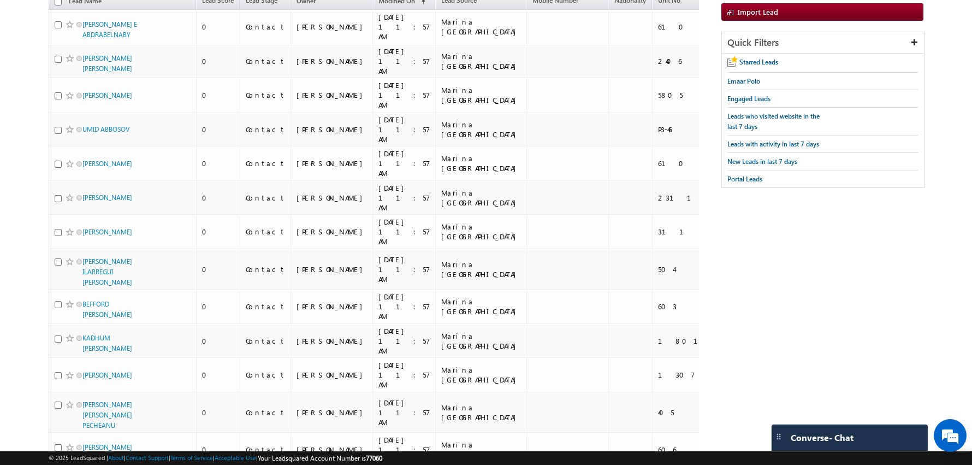
scroll to position [0, 0]
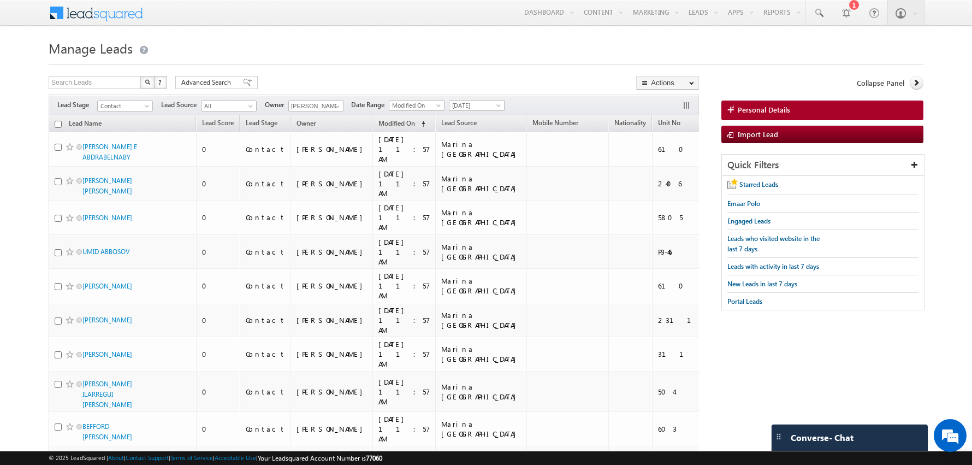
click at [60, 125] on input "checkbox" at bounding box center [58, 124] width 7 height 7
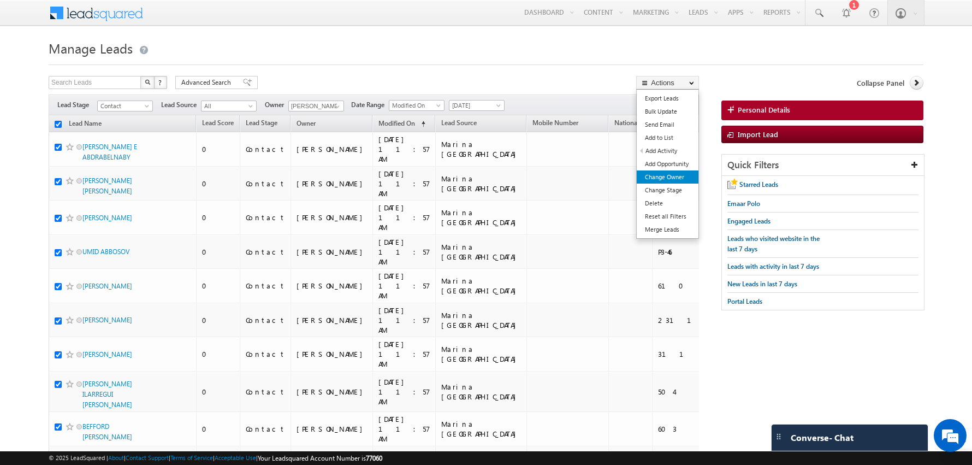
click at [671, 178] on link "Change Owner" at bounding box center [668, 176] width 62 height 13
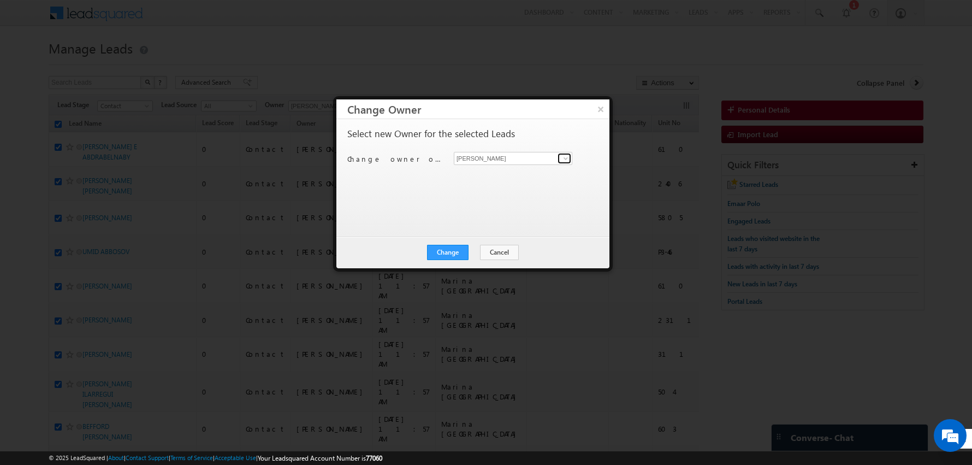
click at [571, 153] on link at bounding box center [565, 158] width 14 height 11
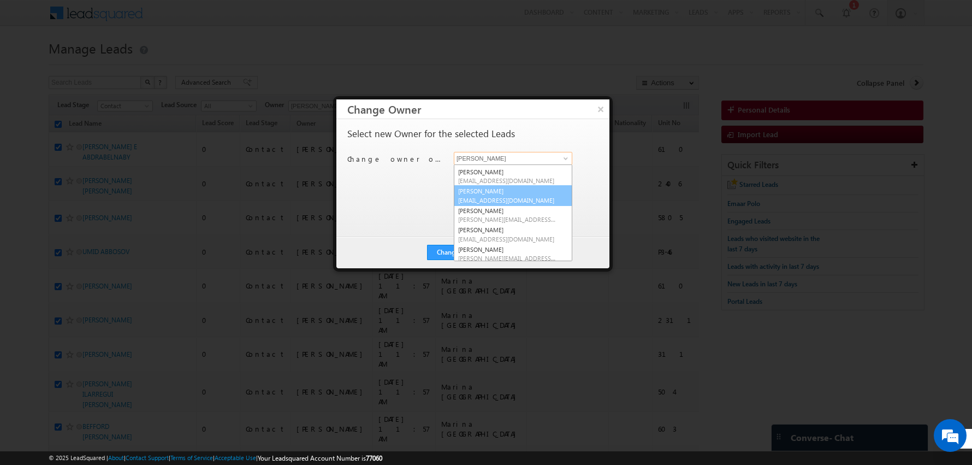
click at [488, 192] on link "[PERSON_NAME] [PERSON_NAME][EMAIL_ADDRESS][DOMAIN_NAME]" at bounding box center [513, 195] width 119 height 21
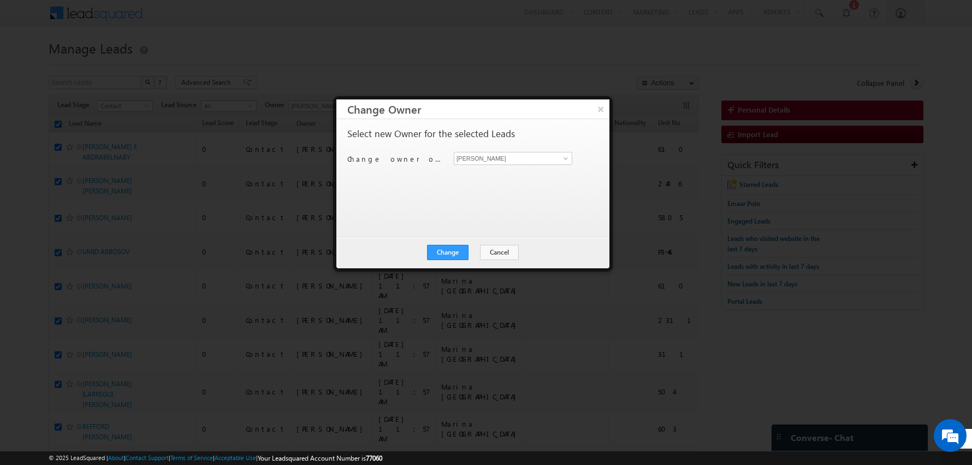
click at [418, 198] on div "Select new Owner for the selected Leads Change owner of 100 leads to [PERSON_NA…" at bounding box center [471, 172] width 249 height 87
click at [452, 249] on button "Change" at bounding box center [448, 252] width 42 height 15
click at [470, 253] on button "Close" at bounding box center [474, 252] width 35 height 15
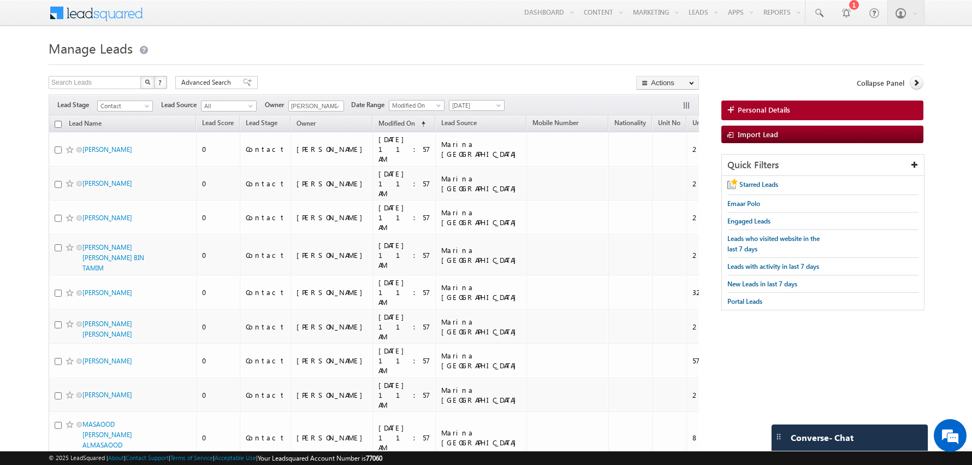
click at [57, 121] on input "checkbox" at bounding box center [58, 124] width 7 height 7
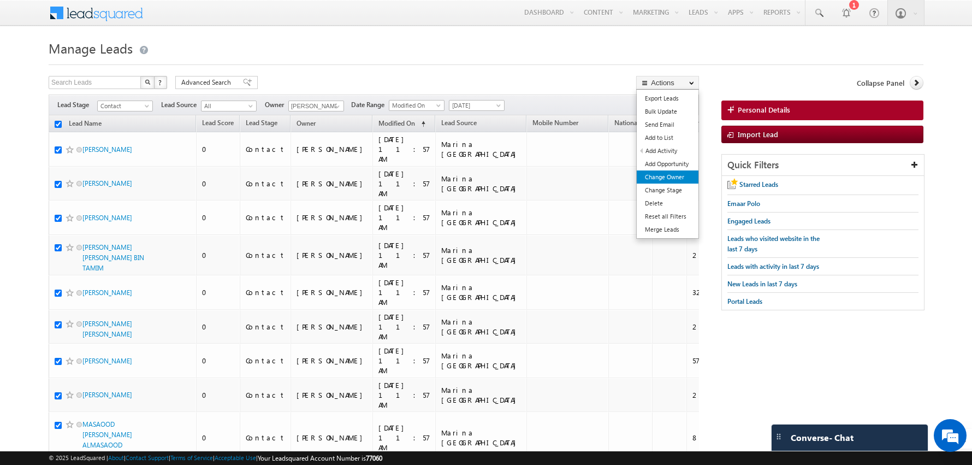
click at [667, 175] on link "Change Owner" at bounding box center [668, 176] width 62 height 13
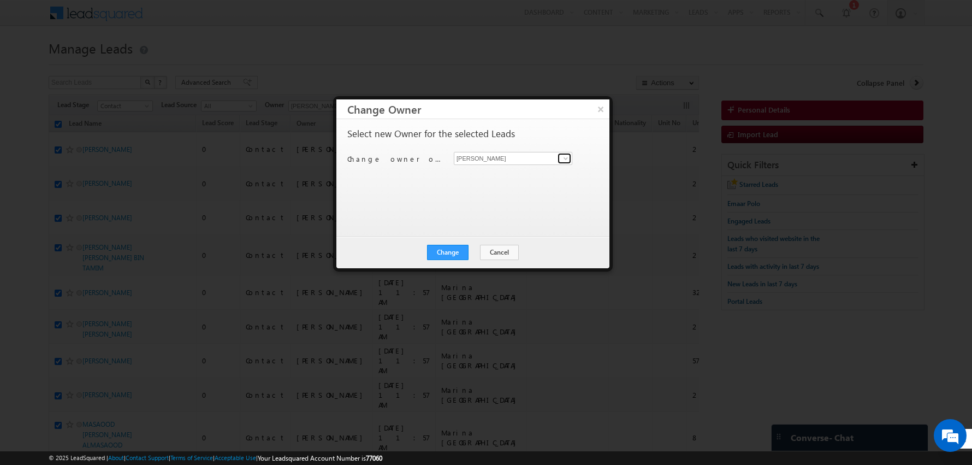
click at [561, 154] on span at bounding box center [565, 158] width 9 height 9
click at [520, 168] on link "[PERSON_NAME] [PERSON_NAME][EMAIL_ADDRESS][DOMAIN_NAME]" at bounding box center [513, 174] width 119 height 21
click at [447, 242] on div "Change Cancel Close" at bounding box center [472, 252] width 273 height 32
click at [452, 253] on button "Change" at bounding box center [448, 252] width 42 height 15
click at [478, 253] on button "Close" at bounding box center [474, 252] width 35 height 15
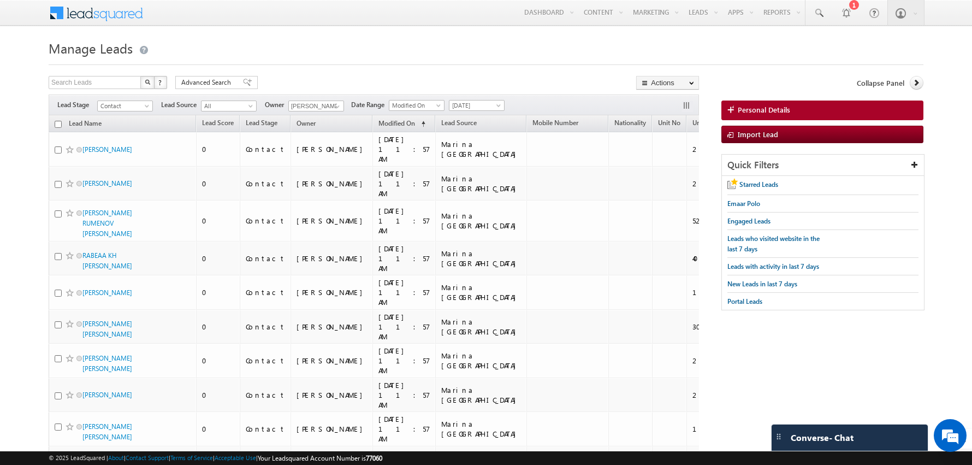
click at [58, 123] on input "checkbox" at bounding box center [58, 124] width 7 height 7
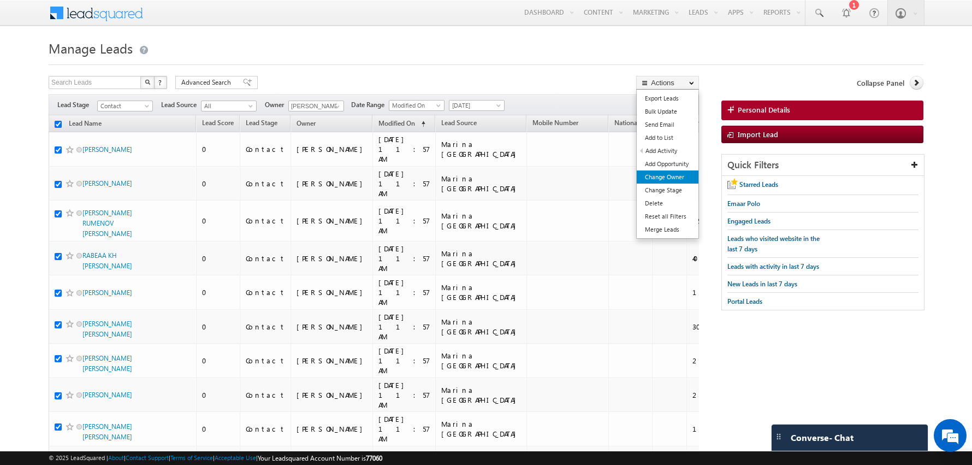
click at [657, 171] on link "Change Owner" at bounding box center [668, 176] width 62 height 13
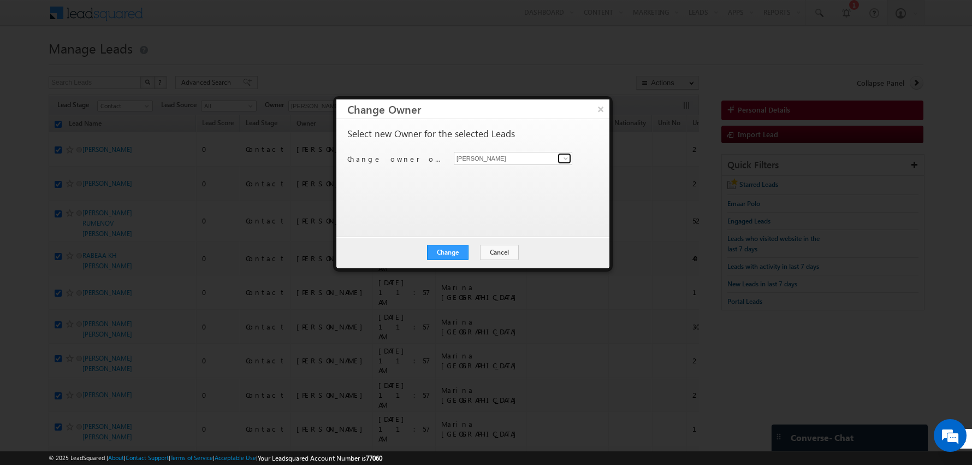
click at [564, 156] on span at bounding box center [565, 158] width 9 height 9
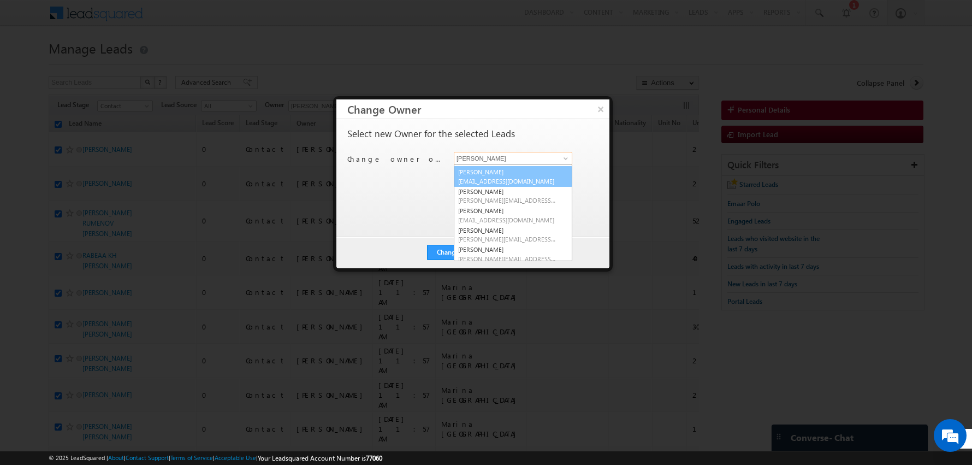
scroll to position [75, 0]
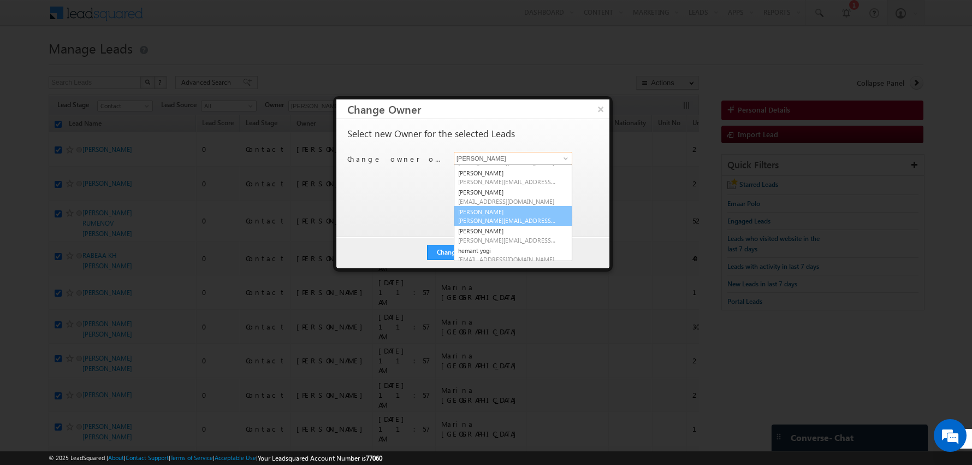
click at [488, 214] on link "[PERSON_NAME] [PERSON_NAME][EMAIL_ADDRESS][PERSON_NAME][DOMAIN_NAME]" at bounding box center [513, 216] width 119 height 21
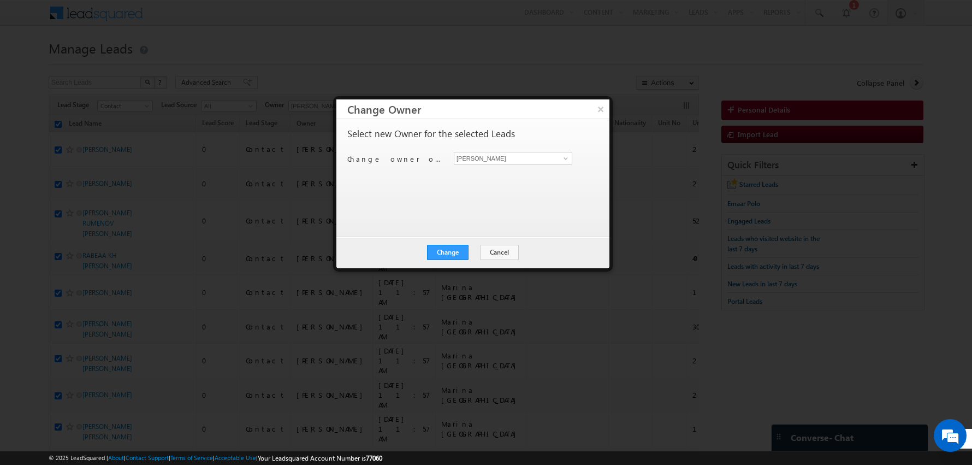
click at [418, 210] on div "Select new Owner for the selected Leads Change owner of 100 leads to [PERSON_NA…" at bounding box center [471, 172] width 249 height 87
click at [451, 245] on button "Change" at bounding box center [448, 252] width 42 height 15
click at [484, 255] on button "Close" at bounding box center [474, 252] width 35 height 15
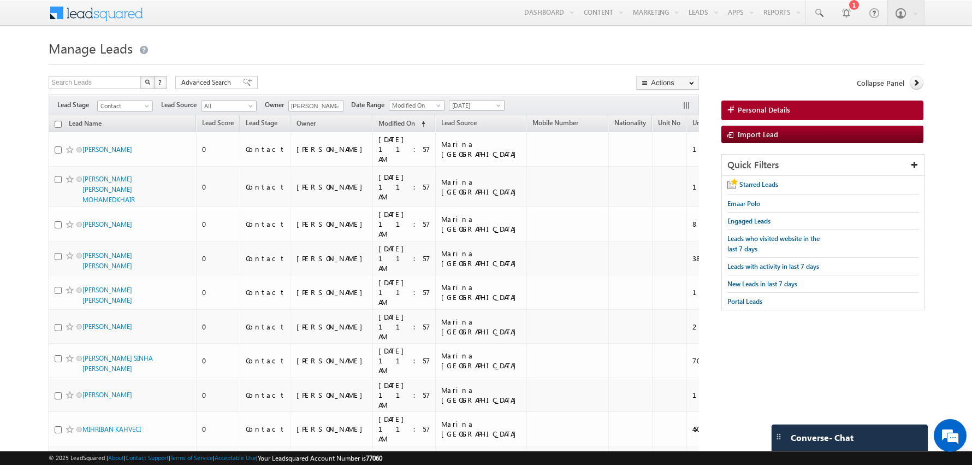
click at [58, 123] on input "checkbox" at bounding box center [58, 124] width 7 height 7
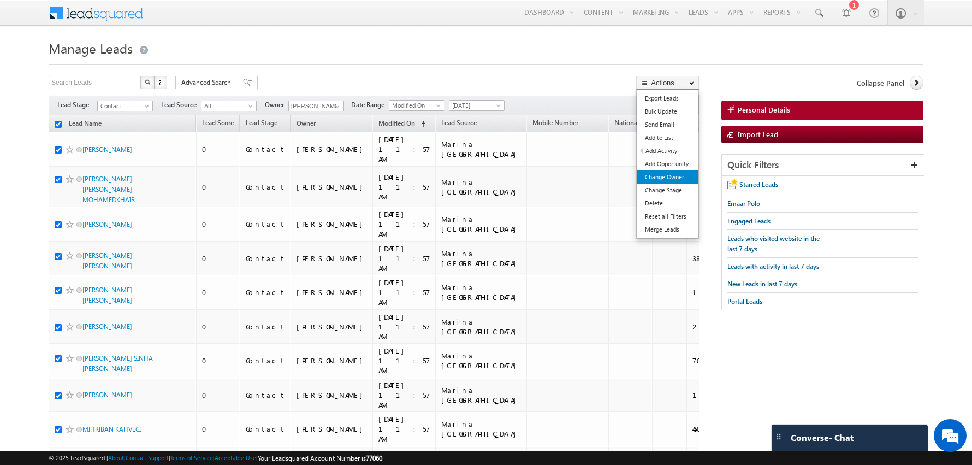
click at [664, 176] on link "Change Owner" at bounding box center [668, 176] width 62 height 13
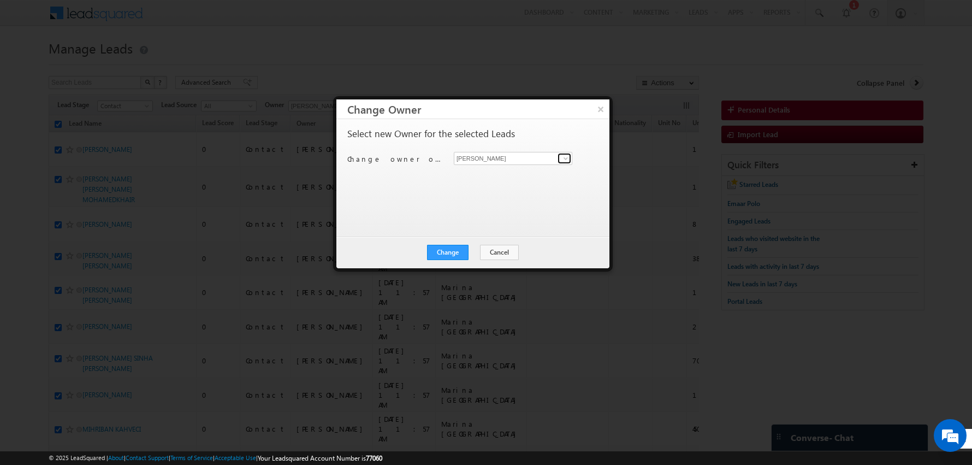
click at [570, 160] on span at bounding box center [565, 158] width 9 height 9
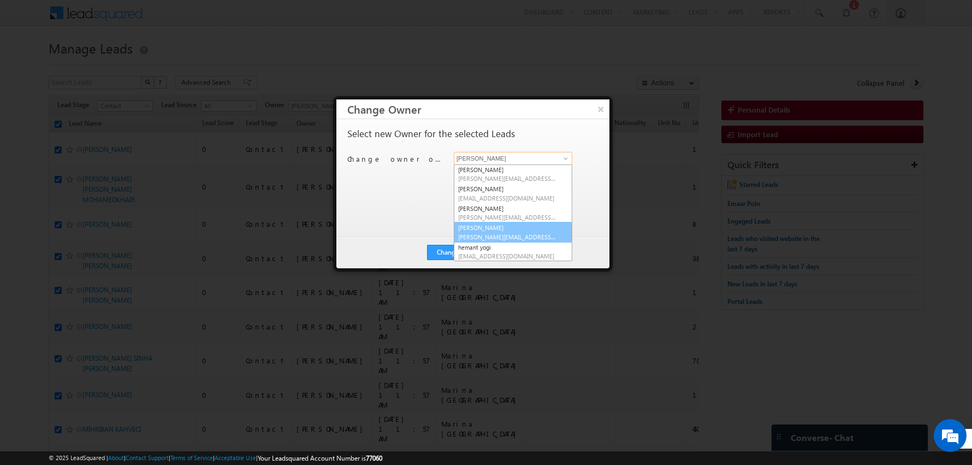
click at [502, 233] on span "[PERSON_NAME][EMAIL_ADDRESS][PERSON_NAME][DOMAIN_NAME]" at bounding box center [507, 237] width 98 height 8
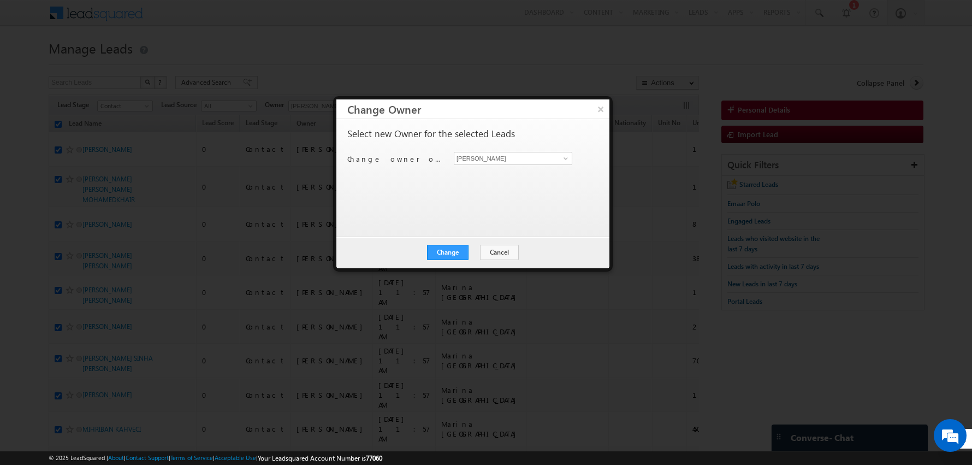
click at [439, 223] on div "Select new Owner for the selected Leads Change owner of 100 leads to [PERSON_NA…" at bounding box center [472, 177] width 273 height 117
click at [454, 249] on button "Change" at bounding box center [448, 252] width 42 height 15
click at [472, 251] on button "Close" at bounding box center [474, 252] width 35 height 15
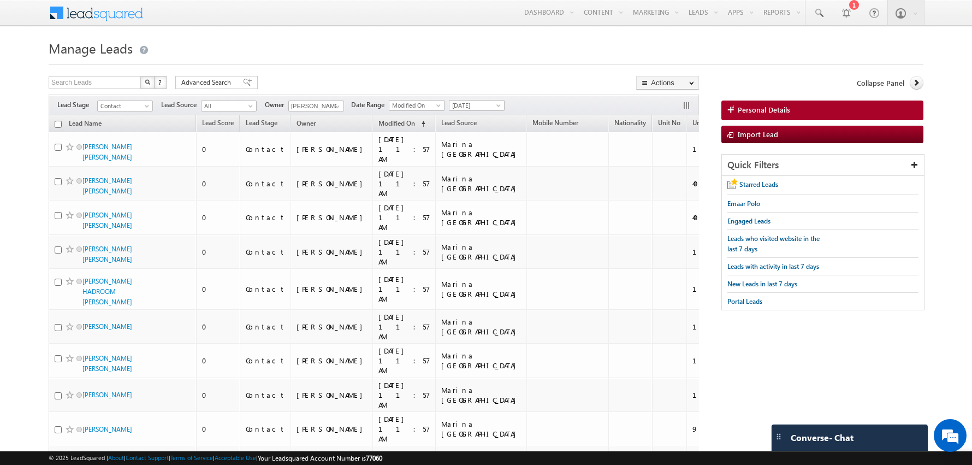
click at [57, 122] on input "checkbox" at bounding box center [58, 124] width 7 height 7
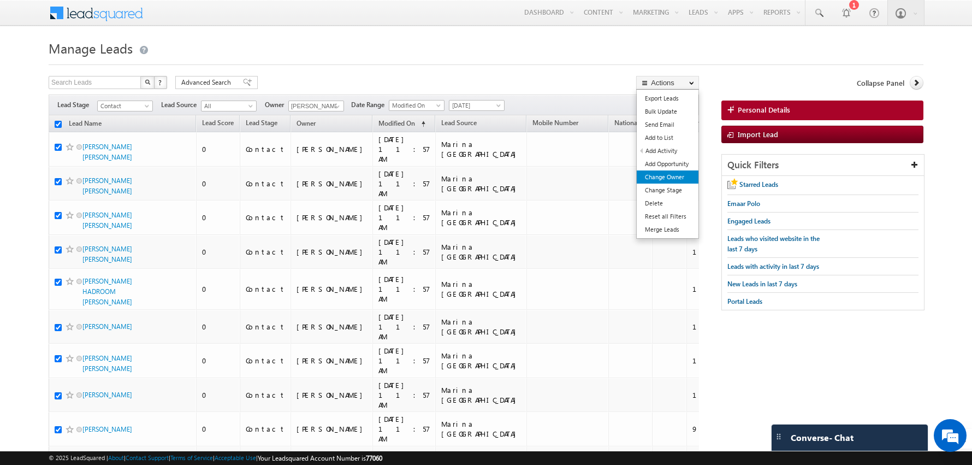
click at [667, 179] on link "Change Owner" at bounding box center [668, 176] width 62 height 13
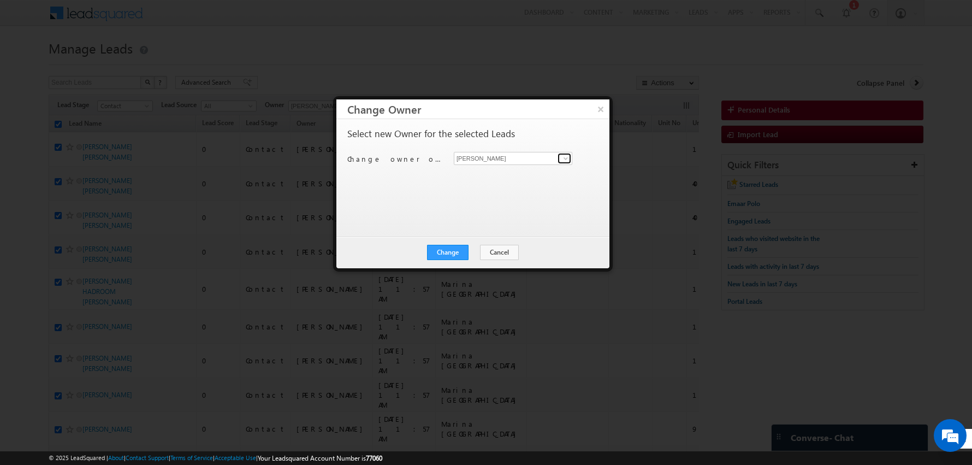
click at [563, 157] on span at bounding box center [565, 158] width 9 height 9
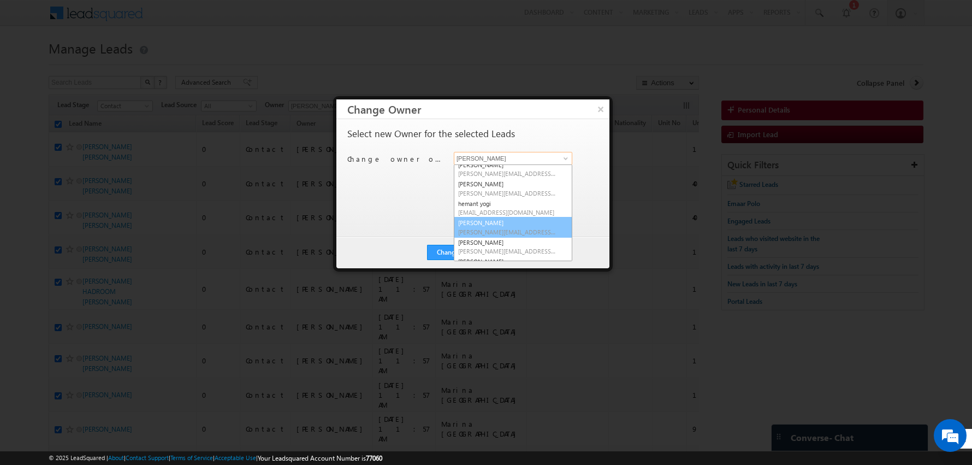
scroll to position [129, 0]
click at [494, 242] on span "[PERSON_NAME][EMAIL_ADDRESS][PERSON_NAME][DOMAIN_NAME]" at bounding box center [507, 244] width 98 height 8
click at [418, 209] on div "Select new Owner for the selected Leads Change owner of 100 leads to [PERSON_NA…" at bounding box center [471, 172] width 249 height 87
click at [453, 242] on div "Change Cancel Close" at bounding box center [472, 252] width 273 height 32
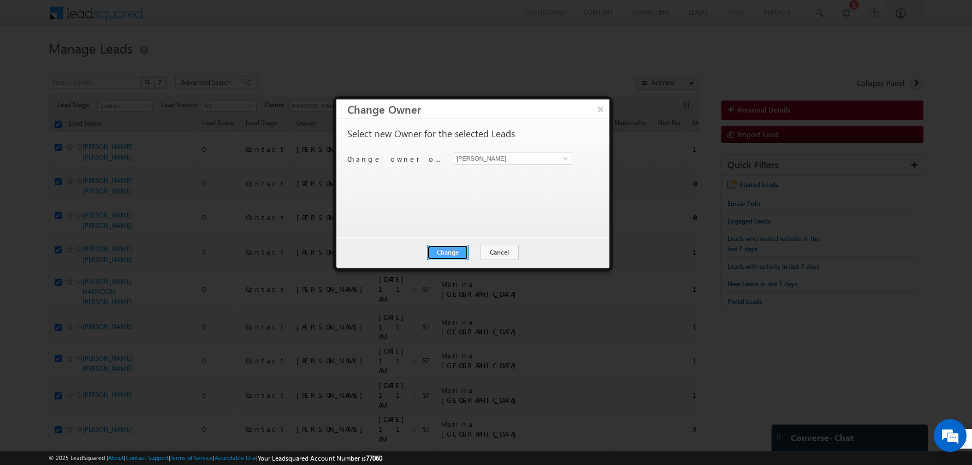
click at [456, 249] on button "Change" at bounding box center [448, 252] width 42 height 15
click at [489, 255] on button "Close" at bounding box center [474, 252] width 35 height 15
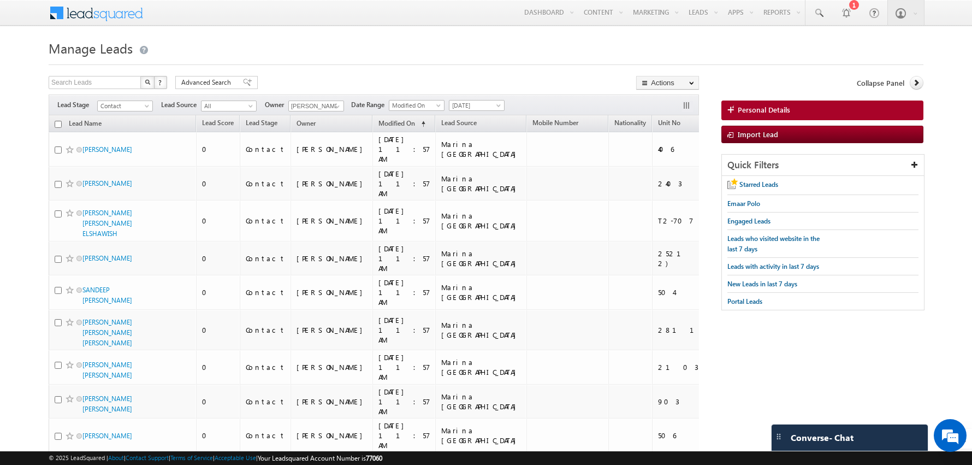
click at [56, 125] on input "checkbox" at bounding box center [58, 124] width 7 height 7
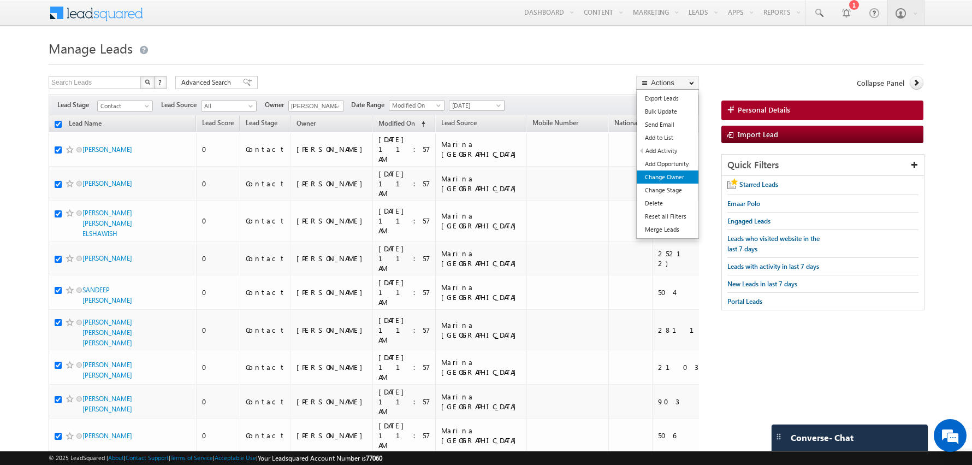
click at [665, 174] on link "Change Owner" at bounding box center [668, 176] width 62 height 13
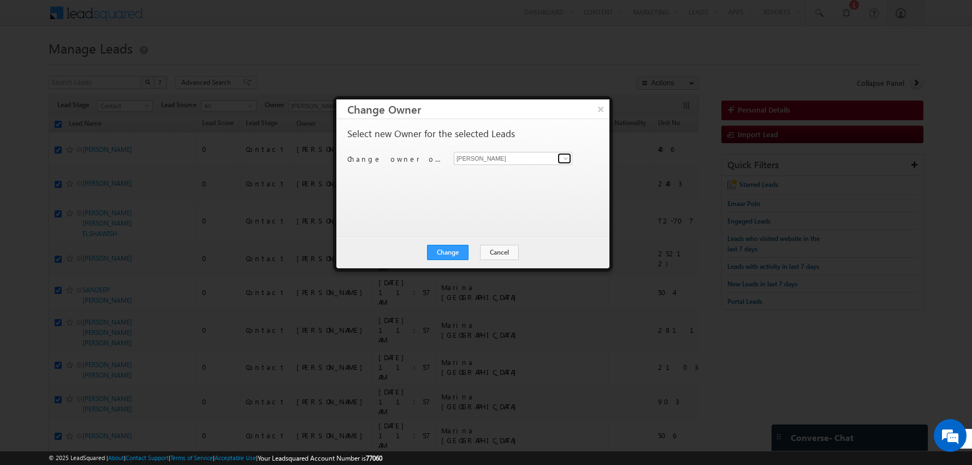
click at [564, 159] on span at bounding box center [565, 158] width 9 height 9
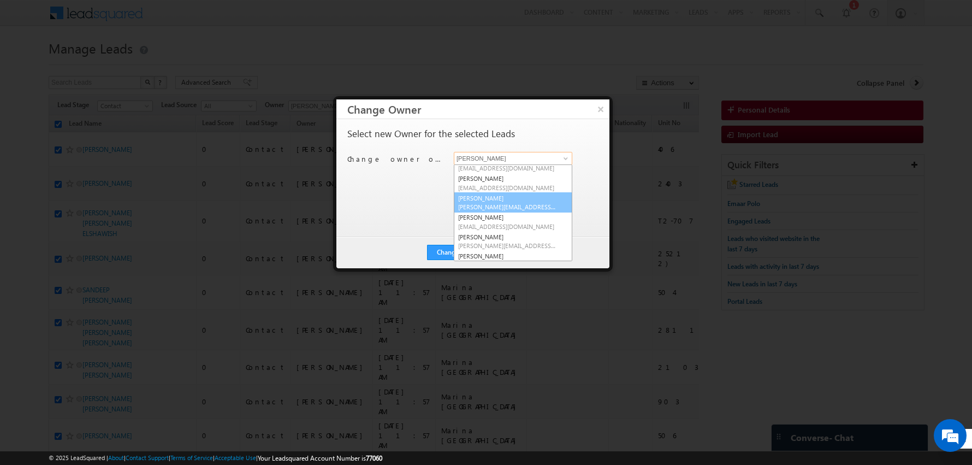
scroll to position [137, 0]
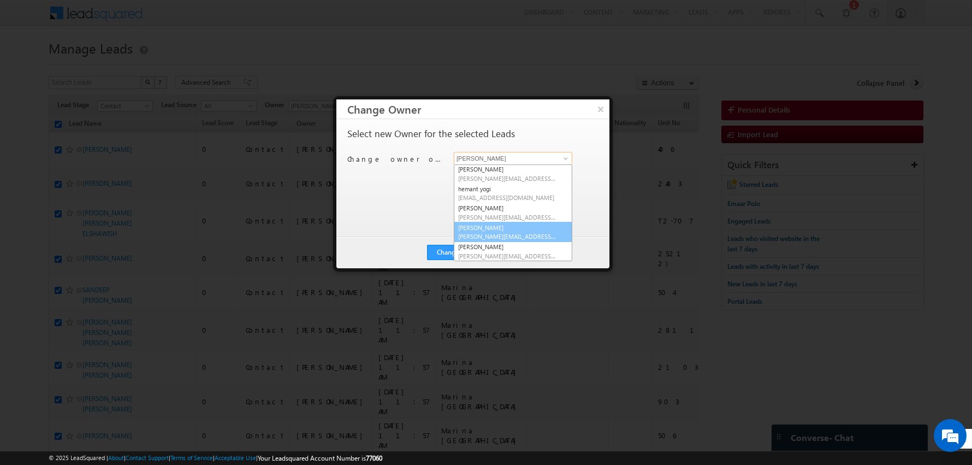
click at [492, 230] on link "[PERSON_NAME] [PERSON_NAME][EMAIL_ADDRESS][PERSON_NAME][DOMAIN_NAME]" at bounding box center [513, 232] width 119 height 21
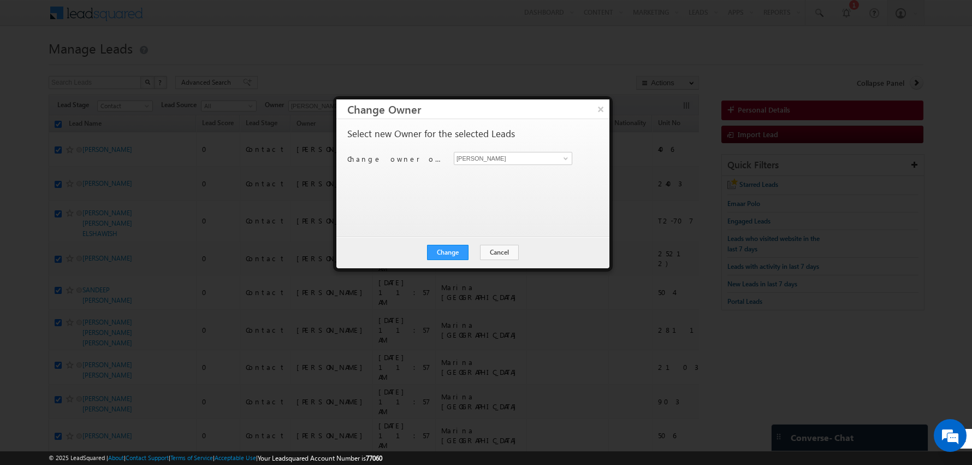
click at [423, 211] on div "Select new Owner for the selected Leads Change owner of 100 leads to [PERSON_NA…" at bounding box center [471, 172] width 249 height 87
click at [451, 247] on button "Change" at bounding box center [448, 252] width 42 height 15
click at [468, 249] on button "Close" at bounding box center [474, 252] width 35 height 15
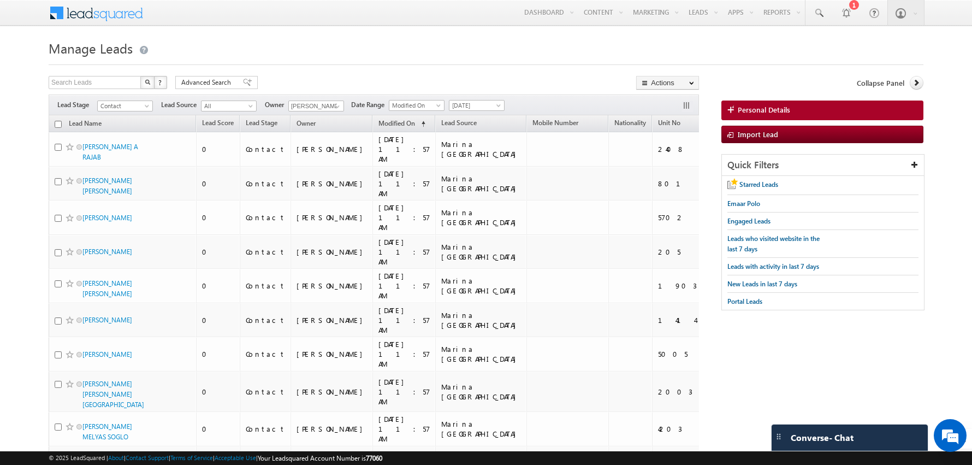
click at [55, 126] on input "checkbox" at bounding box center [58, 124] width 7 height 7
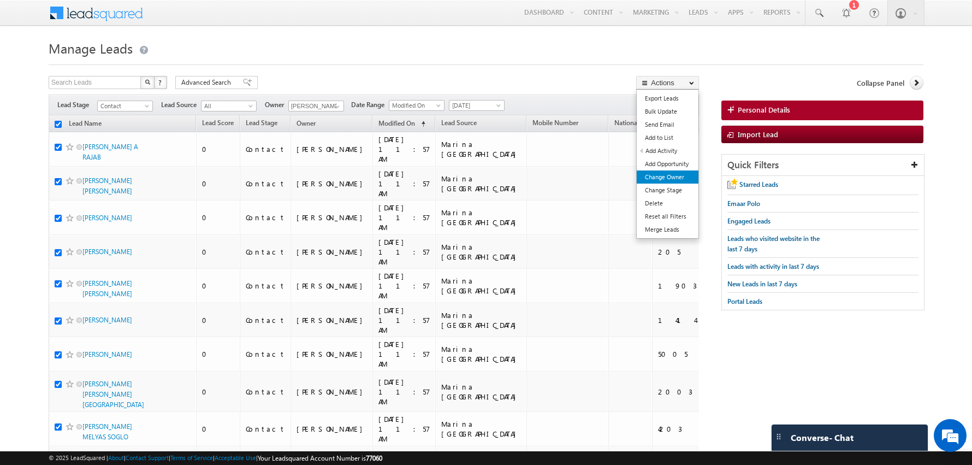
click at [662, 176] on link "Change Owner" at bounding box center [668, 176] width 62 height 13
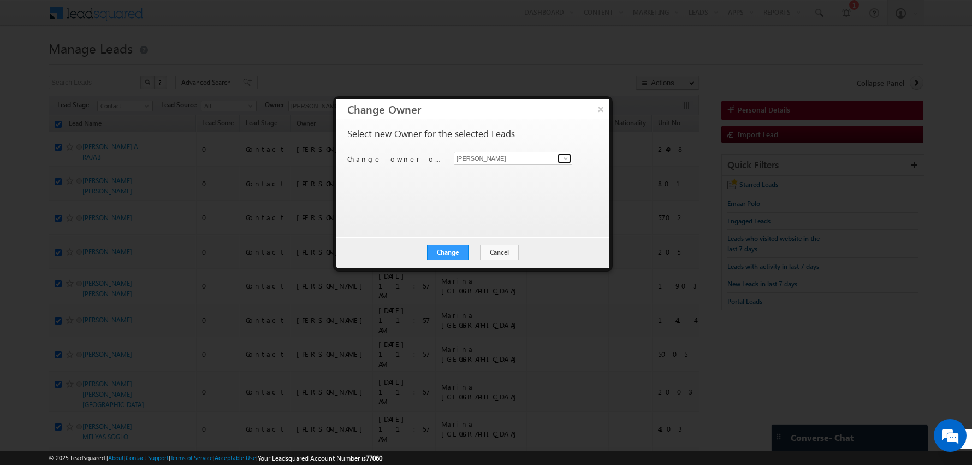
click at [560, 157] on link at bounding box center [565, 158] width 14 height 11
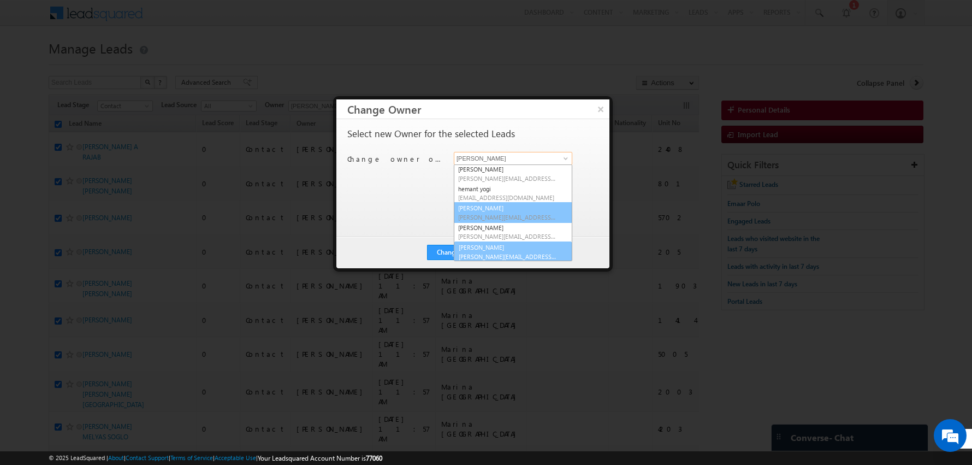
scroll to position [137, 0]
click at [480, 249] on link "[PERSON_NAME] [PERSON_NAME][EMAIL_ADDRESS][DOMAIN_NAME]" at bounding box center [513, 250] width 119 height 21
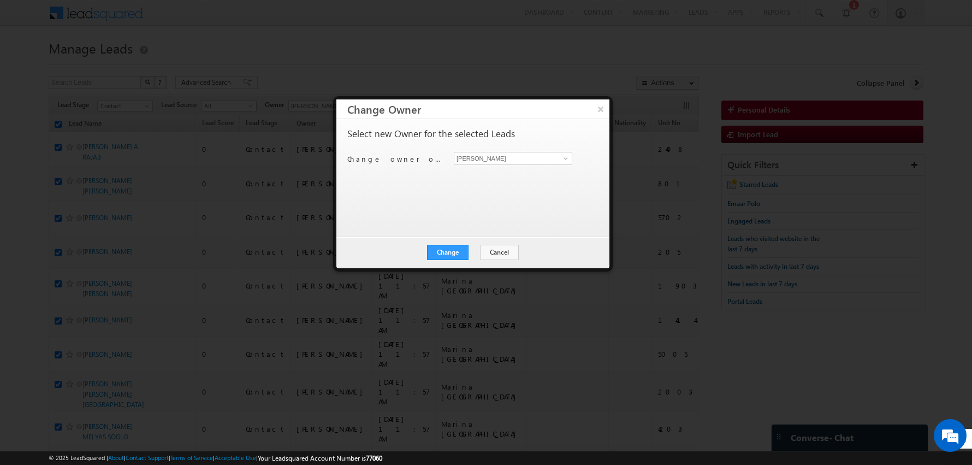
click at [431, 206] on div "Select new Owner for the selected Leads Change owner of 100 leads to [PERSON_NA…" at bounding box center [471, 172] width 249 height 87
click at [449, 252] on button "Change" at bounding box center [448, 252] width 42 height 15
click at [483, 251] on button "Close" at bounding box center [474, 252] width 35 height 15
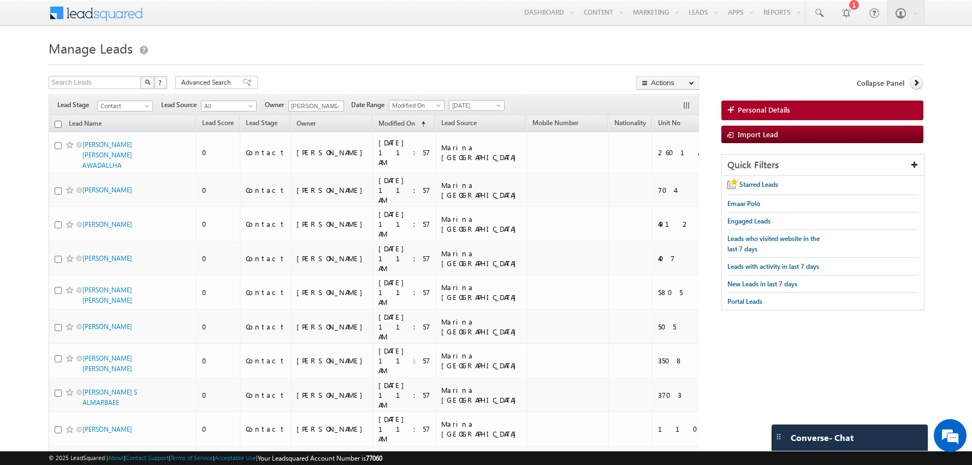
click at [56, 123] on input "checkbox" at bounding box center [58, 124] width 7 height 7
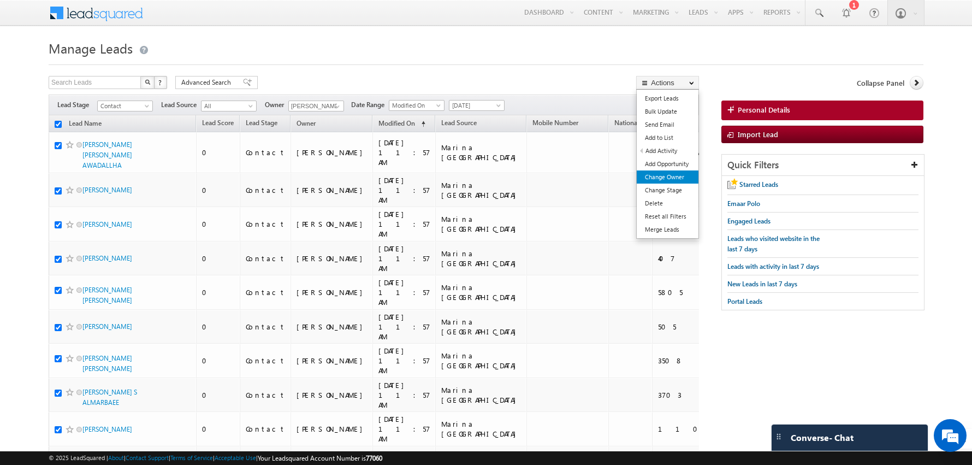
click at [665, 177] on link "Change Owner" at bounding box center [668, 176] width 62 height 13
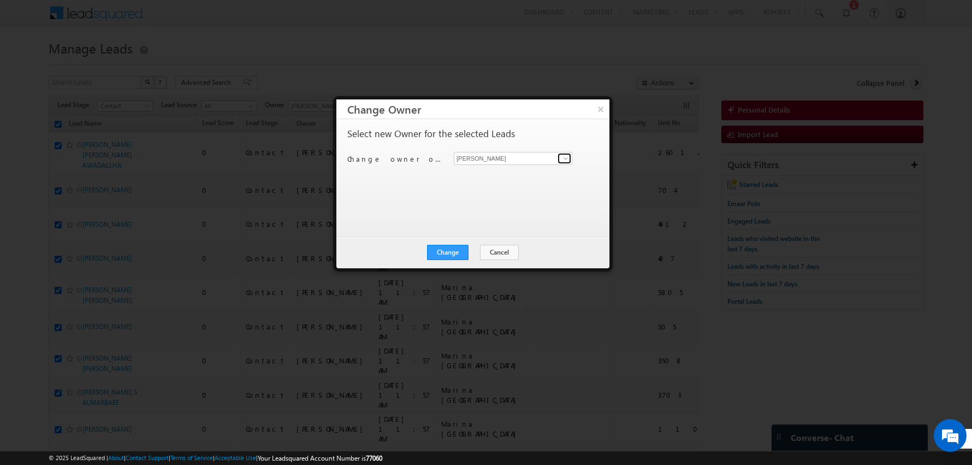
click at [566, 154] on span at bounding box center [565, 158] width 9 height 9
click at [532, 180] on span "[PERSON_NAME][EMAIL_ADDRESS][PERSON_NAME][DOMAIN_NAME]" at bounding box center [507, 179] width 98 height 8
click at [454, 195] on div "Select new Owner for the selected Leads Change owner of 100 leads to [PERSON_NA…" at bounding box center [471, 172] width 249 height 87
click at [447, 259] on div "Change Cancel Close" at bounding box center [472, 252] width 273 height 32
click at [447, 246] on button "Change" at bounding box center [448, 252] width 42 height 15
